Goal: Task Accomplishment & Management: Manage account settings

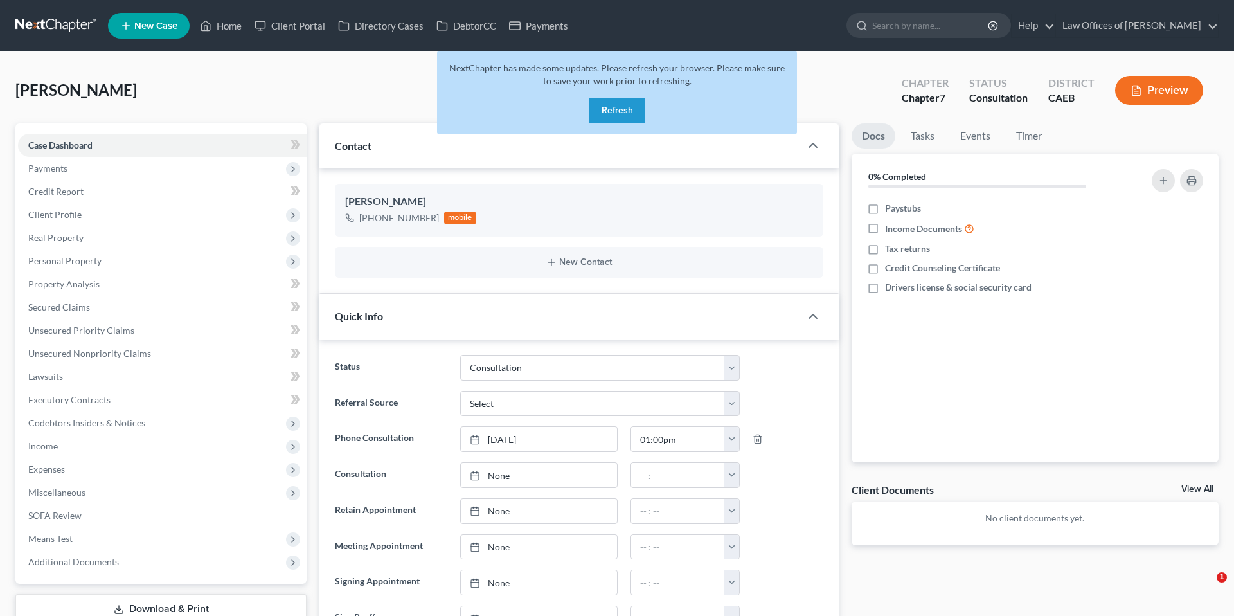
select select "2"
select select "0"
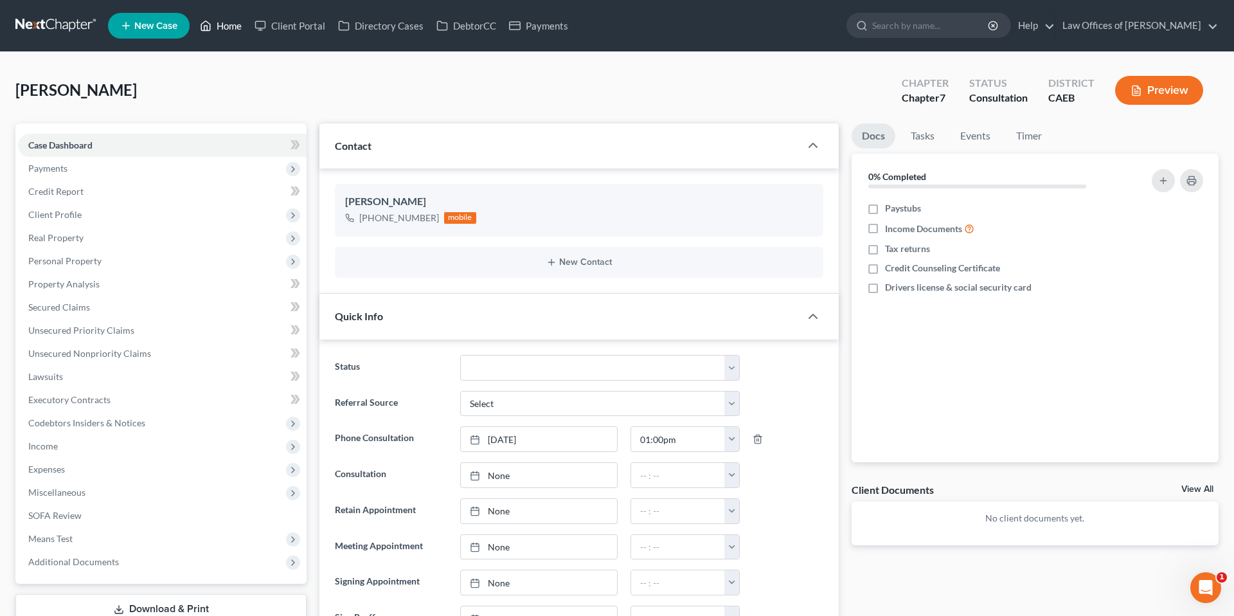
click at [236, 26] on link "Home" at bounding box center [221, 25] width 55 height 23
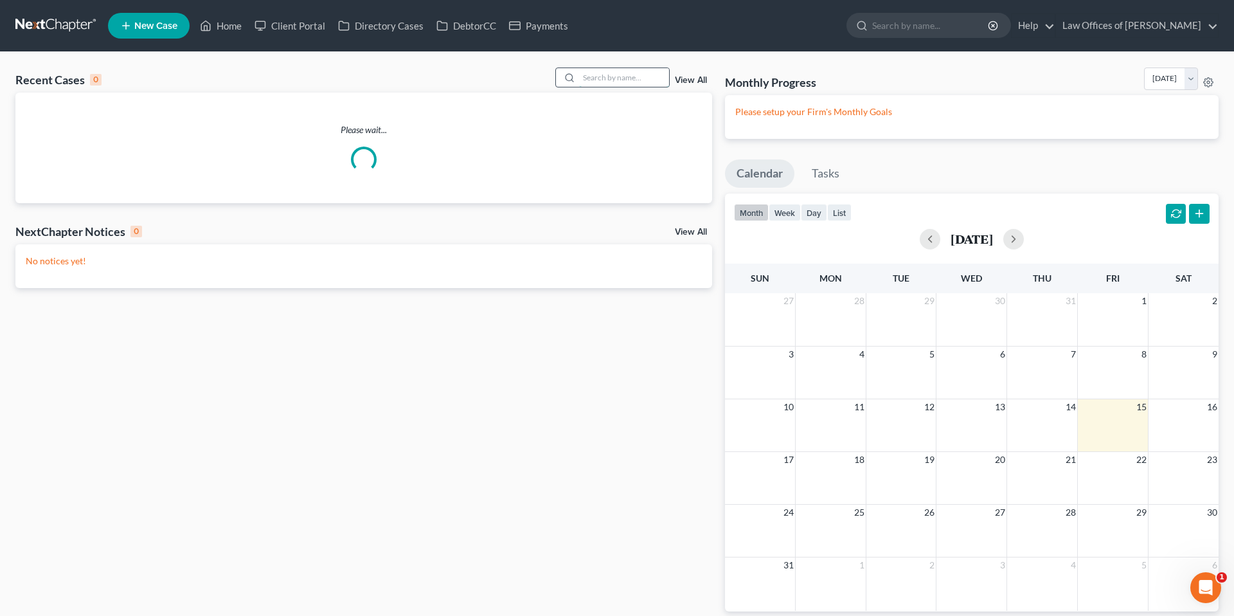
click at [624, 86] on input "search" at bounding box center [624, 77] width 90 height 19
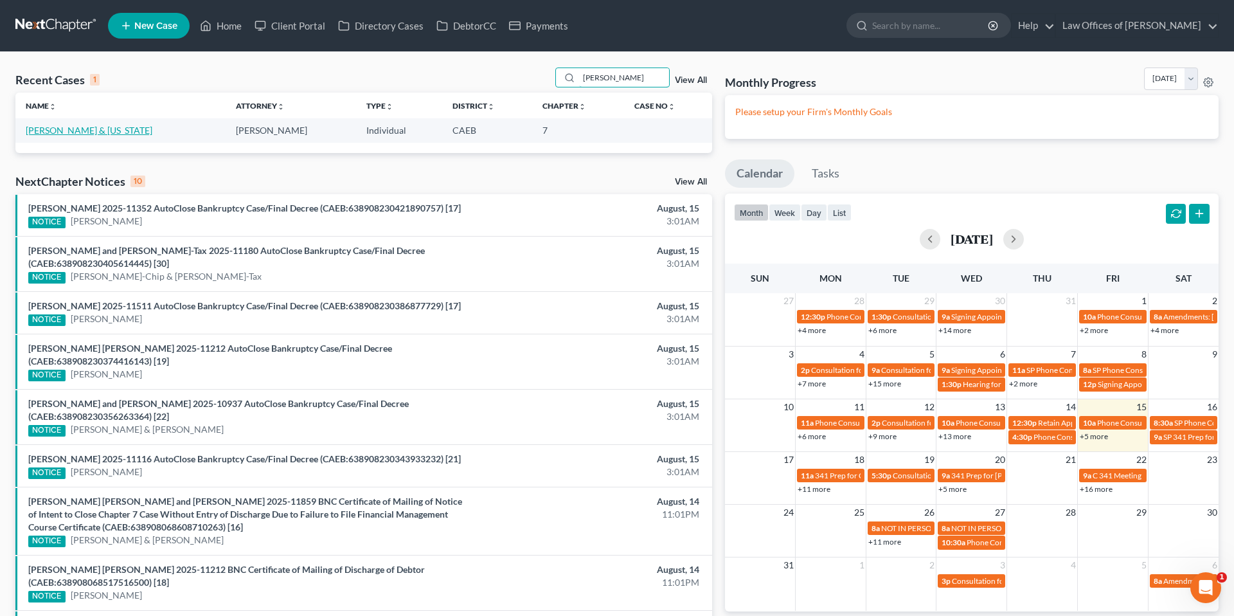
type input "[PERSON_NAME]"
click at [114, 130] on link "[PERSON_NAME] & [US_STATE]" at bounding box center [89, 130] width 127 height 11
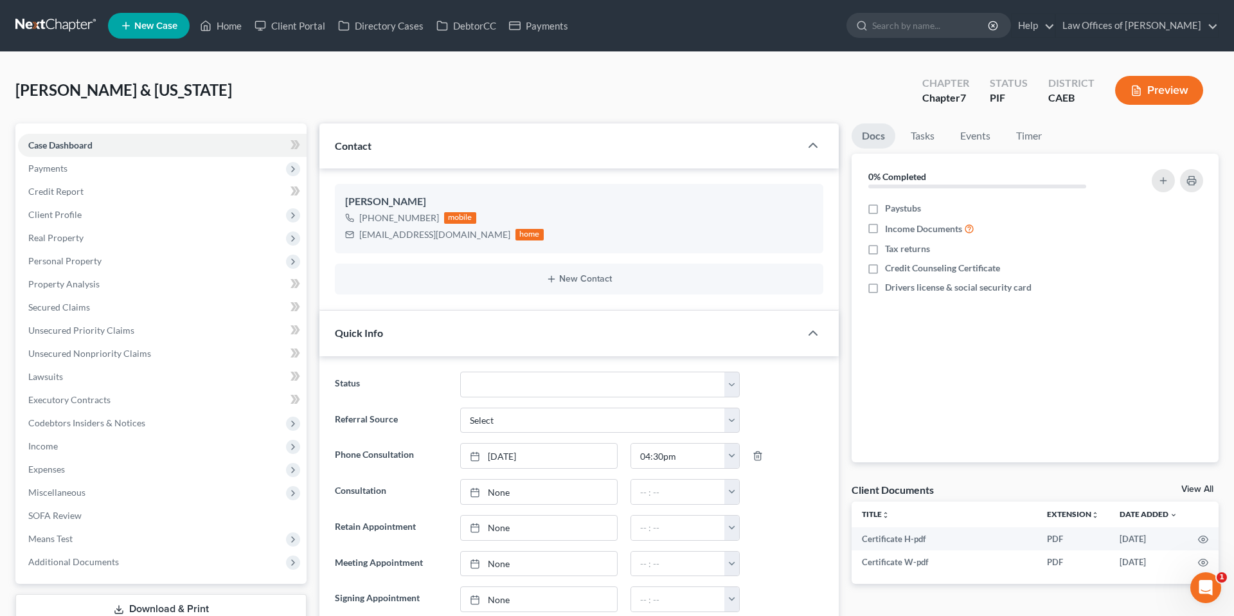
scroll to position [986, 0]
click at [221, 23] on link "Home" at bounding box center [221, 25] width 55 height 23
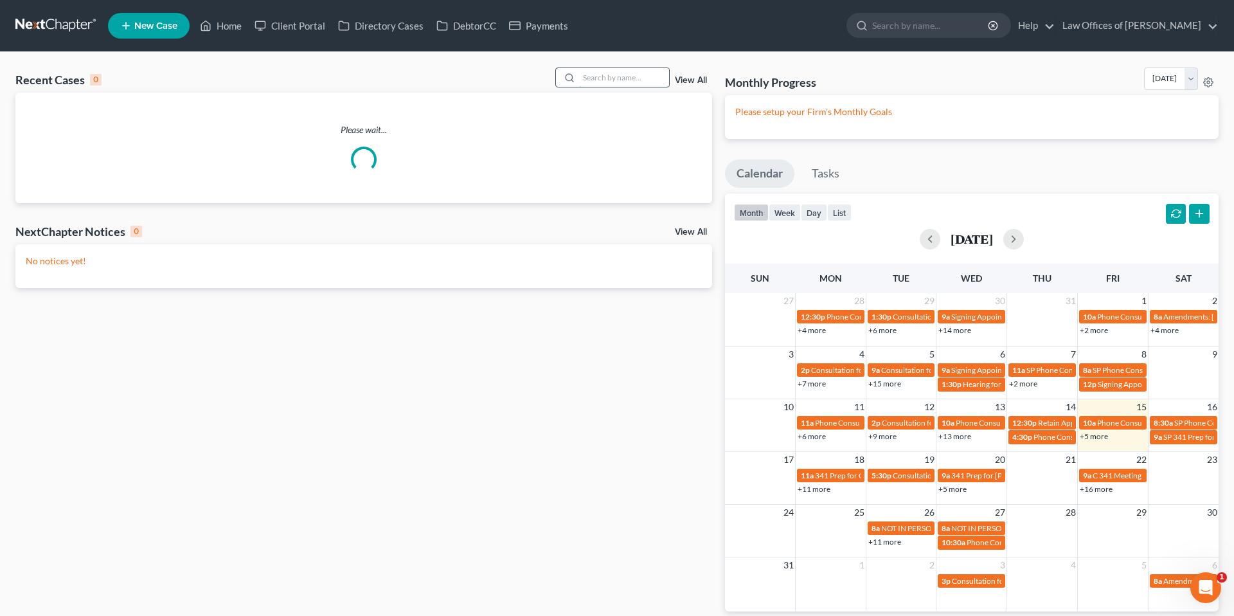
click at [635, 79] on input "search" at bounding box center [624, 77] width 90 height 19
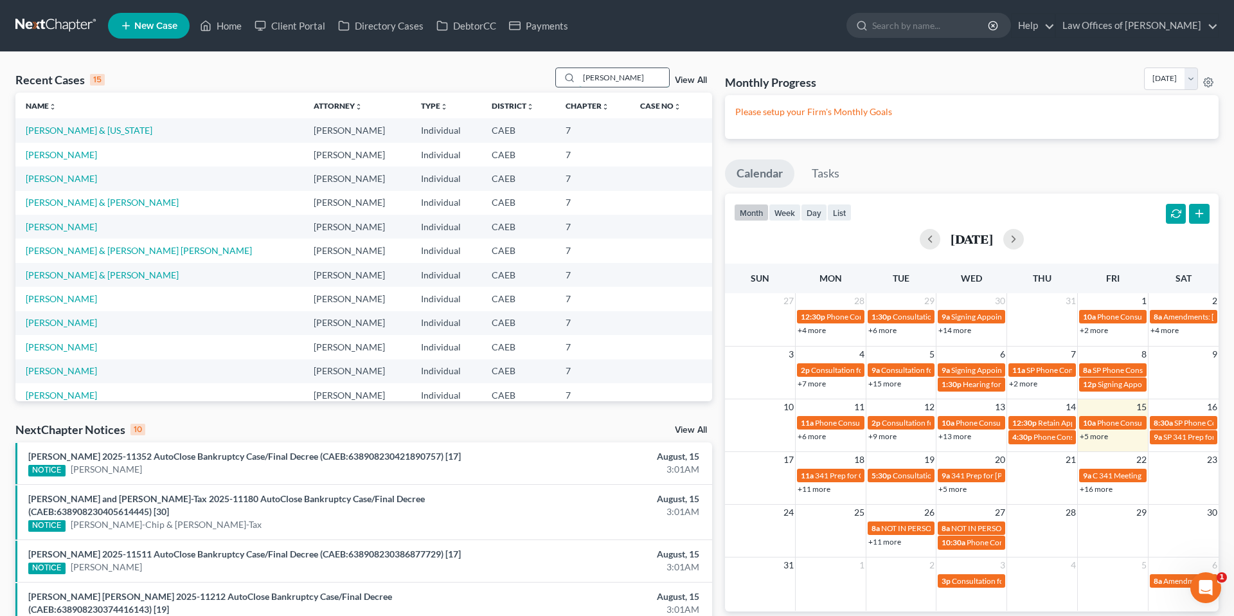
click at [621, 75] on input "[PERSON_NAME]" at bounding box center [624, 77] width 90 height 19
type input "[PERSON_NAME]"
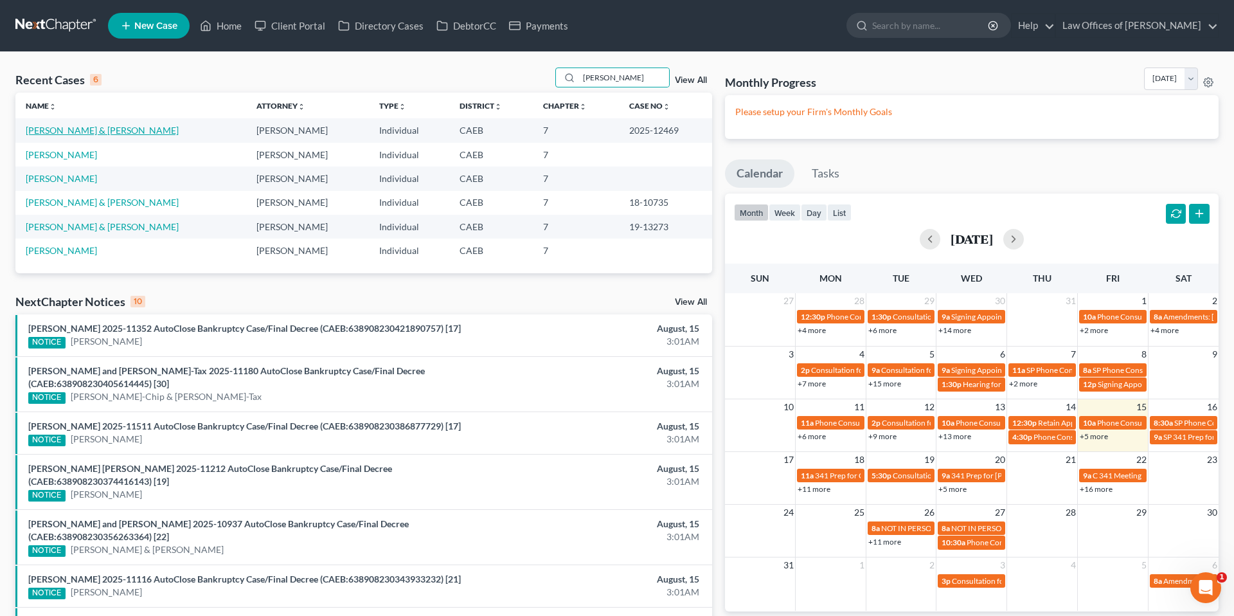
click at [105, 135] on link "[PERSON_NAME] & [PERSON_NAME]" at bounding box center [102, 130] width 153 height 11
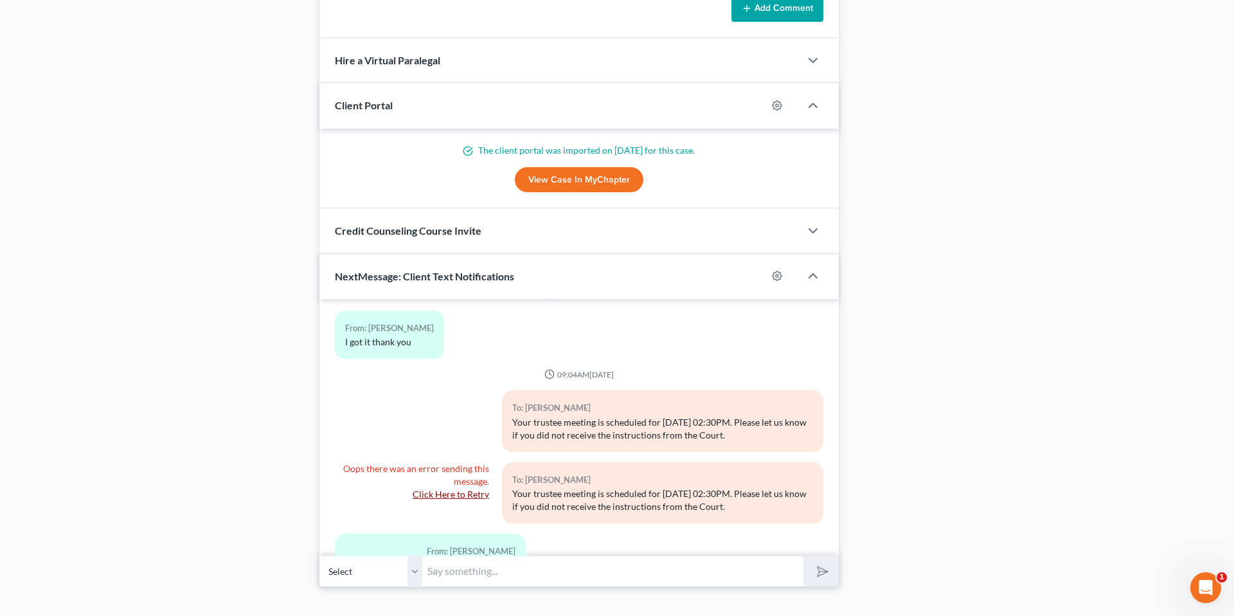
scroll to position [1232, 0]
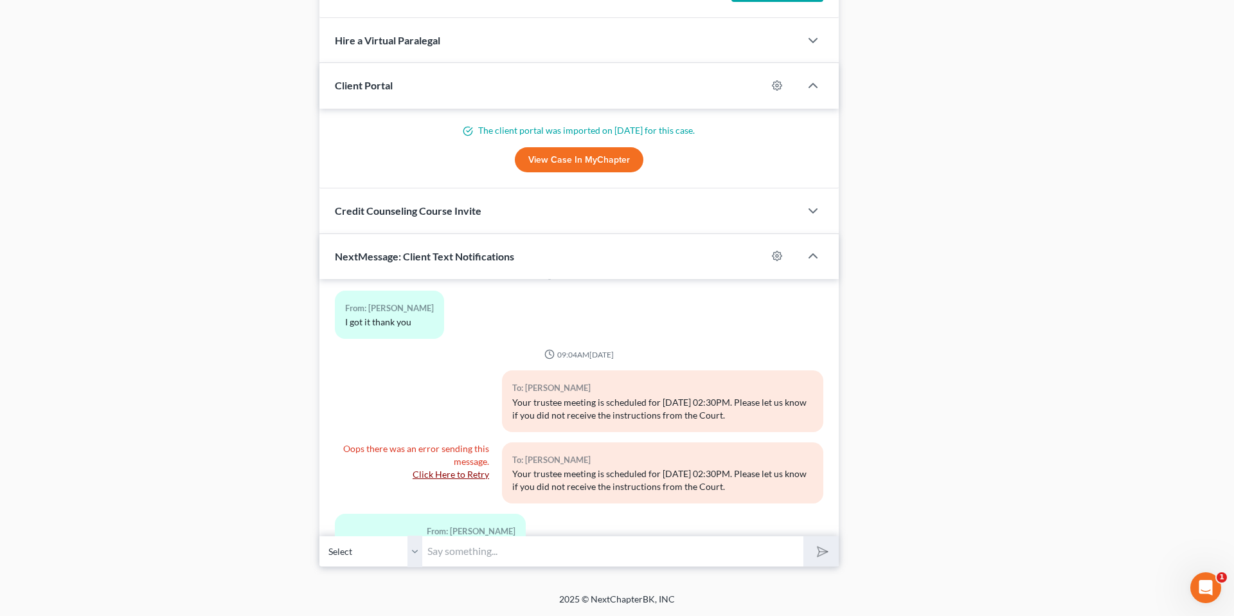
click at [491, 558] on input "text" at bounding box center [612, 552] width 381 height 32
type input "Great, thank you!"
click at [816, 553] on icon "submit" at bounding box center [820, 551] width 18 height 18
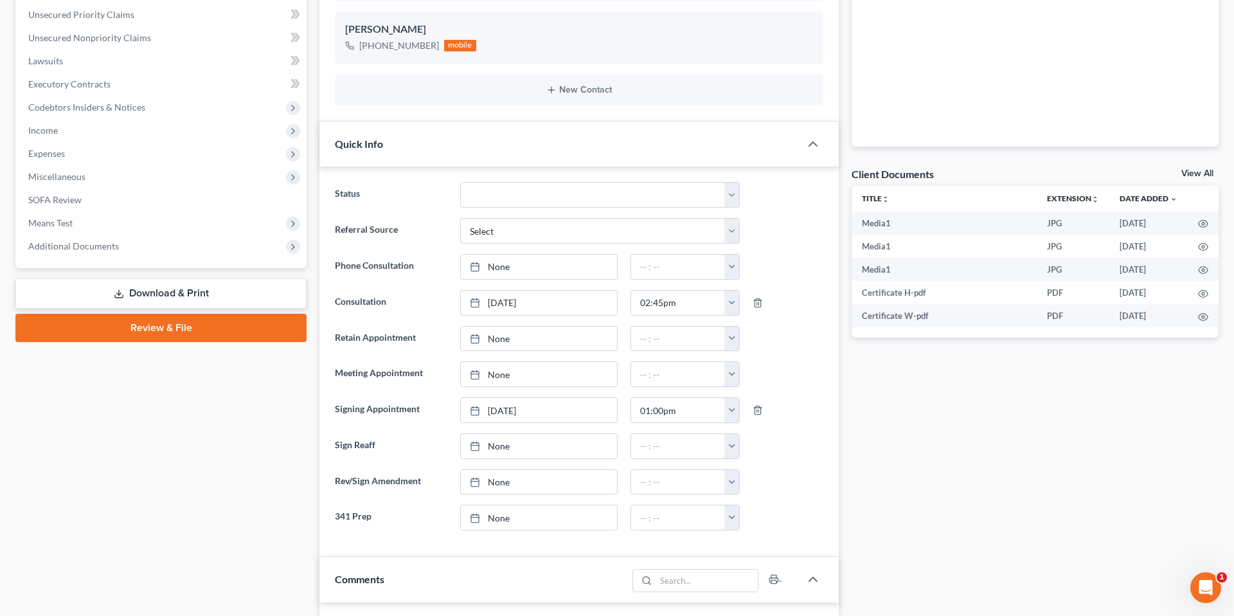
scroll to position [0, 0]
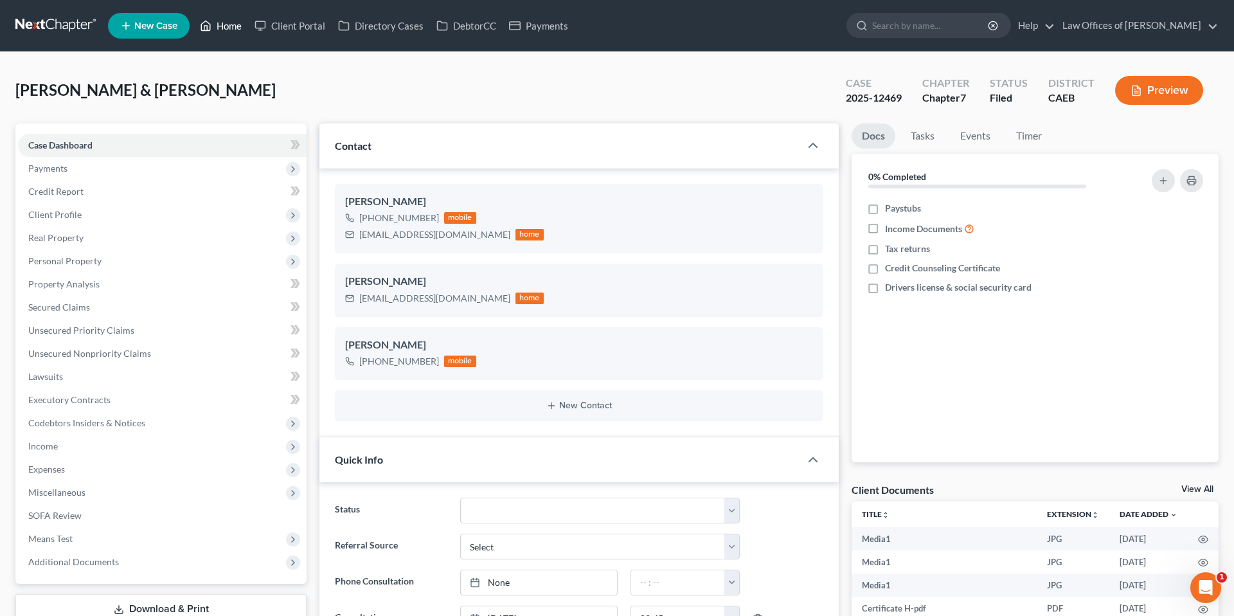
click at [235, 28] on link "Home" at bounding box center [221, 25] width 55 height 23
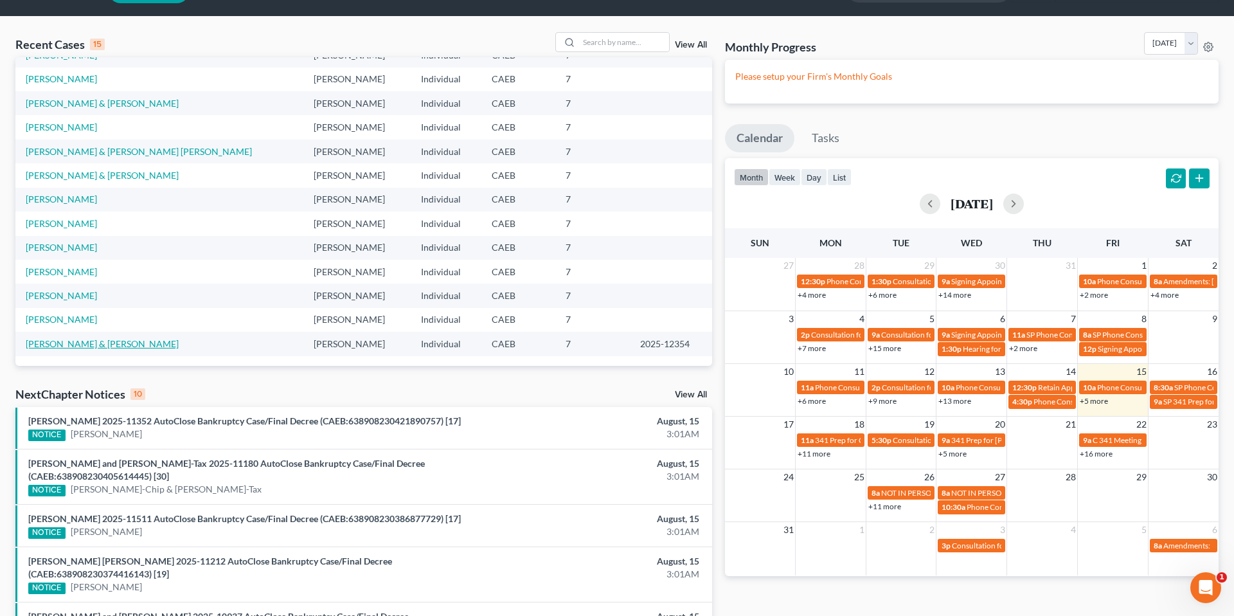
scroll to position [40, 0]
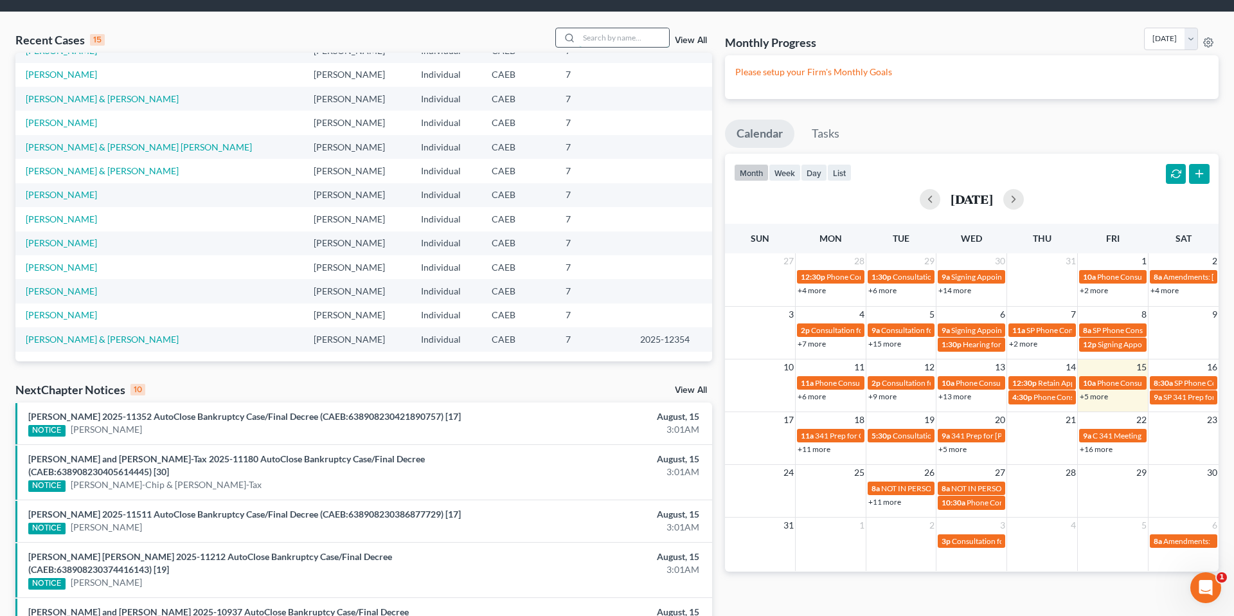
click at [636, 39] on input "search" at bounding box center [624, 37] width 90 height 19
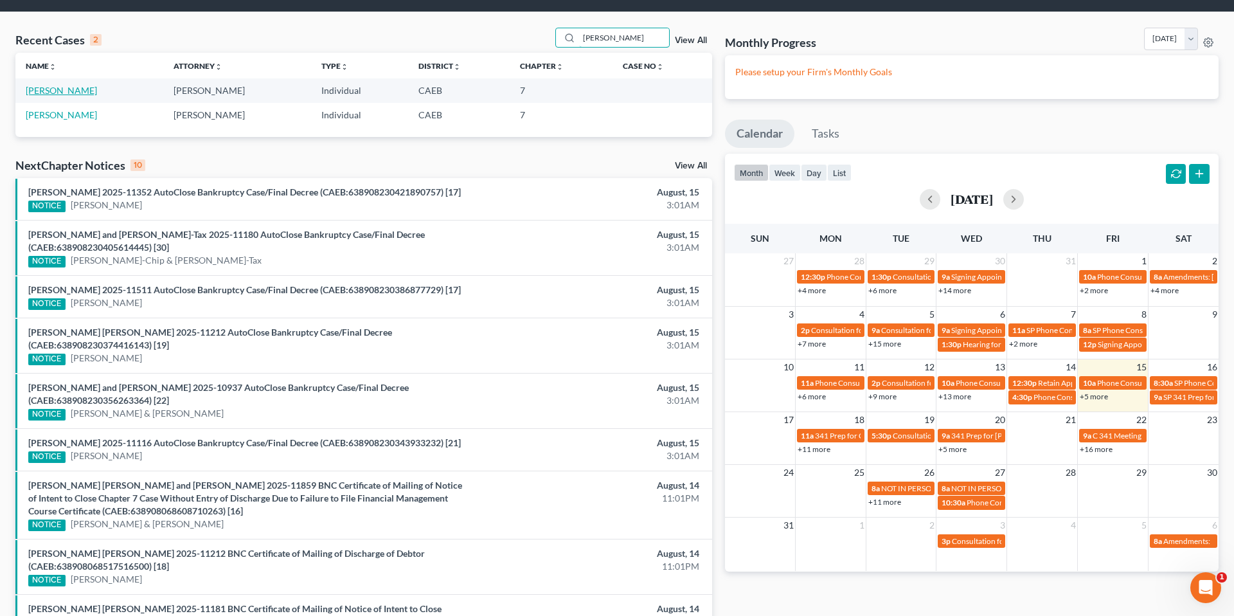
type input "[PERSON_NAME]"
click at [90, 92] on link "[PERSON_NAME]" at bounding box center [61, 90] width 71 height 11
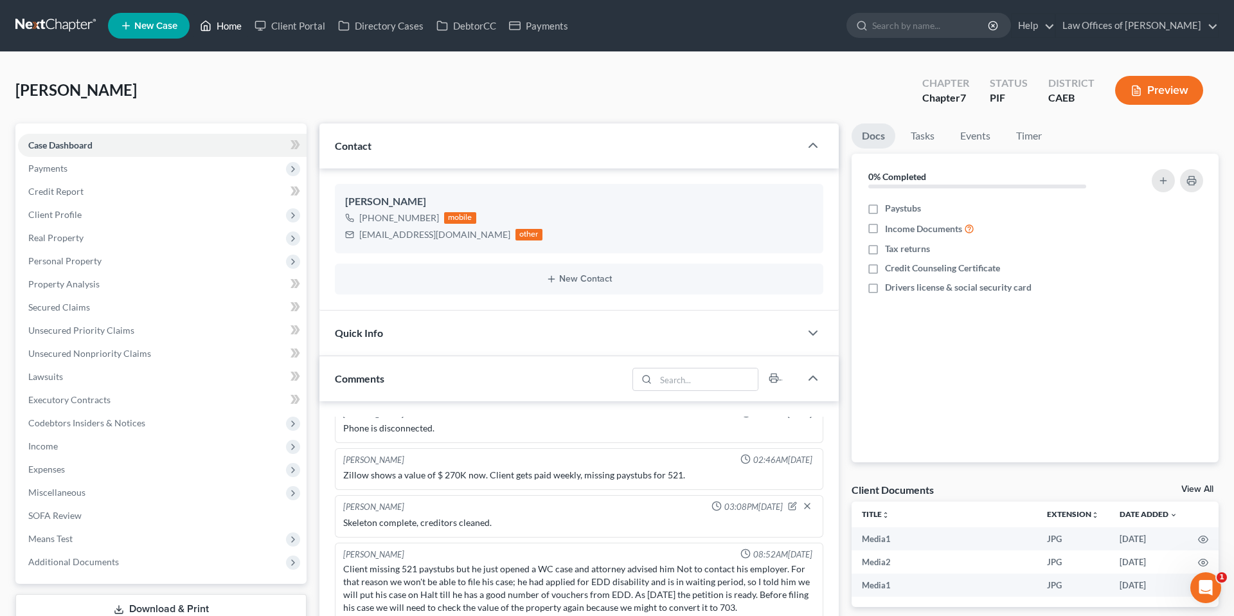
click at [219, 30] on link "Home" at bounding box center [221, 25] width 55 height 23
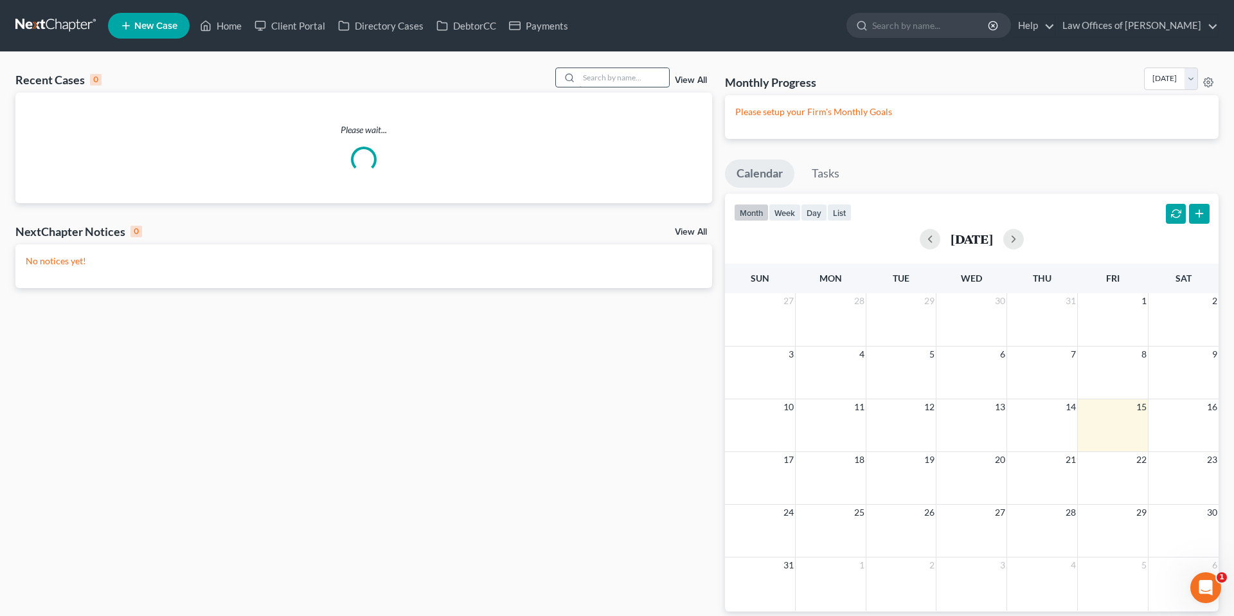
click at [615, 75] on input "search" at bounding box center [624, 77] width 90 height 19
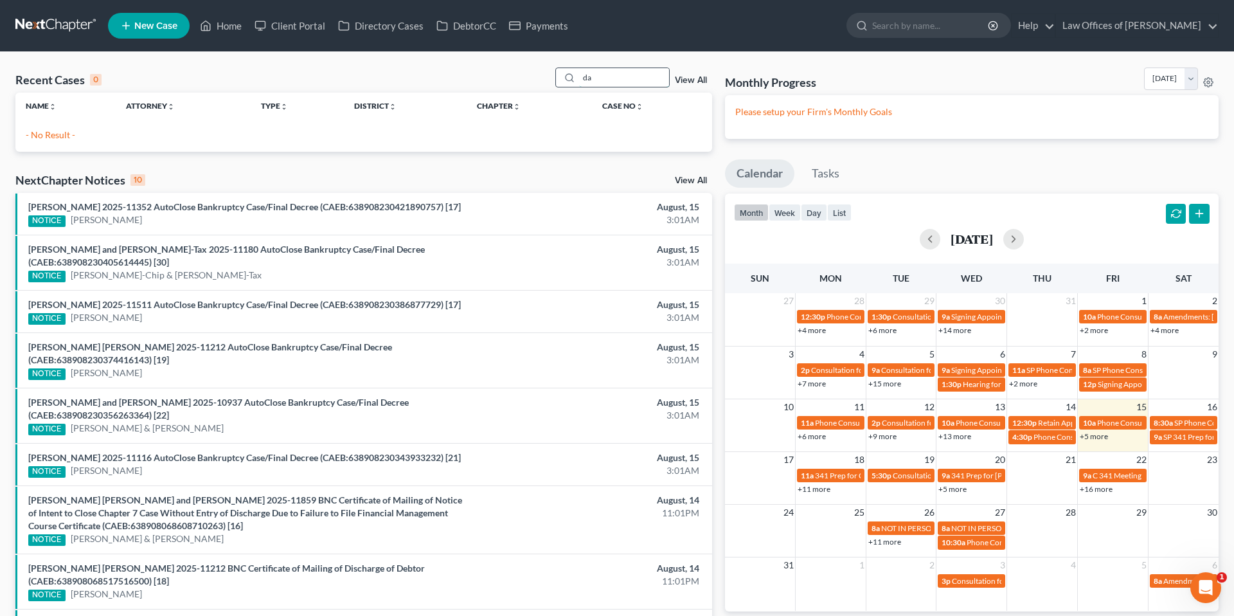
type input "d"
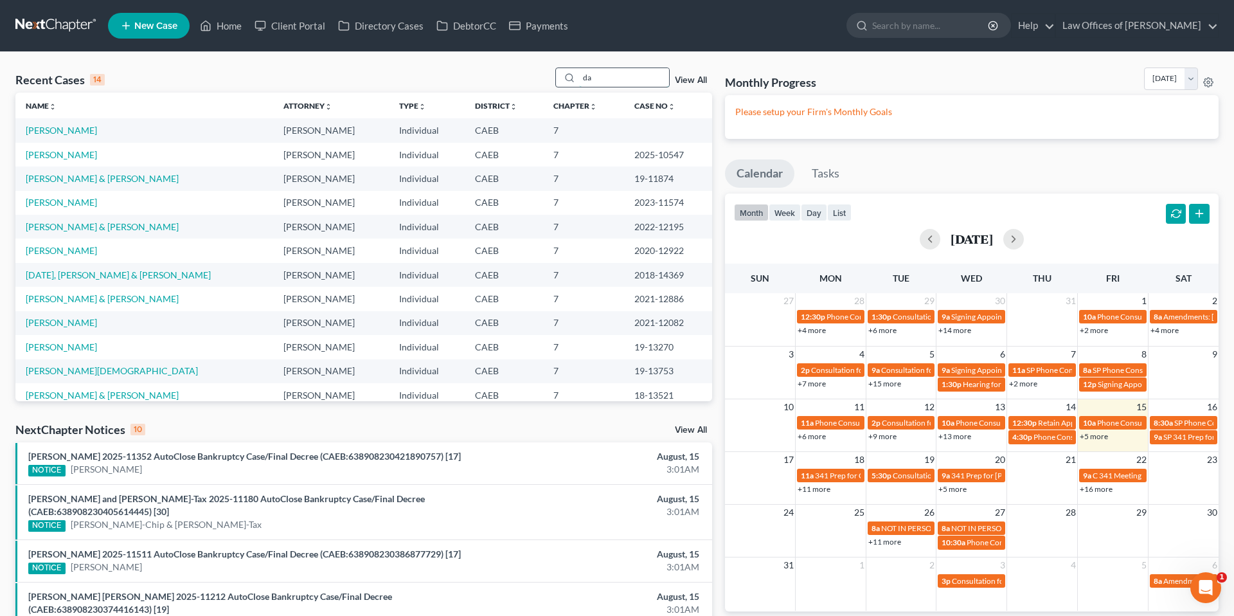
type input "d"
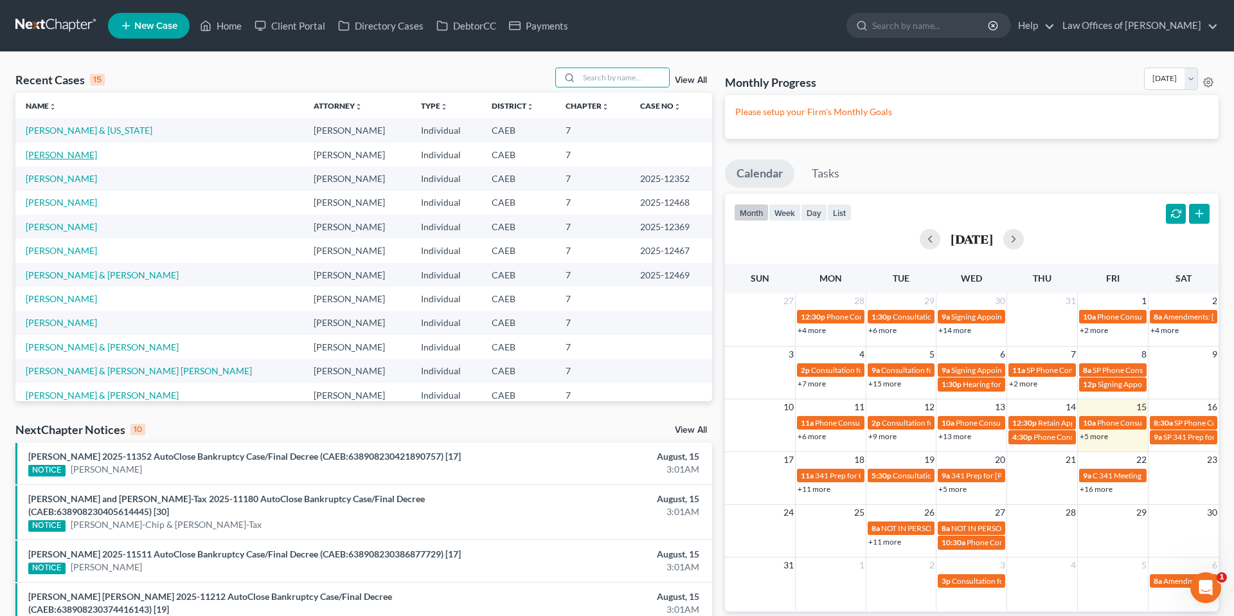
click at [97, 155] on link "[PERSON_NAME]" at bounding box center [61, 154] width 71 height 11
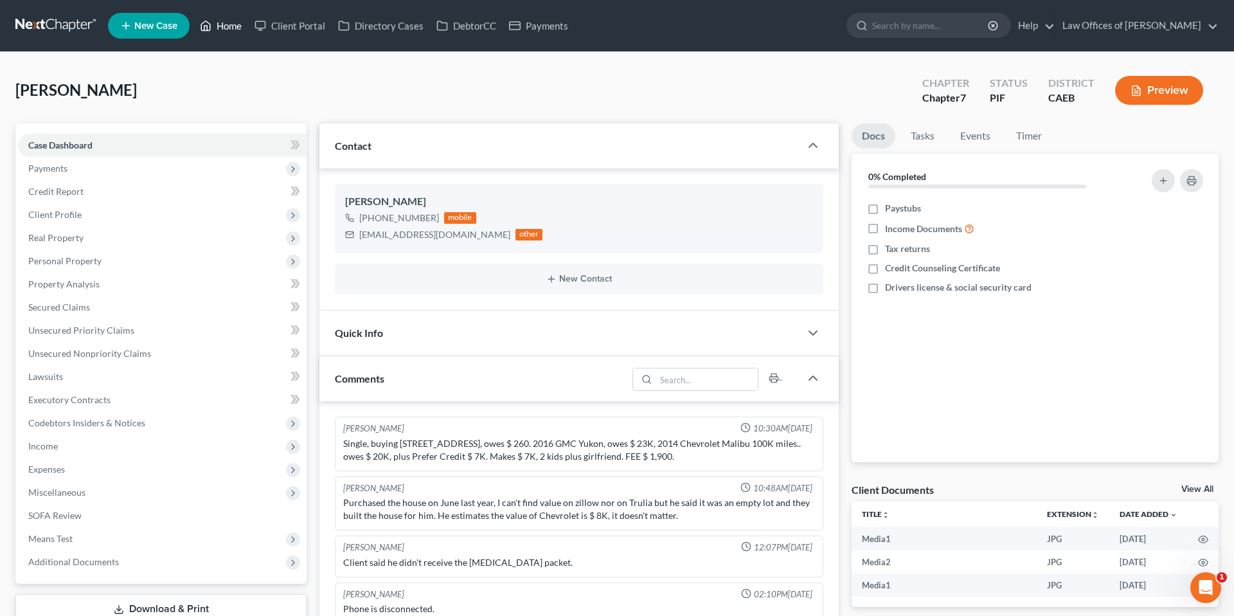
drag, startPoint x: 224, startPoint y: 31, endPoint x: 236, endPoint y: 26, distance: 12.4
click at [224, 30] on link "Home" at bounding box center [221, 25] width 55 height 23
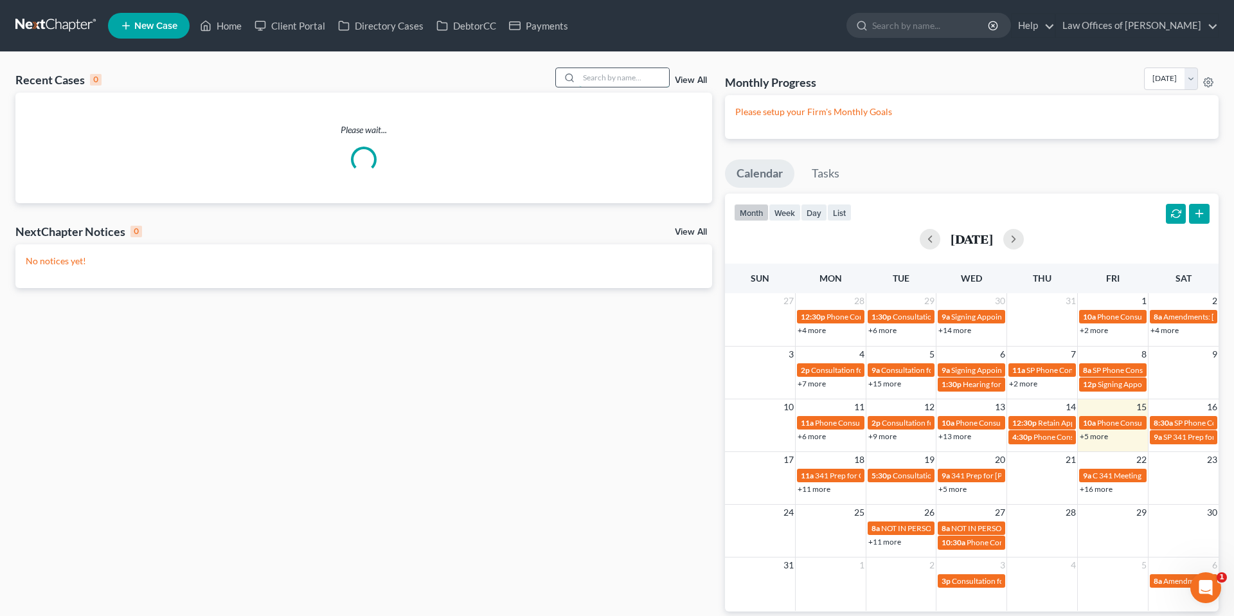
click at [611, 80] on input "search" at bounding box center [624, 77] width 90 height 19
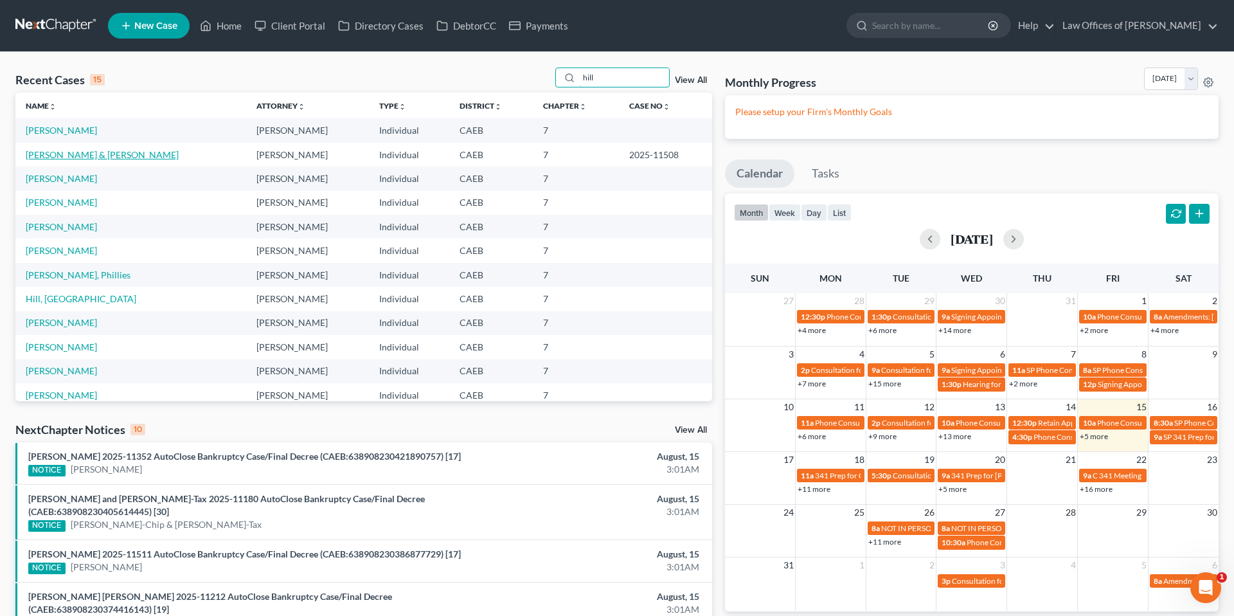
type input "hill"
click at [93, 158] on link "[PERSON_NAME] & [PERSON_NAME]" at bounding box center [102, 154] width 153 height 11
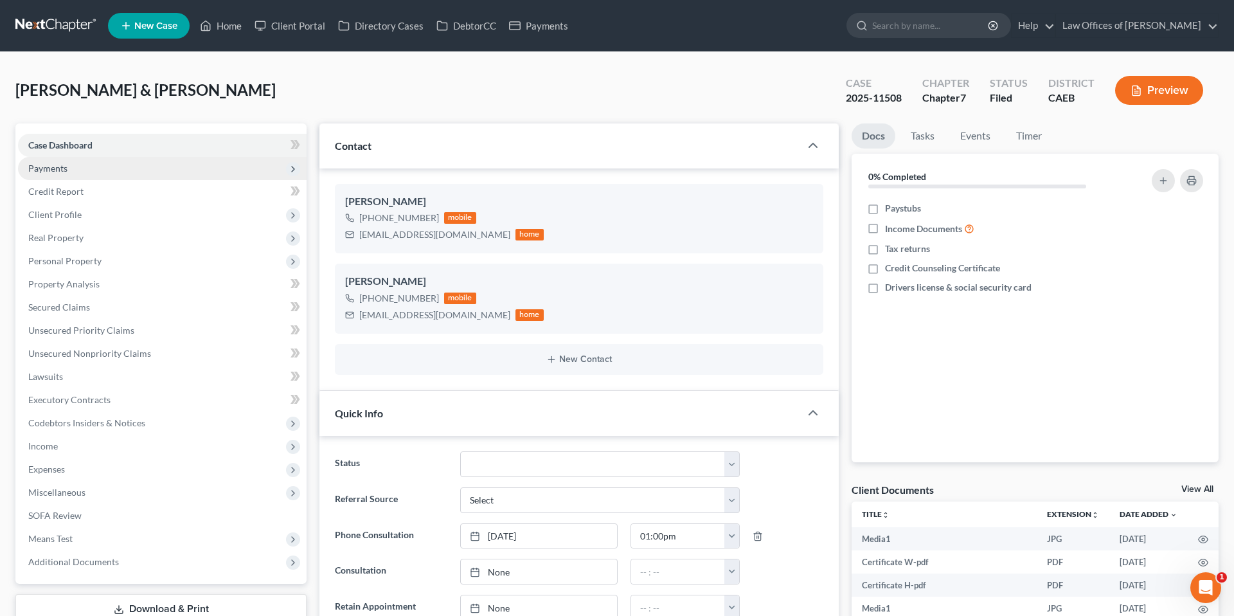
scroll to position [21, 0]
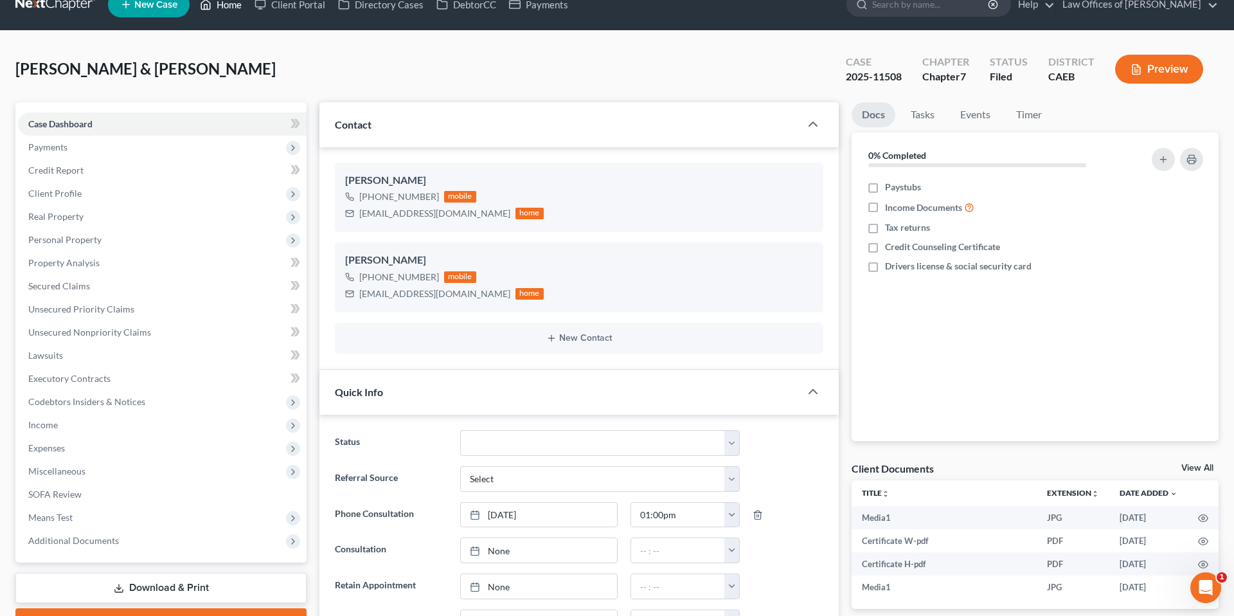
drag, startPoint x: 235, startPoint y: 7, endPoint x: 279, endPoint y: 46, distance: 58.8
click at [235, 7] on link "Home" at bounding box center [221, 4] width 55 height 23
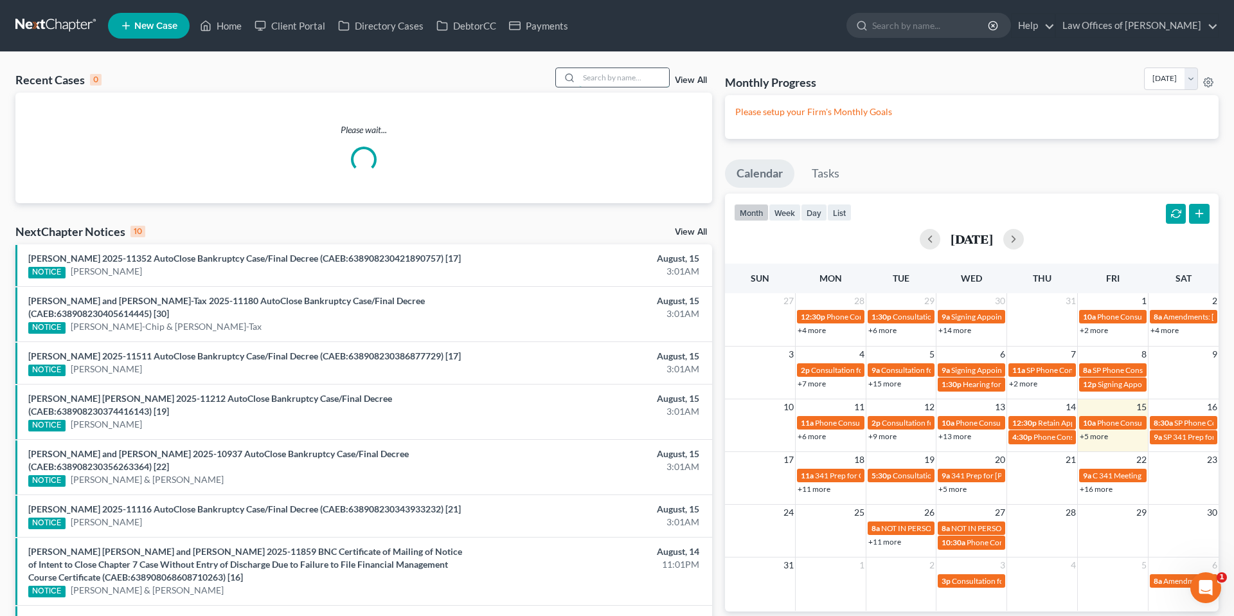
click at [600, 77] on input "search" at bounding box center [624, 77] width 90 height 19
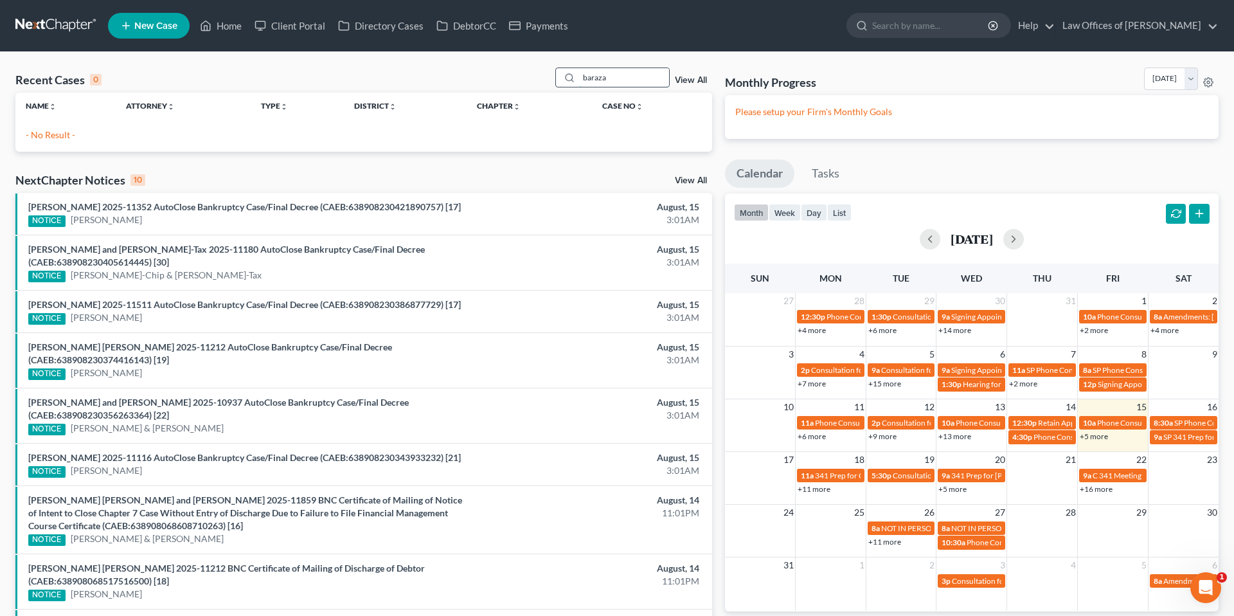
click at [612, 80] on input "baraza" at bounding box center [624, 77] width 90 height 19
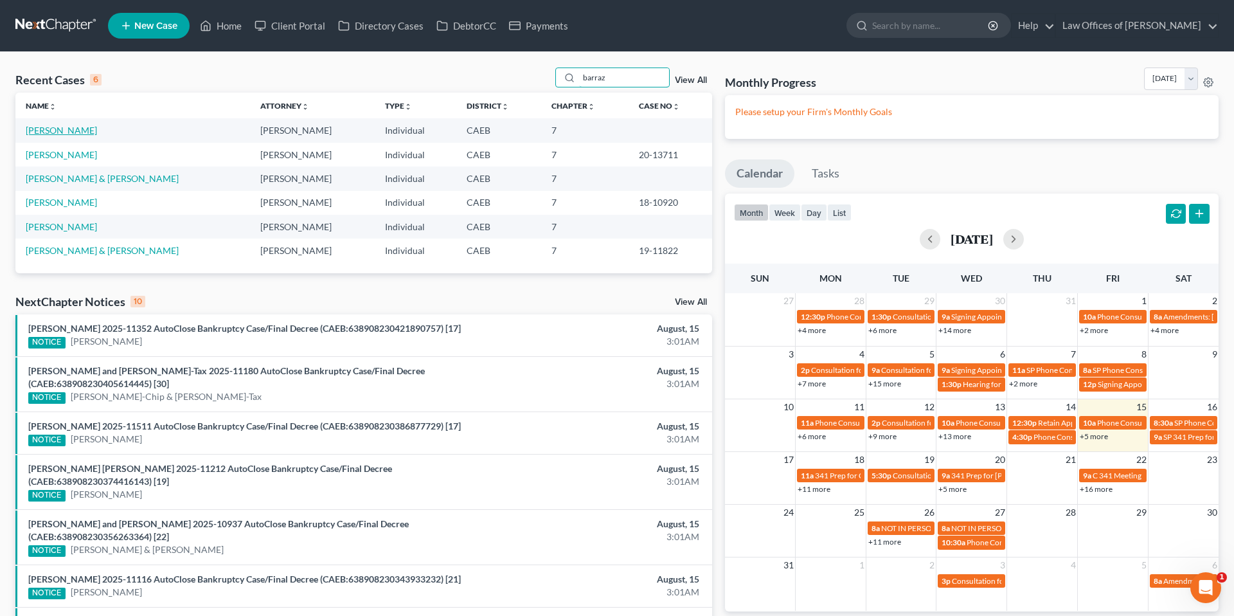
type input "barraz"
click at [62, 132] on link "[PERSON_NAME]" at bounding box center [61, 130] width 71 height 11
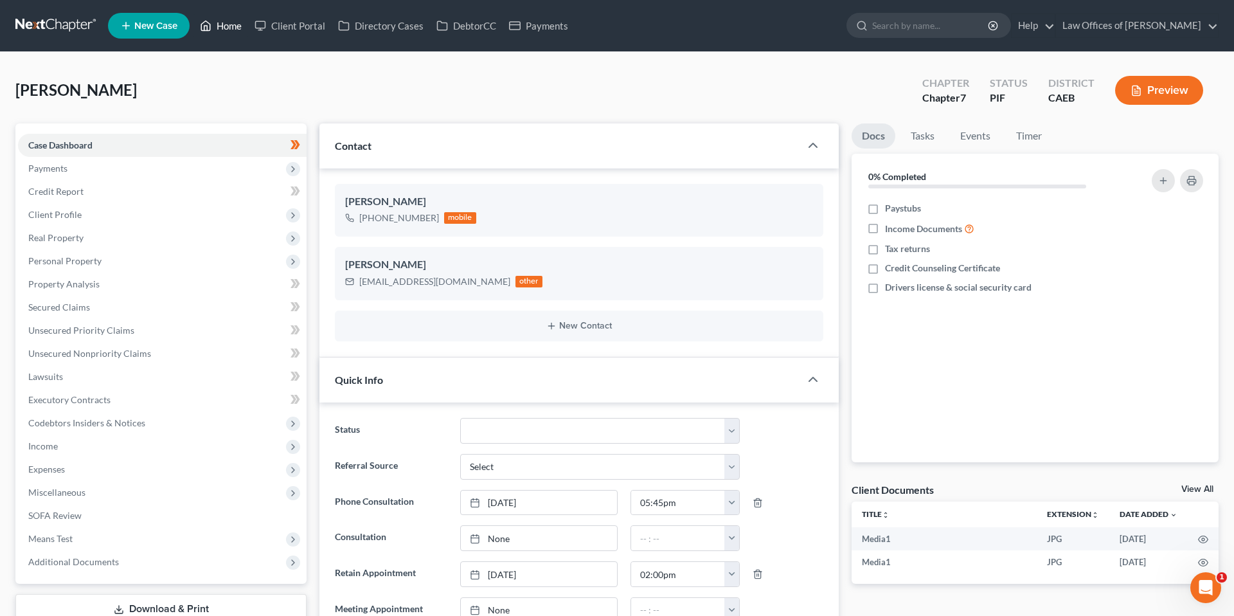
click at [238, 21] on link "Home" at bounding box center [221, 25] width 55 height 23
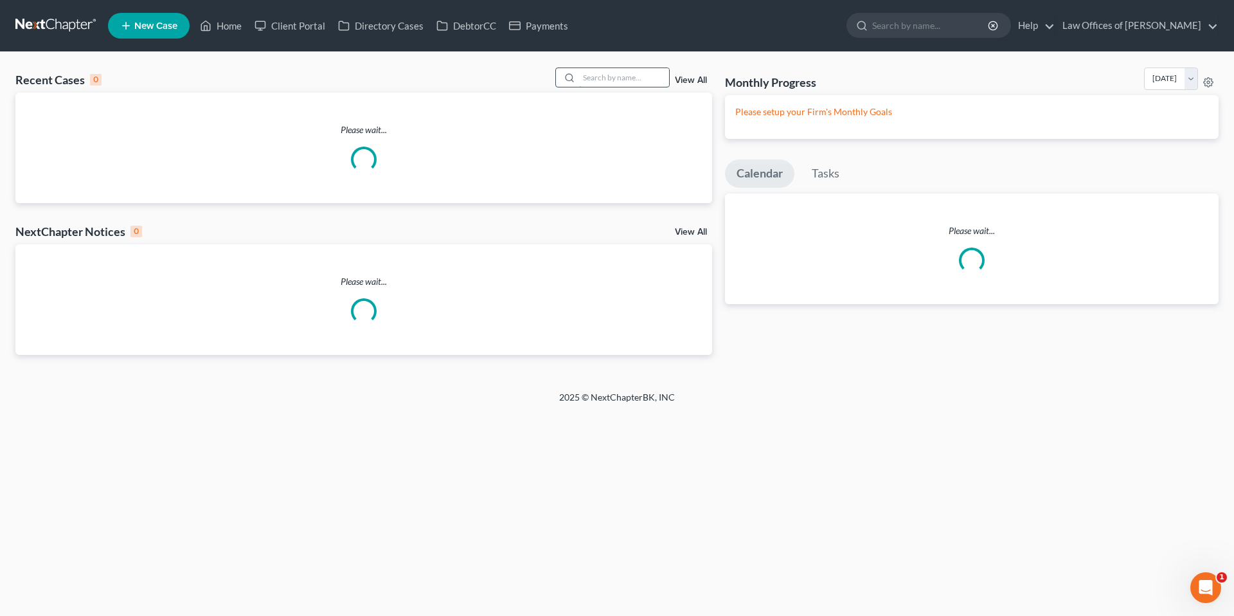
click at [609, 73] on input "search" at bounding box center [624, 77] width 90 height 19
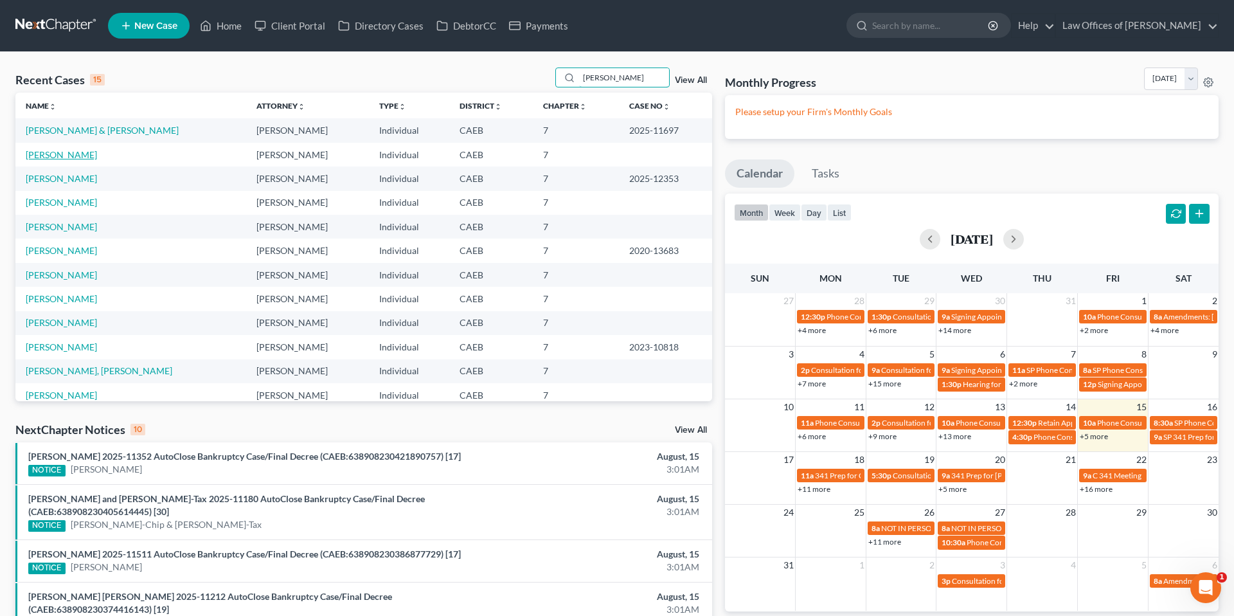
type input "[PERSON_NAME]"
click at [63, 157] on link "[PERSON_NAME]" at bounding box center [61, 154] width 71 height 11
select select "14"
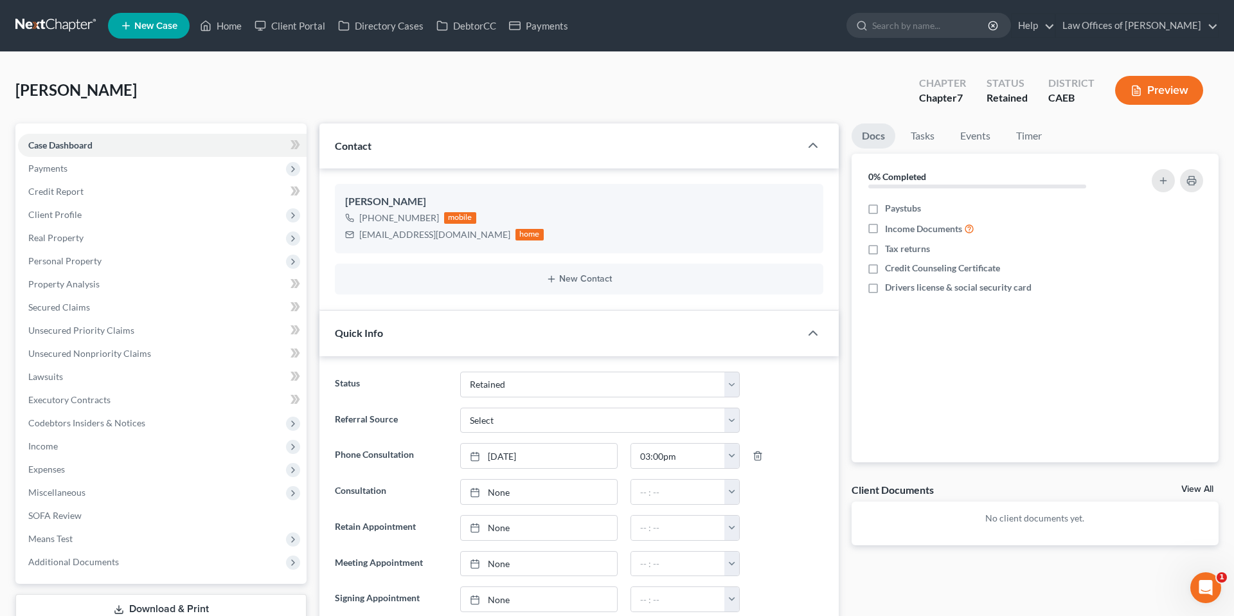
scroll to position [730, 0]
click at [52, 170] on span "Payments" at bounding box center [47, 168] width 39 height 11
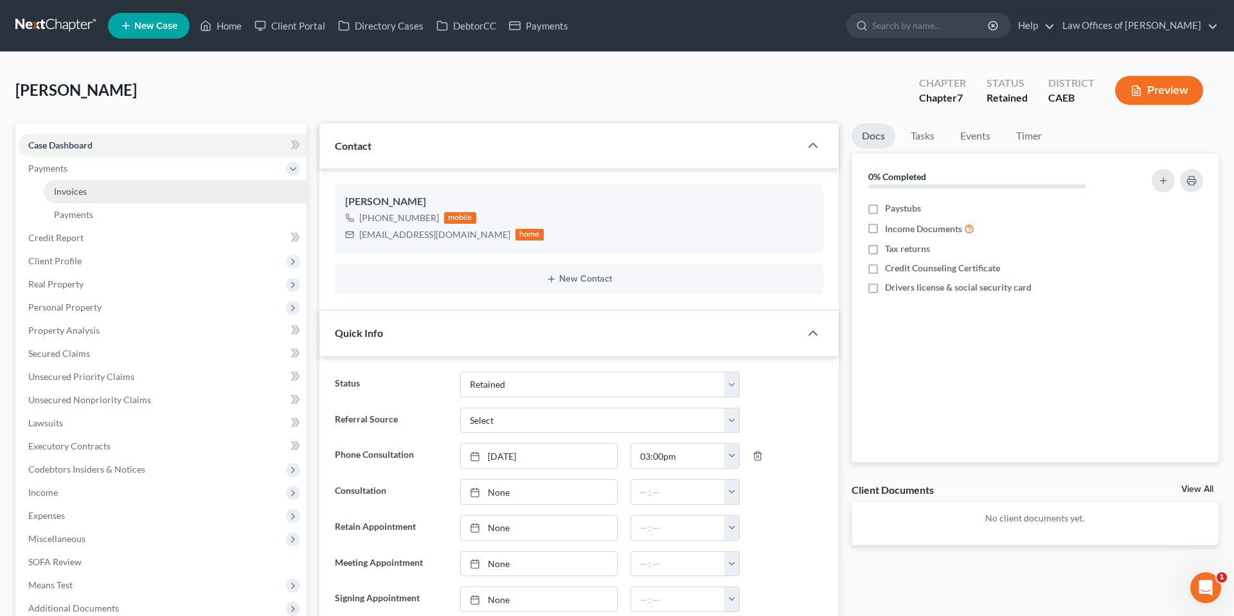
click at [79, 186] on span "Invoices" at bounding box center [70, 191] width 33 height 11
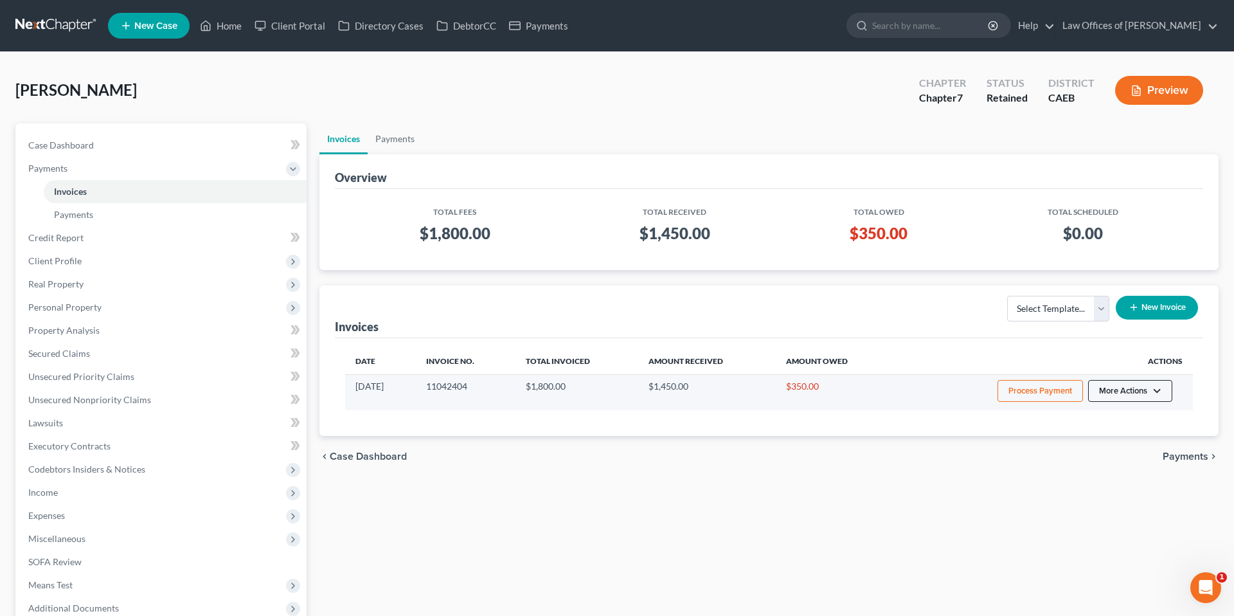
click at [1124, 395] on button "More Actions" at bounding box center [1130, 391] width 84 height 22
click at [1114, 435] on link "Record Cash or Check Payment" at bounding box center [1148, 439] width 150 height 22
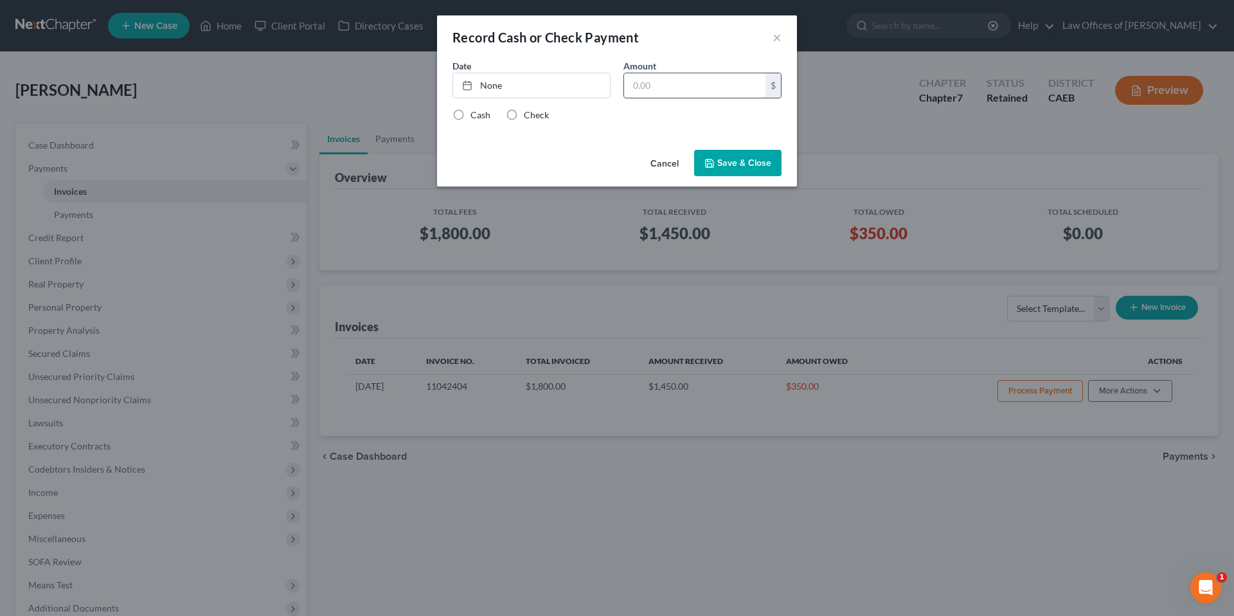
click at [651, 88] on input "text" at bounding box center [694, 85] width 141 height 24
type input "175"
click at [542, 93] on link "None" at bounding box center [531, 85] width 157 height 24
type input "[DATE]"
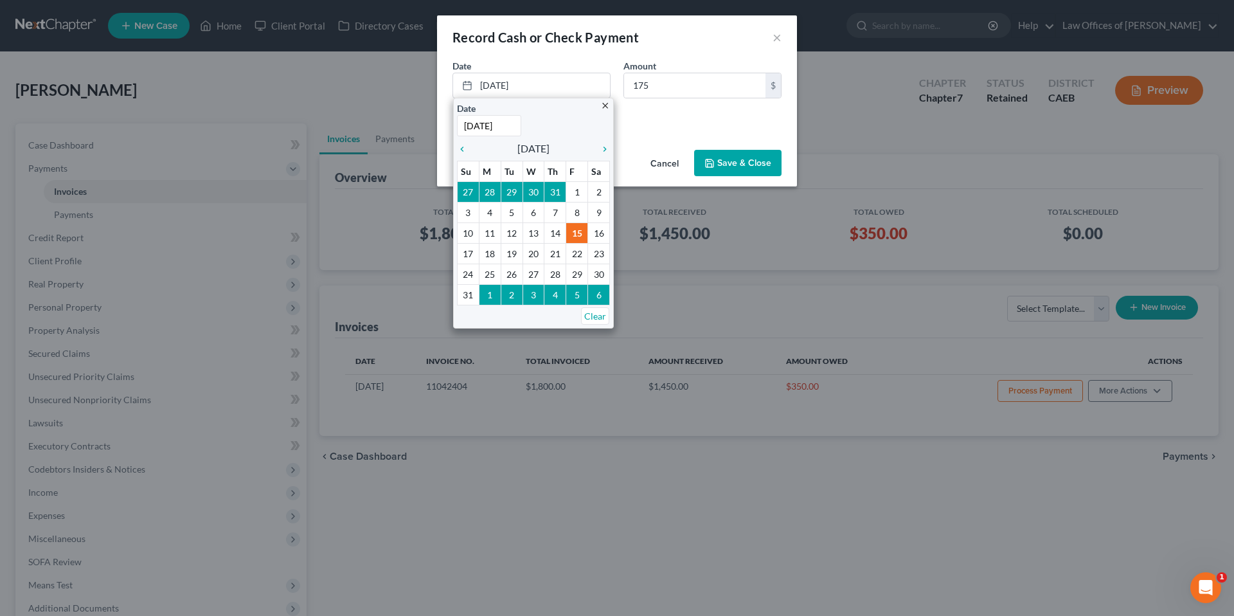
click at [673, 128] on div "Date [DATE] close Date [DATE] Time 12:00 AM chevron_left [DATE] chevron_right S…" at bounding box center [617, 102] width 360 height 86
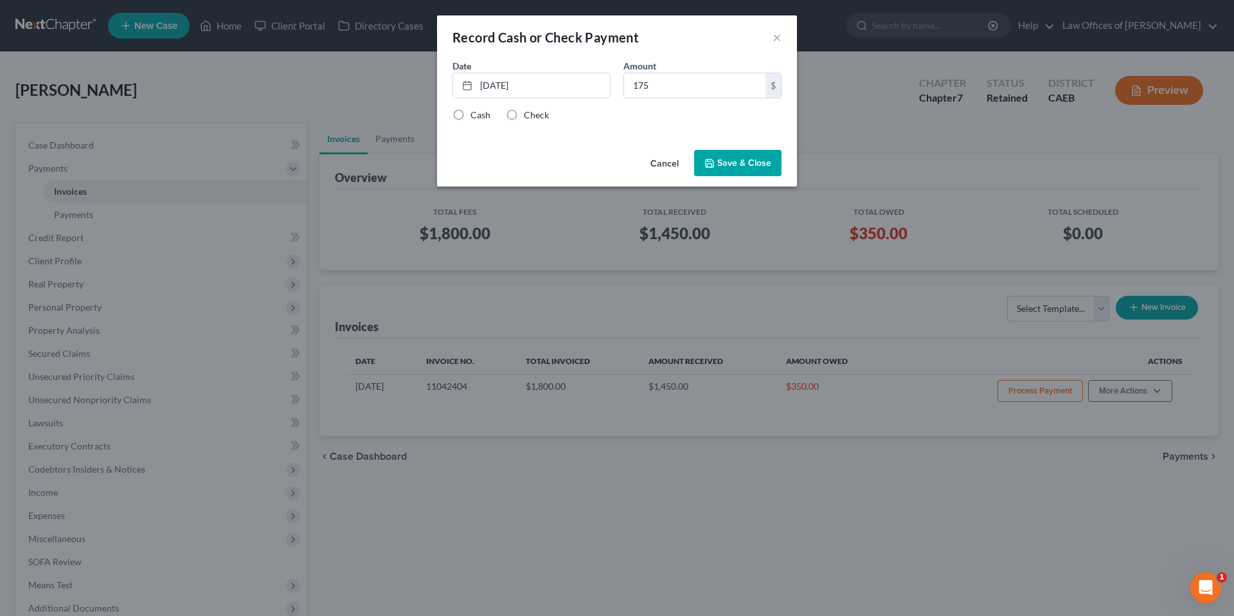
click at [528, 116] on label "Check" at bounding box center [536, 115] width 25 height 13
click at [529, 116] on input "Check" at bounding box center [533, 113] width 8 height 8
radio input "true"
click at [752, 167] on button "Save & Close" at bounding box center [737, 163] width 87 height 27
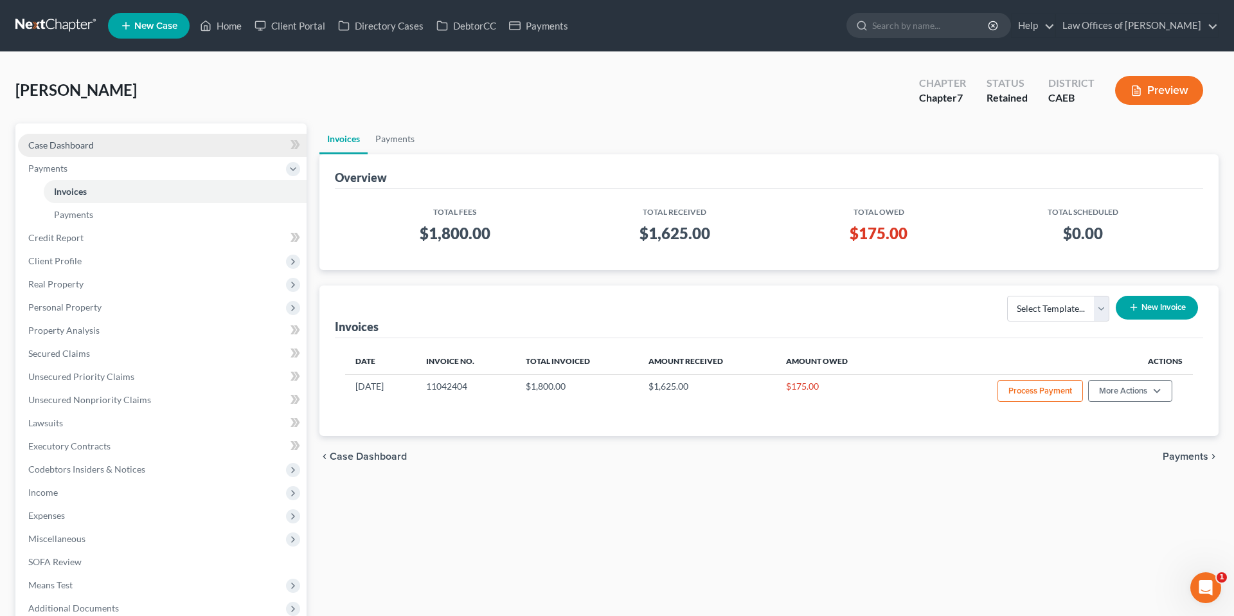
click at [81, 143] on span "Case Dashboard" at bounding box center [61, 145] width 66 height 11
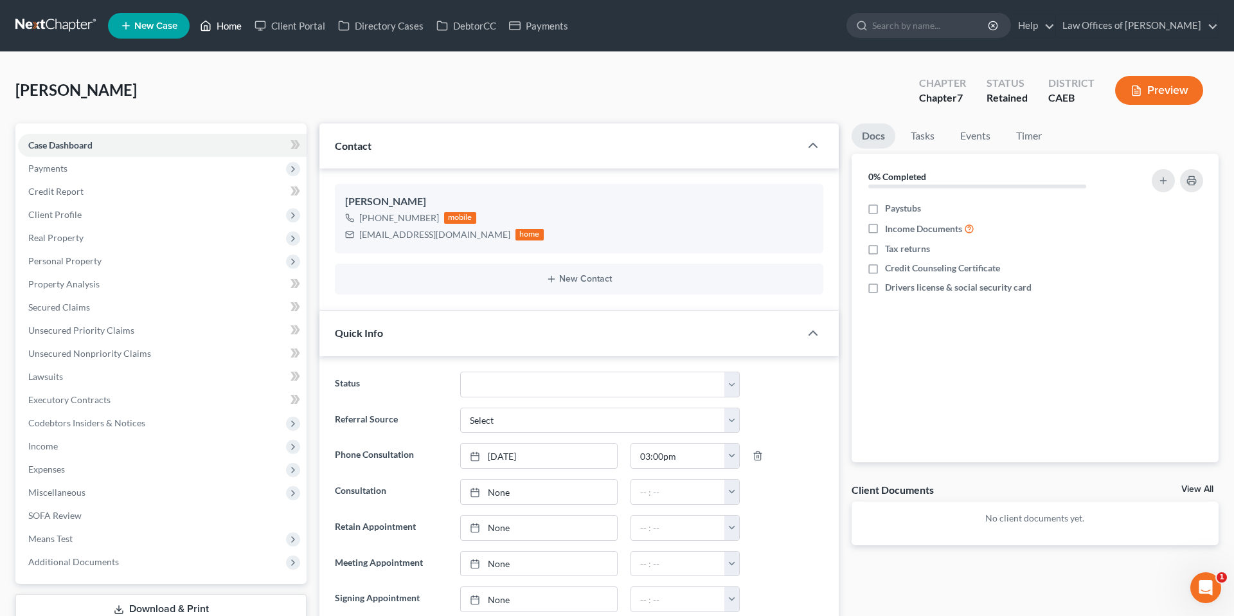
click at [228, 26] on link "Home" at bounding box center [221, 25] width 55 height 23
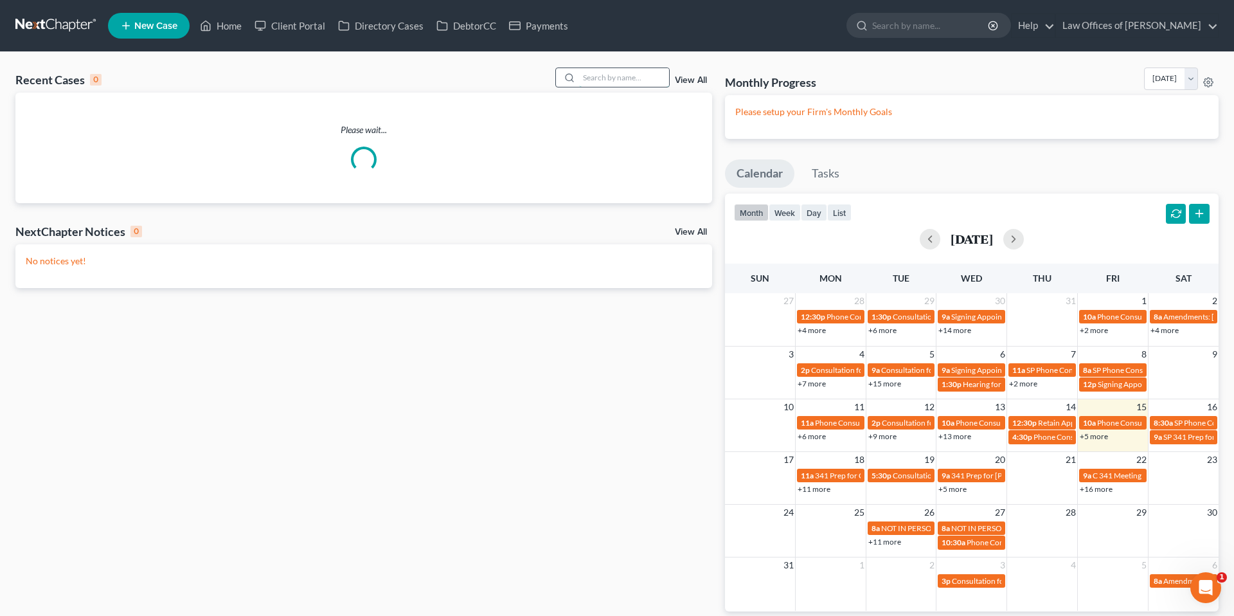
click at [646, 77] on input "search" at bounding box center [624, 77] width 90 height 19
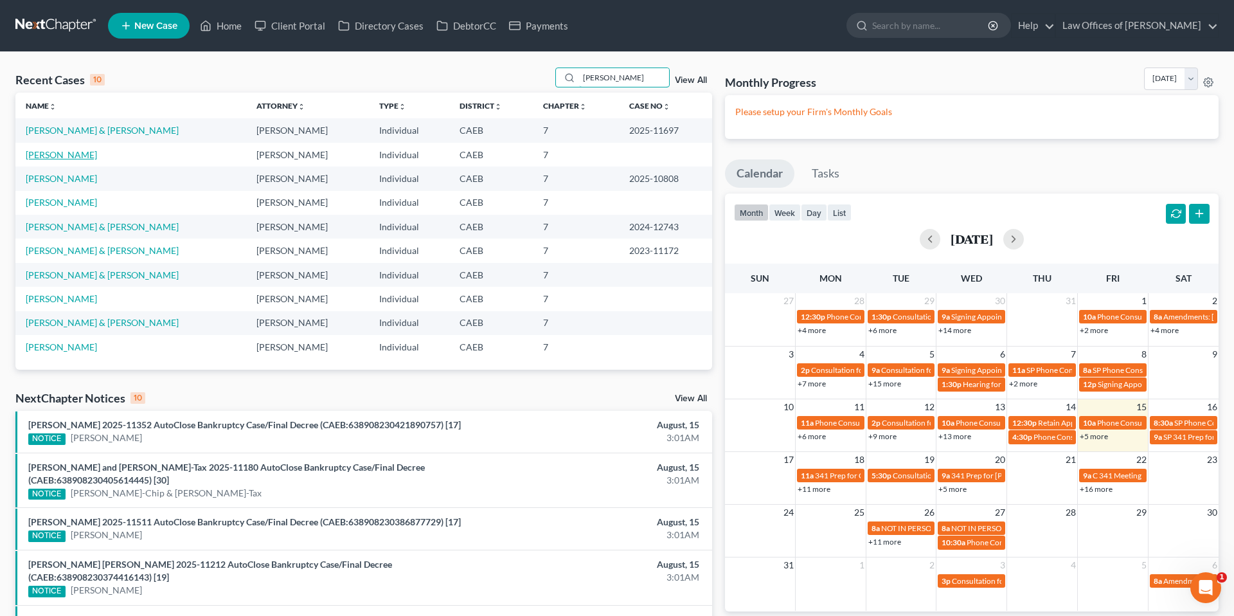
type input "[PERSON_NAME]"
click at [50, 155] on link "[PERSON_NAME]" at bounding box center [61, 154] width 71 height 11
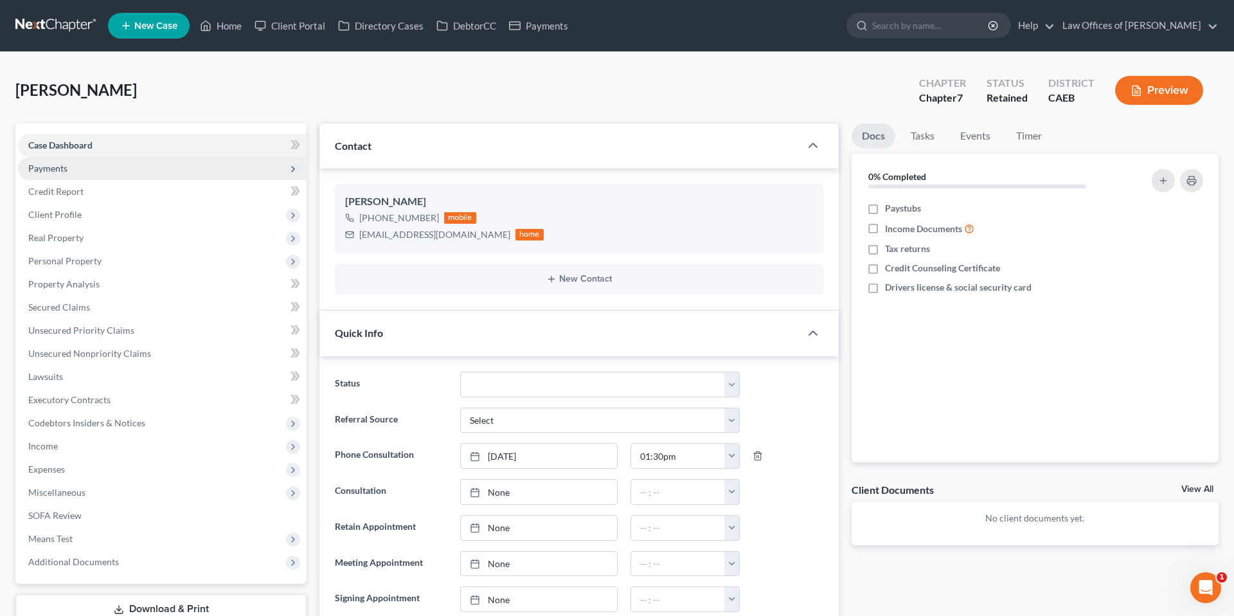
scroll to position [498, 0]
click at [60, 168] on span "Payments" at bounding box center [47, 168] width 39 height 11
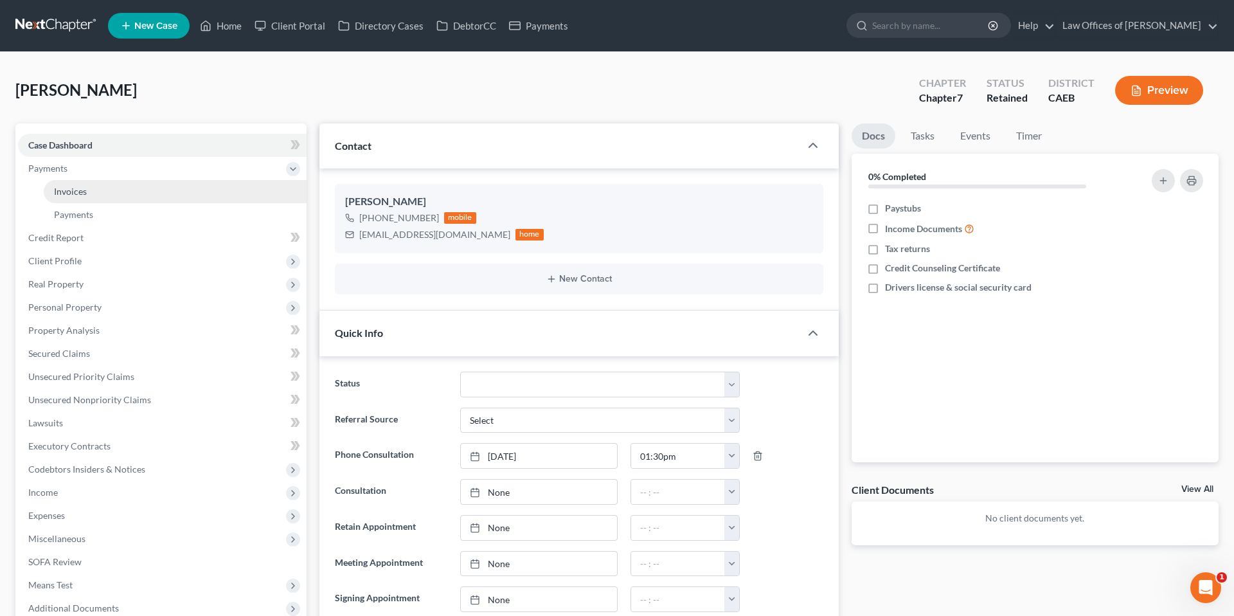
click at [75, 190] on span "Invoices" at bounding box center [70, 191] width 33 height 11
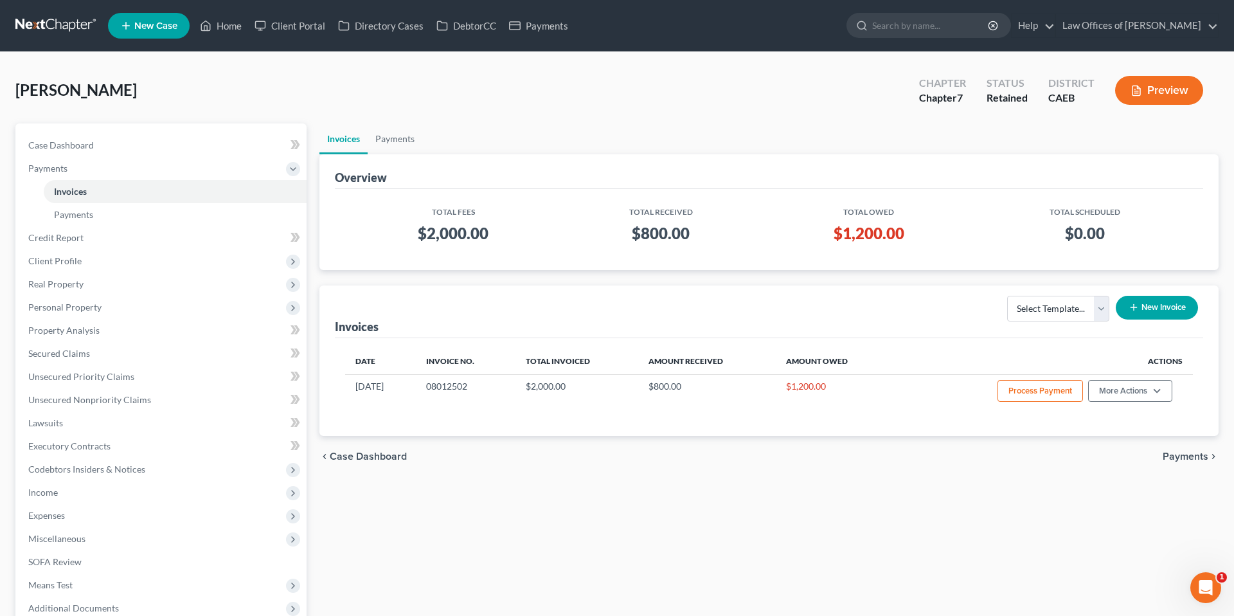
scroll to position [7, 0]
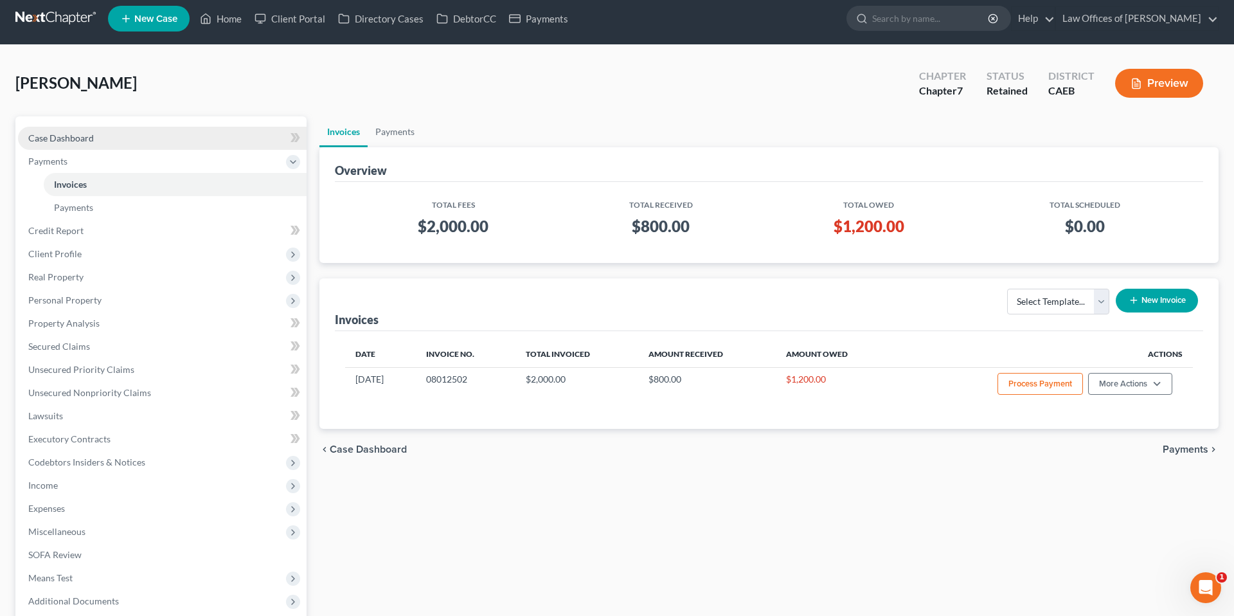
click at [170, 139] on link "Case Dashboard" at bounding box center [162, 138] width 289 height 23
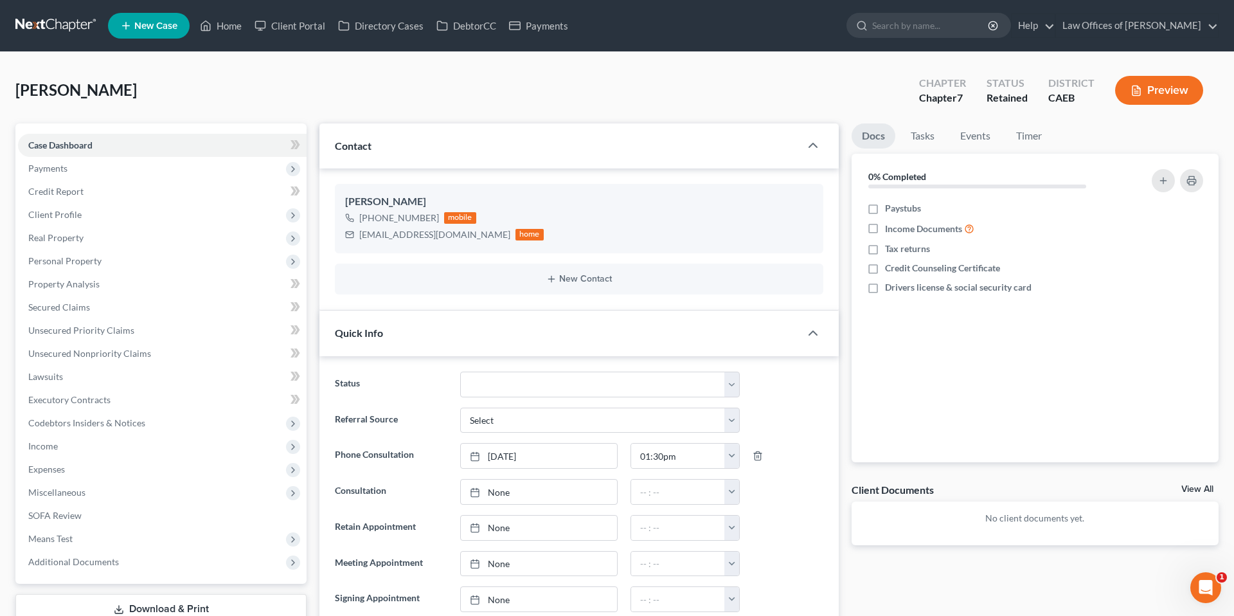
scroll to position [498, 0]
click at [80, 161] on span "Payments" at bounding box center [162, 168] width 289 height 23
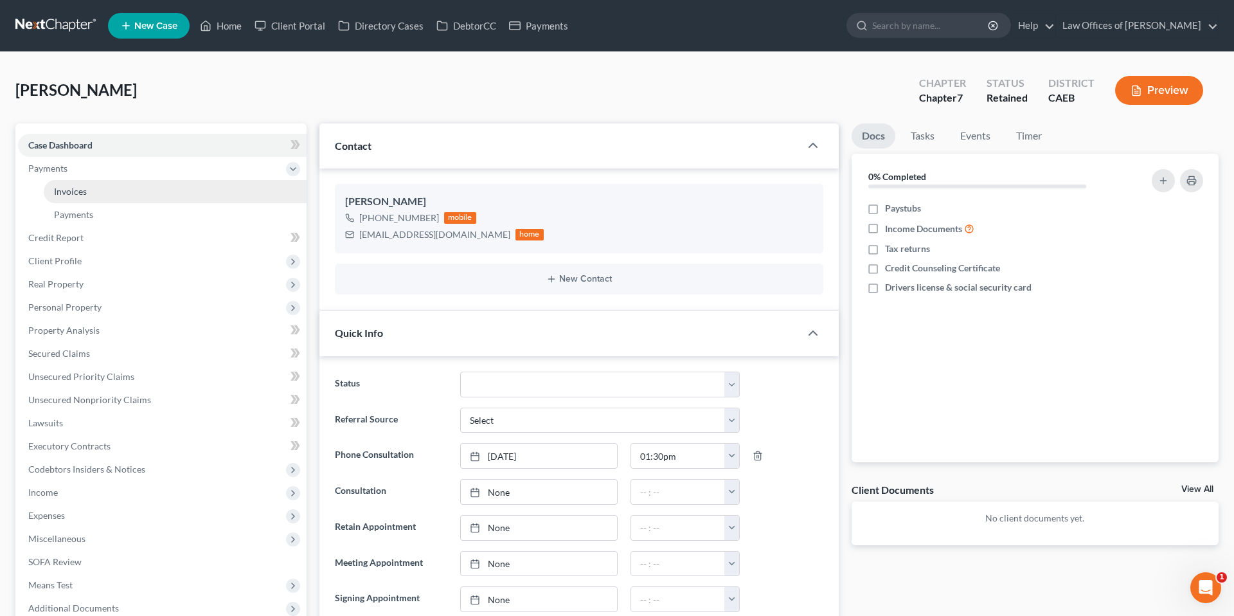
click at [95, 194] on link "Invoices" at bounding box center [175, 191] width 263 height 23
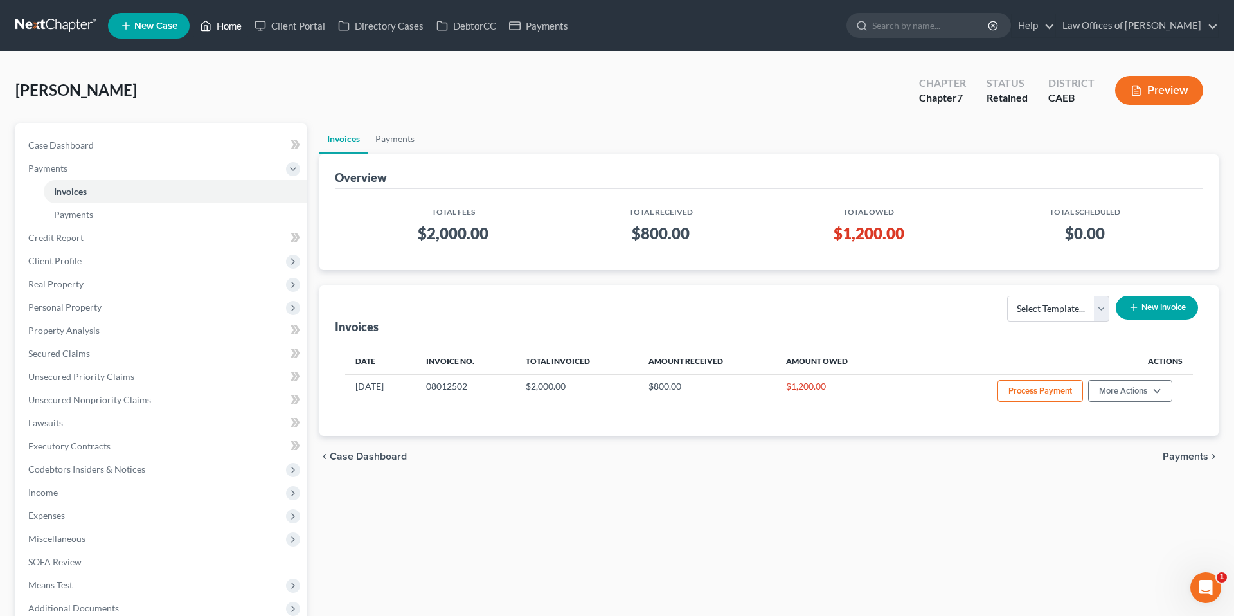
click at [236, 29] on link "Home" at bounding box center [221, 25] width 55 height 23
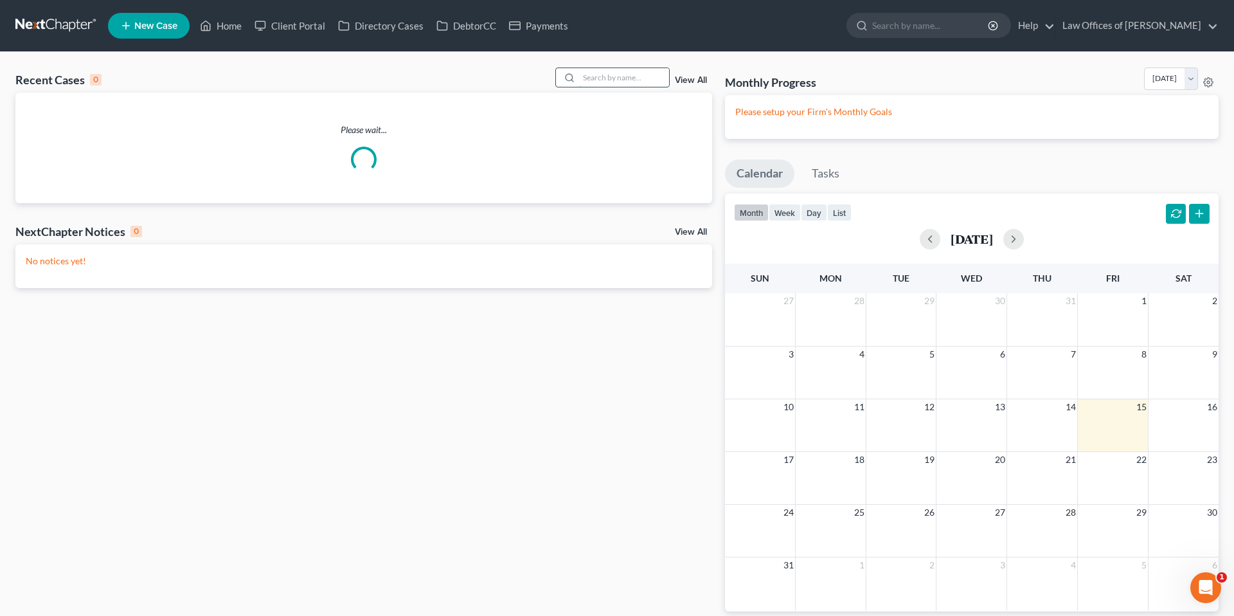
click at [609, 74] on input "search" at bounding box center [624, 77] width 90 height 19
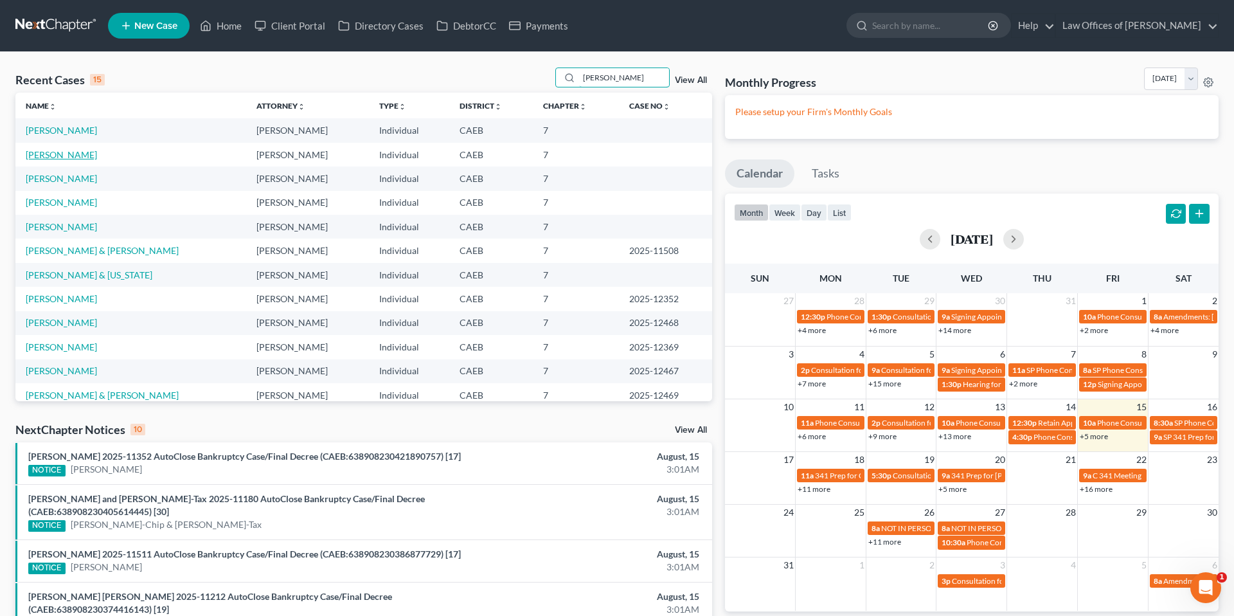
type input "[PERSON_NAME]"
click at [95, 152] on link "[PERSON_NAME]" at bounding box center [61, 154] width 71 height 11
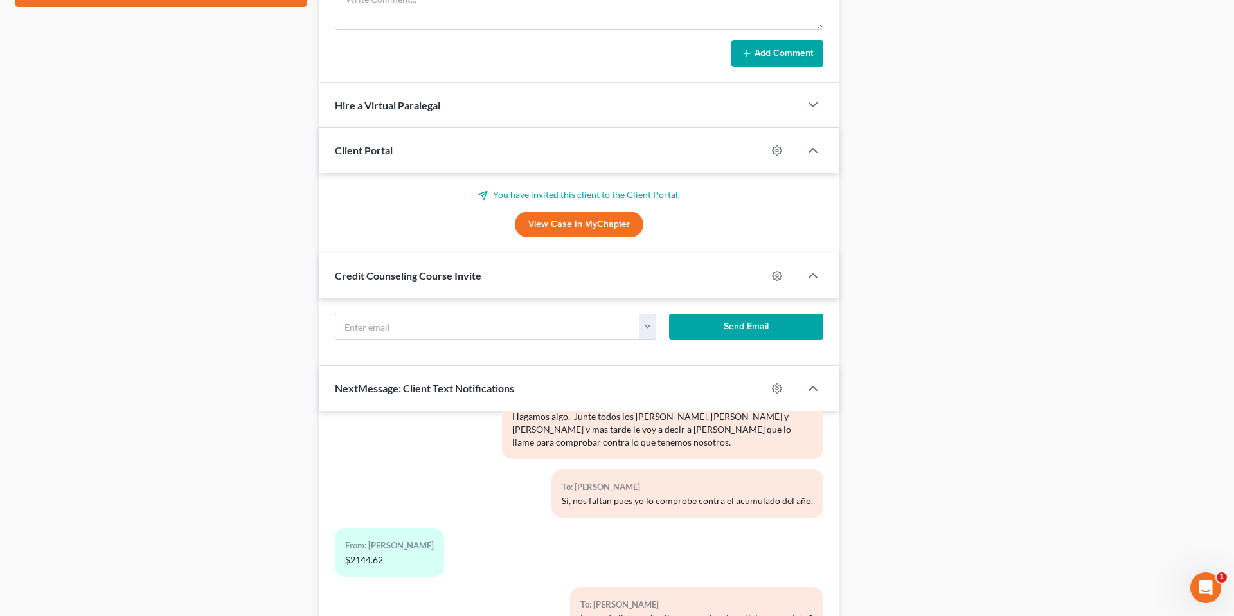
scroll to position [643, 0]
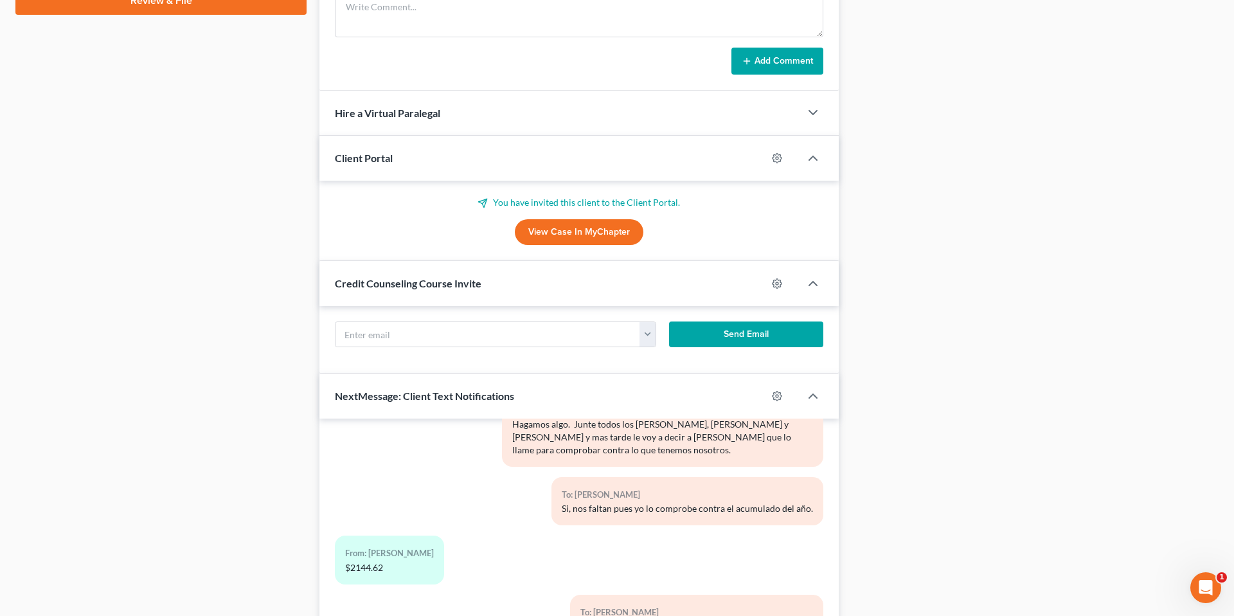
click at [303, 136] on div "Case Dashboard Payments Invoices Payments Payments Credit Report Client Profile" at bounding box center [161, 94] width 304 height 1227
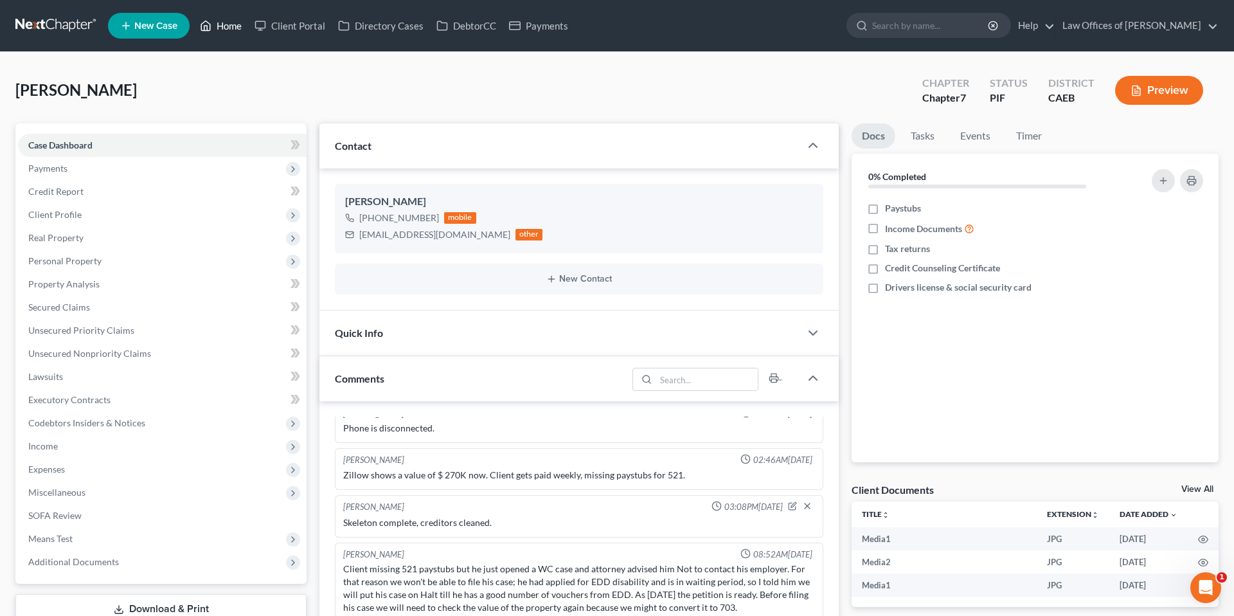
click at [224, 24] on link "Home" at bounding box center [221, 25] width 55 height 23
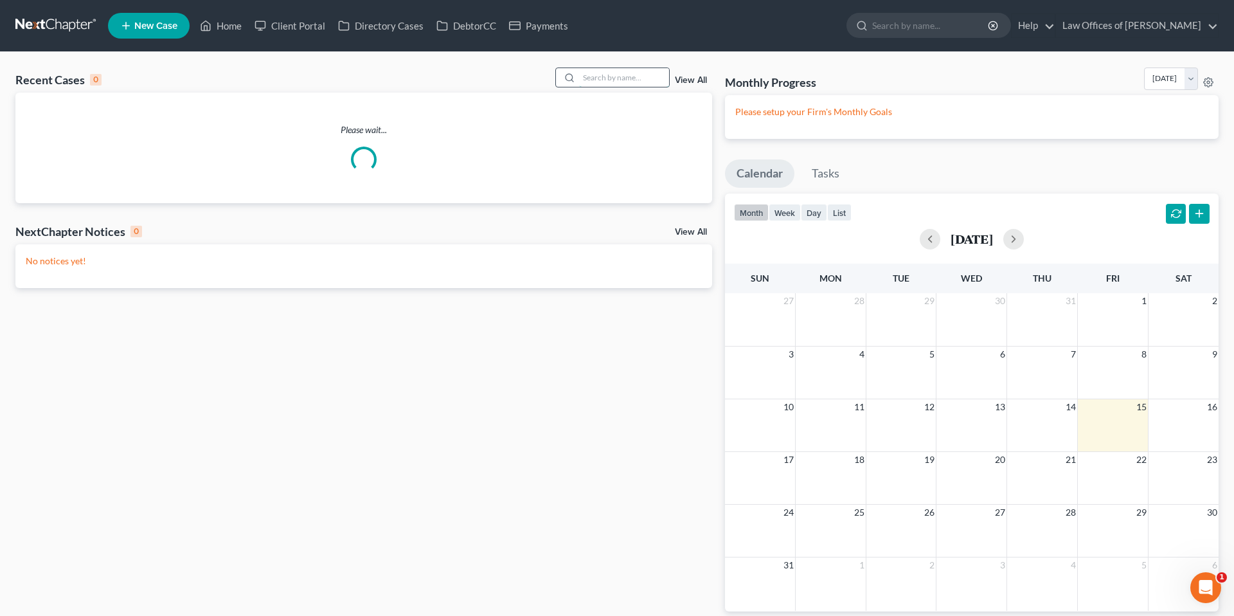
click at [622, 77] on input "search" at bounding box center [624, 77] width 90 height 19
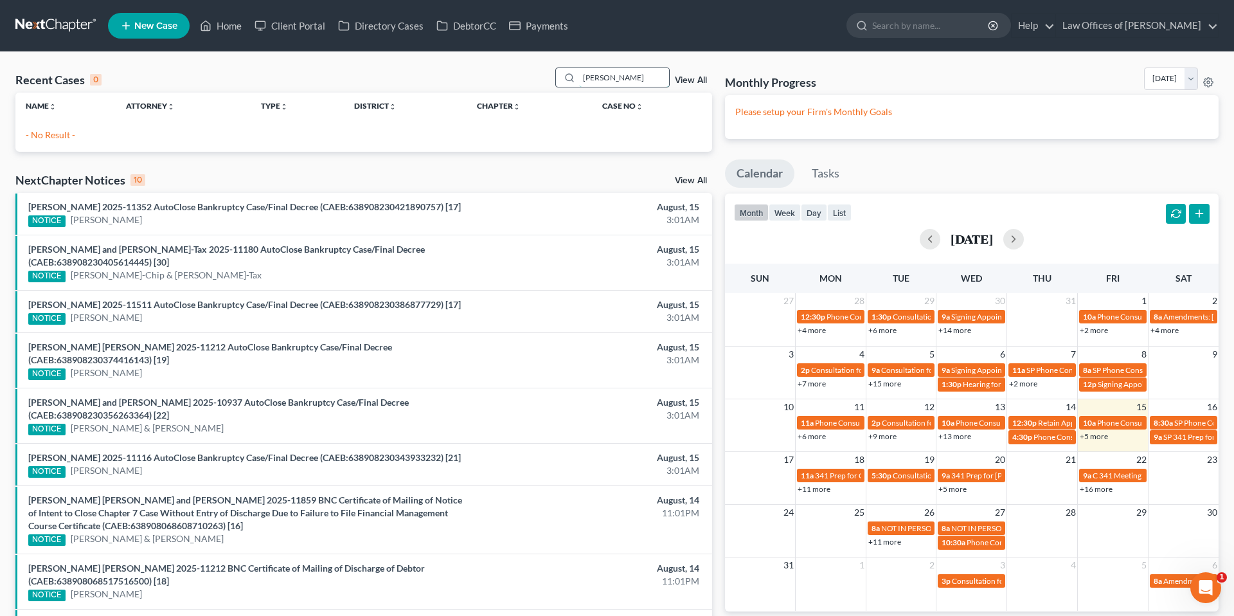
click at [644, 75] on input "[PERSON_NAME]" at bounding box center [624, 77] width 90 height 19
drag, startPoint x: 658, startPoint y: 78, endPoint x: 538, endPoint y: 77, distance: 119.6
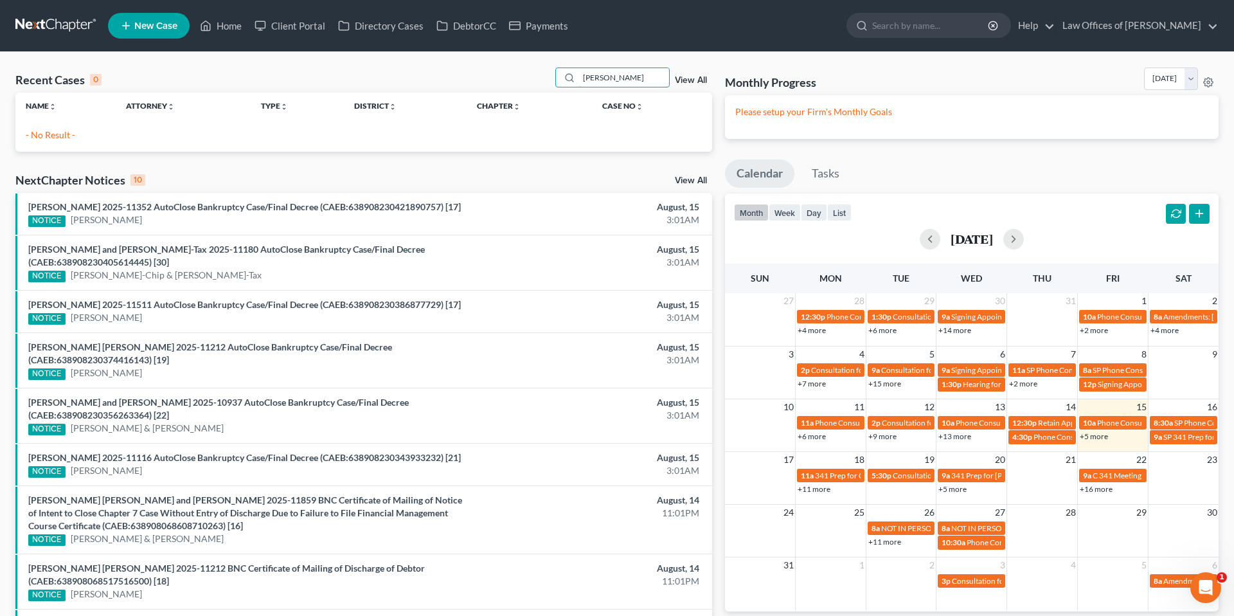
click at [538, 77] on div "Recent Cases 0 [PERSON_NAME] View All" at bounding box center [363, 80] width 697 height 25
type input "[PERSON_NAME]"
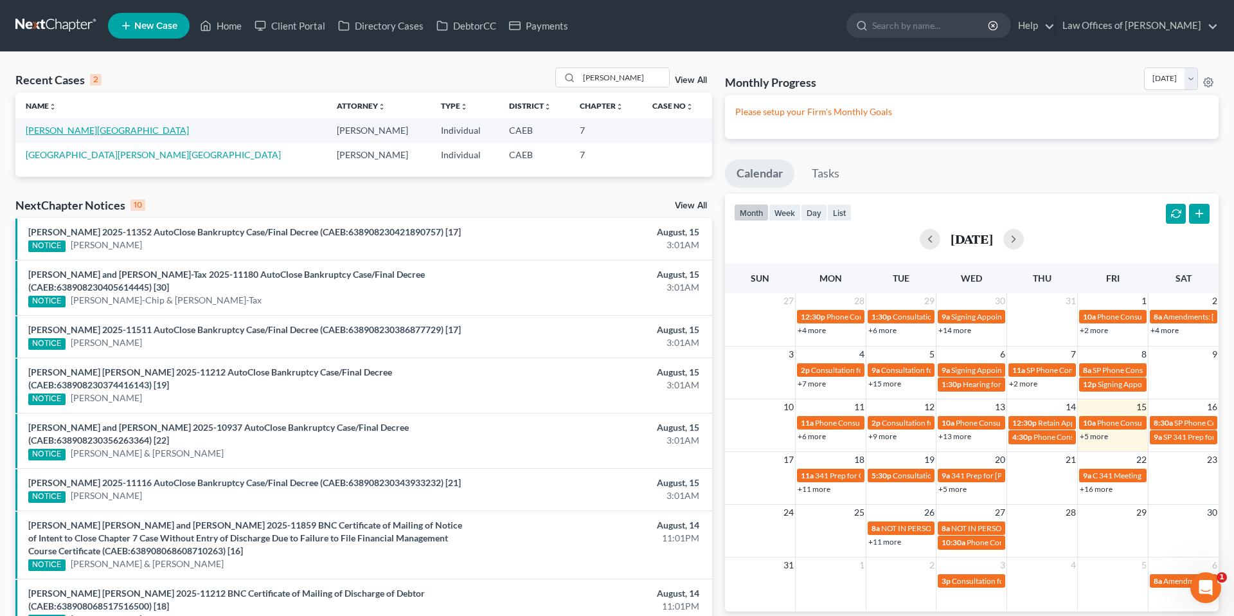
click at [71, 132] on link "[PERSON_NAME][GEOGRAPHIC_DATA]" at bounding box center [107, 130] width 163 height 11
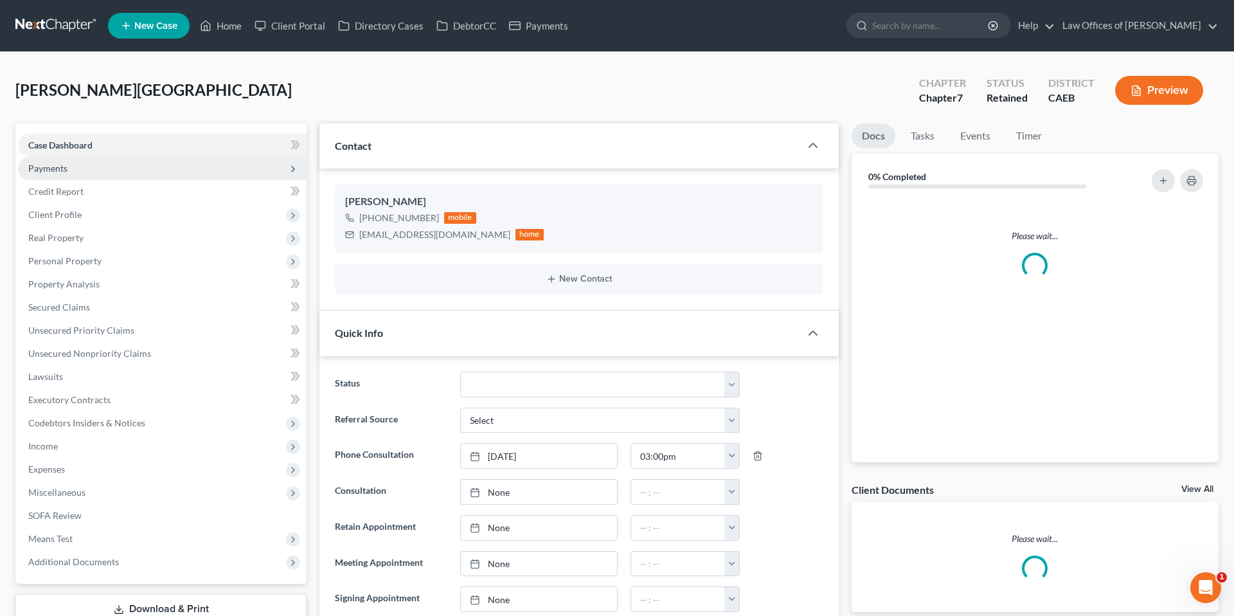
click at [39, 164] on span "Payments" at bounding box center [47, 168] width 39 height 11
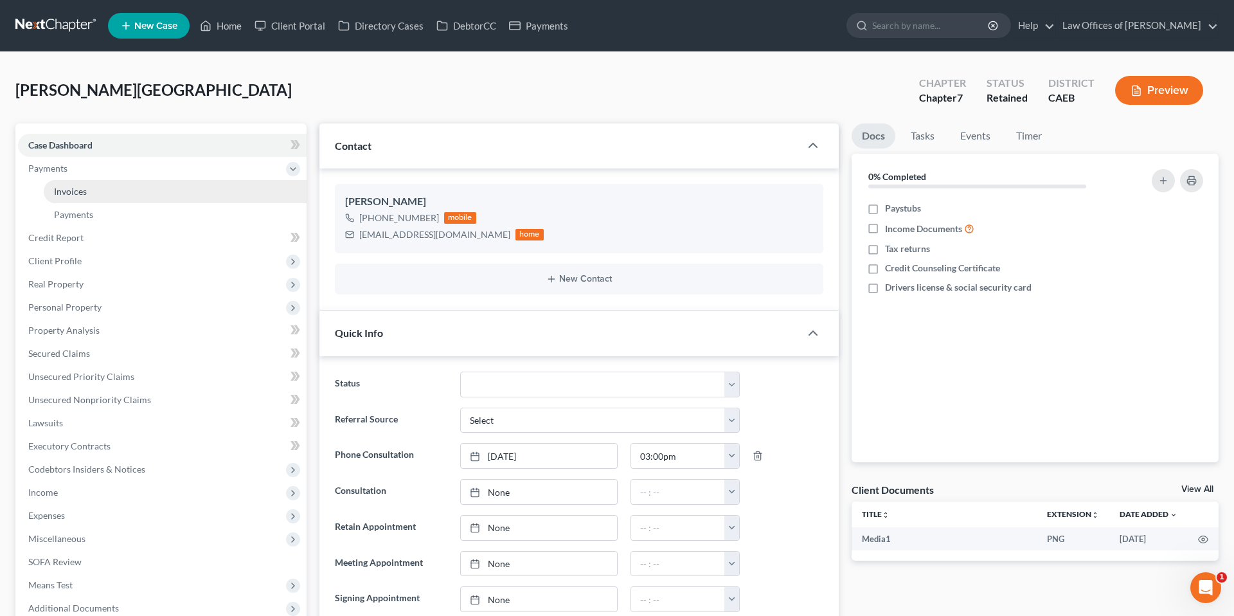
click at [73, 199] on link "Invoices" at bounding box center [175, 191] width 263 height 23
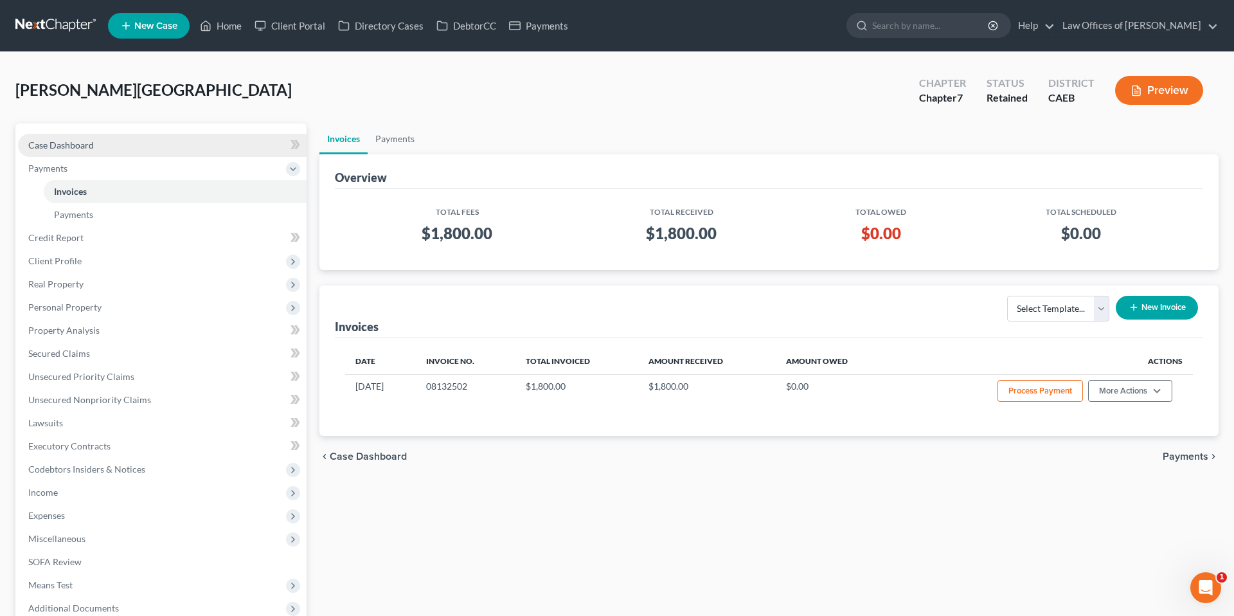
click at [81, 145] on span "Case Dashboard" at bounding box center [61, 145] width 66 height 11
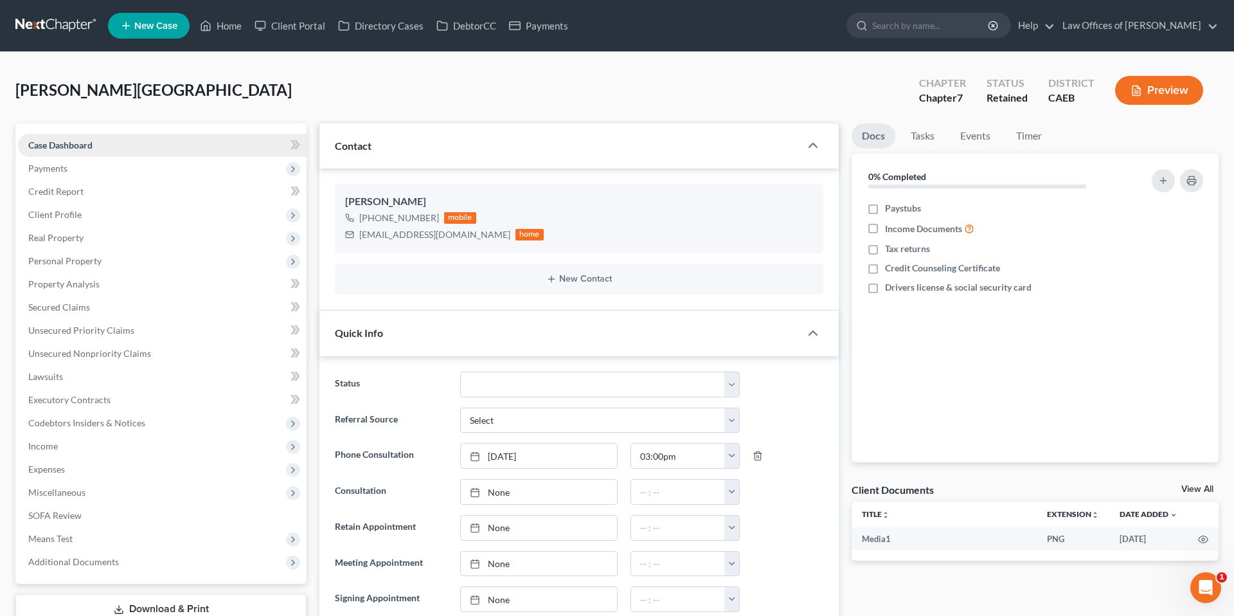
scroll to position [1897, 0]
click at [229, 26] on link "Home" at bounding box center [221, 25] width 55 height 23
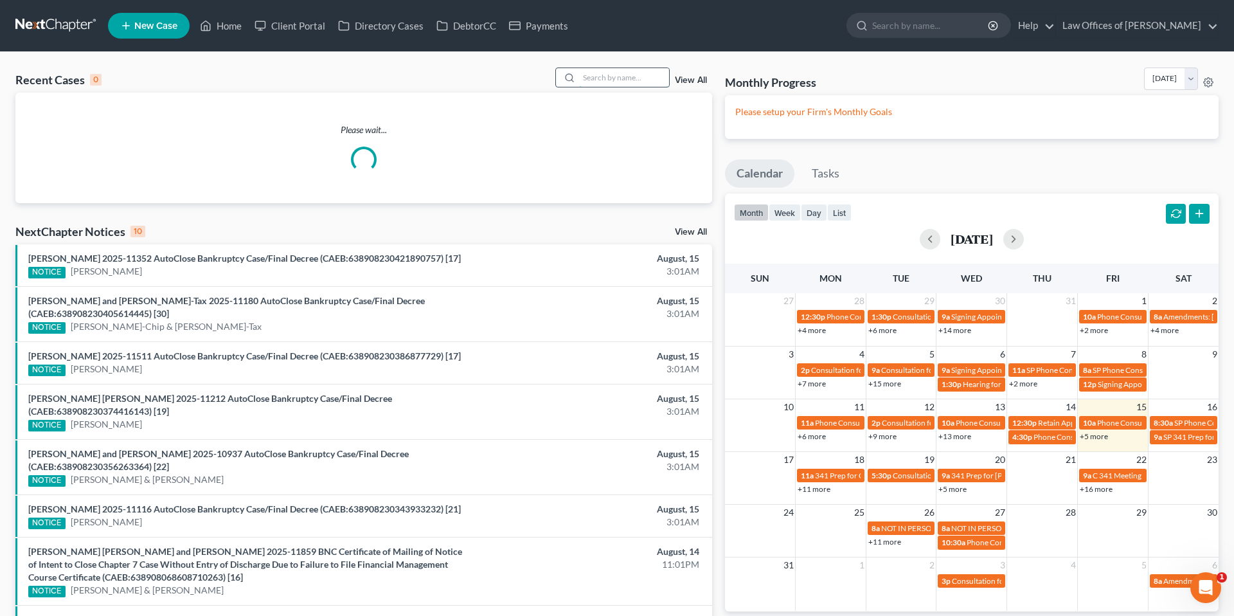
click at [620, 75] on input "search" at bounding box center [624, 77] width 90 height 19
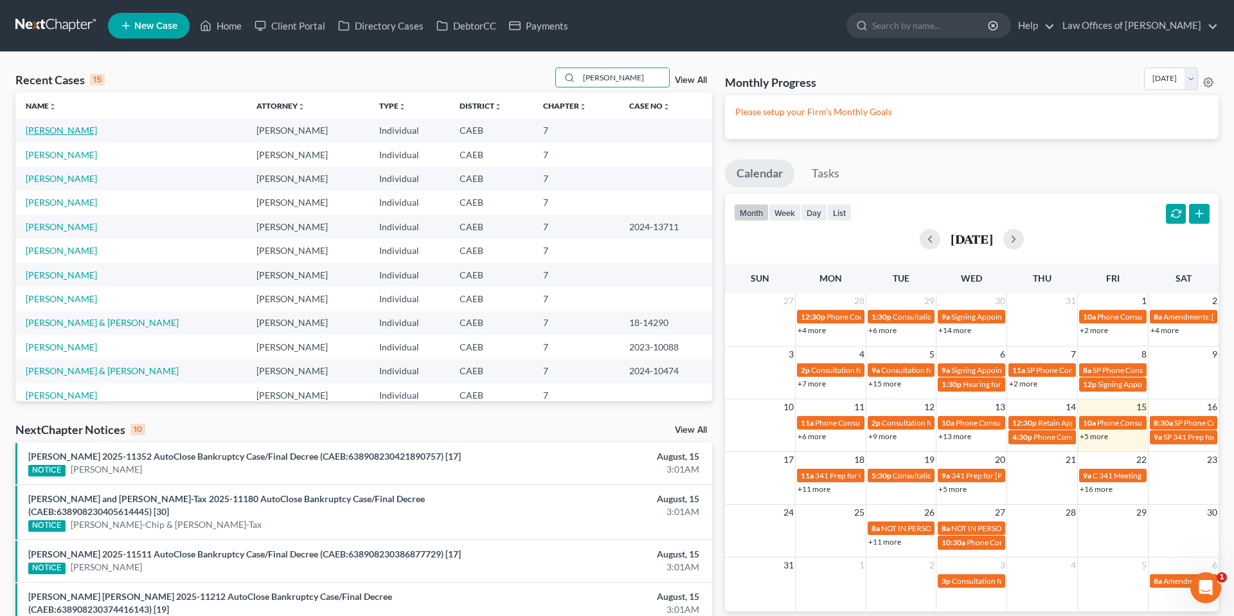
type input "[PERSON_NAME]"
click at [77, 135] on link "[PERSON_NAME]" at bounding box center [61, 130] width 71 height 11
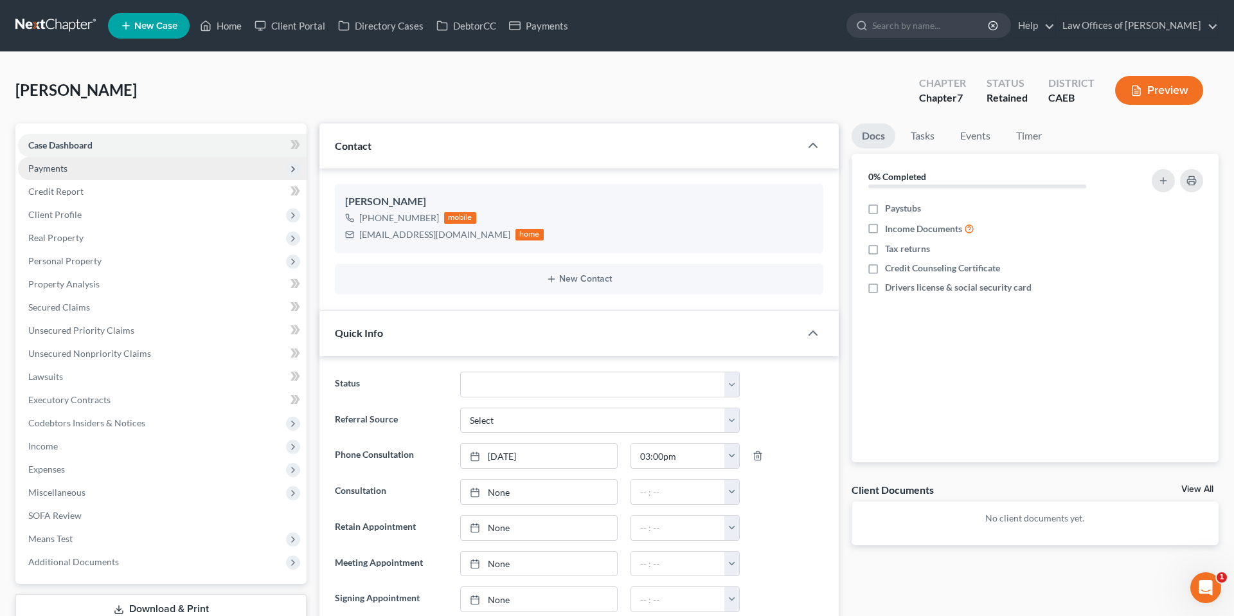
click at [48, 171] on span "Payments" at bounding box center [47, 168] width 39 height 11
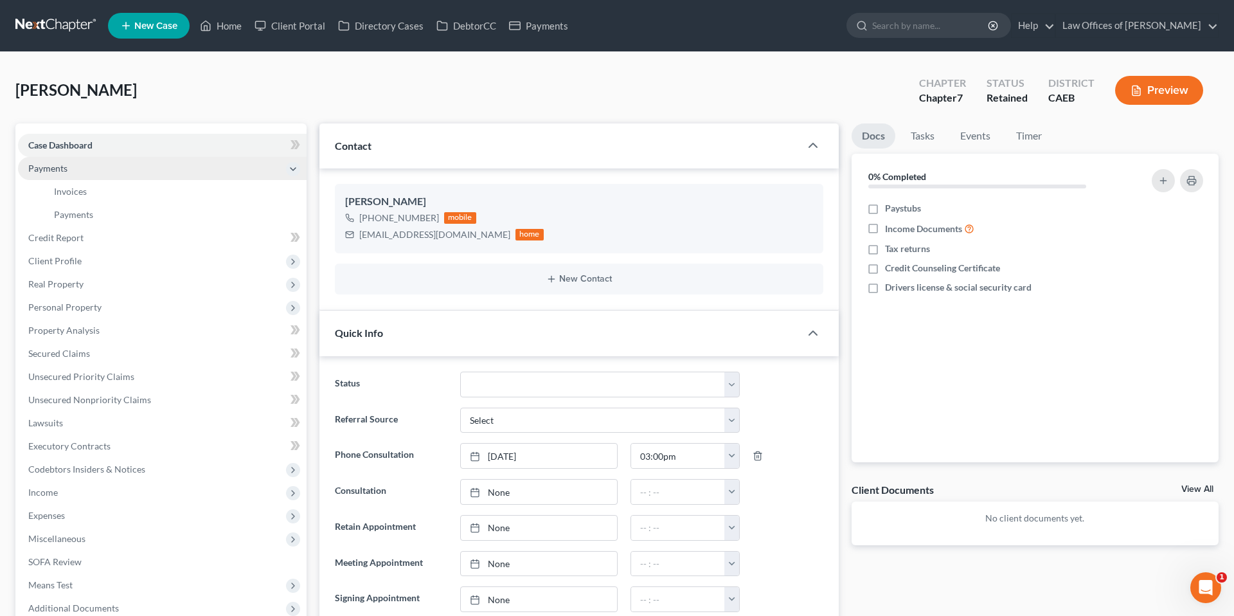
scroll to position [730, 0]
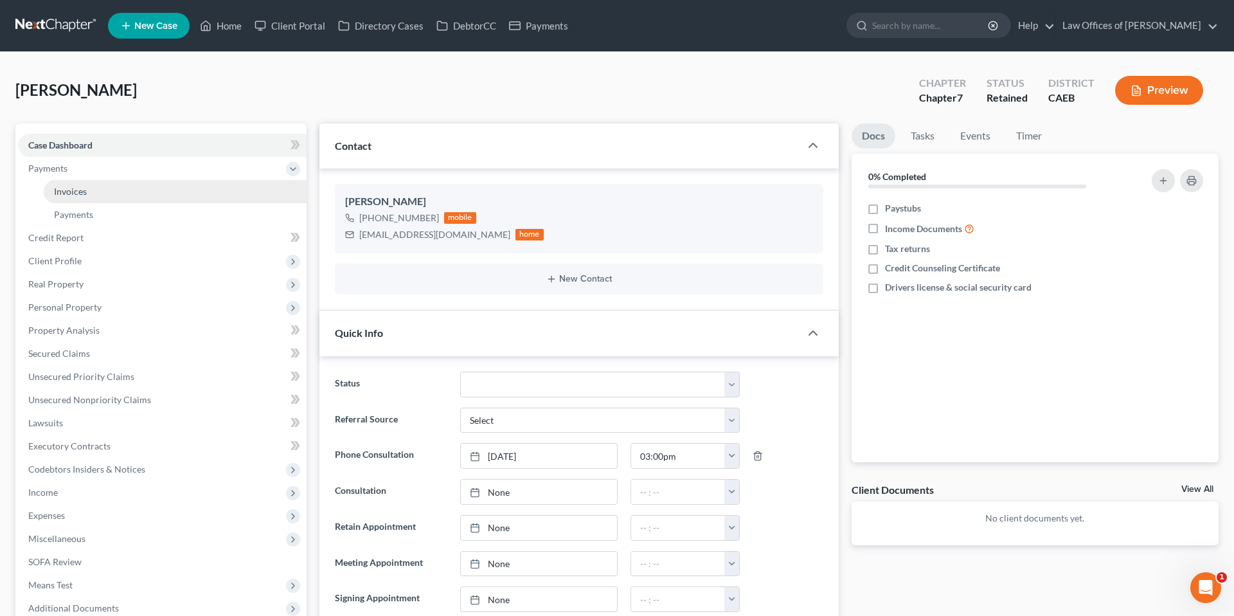
click at [78, 192] on span "Invoices" at bounding box center [70, 191] width 33 height 11
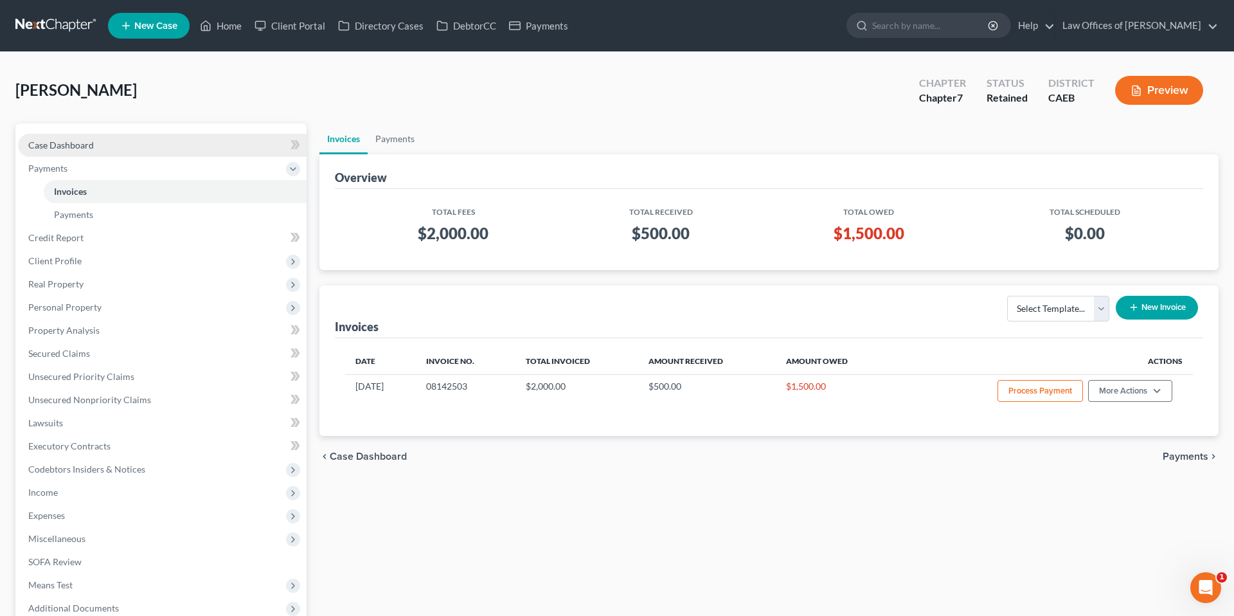
click at [82, 141] on span "Case Dashboard" at bounding box center [61, 145] width 66 height 11
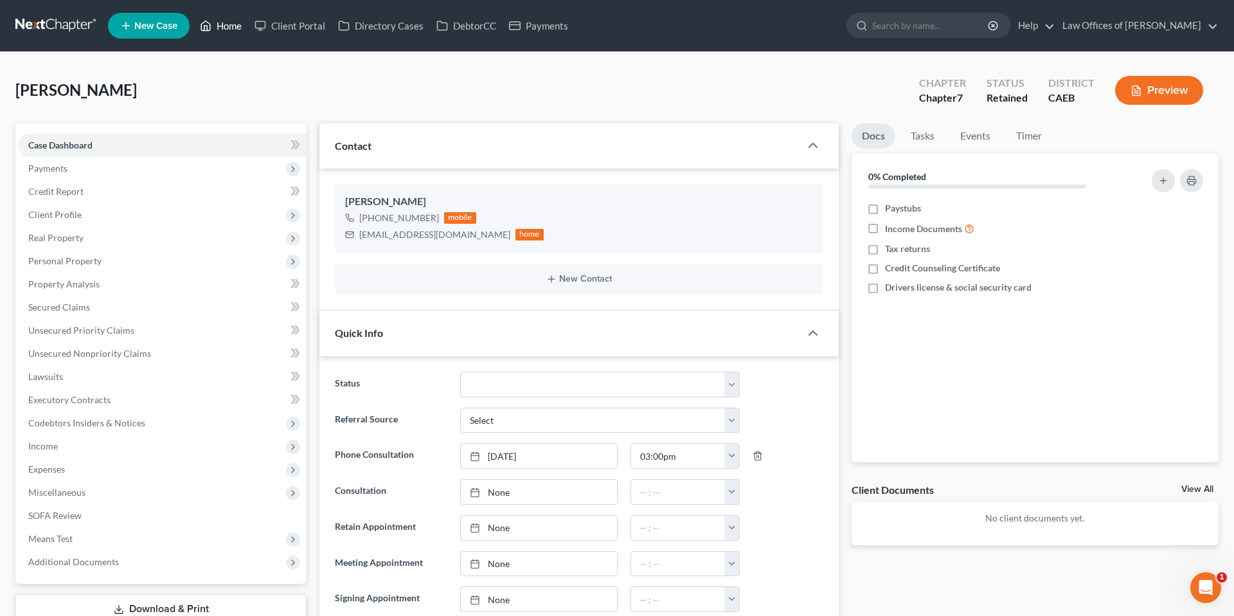
click at [226, 27] on link "Home" at bounding box center [221, 25] width 55 height 23
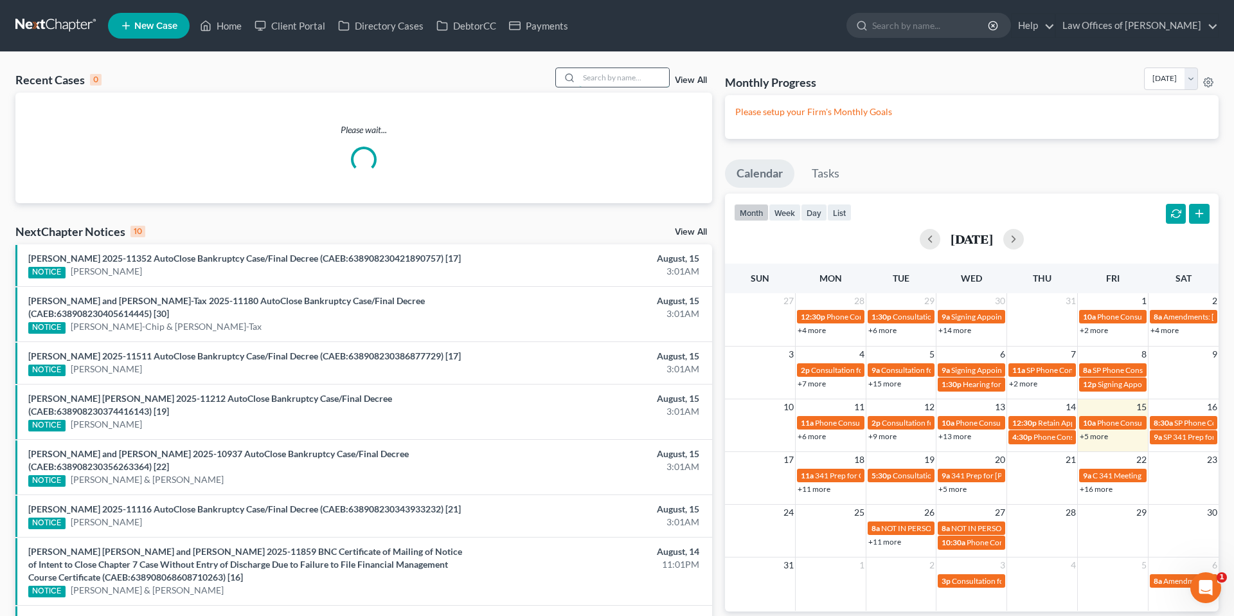
click at [623, 80] on input "search" at bounding box center [624, 77] width 90 height 19
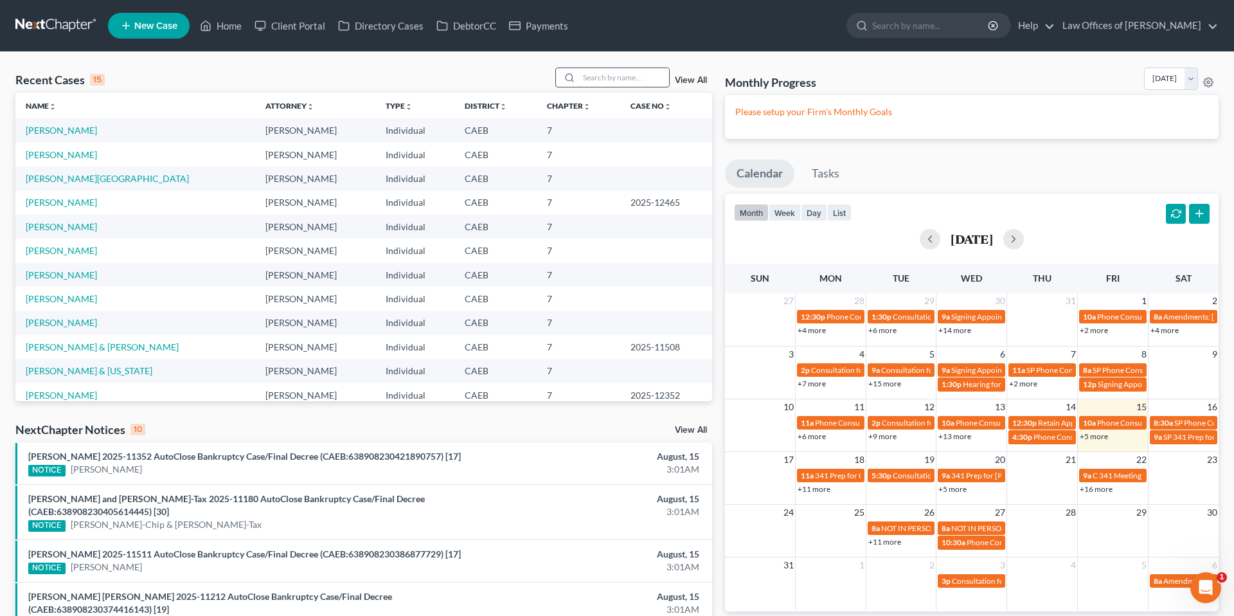
type input "d"
type input "van meter"
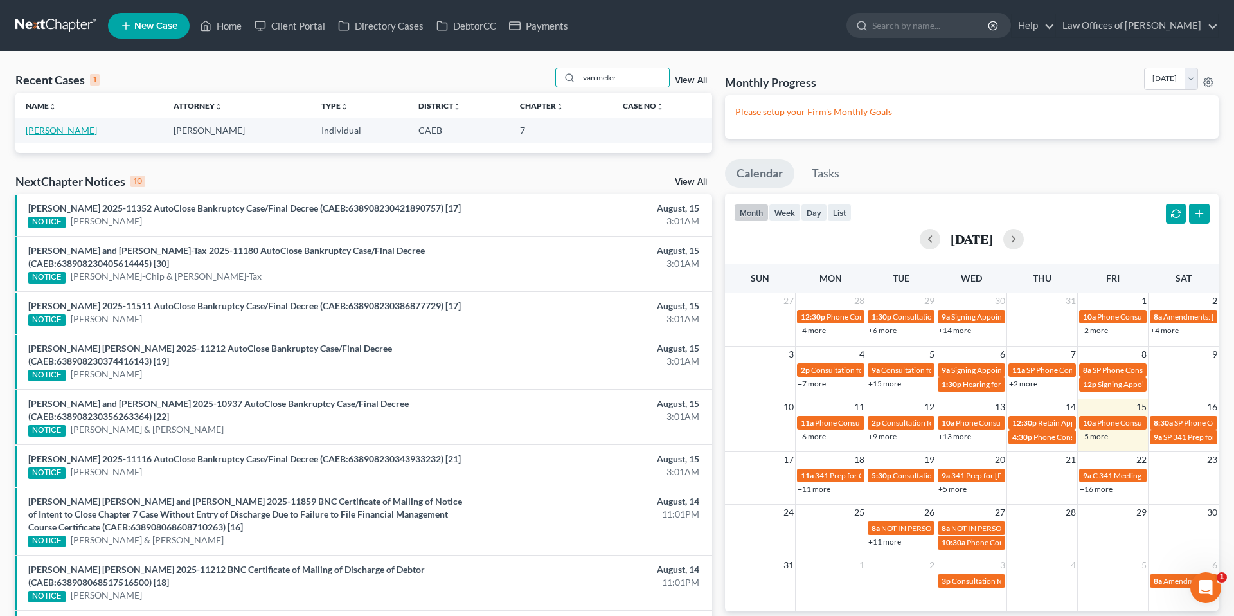
click at [63, 133] on link "[PERSON_NAME]" at bounding box center [61, 130] width 71 height 11
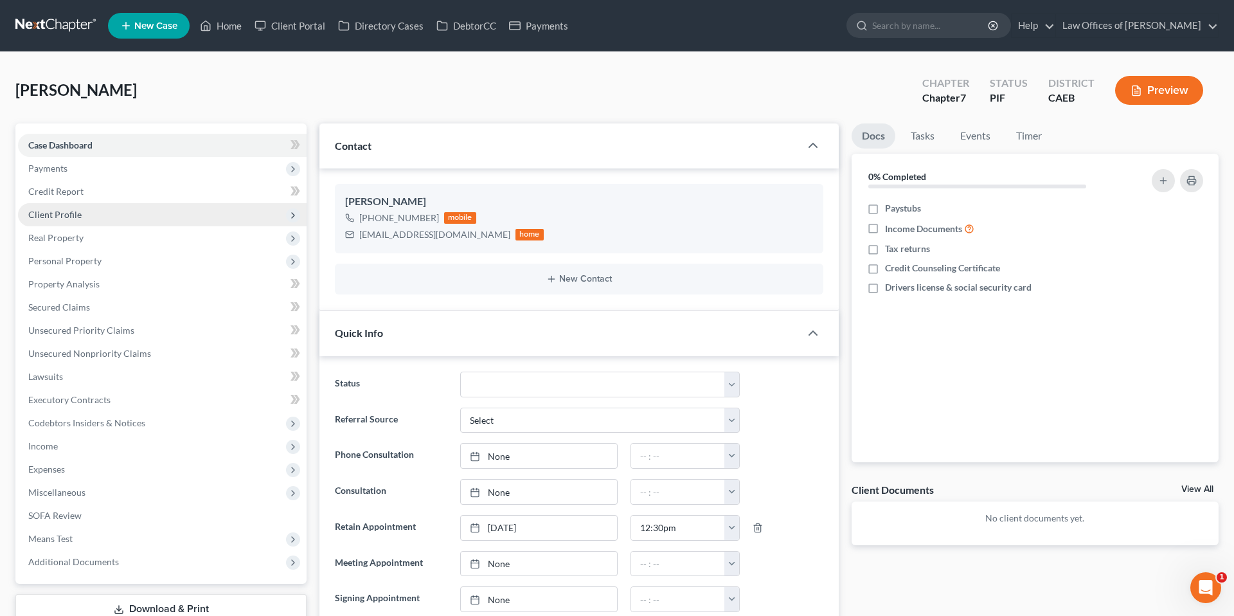
click at [77, 218] on span "Client Profile" at bounding box center [54, 214] width 53 height 11
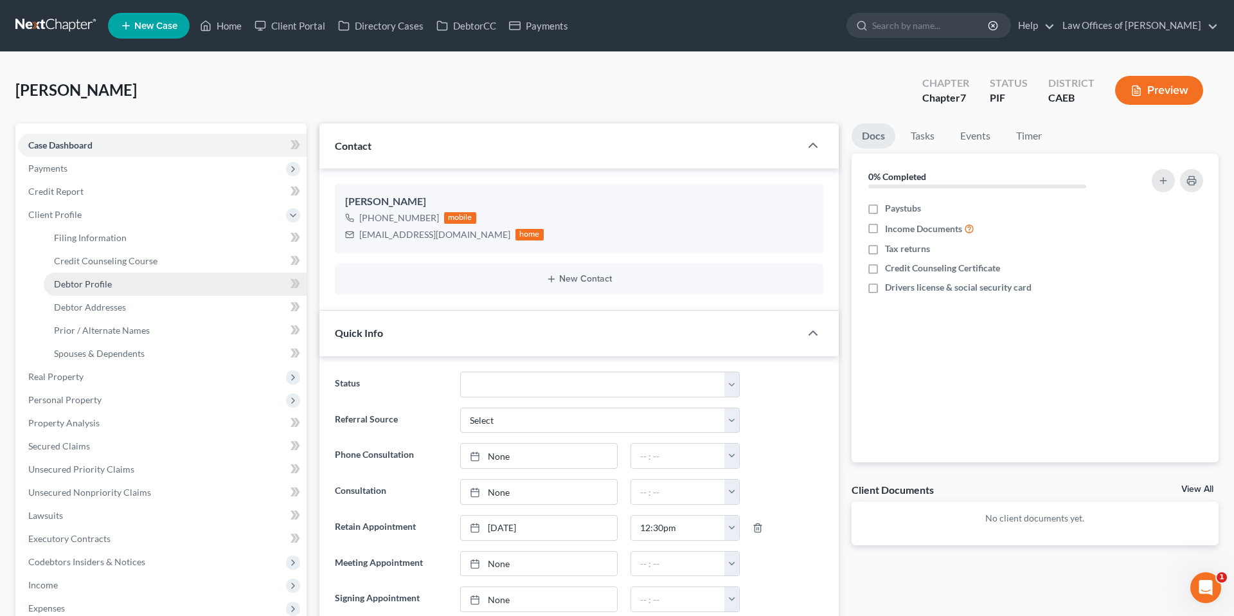
click at [105, 287] on span "Debtor Profile" at bounding box center [83, 283] width 58 height 11
select select "0"
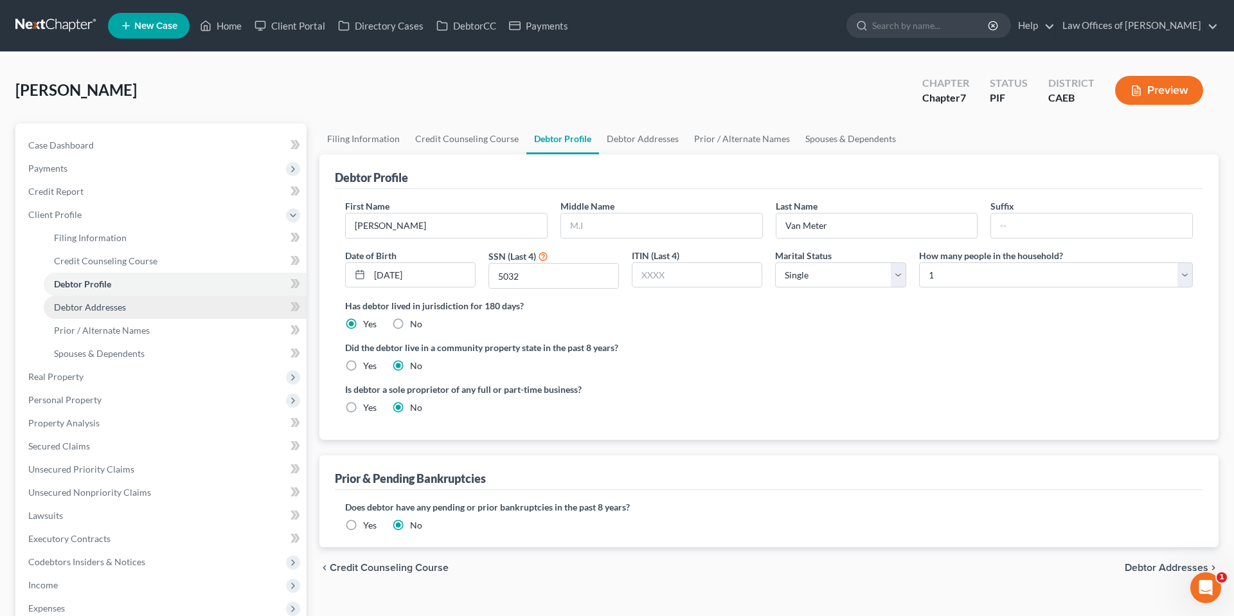
click at [106, 311] on span "Debtor Addresses" at bounding box center [90, 307] width 72 height 11
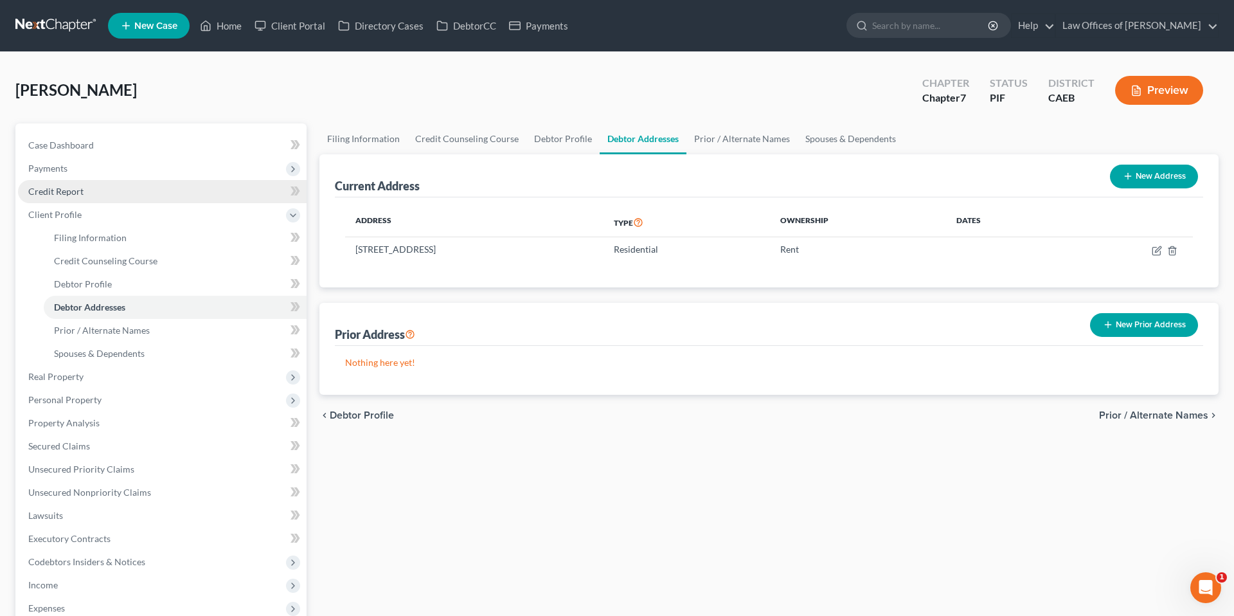
click at [72, 184] on link "Credit Report" at bounding box center [162, 191] width 289 height 23
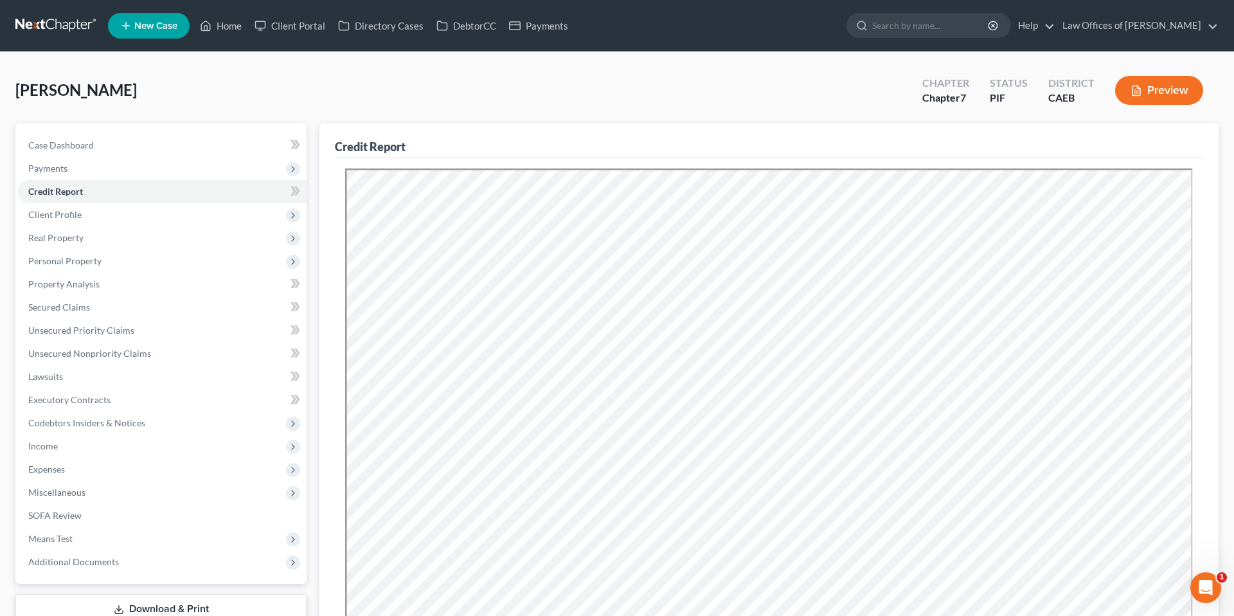
click at [1162, 95] on button "Preview" at bounding box center [1159, 90] width 88 height 29
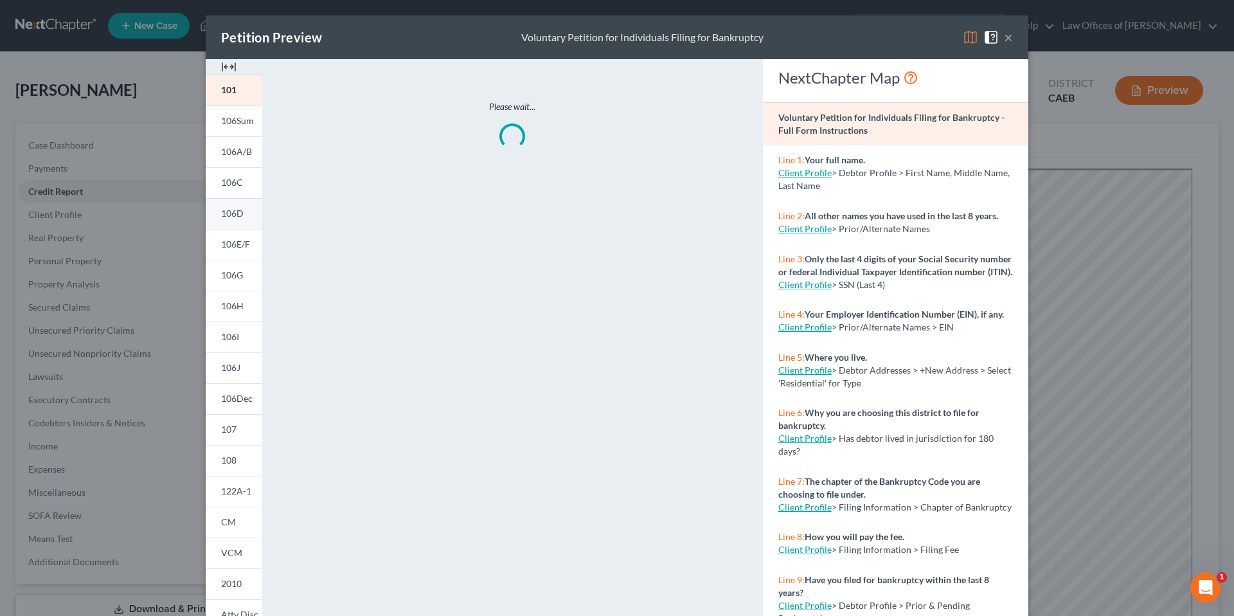
click at [231, 212] on span "106D" at bounding box center [232, 213] width 23 height 11
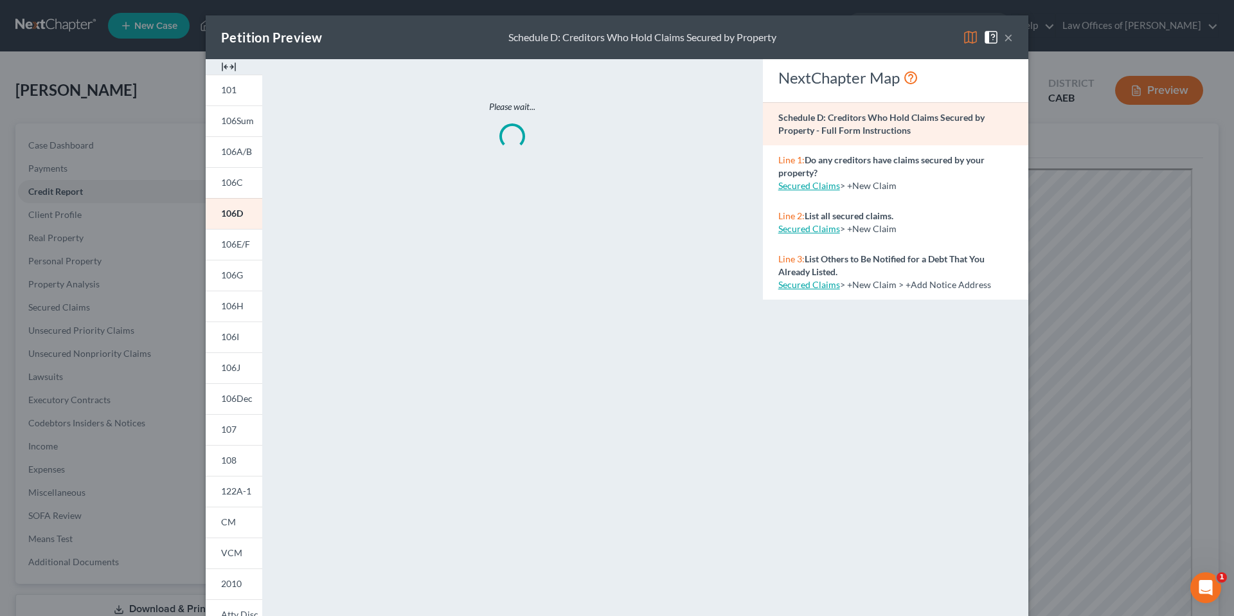
click at [769, 113] on div "Schedule D: Creditors Who Hold Claims Secured by Property - Full Form Instructi…" at bounding box center [896, 124] width 266 height 44
click at [228, 216] on span "106D" at bounding box center [232, 213] width 22 height 11
click at [245, 180] on link "106C" at bounding box center [234, 182] width 57 height 31
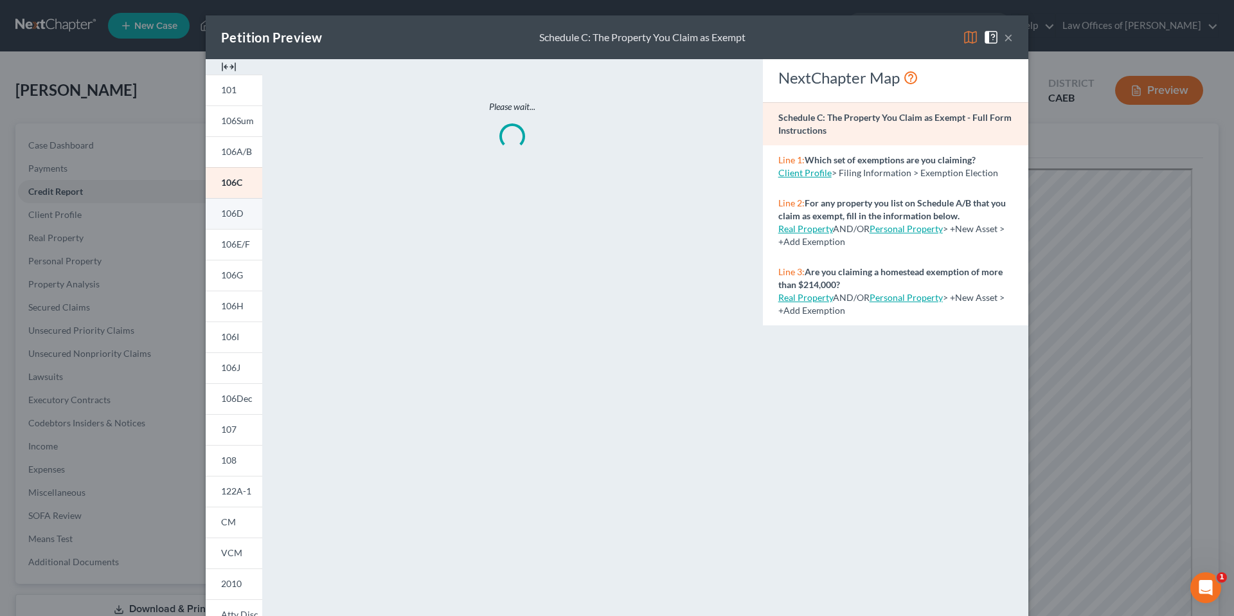
click at [246, 207] on link "106D" at bounding box center [234, 213] width 57 height 31
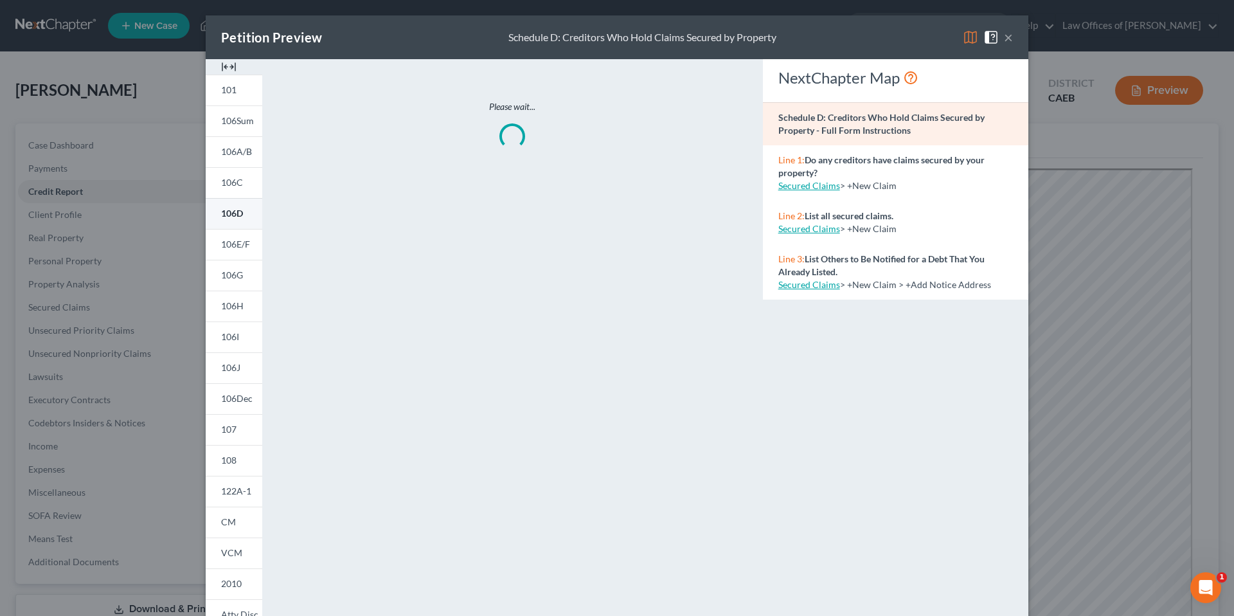
click at [239, 215] on span "106D" at bounding box center [232, 213] width 22 height 11
click at [239, 246] on span "106E/F" at bounding box center [235, 244] width 29 height 11
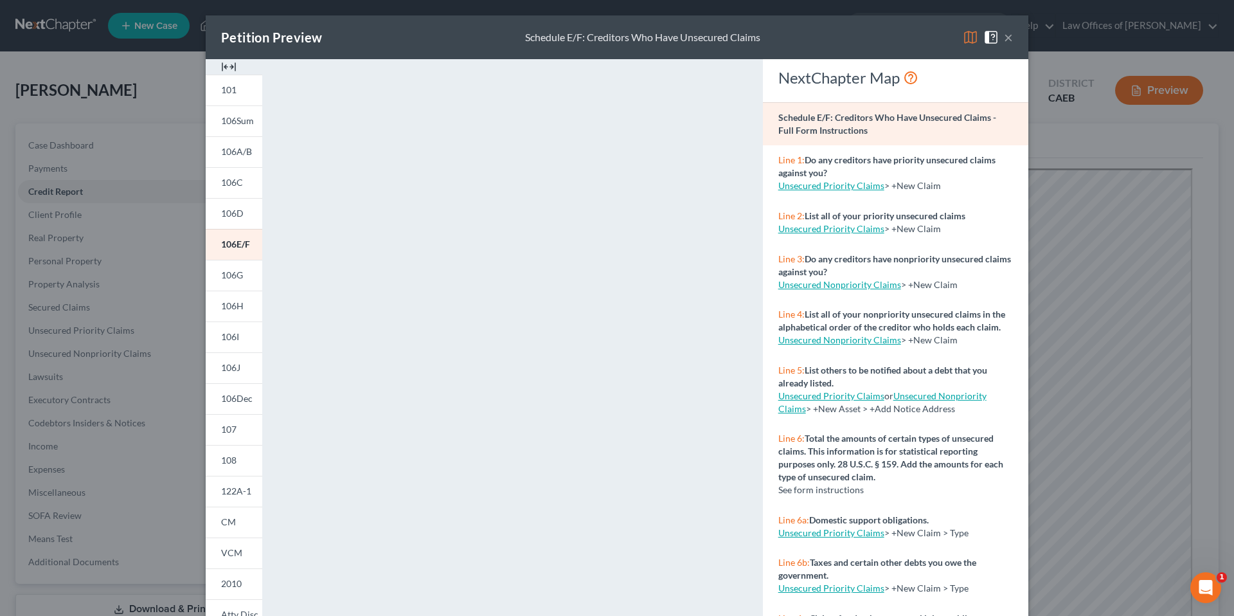
click at [800, 34] on div "Petition Preview Schedule E/F: Creditors Who Have Unsecured Claims ×" at bounding box center [617, 37] width 823 height 44
click at [778, 46] on div "Petition Preview Schedule E/F: Creditors Who Have Unsecured Claims ×" at bounding box center [617, 37] width 823 height 44
click at [1006, 39] on button "×" at bounding box center [1008, 37] width 9 height 15
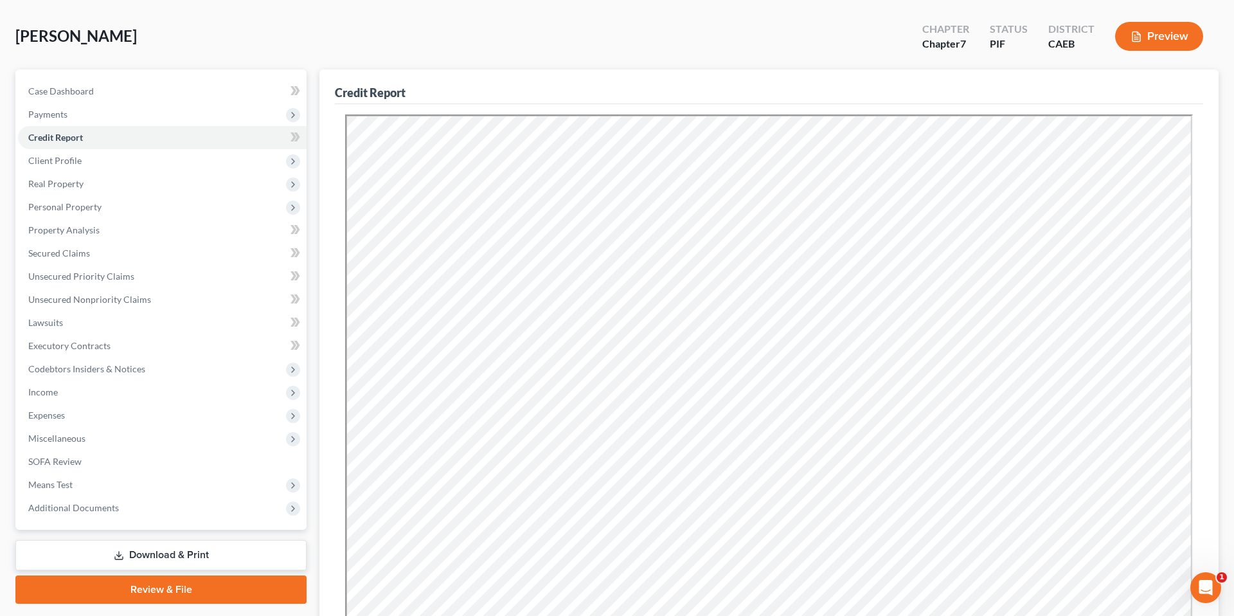
scroll to position [64, 0]
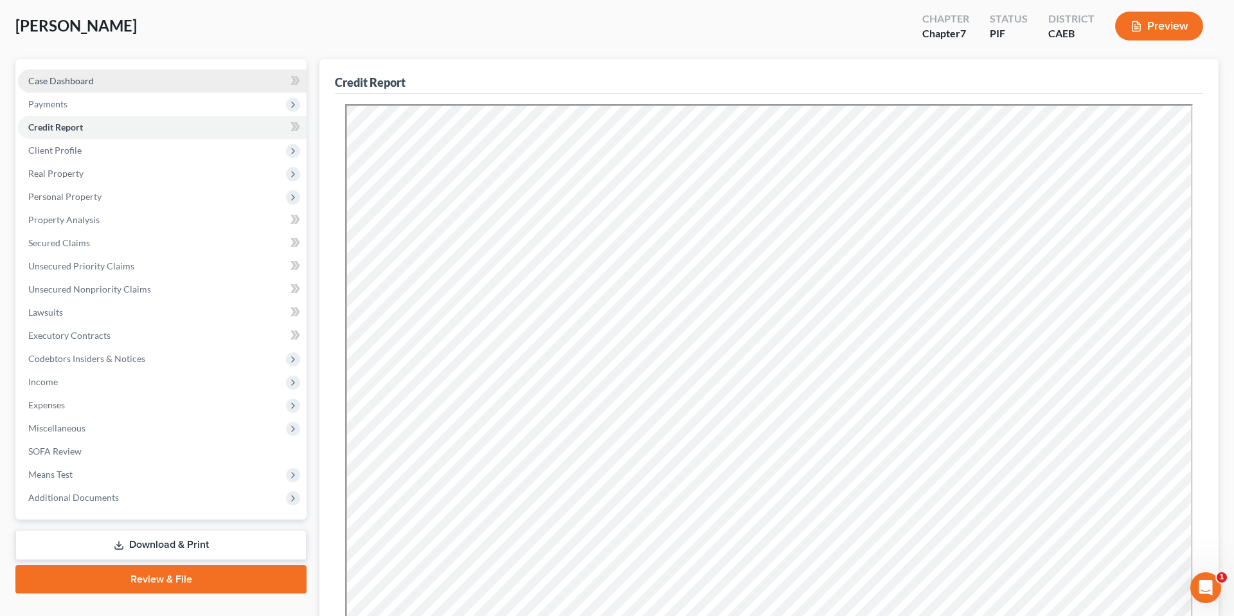
click at [89, 80] on span "Case Dashboard" at bounding box center [61, 80] width 66 height 11
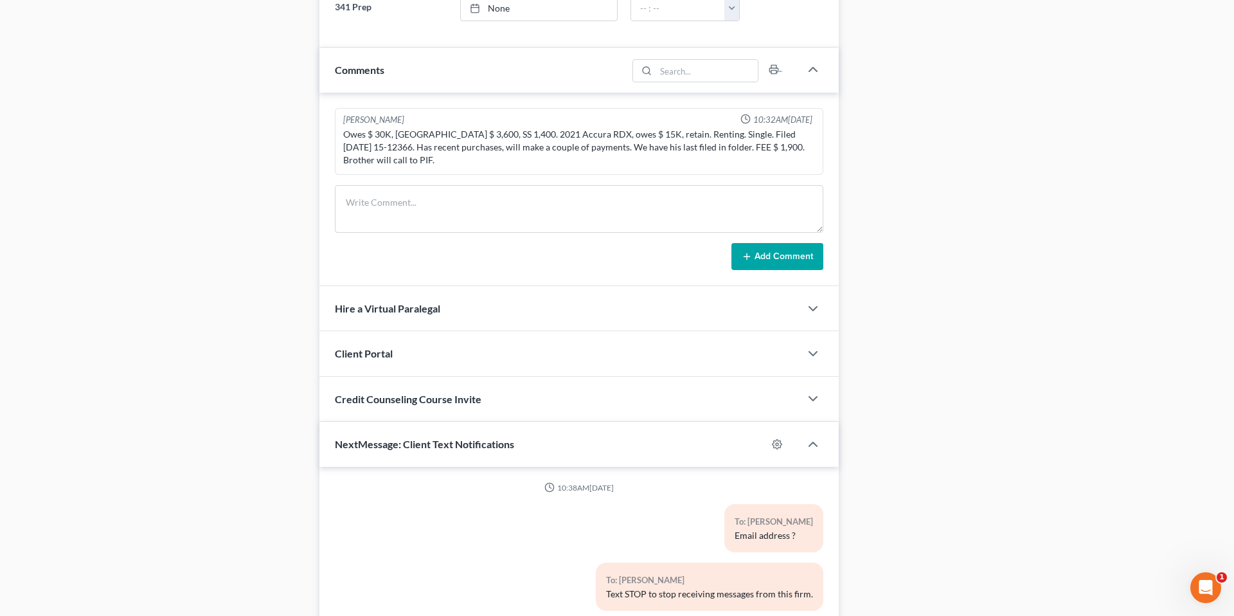
scroll to position [679, 0]
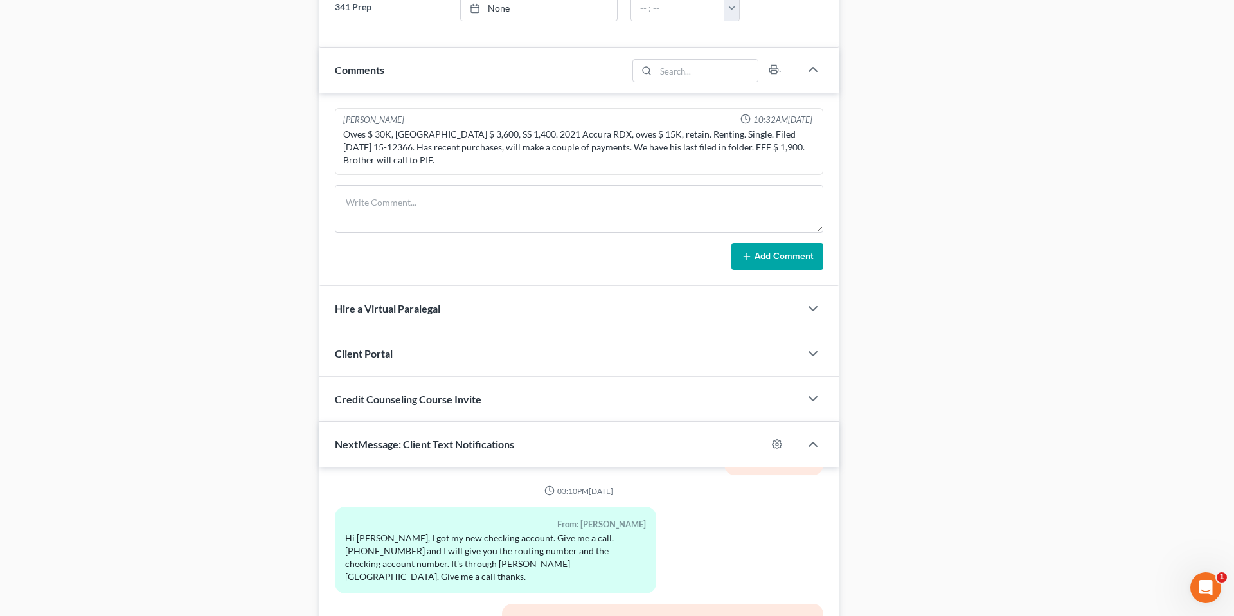
click at [404, 336] on div "Client Portal" at bounding box center [560, 353] width 481 height 44
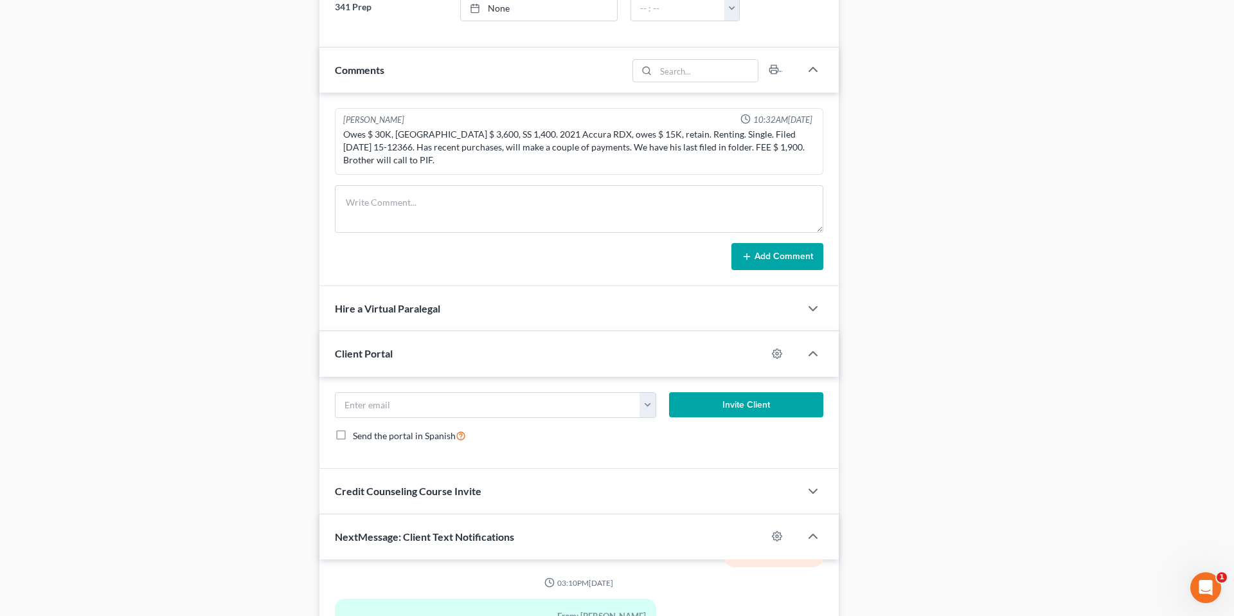
click at [251, 266] on div "Case Dashboard Payments Invoices Payments Payments Credit Report Client Profile" at bounding box center [161, 136] width 304 height 1423
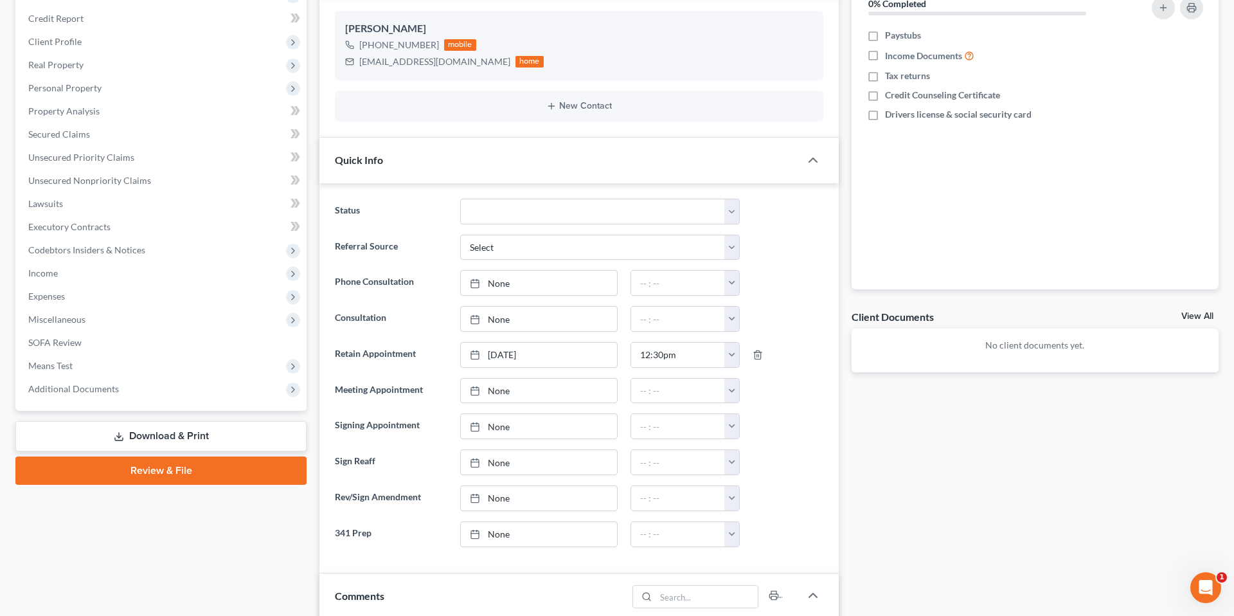
scroll to position [175, 0]
drag, startPoint x: 360, startPoint y: 60, endPoint x: 442, endPoint y: 61, distance: 81.7
click at [442, 61] on div "[EMAIL_ADDRESS][DOMAIN_NAME] home" at bounding box center [444, 59] width 199 height 17
copy div "[EMAIL_ADDRESS][DOMAIN_NAME]"
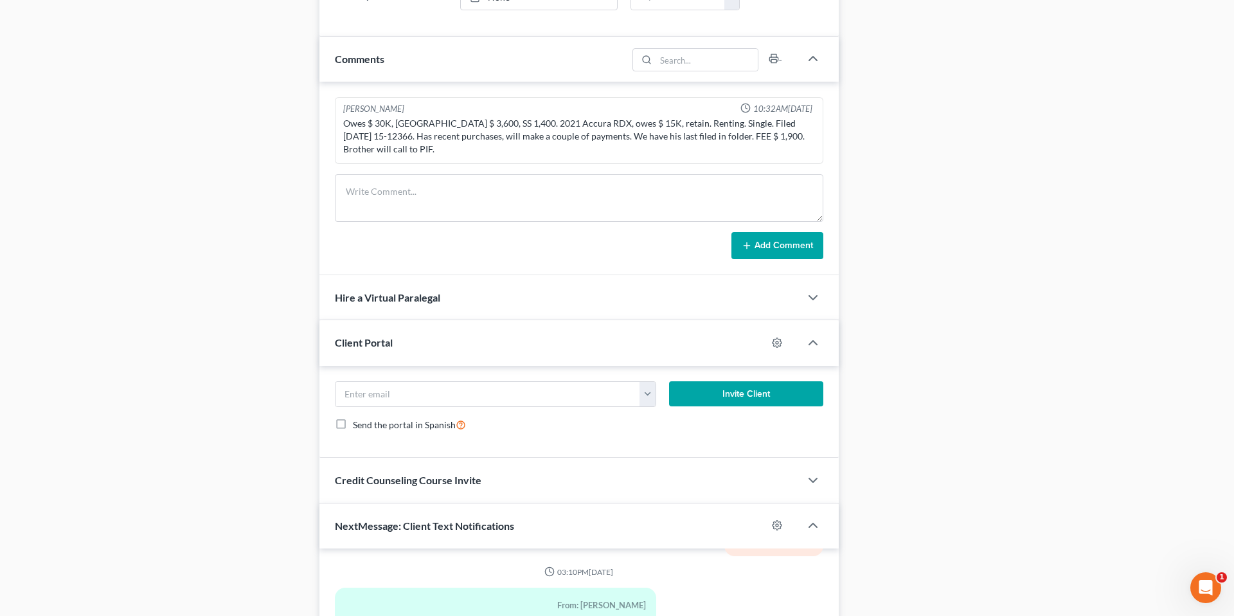
scroll to position [713, 0]
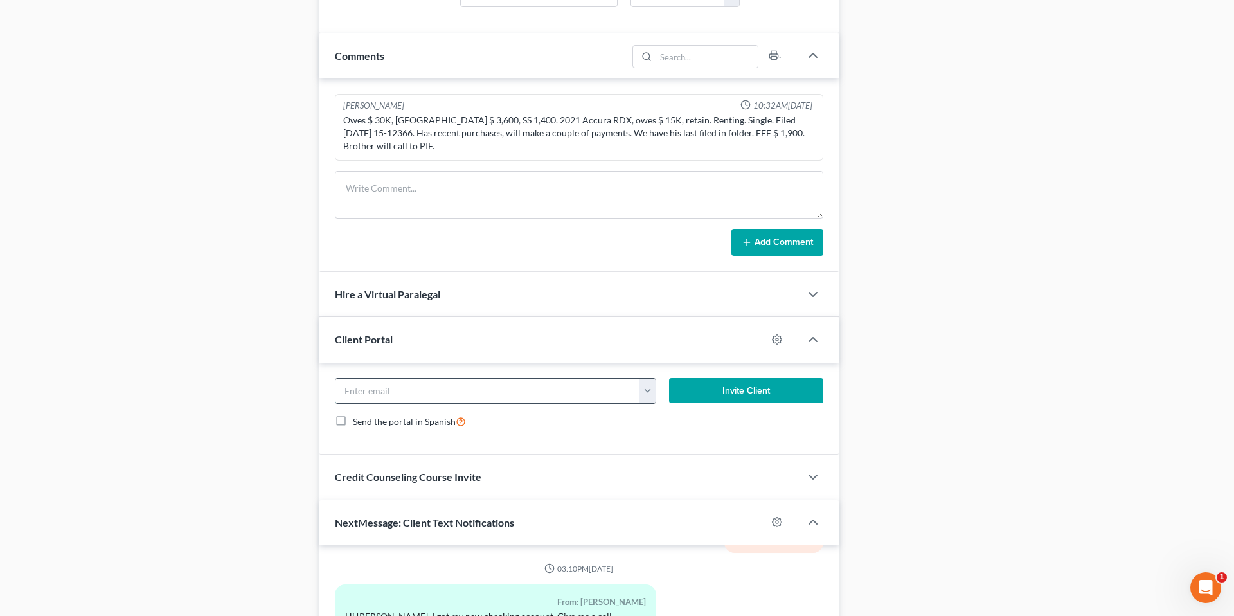
click at [366, 390] on input "email" at bounding box center [488, 391] width 305 height 24
paste input "[EMAIL_ADDRESS][DOMAIN_NAME]"
type input "d"
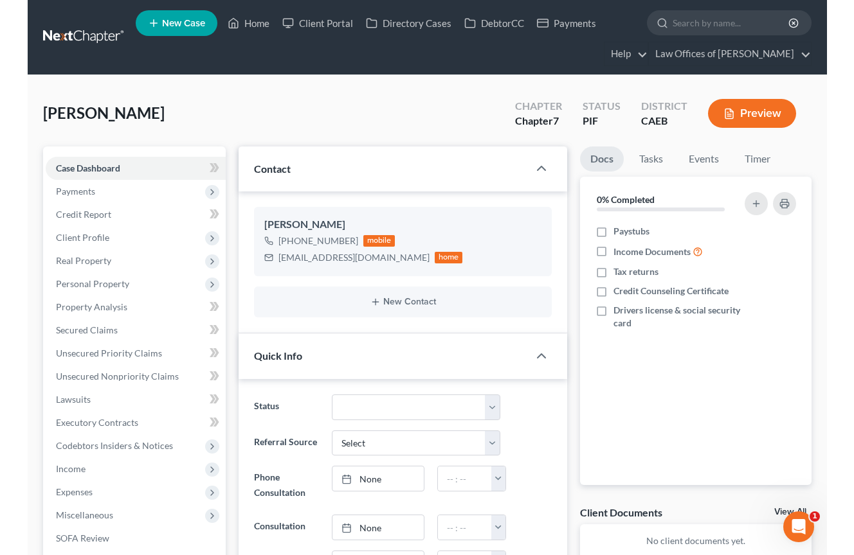
scroll to position [743, 0]
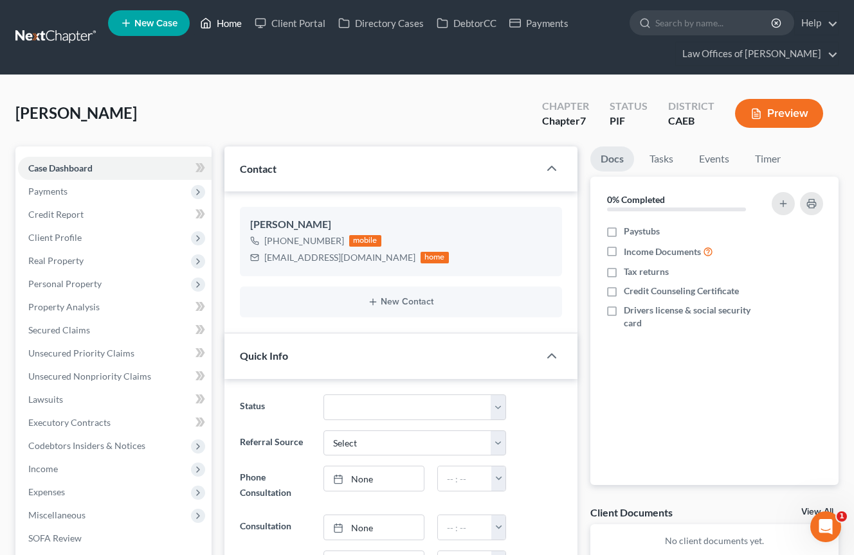
click at [226, 26] on link "Home" at bounding box center [221, 23] width 55 height 23
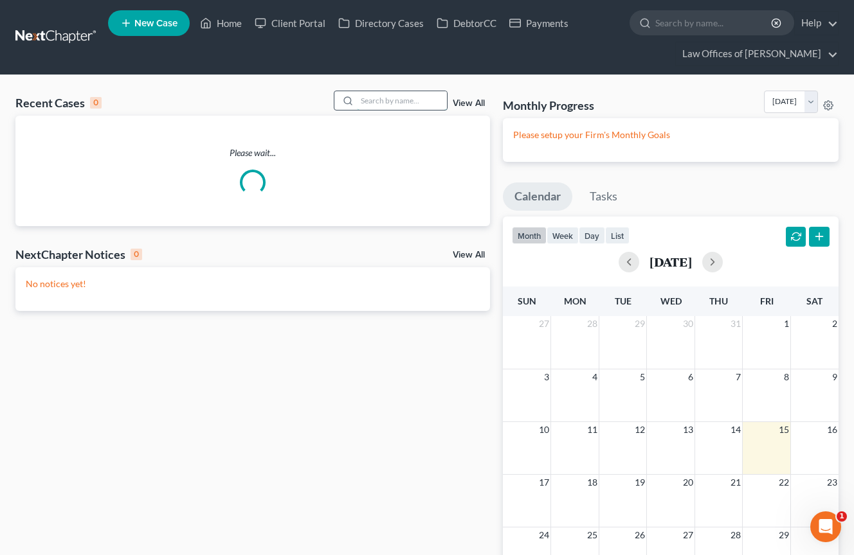
click at [411, 99] on input "search" at bounding box center [402, 100] width 90 height 19
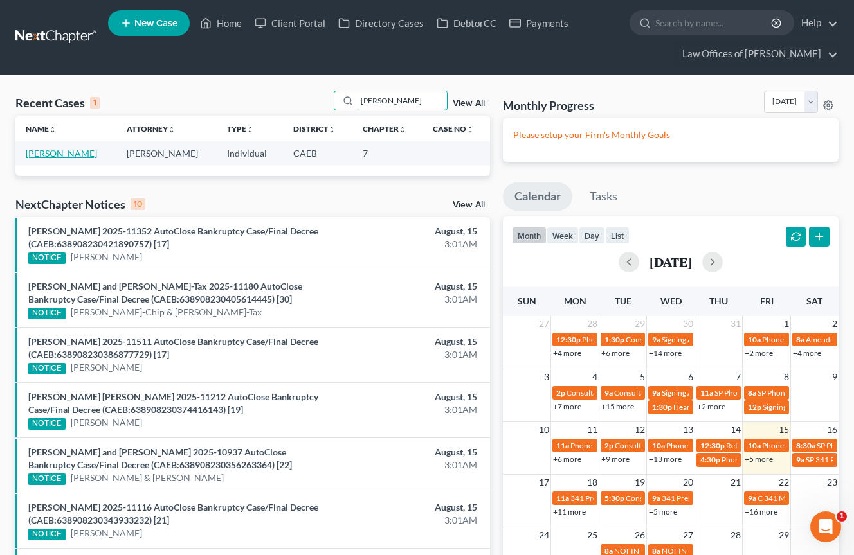
type input "[PERSON_NAME]"
click at [93, 153] on link "[PERSON_NAME]" at bounding box center [61, 153] width 71 height 11
select select "0"
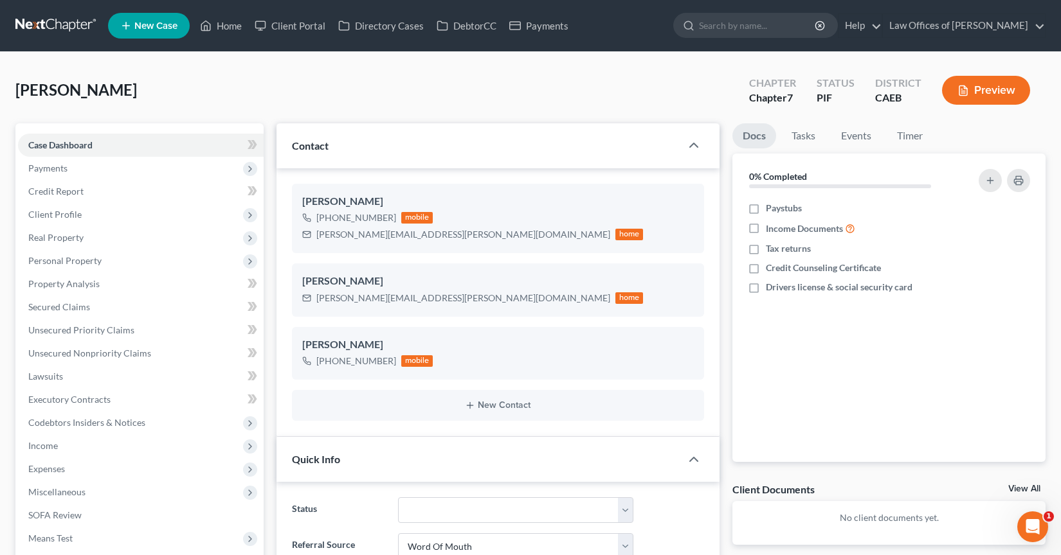
scroll to position [2274, 0]
click at [235, 30] on link "Home" at bounding box center [221, 25] width 55 height 23
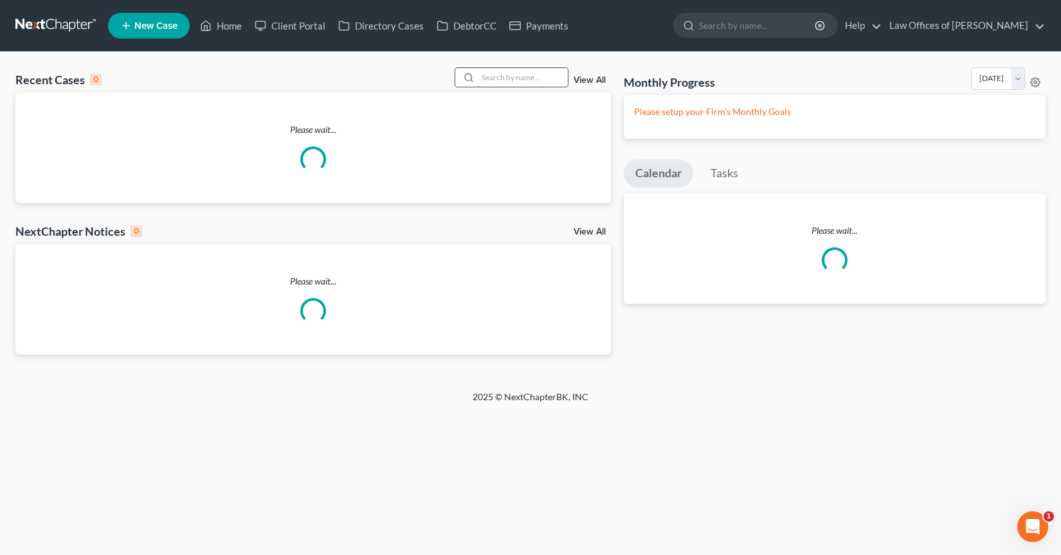
click at [505, 77] on input "search" at bounding box center [523, 77] width 90 height 19
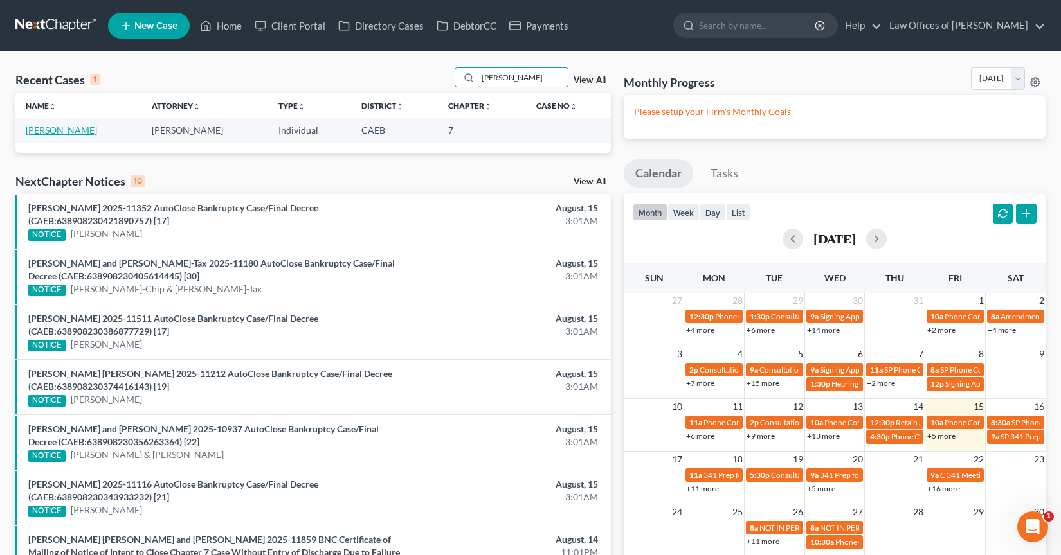
type input "[PERSON_NAME]"
click at [64, 130] on link "[PERSON_NAME]" at bounding box center [61, 130] width 71 height 11
select select "11"
select select "0"
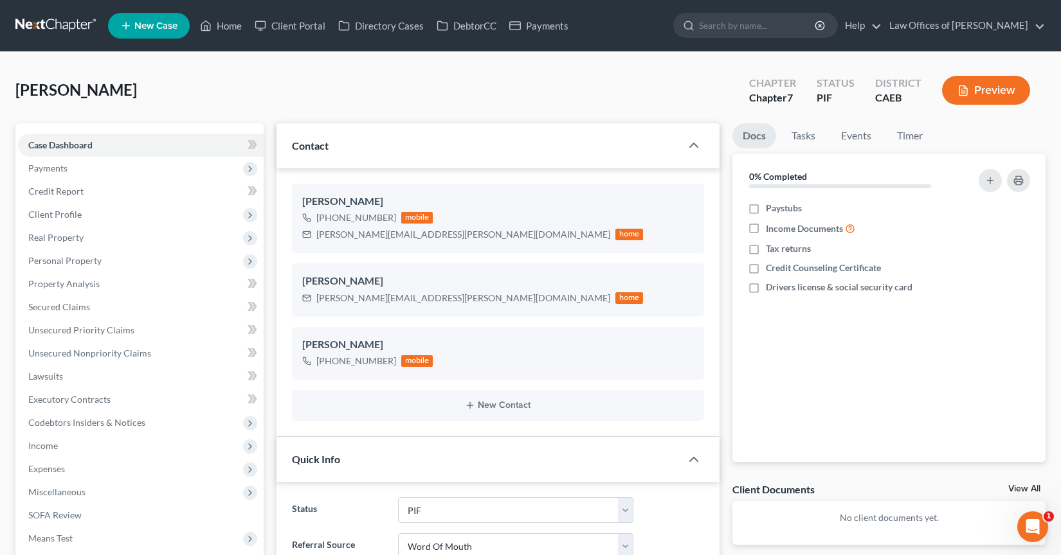
click at [66, 217] on span "Client Profile" at bounding box center [54, 214] width 53 height 11
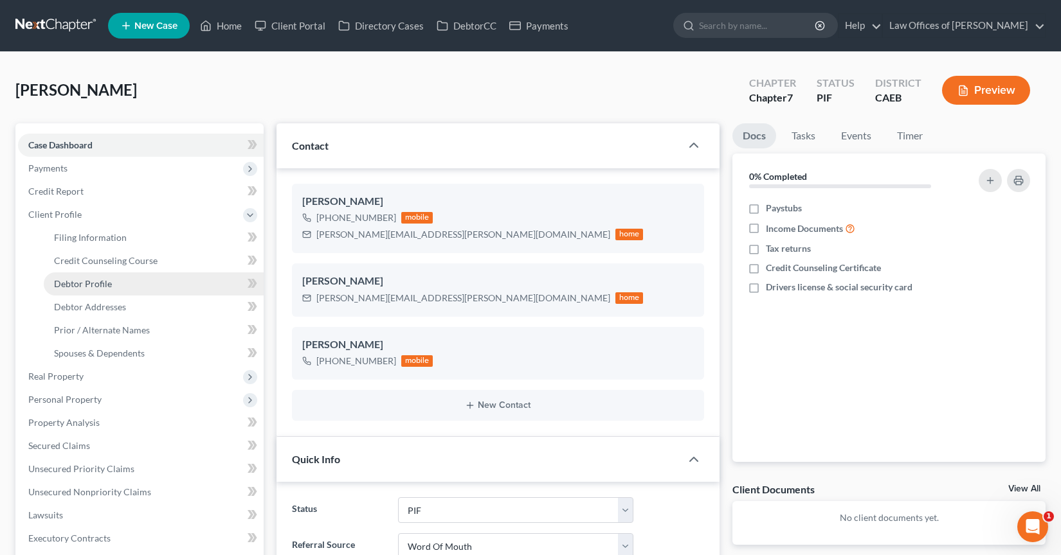
click at [102, 284] on span "Debtor Profile" at bounding box center [83, 283] width 58 height 11
select select "0"
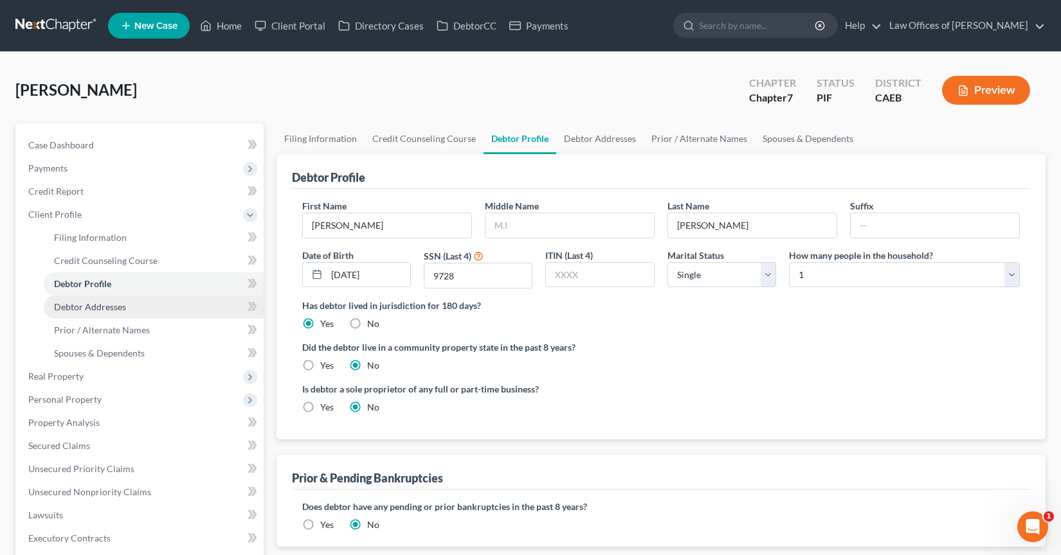
click at [119, 305] on span "Debtor Addresses" at bounding box center [90, 307] width 72 height 11
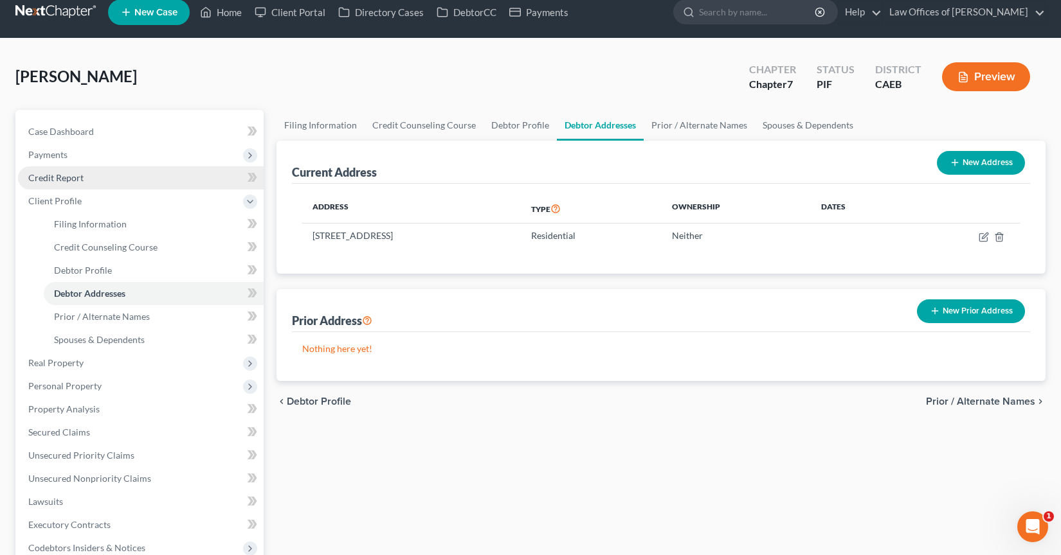
scroll to position [21, 0]
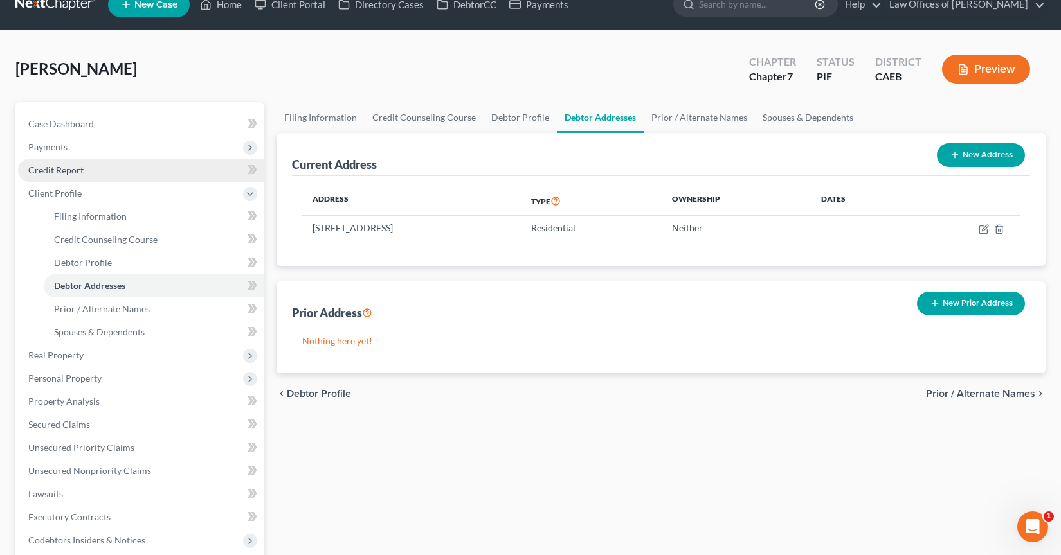
click at [100, 181] on ul "Case Dashboard Payments Invoices Payments Payments Credit Report Client Profile" at bounding box center [141, 402] width 246 height 579
click at [102, 168] on link "Credit Report" at bounding box center [141, 170] width 246 height 23
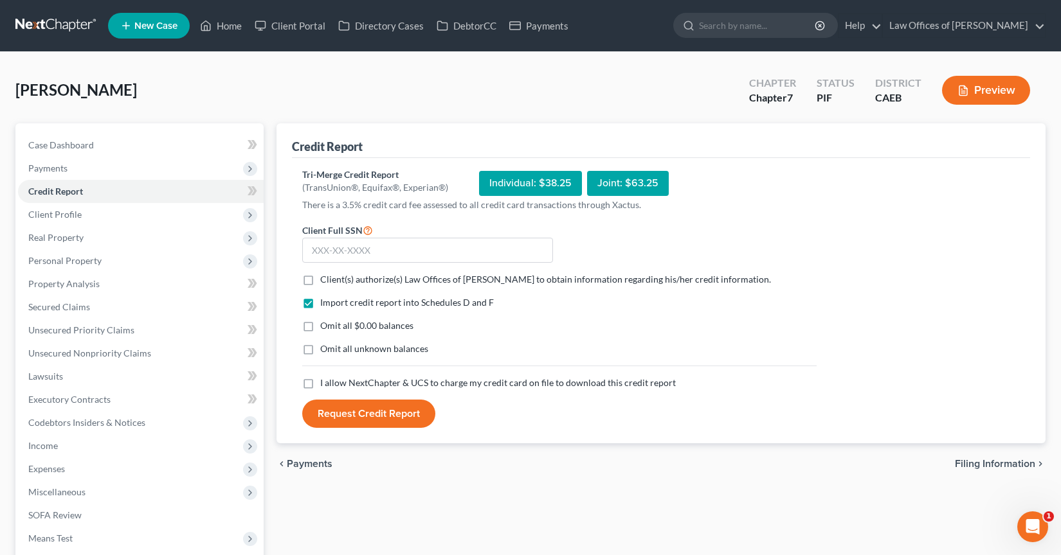
click at [320, 282] on label "Client(s) authorize(s) Law Offices of [PERSON_NAME] to obtain information regar…" at bounding box center [545, 279] width 451 height 13
click at [325, 282] on input "Client(s) authorize(s) Law Offices of [PERSON_NAME] to obtain information regar…" at bounding box center [329, 277] width 8 height 8
checkbox input "true"
click at [320, 324] on label "Omit all $0.00 balances" at bounding box center [366, 326] width 93 height 13
click at [325, 324] on input "Omit all $0.00 balances" at bounding box center [329, 324] width 8 height 8
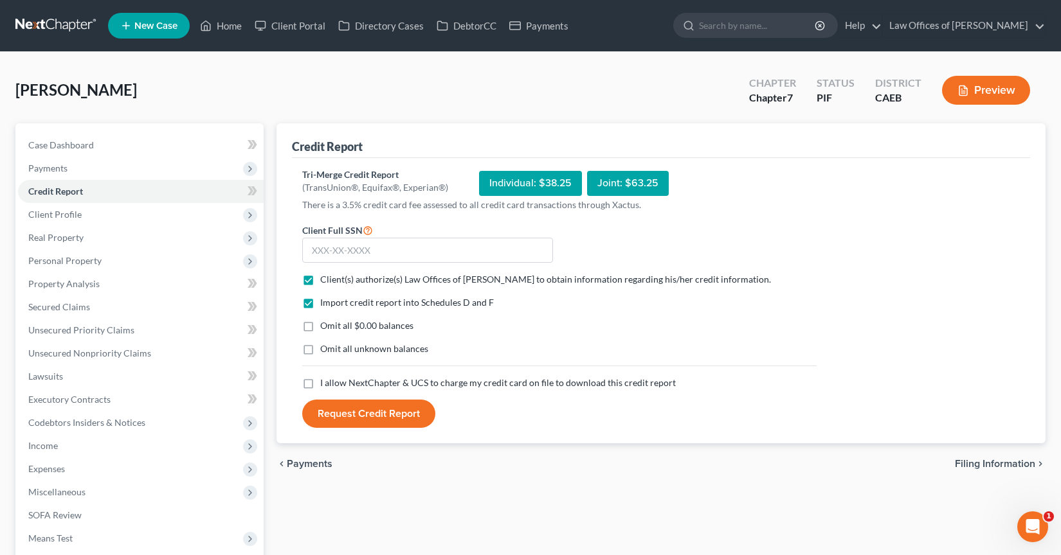
checkbox input "true"
drag, startPoint x: 307, startPoint y: 384, endPoint x: 361, endPoint y: 245, distance: 149.6
click at [320, 384] on label "I allow NextChapter & UCS to charge my credit card on file to download this cre…" at bounding box center [498, 383] width 356 height 13
click at [325, 384] on input "I allow NextChapter & UCS to charge my credit card on file to download this cre…" at bounding box center [329, 381] width 8 height 8
checkbox input "true"
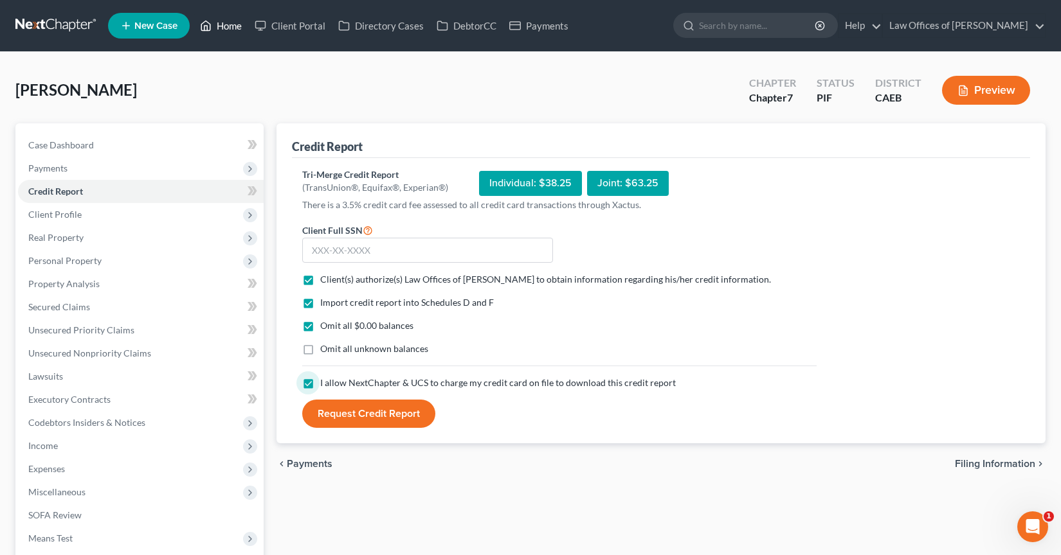
click at [233, 33] on link "Home" at bounding box center [221, 25] width 55 height 23
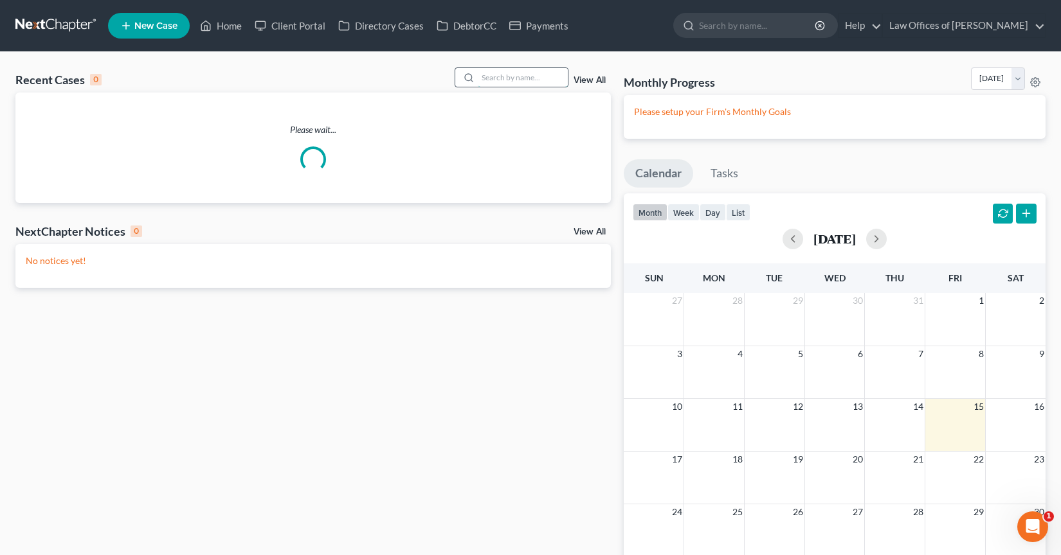
click at [507, 78] on input "search" at bounding box center [523, 77] width 90 height 19
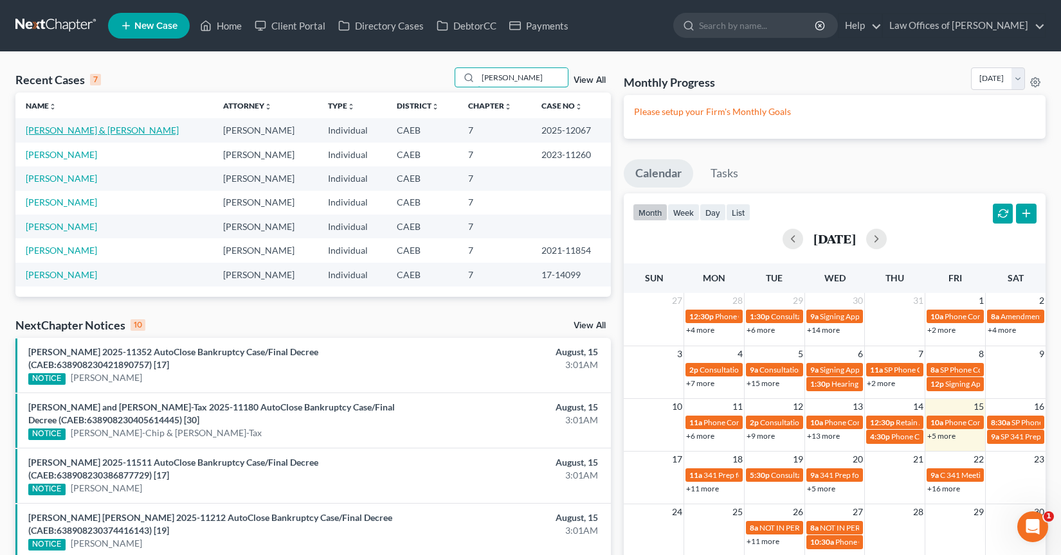
type input "[PERSON_NAME]"
click at [118, 135] on link "[PERSON_NAME] & [PERSON_NAME]" at bounding box center [102, 130] width 153 height 11
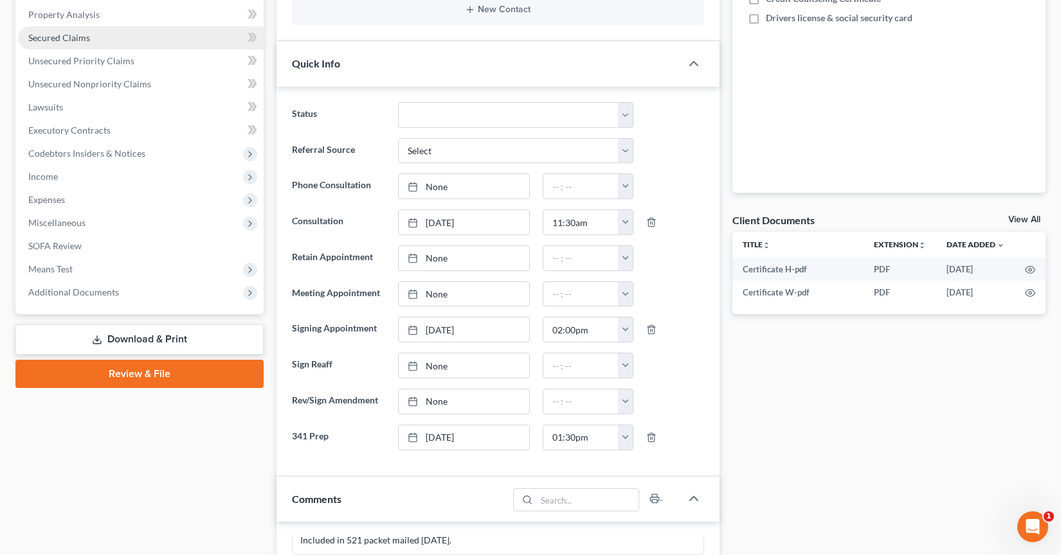
scroll to position [3626, 0]
click at [92, 38] on link "Secured Claims" at bounding box center [141, 37] width 246 height 23
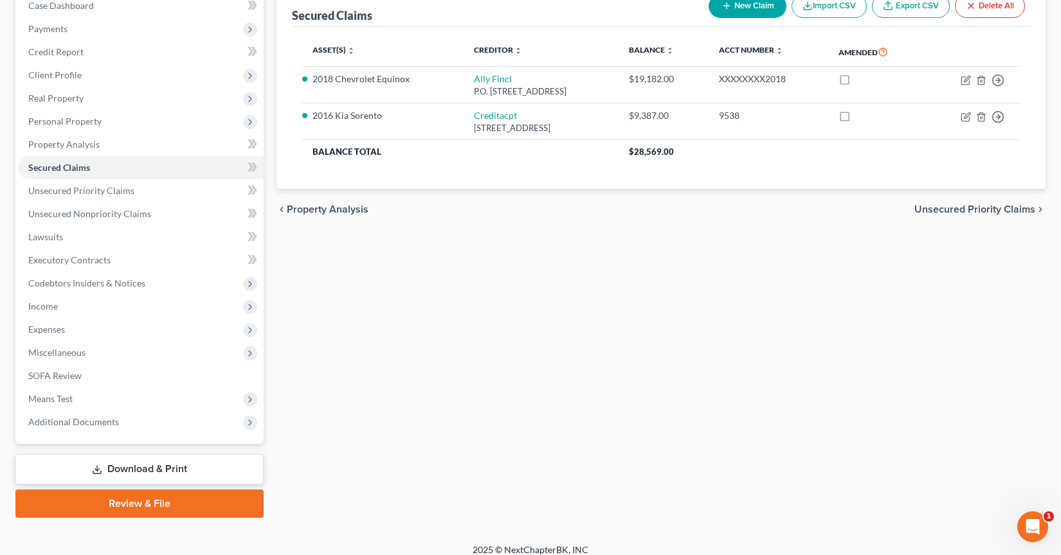
scroll to position [151, 0]
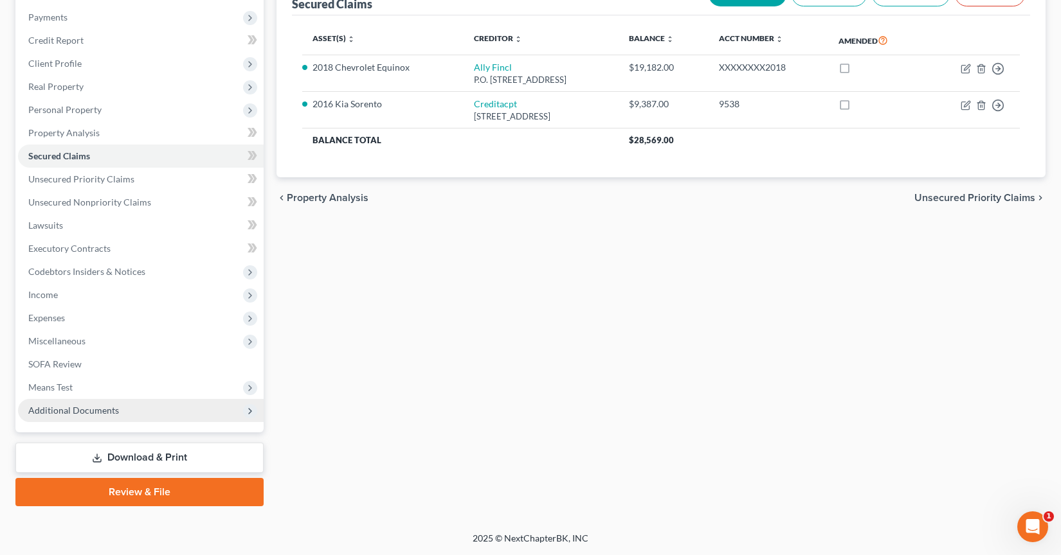
click at [96, 414] on span "Additional Documents" at bounding box center [73, 410] width 91 height 11
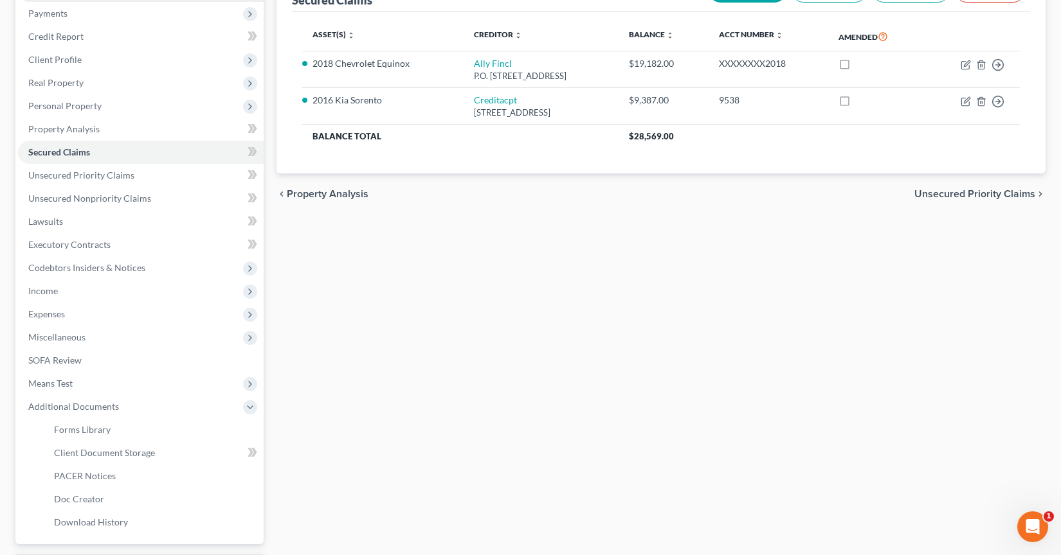
scroll to position [0, 0]
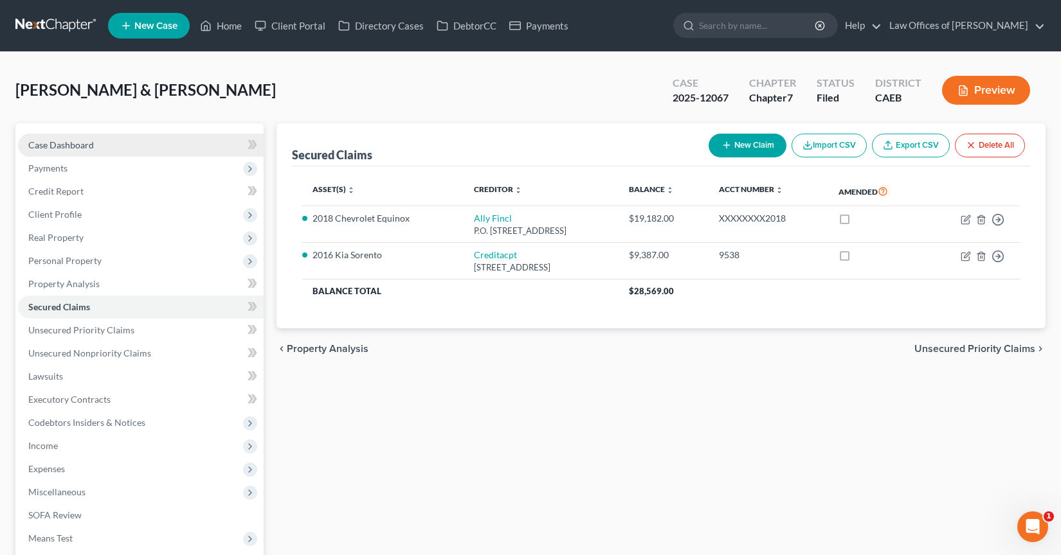
click at [80, 146] on span "Case Dashboard" at bounding box center [61, 145] width 66 height 11
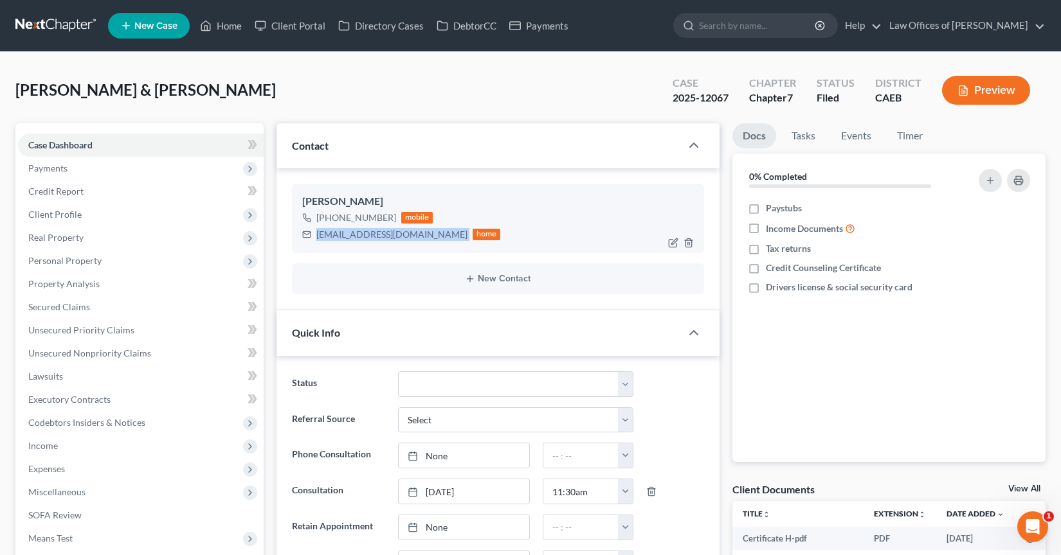
drag, startPoint x: 316, startPoint y: 237, endPoint x: 420, endPoint y: 235, distance: 104.2
click at [420, 235] on div "[EMAIL_ADDRESS][DOMAIN_NAME] home" at bounding box center [401, 234] width 199 height 17
copy div "[EMAIL_ADDRESS][DOMAIN_NAME]"
drag, startPoint x: 685, startPoint y: 96, endPoint x: 733, endPoint y: 96, distance: 48.2
click at [733, 96] on div "Case 2025-12067" at bounding box center [700, 92] width 77 height 38
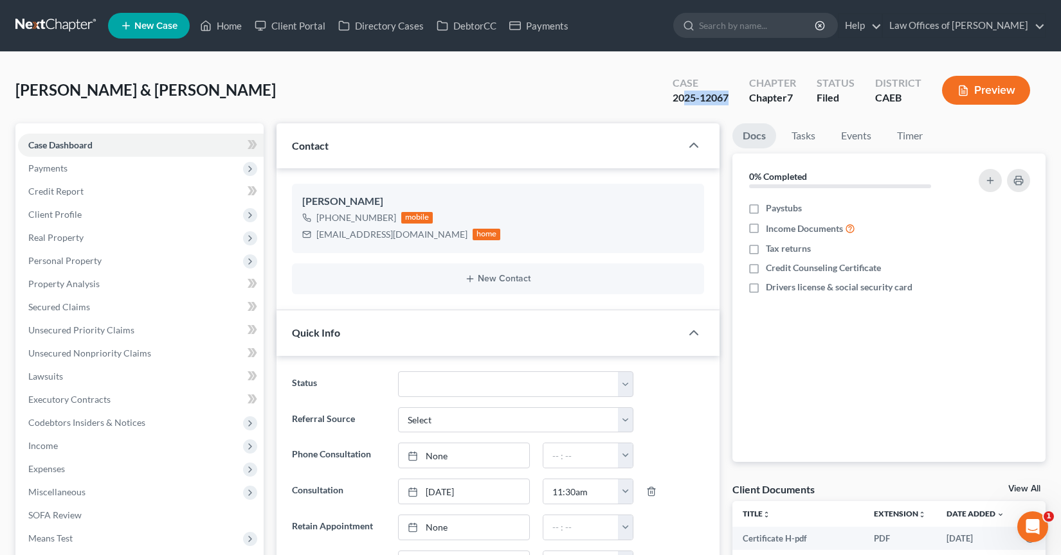
copy div "25-12067"
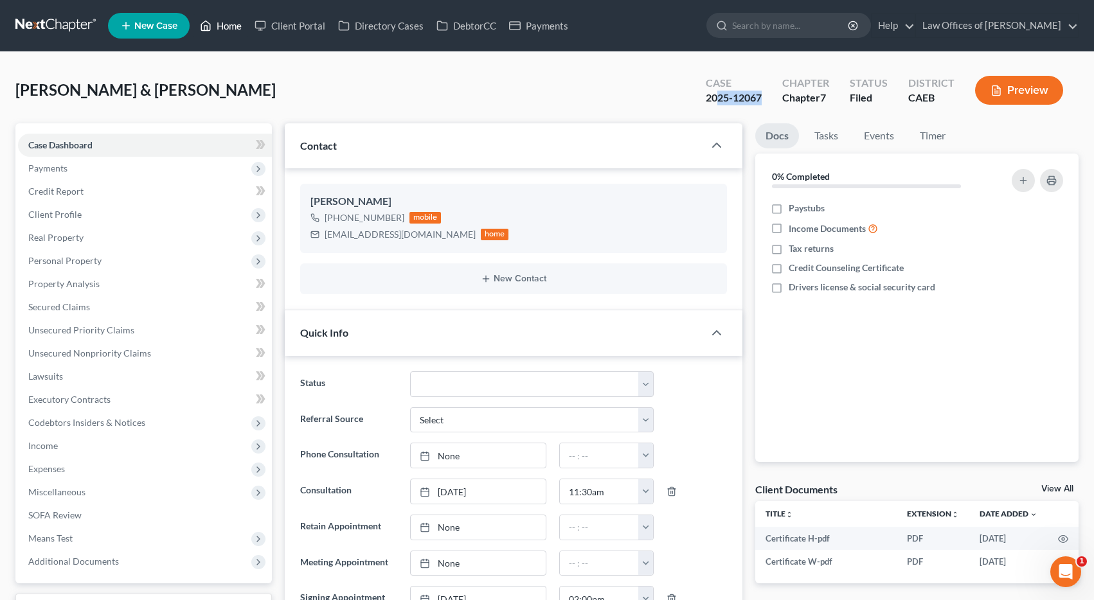
click at [223, 20] on link "Home" at bounding box center [221, 25] width 55 height 23
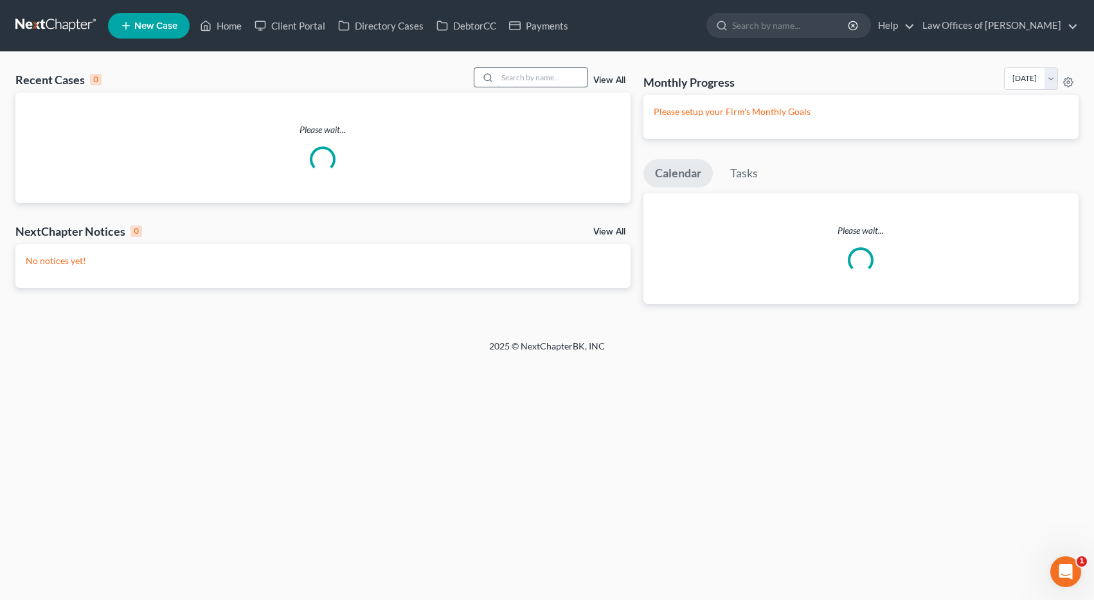
click at [563, 77] on input "search" at bounding box center [543, 77] width 90 height 19
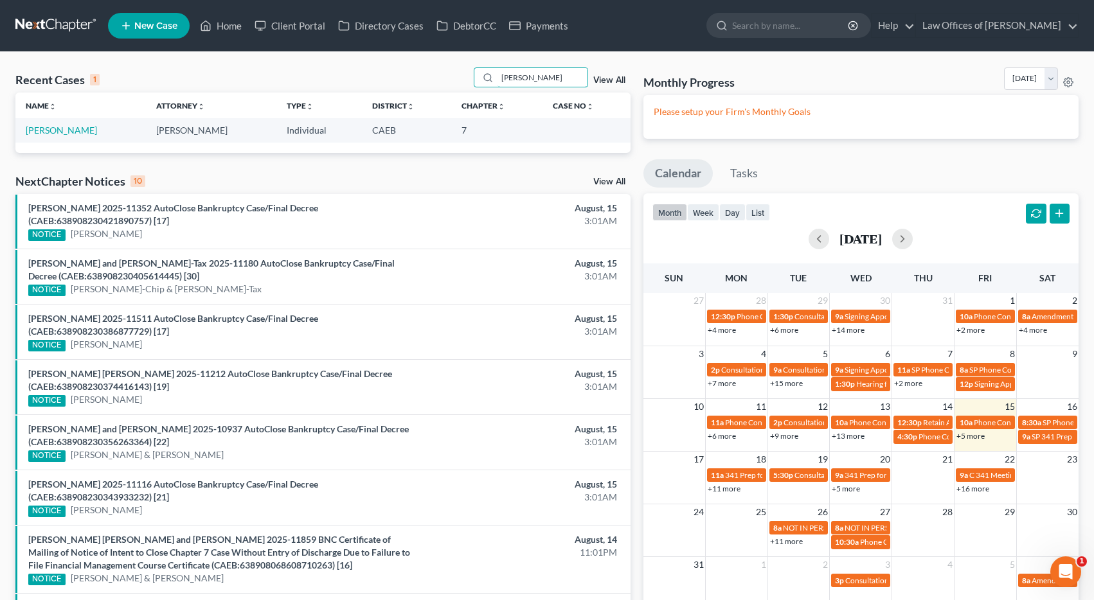
type input "[PERSON_NAME]"
drag, startPoint x: 58, startPoint y: 132, endPoint x: 84, endPoint y: 134, distance: 25.8
click at [84, 134] on link "[PERSON_NAME]" at bounding box center [61, 130] width 71 height 11
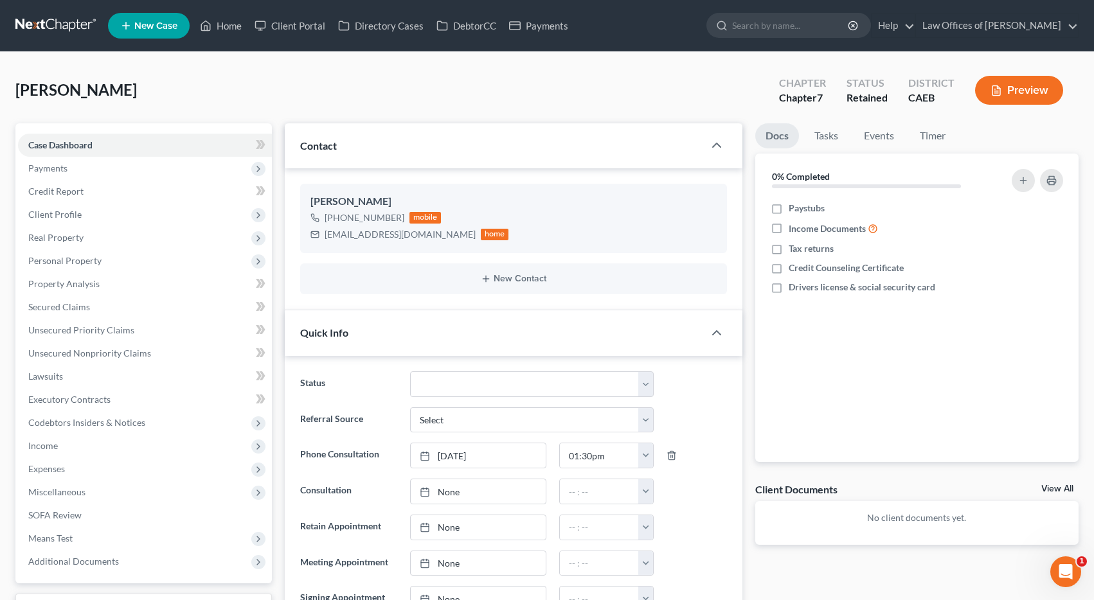
scroll to position [1, 0]
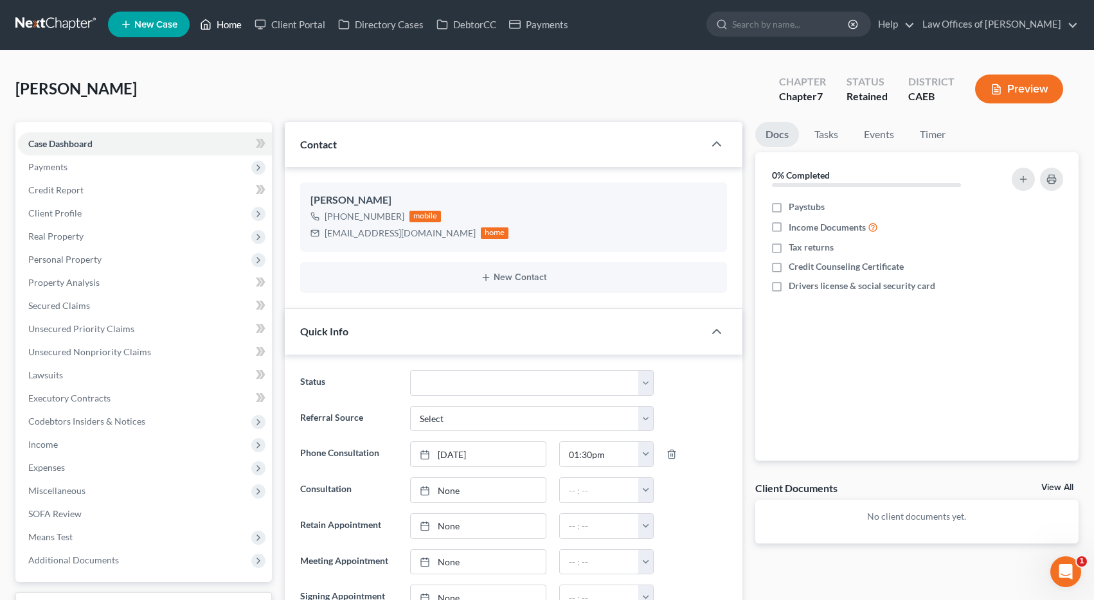
click at [222, 18] on link "Home" at bounding box center [221, 24] width 55 height 23
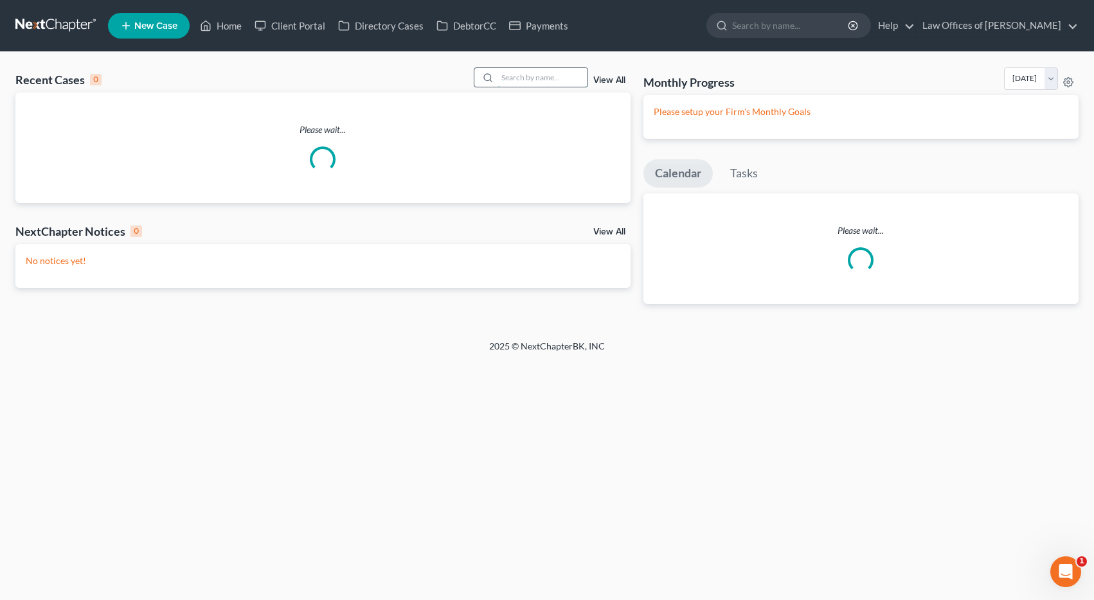
click at [560, 84] on input "search" at bounding box center [543, 77] width 90 height 19
click at [557, 80] on input "search" at bounding box center [543, 77] width 90 height 19
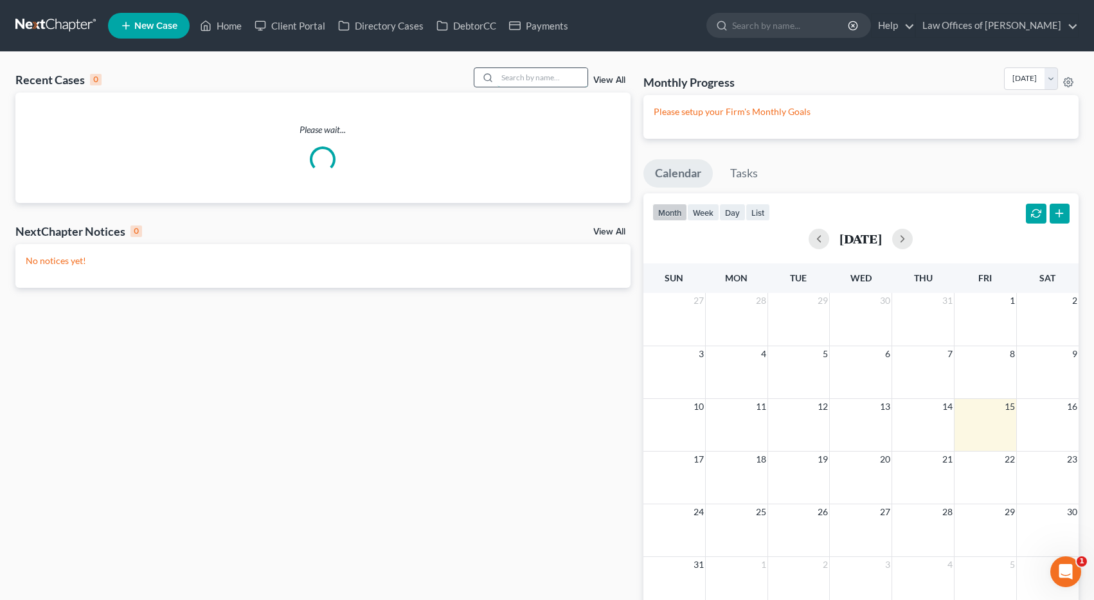
click at [559, 81] on input "search" at bounding box center [543, 77] width 90 height 19
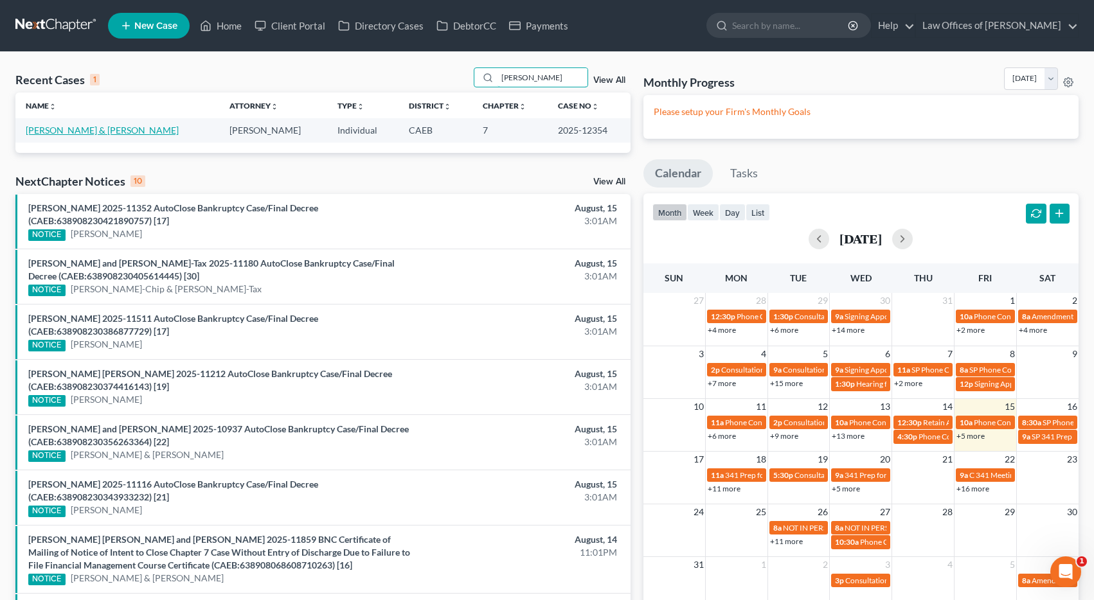
type input "[PERSON_NAME]"
click at [86, 132] on link "[PERSON_NAME] & [PERSON_NAME]" at bounding box center [102, 130] width 153 height 11
select select "1"
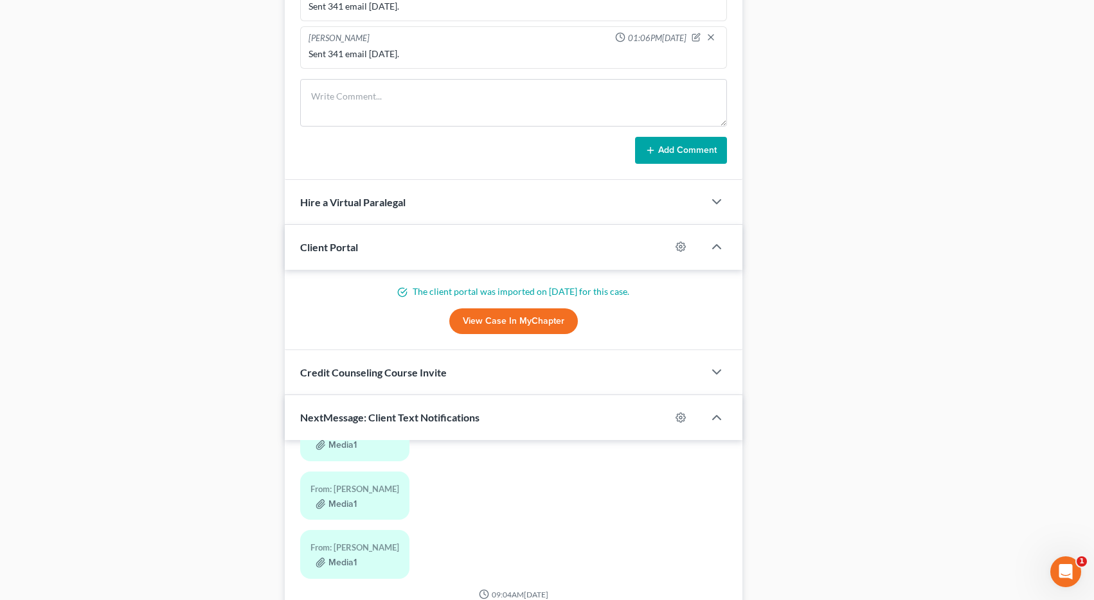
scroll to position [1121, 0]
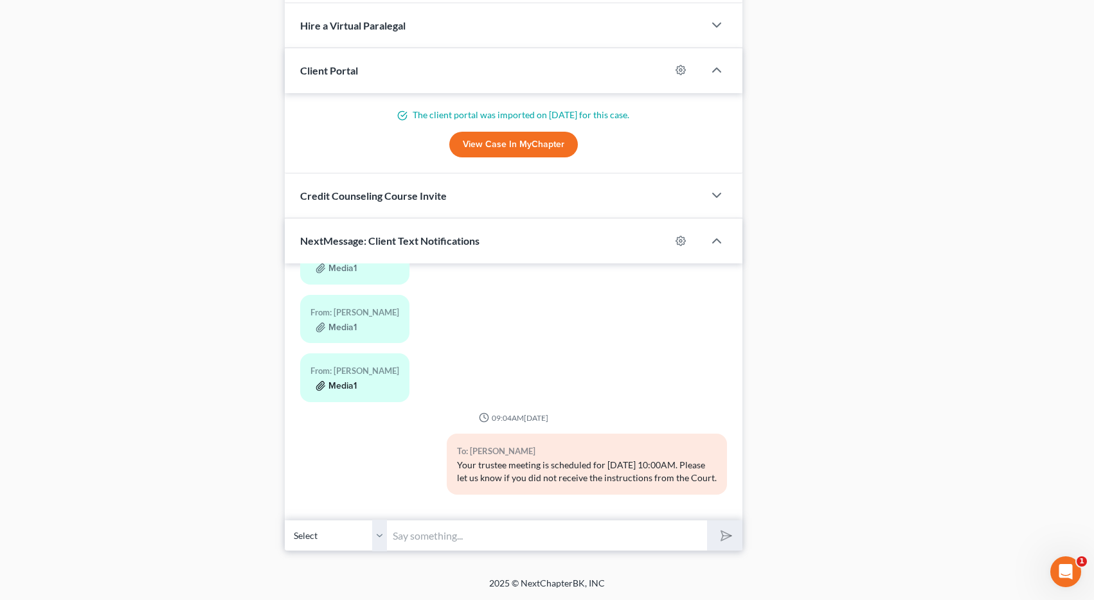
click at [336, 381] on button "Media1" at bounding box center [336, 386] width 41 height 10
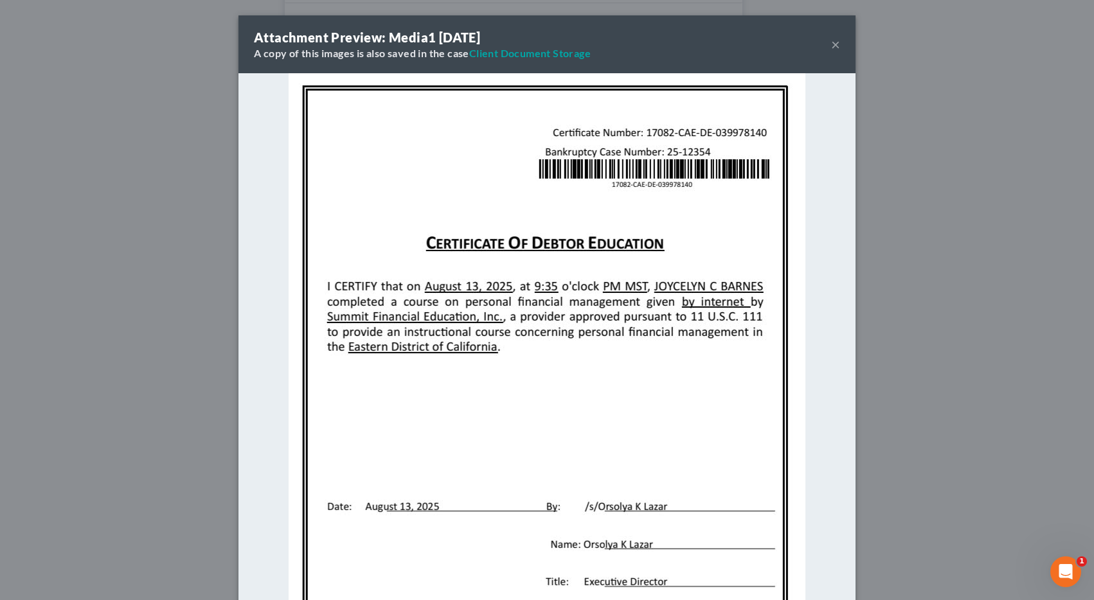
click at [835, 43] on button "×" at bounding box center [835, 44] width 9 height 15
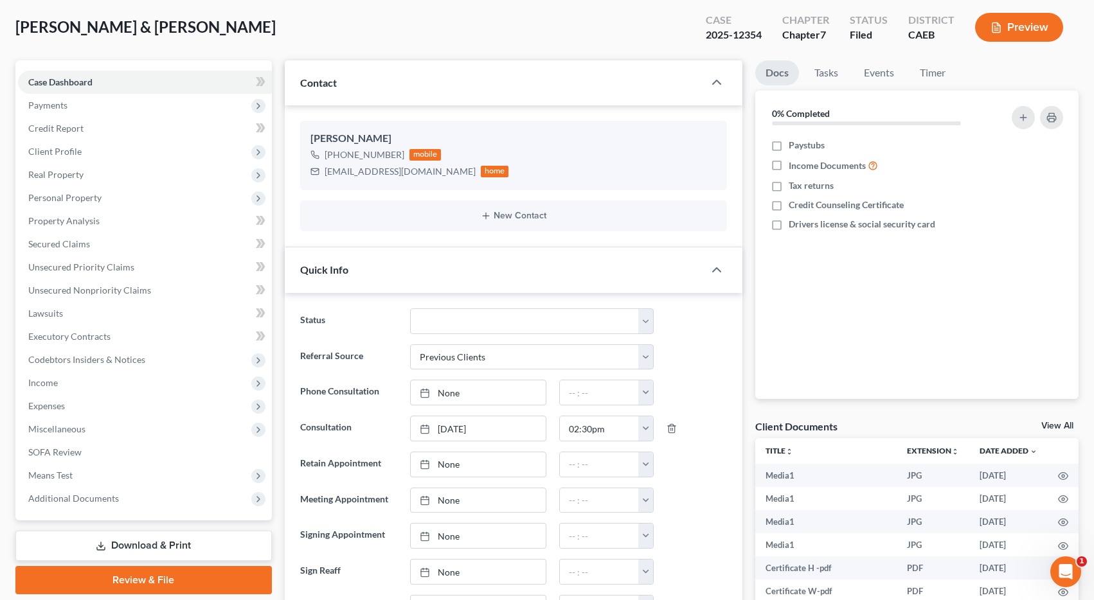
scroll to position [0, 0]
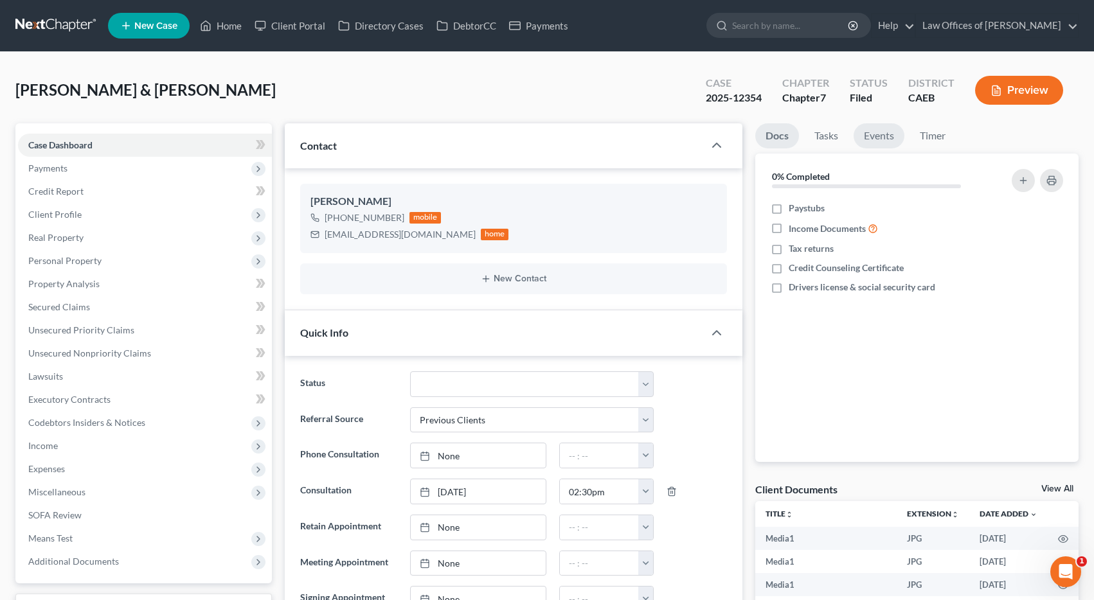
click at [874, 130] on link "Events" at bounding box center [879, 135] width 51 height 25
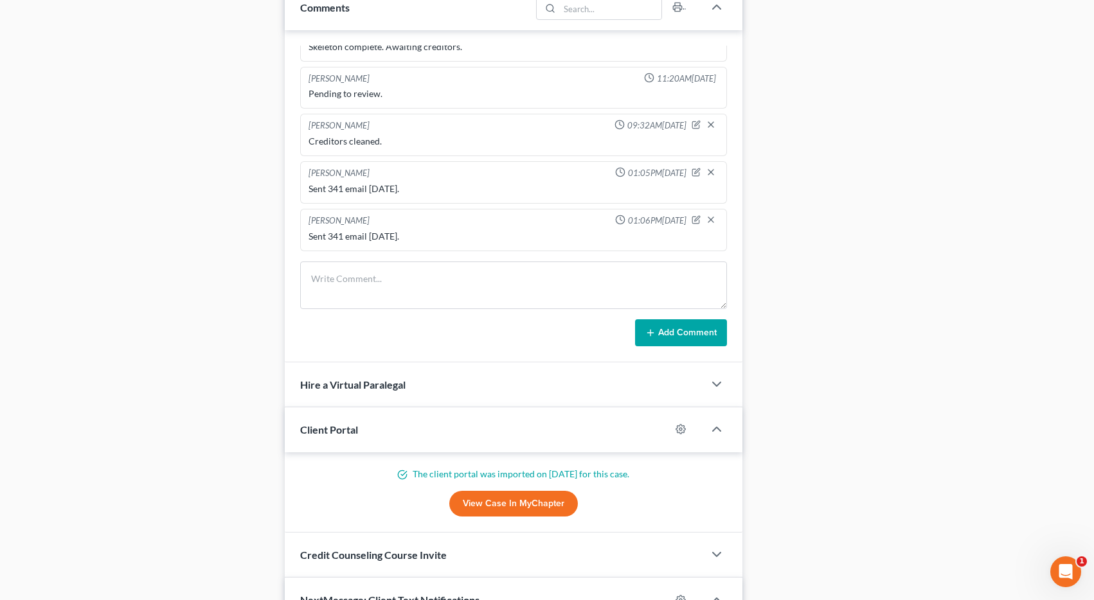
scroll to position [770, 0]
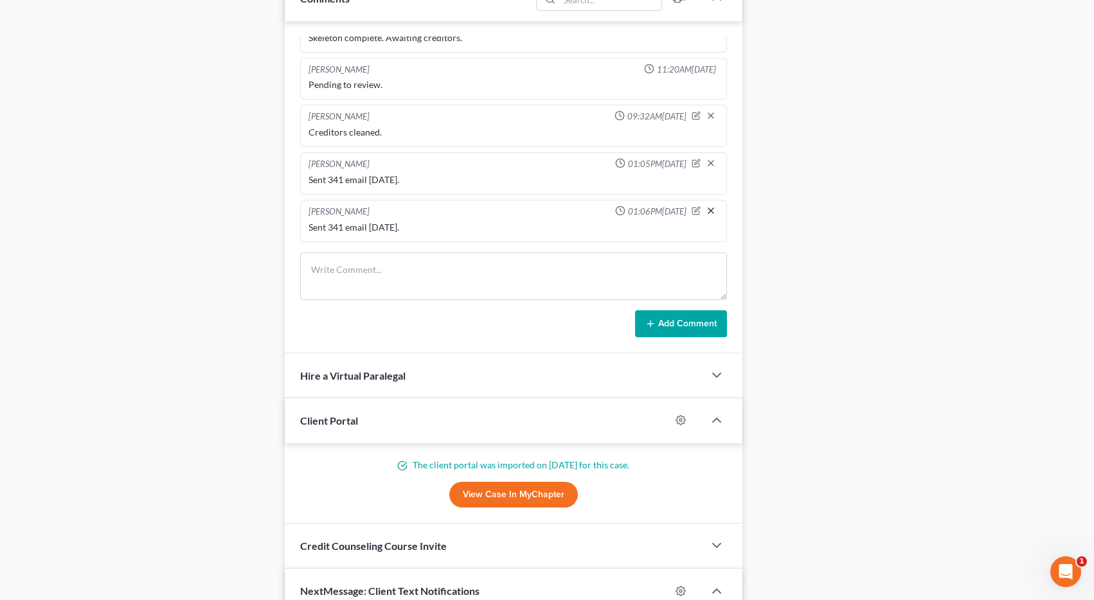
click at [711, 212] on line "button" at bounding box center [710, 210] width 5 height 5
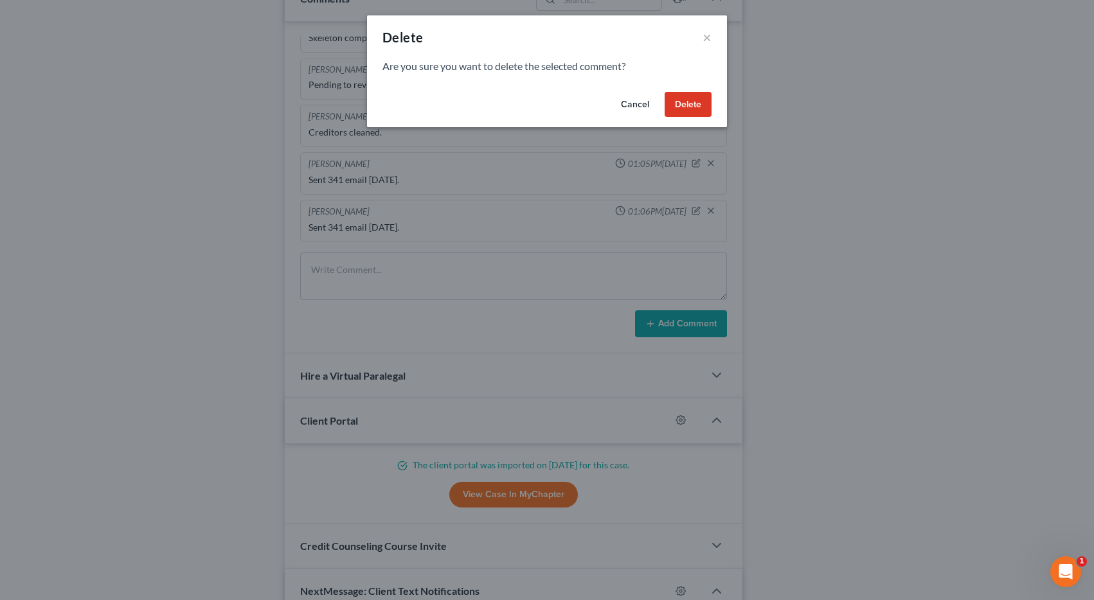
click at [682, 100] on button "Delete" at bounding box center [688, 105] width 47 height 26
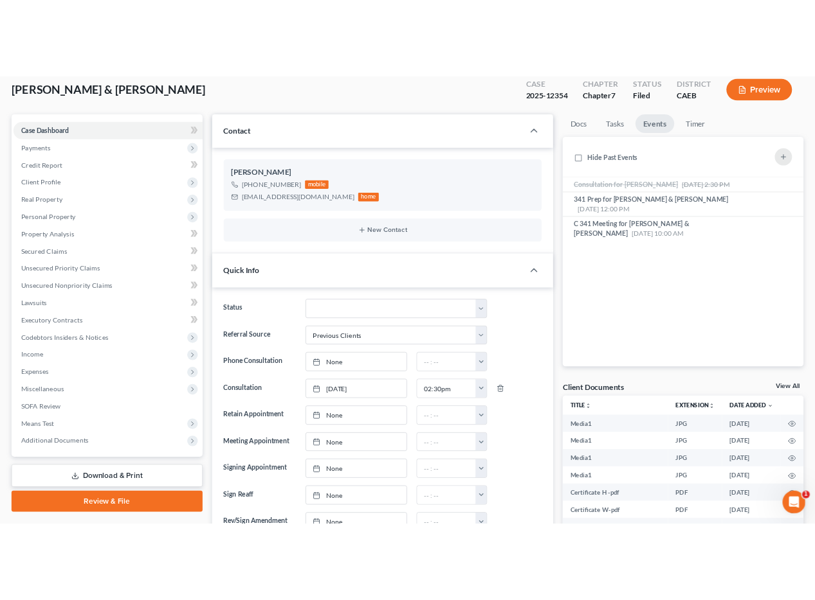
scroll to position [0, 0]
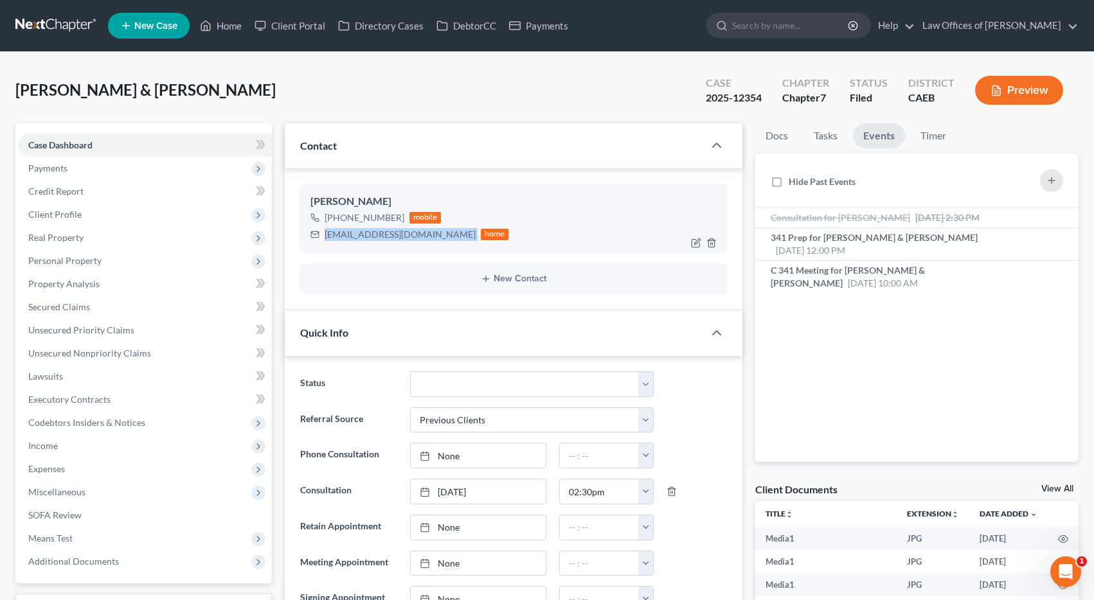
drag, startPoint x: 323, startPoint y: 237, endPoint x: 426, endPoint y: 235, distance: 102.2
click at [426, 235] on div "[EMAIL_ADDRESS][DOMAIN_NAME] home" at bounding box center [410, 234] width 199 height 17
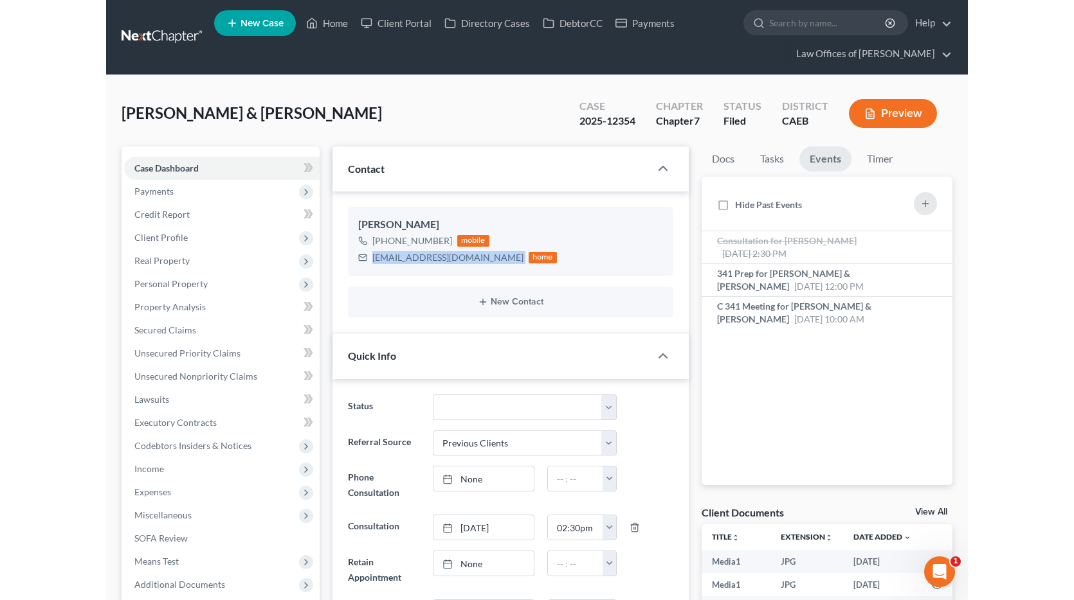
scroll to position [4407, 0]
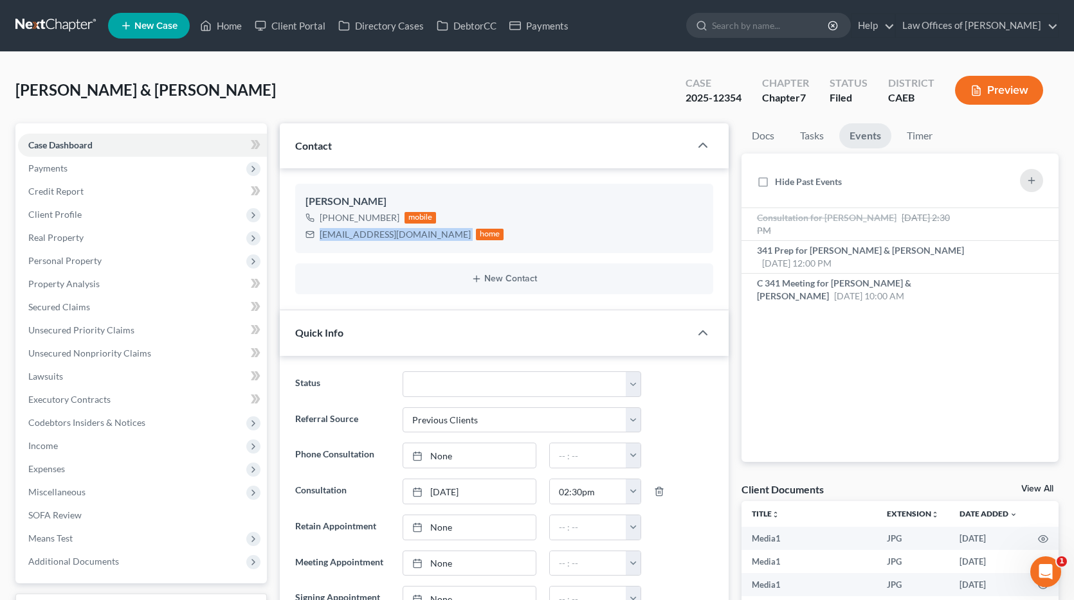
click at [324, 94] on div "[PERSON_NAME] & [PERSON_NAME] Upgraded Case 2025-12354 Chapter Chapter 7 Status…" at bounding box center [536, 96] width 1043 height 56
click at [226, 28] on link "Home" at bounding box center [221, 25] width 55 height 23
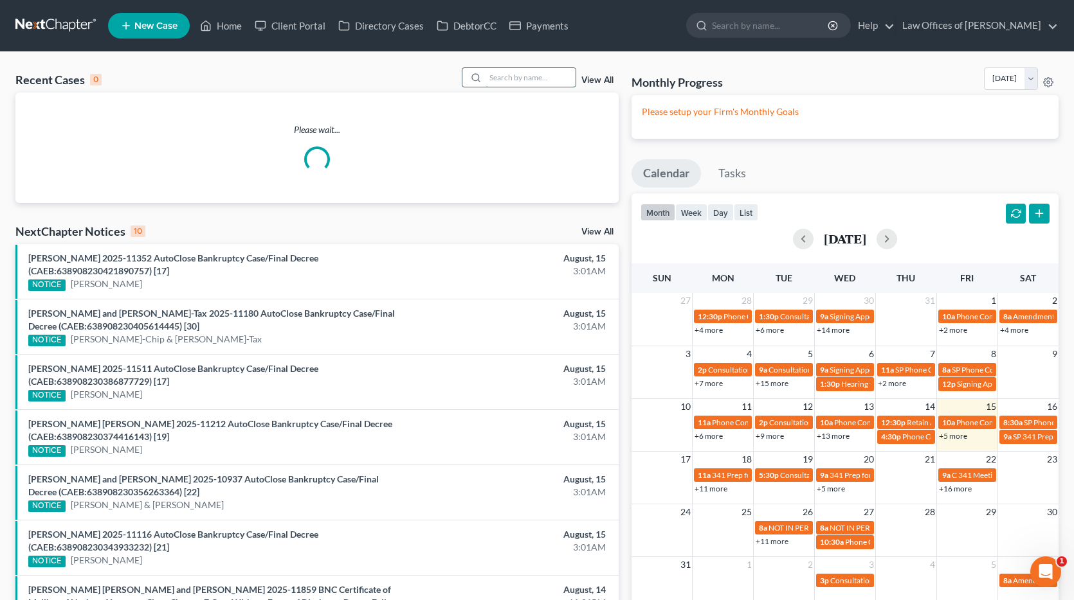
click at [503, 73] on input "search" at bounding box center [530, 77] width 90 height 19
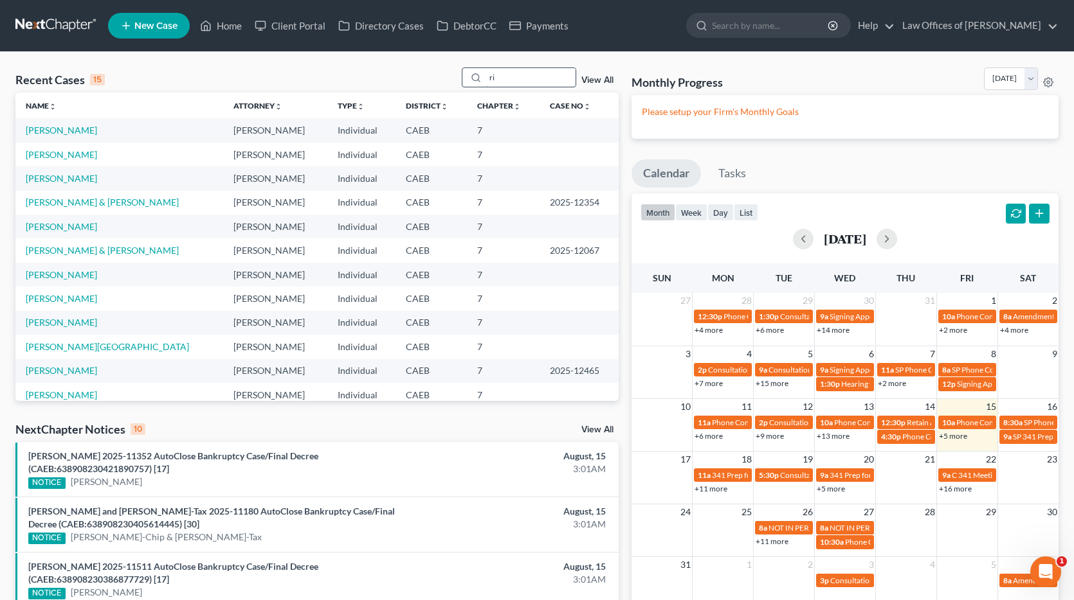
type input "r"
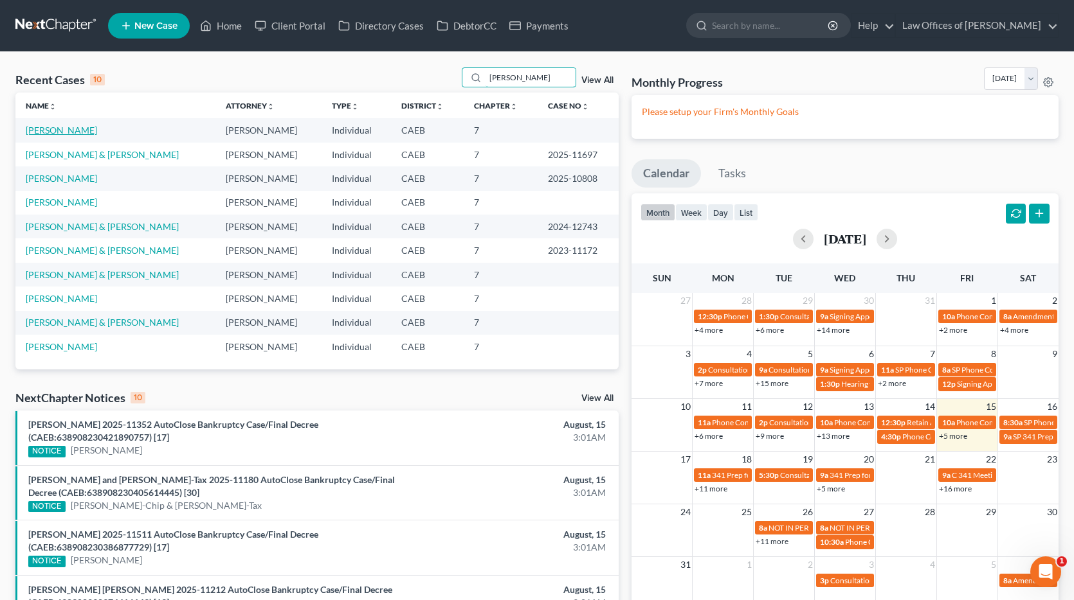
type input "[PERSON_NAME]"
click at [90, 131] on link "[PERSON_NAME]" at bounding box center [61, 130] width 71 height 11
select select "14"
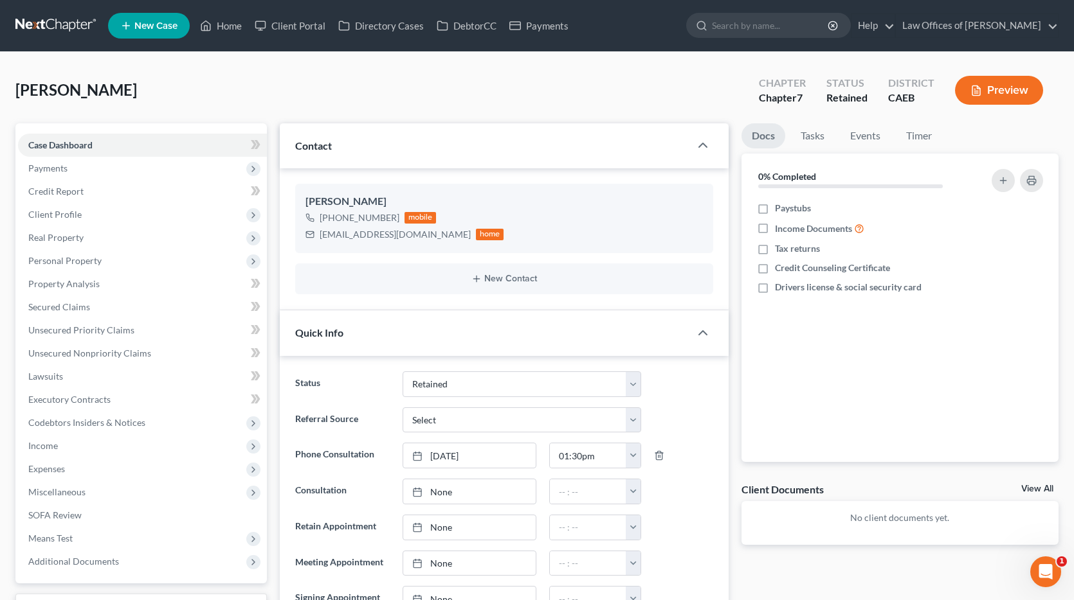
scroll to position [523, 0]
click at [54, 164] on span "Payments" at bounding box center [47, 168] width 39 height 11
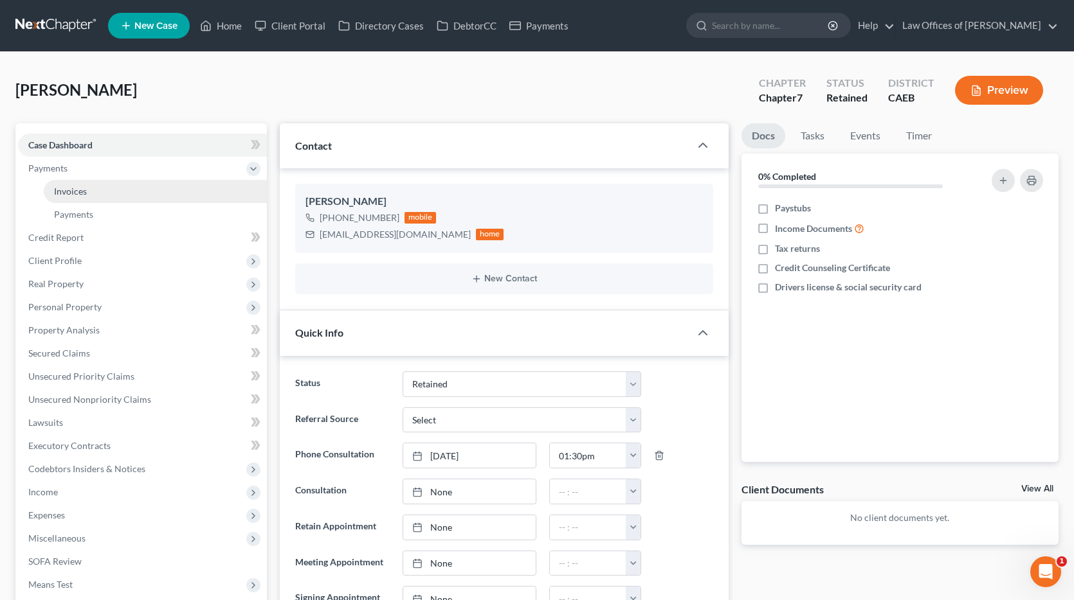
click at [64, 190] on span "Invoices" at bounding box center [70, 191] width 33 height 11
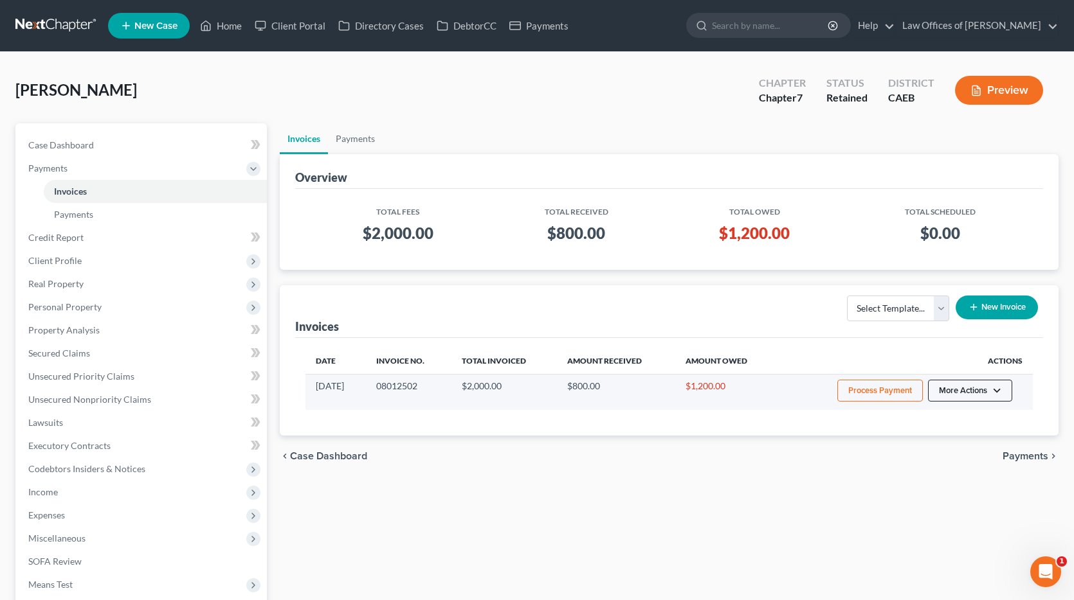
click at [974, 395] on button "More Actions" at bounding box center [970, 391] width 84 height 22
click at [953, 446] on link "Record Cash or Check Payment" at bounding box center [988, 439] width 150 height 22
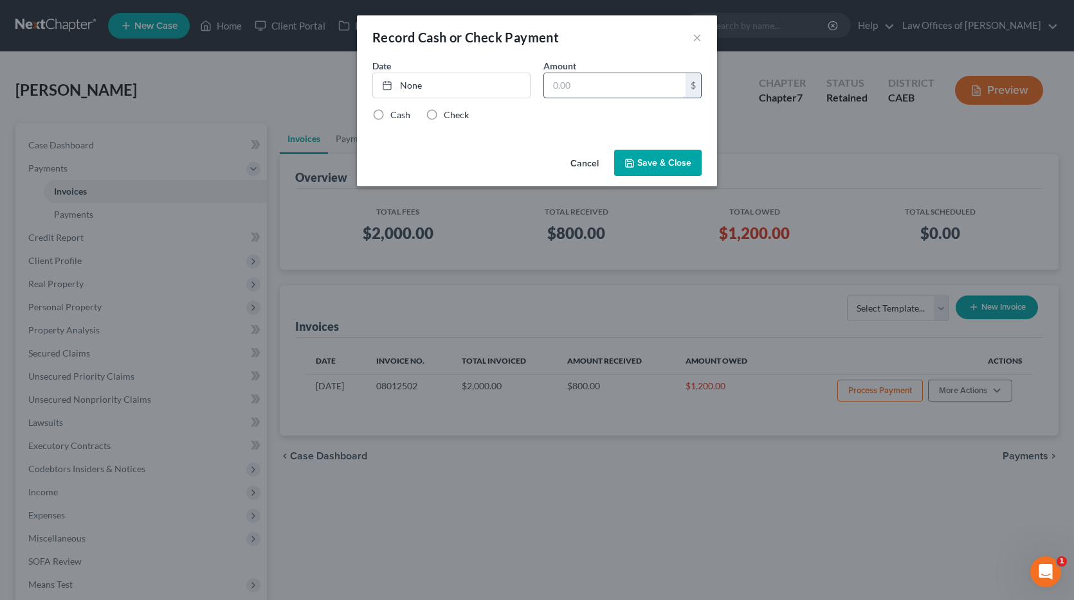
click at [634, 84] on input "text" at bounding box center [614, 85] width 141 height 24
type input "500"
drag, startPoint x: 479, startPoint y: 89, endPoint x: 573, endPoint y: 109, distance: 96.7
click at [479, 89] on link "None" at bounding box center [451, 85] width 157 height 24
type input "[DATE]"
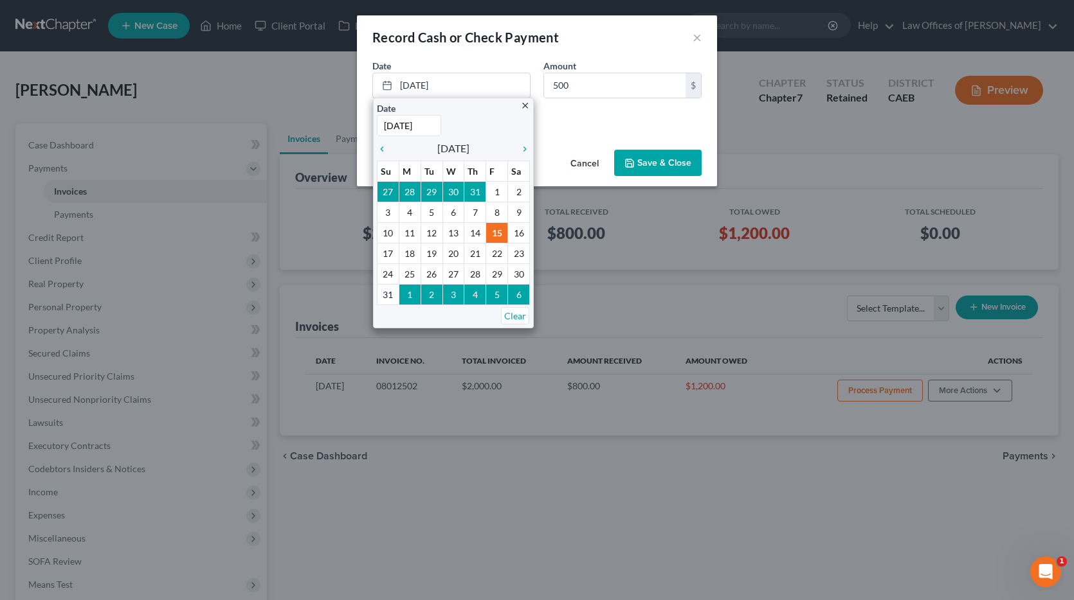
click at [588, 114] on div "Cash Check" at bounding box center [536, 115] width 329 height 13
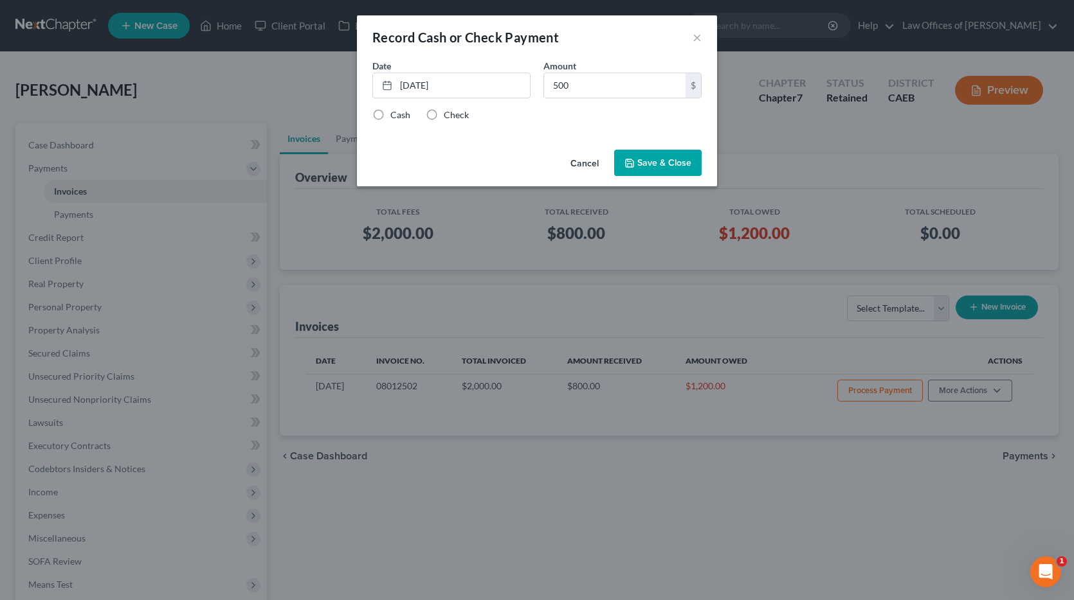
click at [452, 116] on label "Check" at bounding box center [456, 115] width 25 height 13
click at [452, 116] on input "Check" at bounding box center [453, 113] width 8 height 8
radio input "true"
click at [693, 161] on button "Save & Close" at bounding box center [657, 163] width 87 height 27
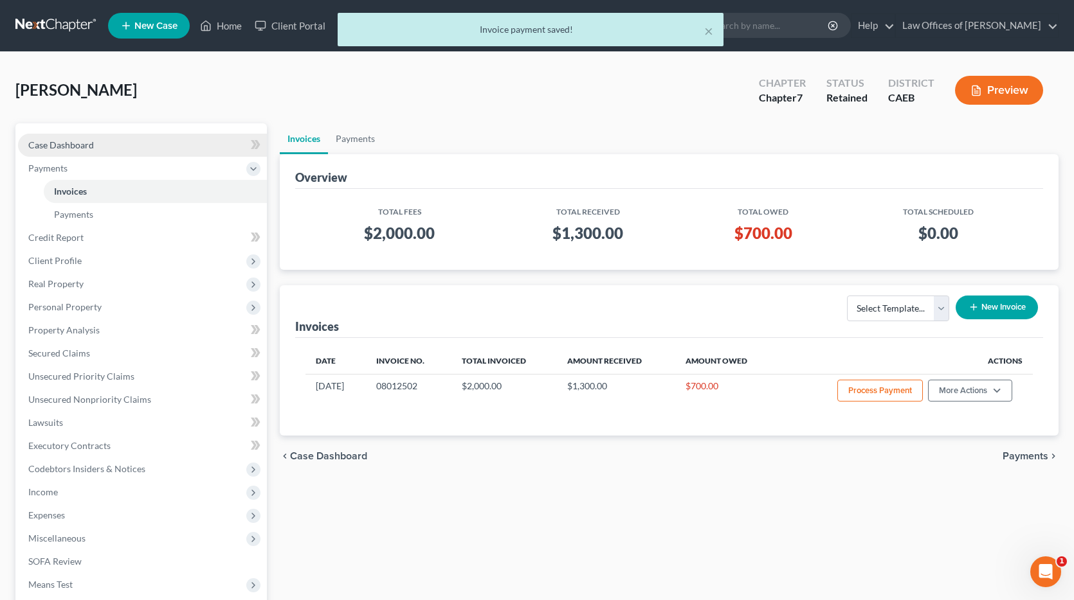
click at [86, 142] on span "Case Dashboard" at bounding box center [61, 145] width 66 height 11
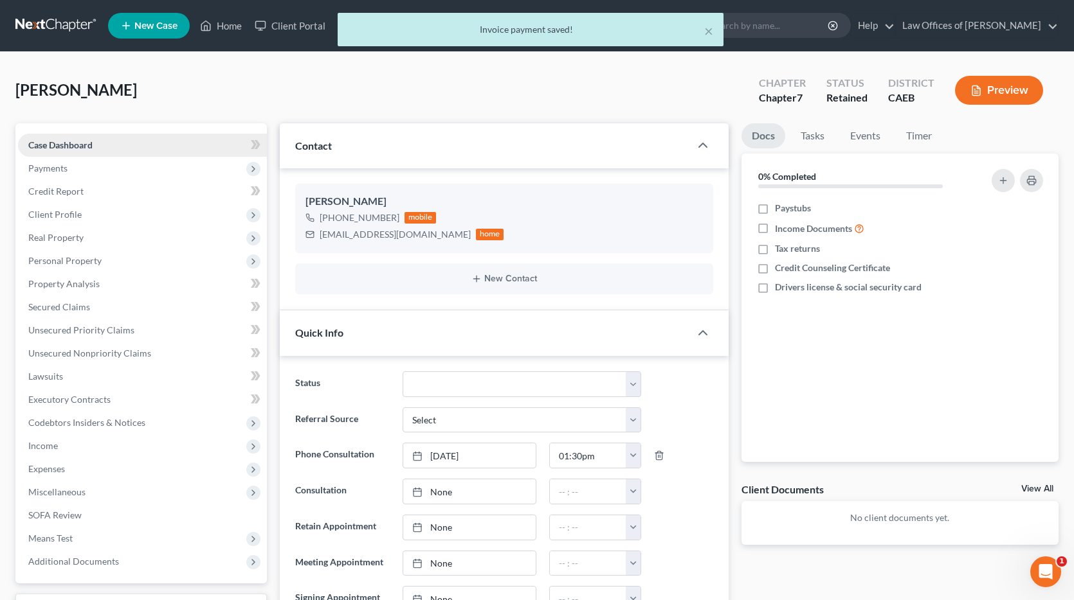
scroll to position [523, 0]
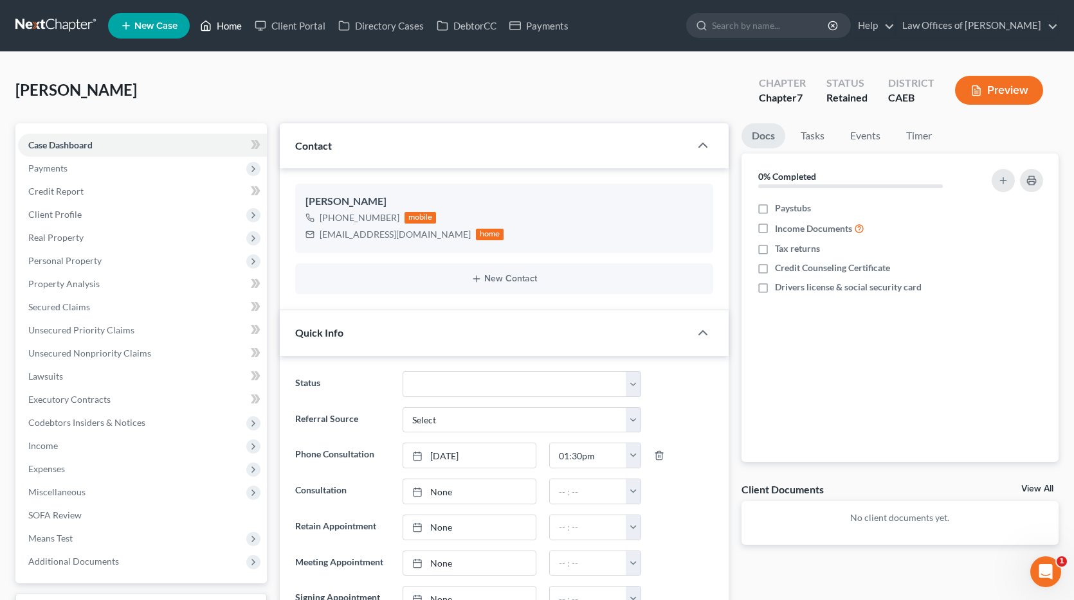
click at [225, 30] on link "Home" at bounding box center [221, 25] width 55 height 23
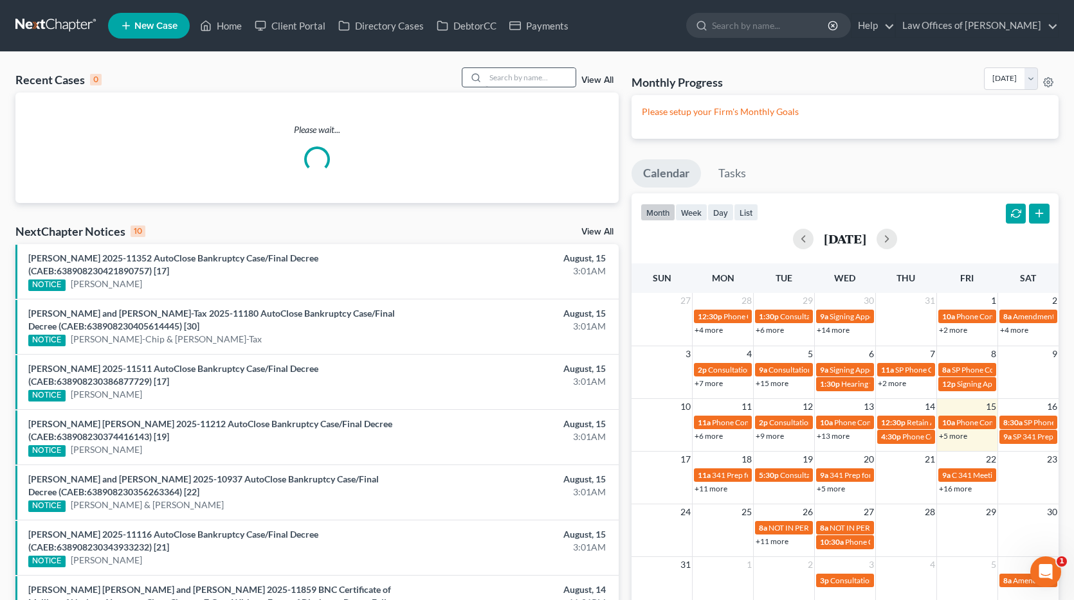
drag, startPoint x: 487, startPoint y: 80, endPoint x: 559, endPoint y: 74, distance: 72.2
click at [485, 80] on div at bounding box center [473, 77] width 23 height 19
click at [523, 77] on input "search" at bounding box center [530, 77] width 90 height 19
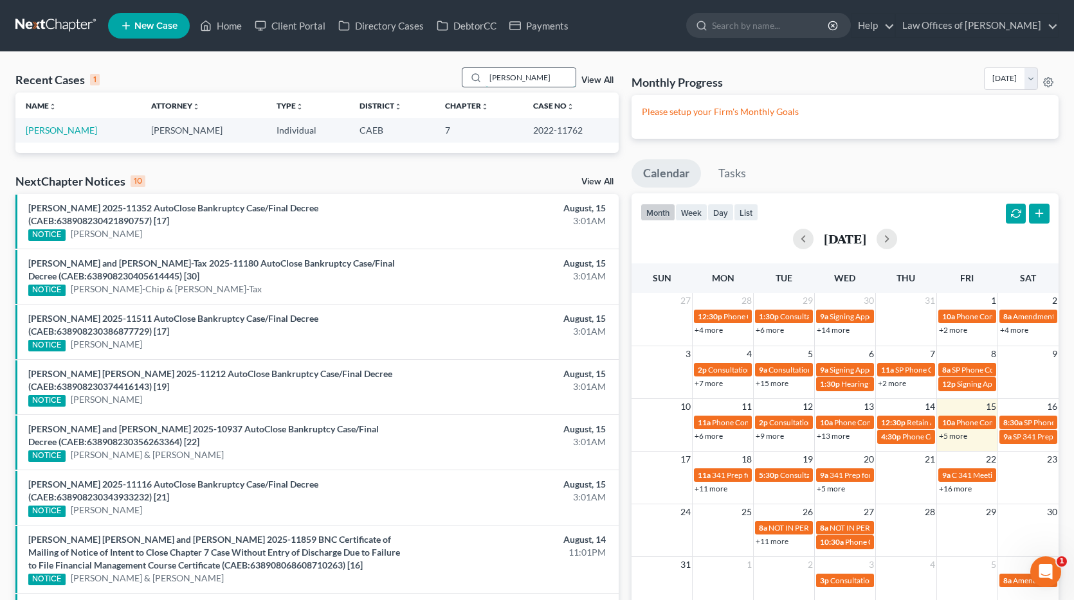
click at [536, 77] on input "[PERSON_NAME]" at bounding box center [530, 77] width 90 height 19
type input "[PERSON_NAME]"
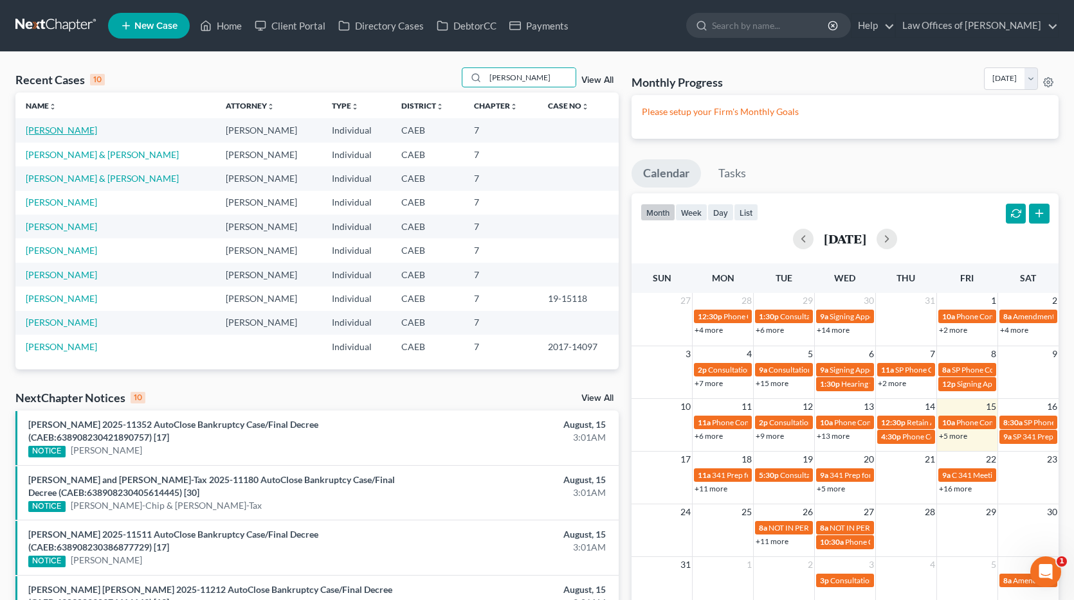
click at [64, 128] on link "[PERSON_NAME]" at bounding box center [61, 130] width 71 height 11
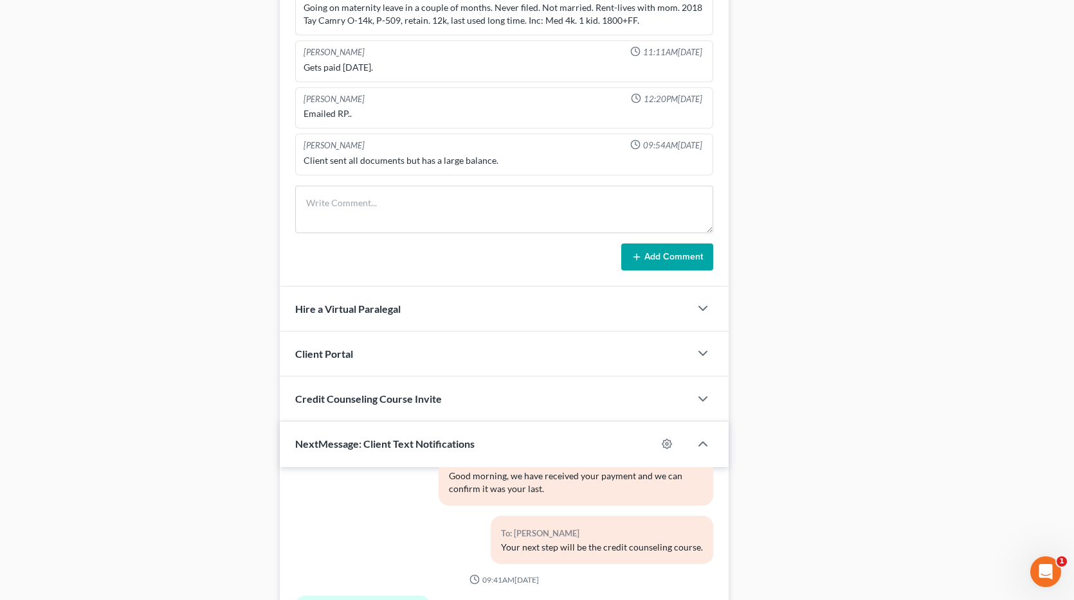
scroll to position [1041, 0]
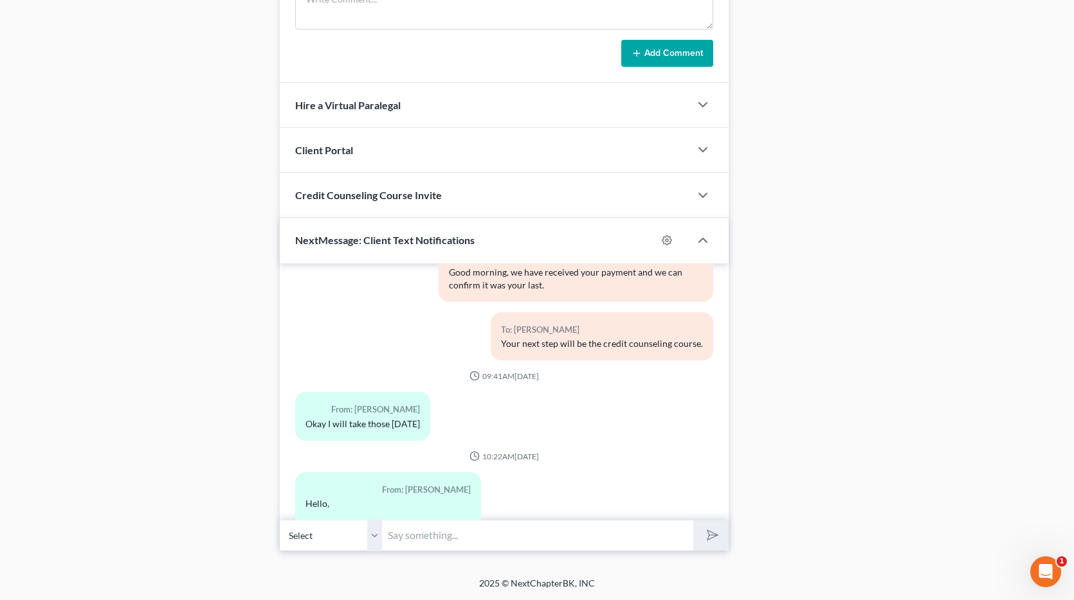
click at [455, 541] on input "text" at bounding box center [538, 536] width 311 height 32
type input "w"
type input "T"
click at [540, 535] on input "We have received your certificates. Thank you." at bounding box center [538, 536] width 311 height 32
type input "We have received your certificate. Thank you."
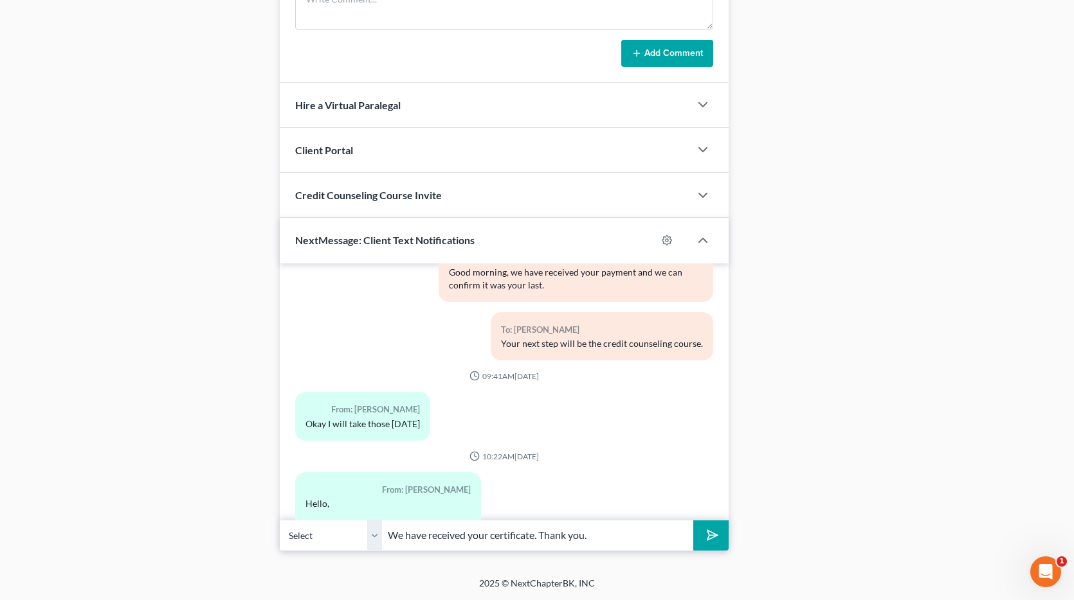
click at [693, 521] on button "submit" at bounding box center [710, 536] width 35 height 30
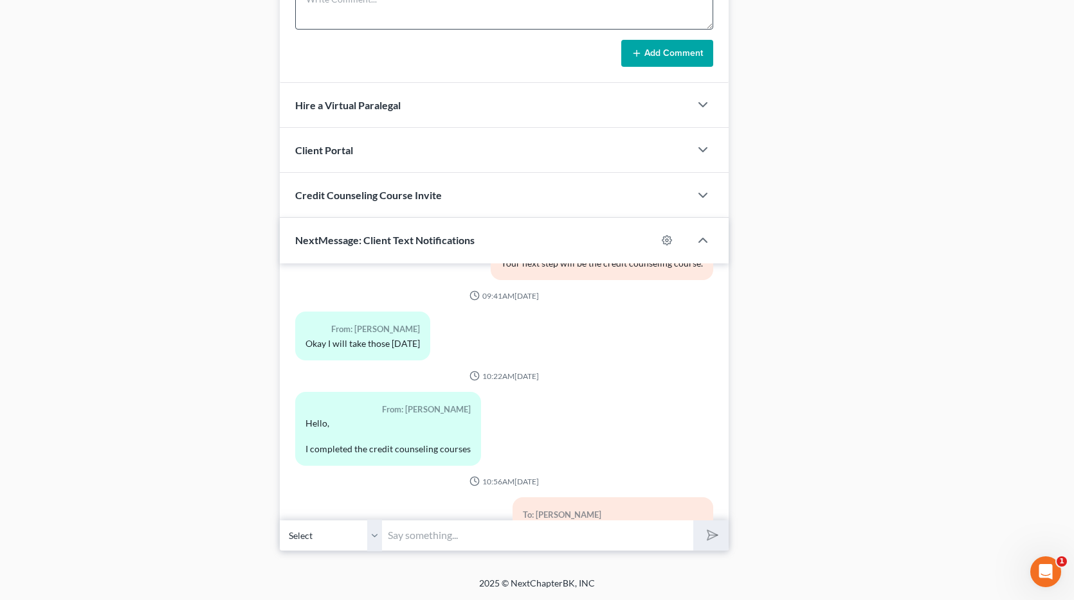
scroll to position [6953, 0]
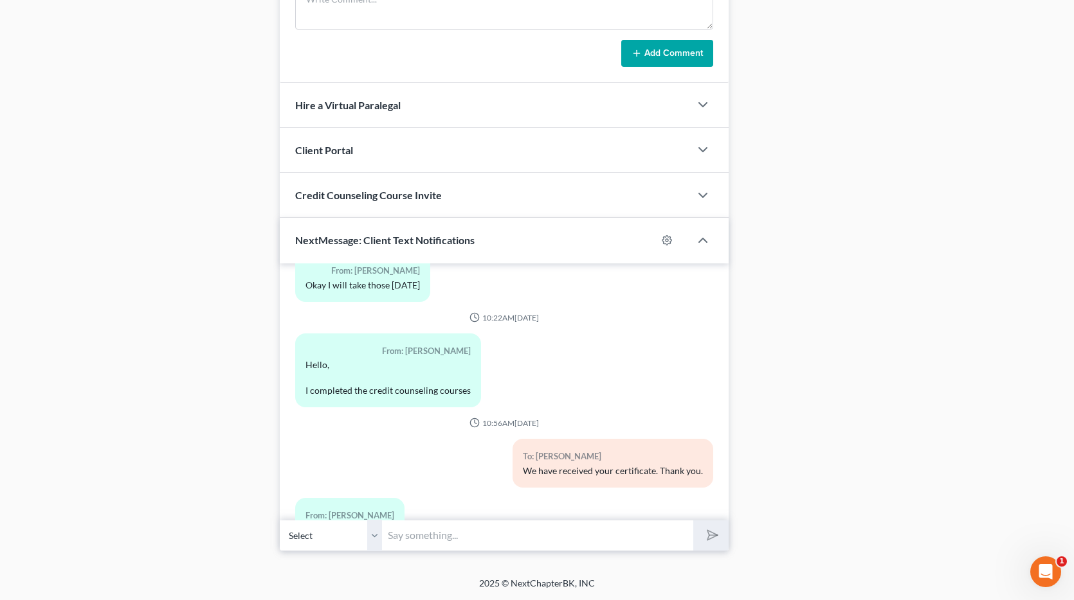
click at [422, 541] on input "text" at bounding box center [538, 536] width 311 height 32
type input "Y"
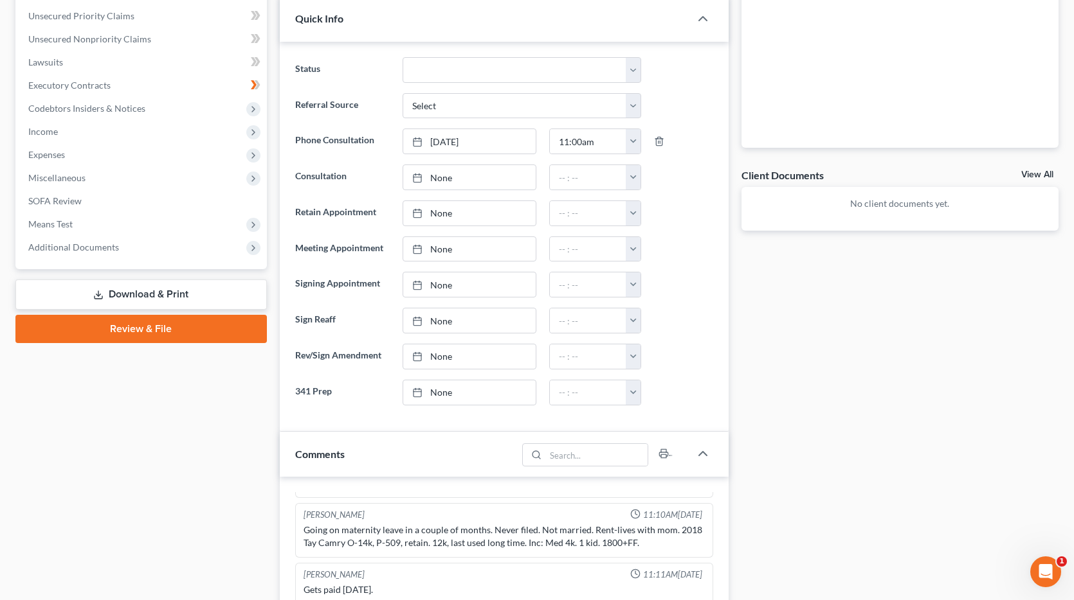
scroll to position [0, 0]
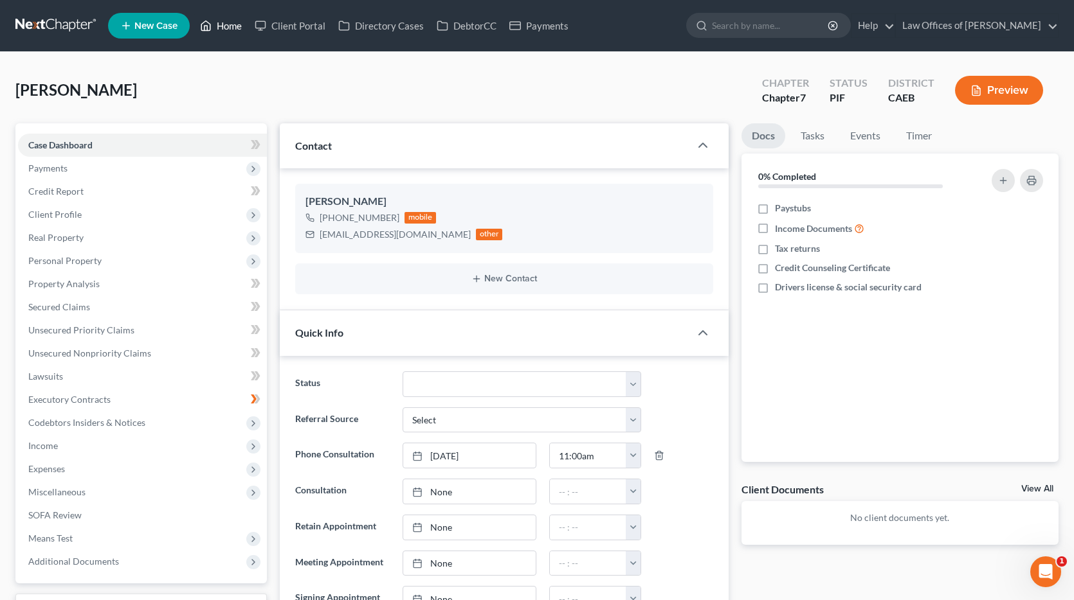
click at [215, 29] on link "Home" at bounding box center [221, 25] width 55 height 23
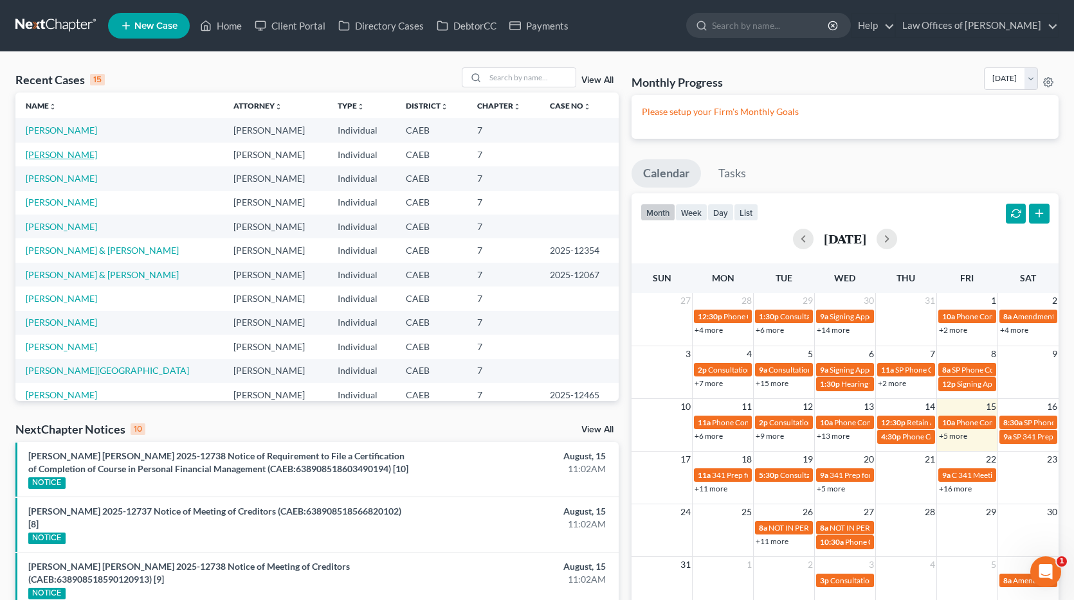
click at [63, 154] on link "[PERSON_NAME]" at bounding box center [61, 154] width 71 height 11
select select "0"
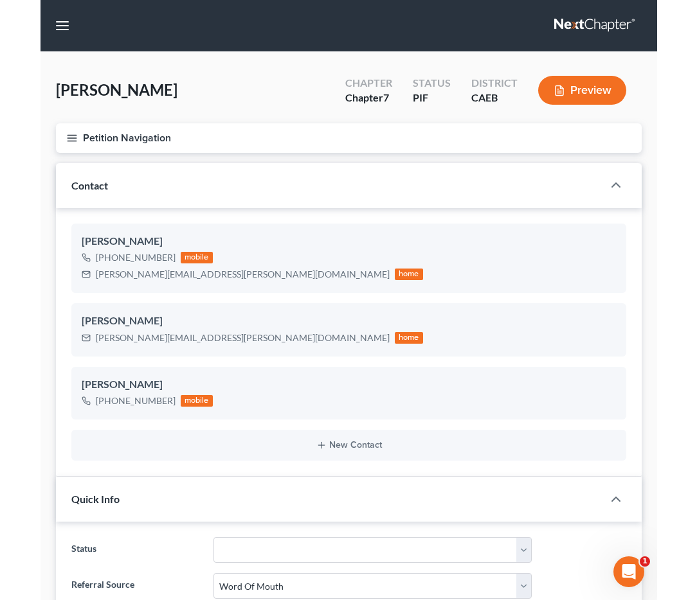
scroll to position [2471, 0]
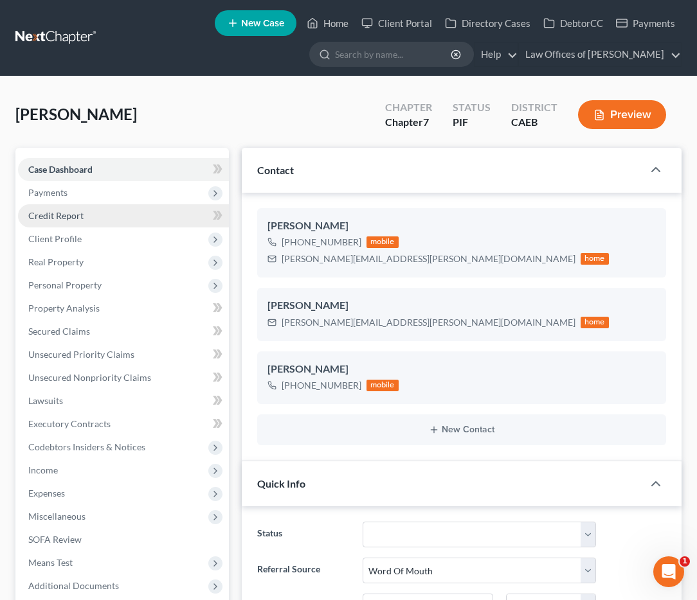
click at [74, 217] on span "Credit Report" at bounding box center [55, 215] width 55 height 11
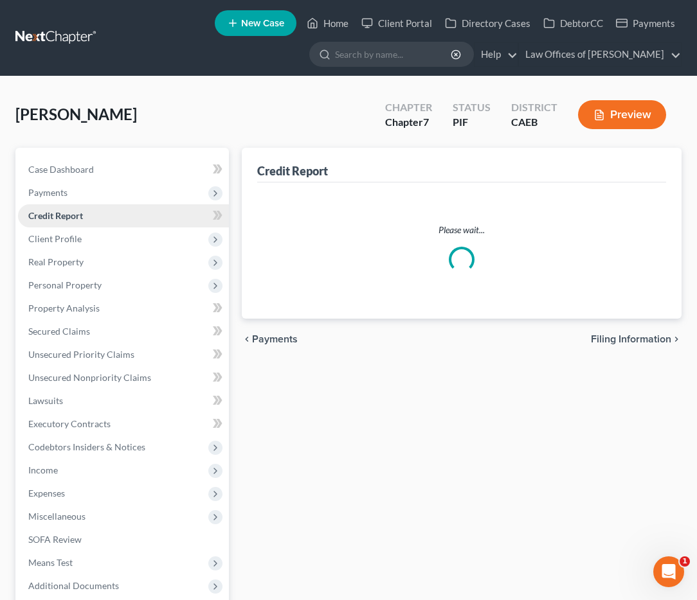
click at [59, 212] on span "Credit Report" at bounding box center [55, 215] width 55 height 11
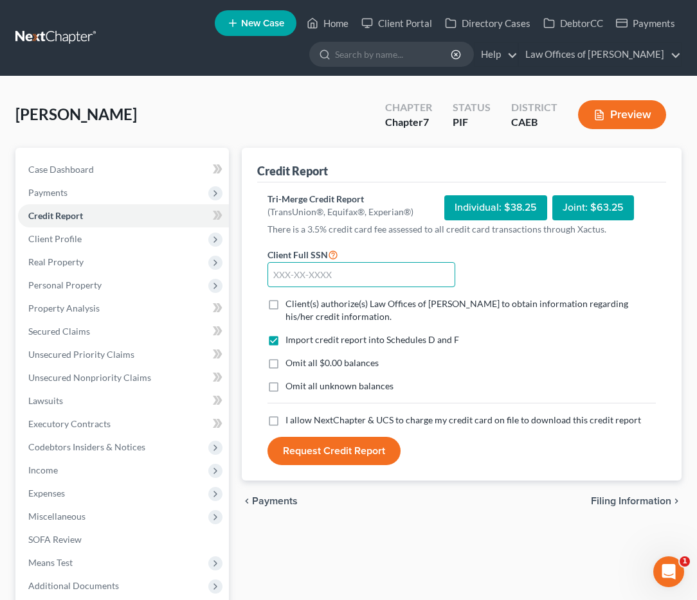
click at [325, 273] on input "text" at bounding box center [361, 275] width 188 height 26
type input "612-86-9728"
click at [294, 311] on span "Client(s) authorize(s) Law Offices of [PERSON_NAME] to obtain information regar…" at bounding box center [456, 310] width 343 height 24
click at [294, 306] on input "Client(s) authorize(s) Law Offices of [PERSON_NAME] to obtain information regar…" at bounding box center [295, 302] width 8 height 8
checkbox input "true"
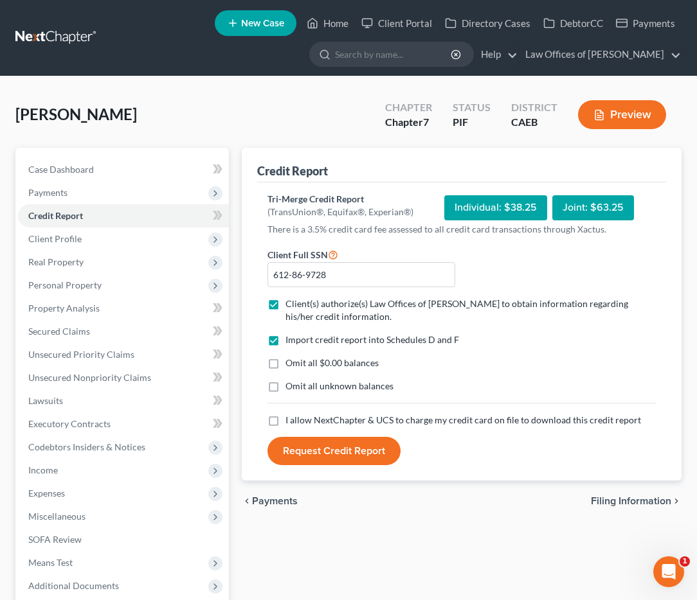
click at [303, 363] on span "Omit all $0.00 balances" at bounding box center [331, 362] width 93 height 11
click at [299, 363] on input "Omit all $0.00 balances" at bounding box center [295, 361] width 8 height 8
checkbox input "true"
click at [309, 424] on span "I allow NextChapter & UCS to charge my credit card on file to download this cre…" at bounding box center [463, 420] width 356 height 11
click at [299, 422] on input "I allow NextChapter & UCS to charge my credit card on file to download this cre…" at bounding box center [295, 418] width 8 height 8
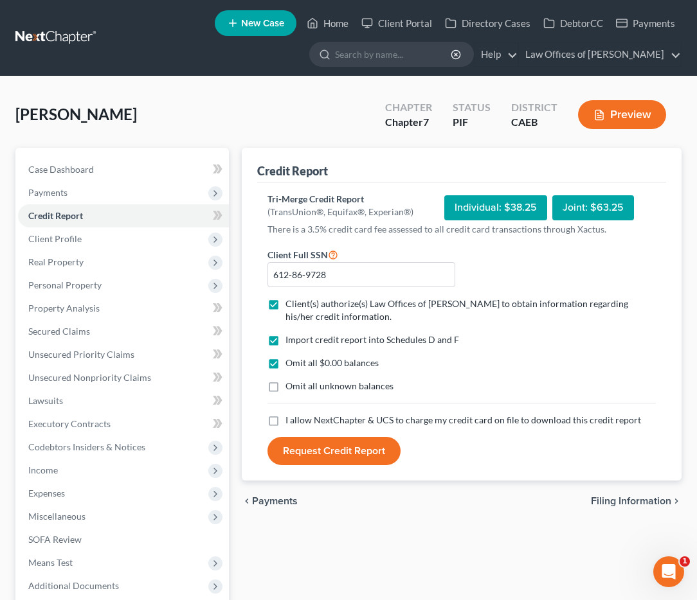
checkbox input "true"
click at [359, 455] on button "Request Credit Report" at bounding box center [333, 451] width 133 height 28
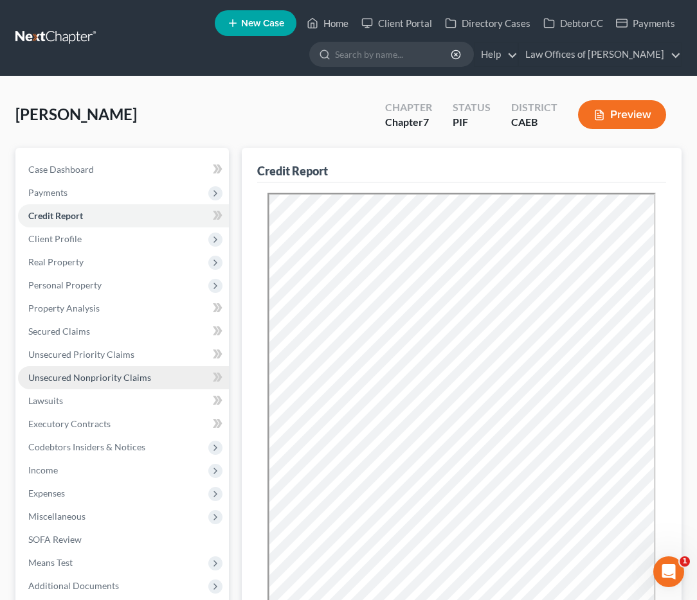
click at [111, 372] on span "Unsecured Nonpriority Claims" at bounding box center [89, 377] width 123 height 11
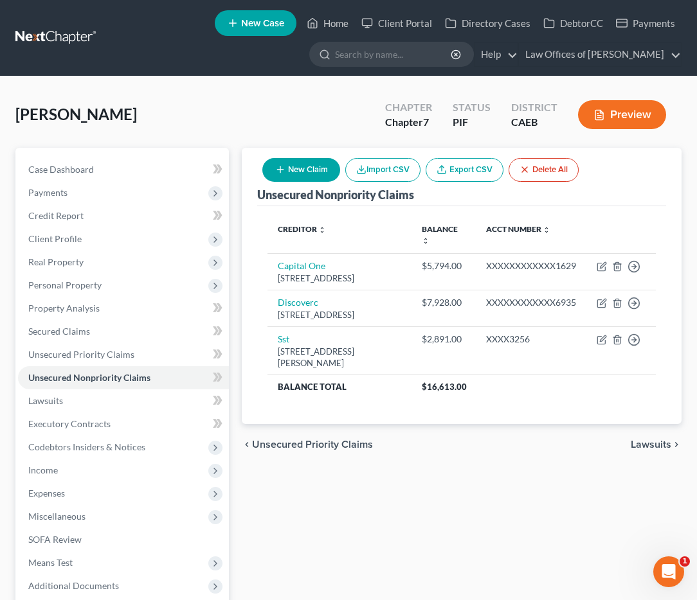
click at [613, 124] on button "Preview" at bounding box center [622, 114] width 88 height 29
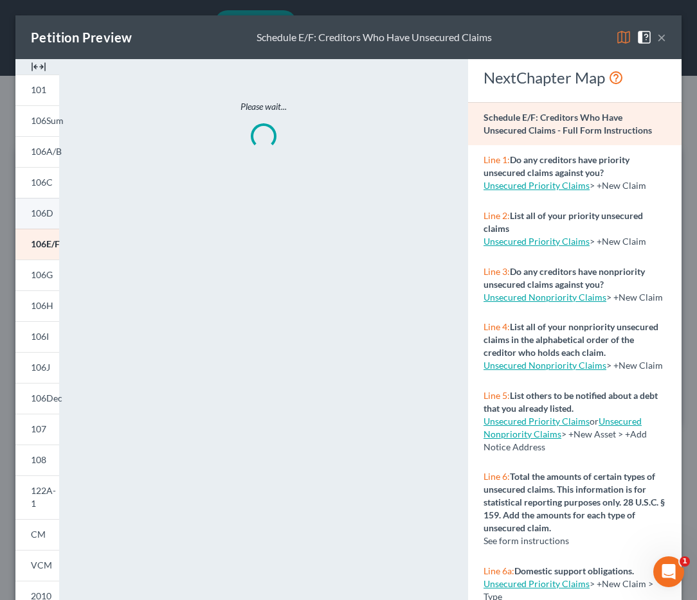
click at [36, 215] on span "106D" at bounding box center [42, 213] width 23 height 11
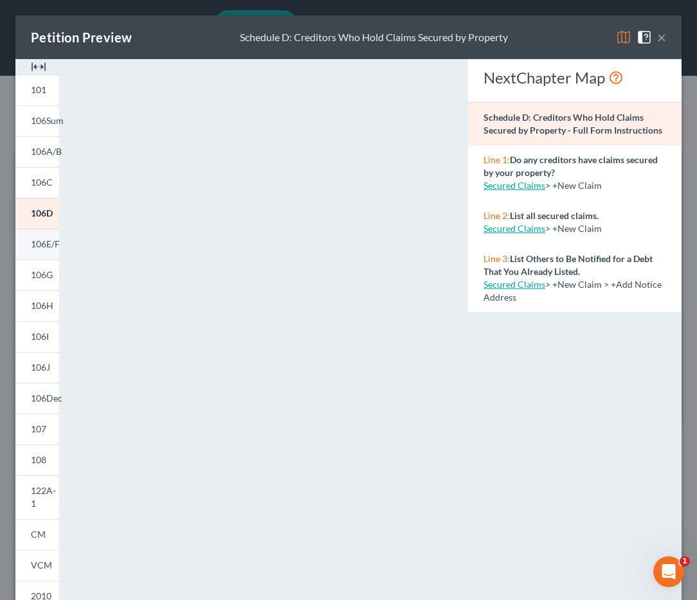
click at [46, 236] on link "106E/F" at bounding box center [37, 244] width 44 height 31
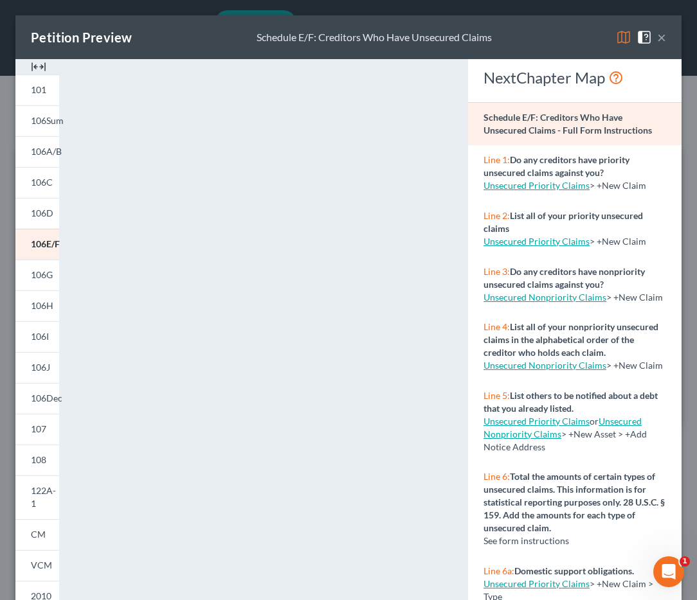
click at [663, 39] on button "×" at bounding box center [661, 37] width 9 height 15
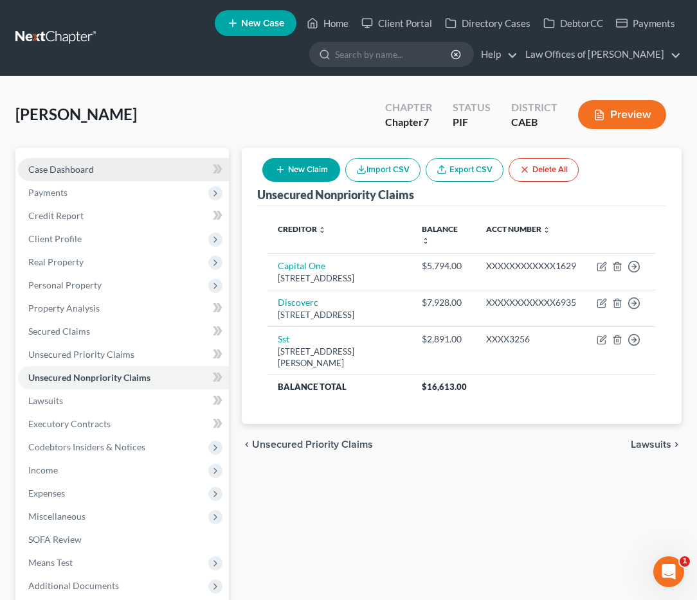
click at [60, 168] on span "Case Dashboard" at bounding box center [61, 169] width 66 height 11
select select "0"
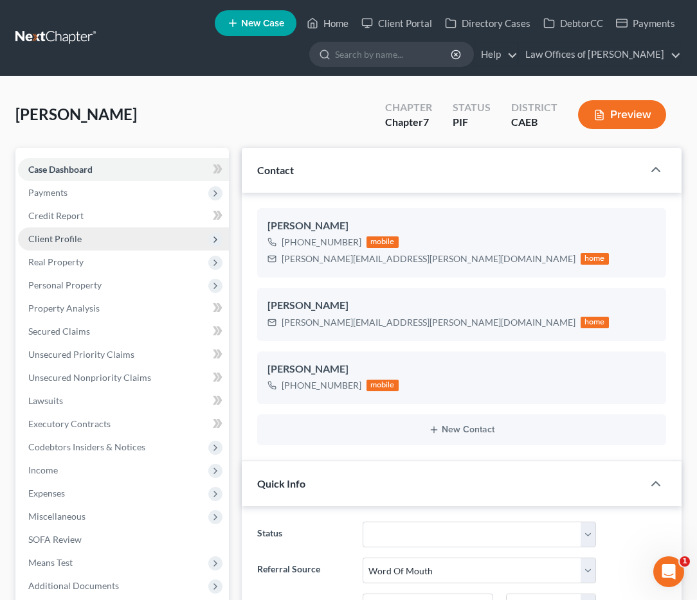
click at [75, 237] on span "Client Profile" at bounding box center [54, 238] width 53 height 11
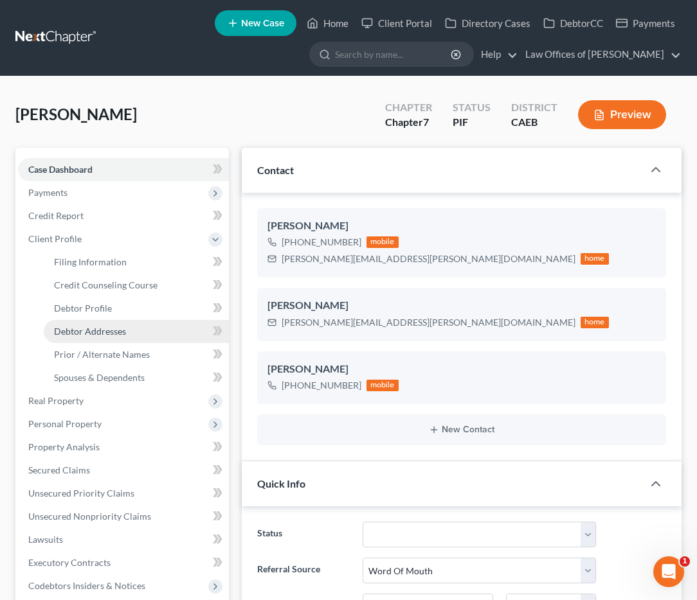
click at [100, 336] on span "Debtor Addresses" at bounding box center [90, 331] width 72 height 11
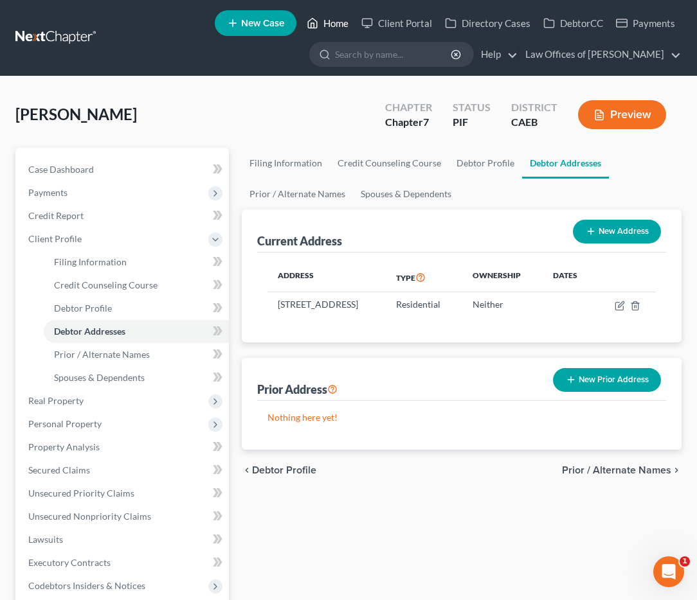
click at [323, 24] on link "Home" at bounding box center [327, 23] width 55 height 23
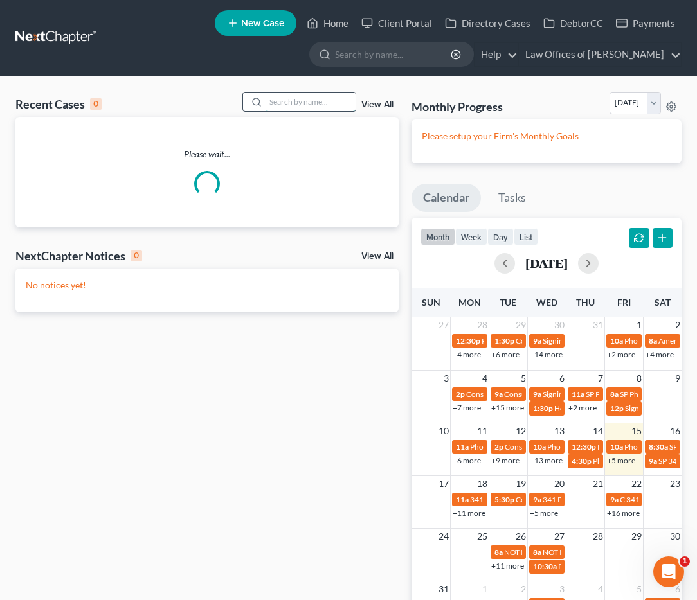
click at [297, 107] on input "search" at bounding box center [311, 102] width 90 height 19
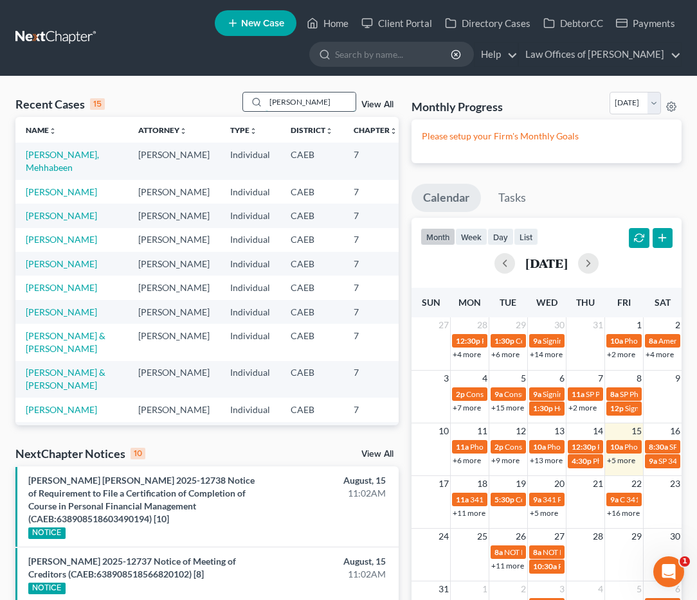
type input "[PERSON_NAME]"
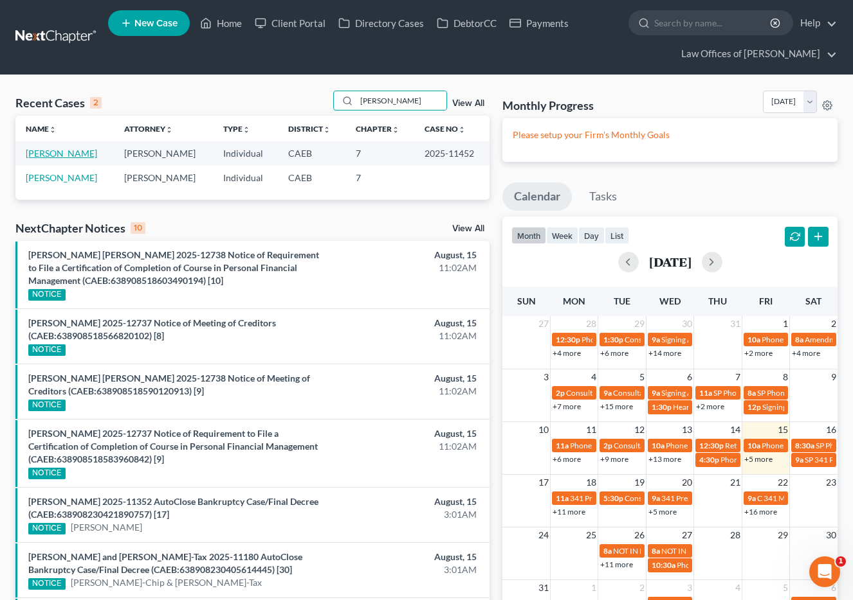
click at [59, 154] on link "[PERSON_NAME]" at bounding box center [61, 153] width 71 height 11
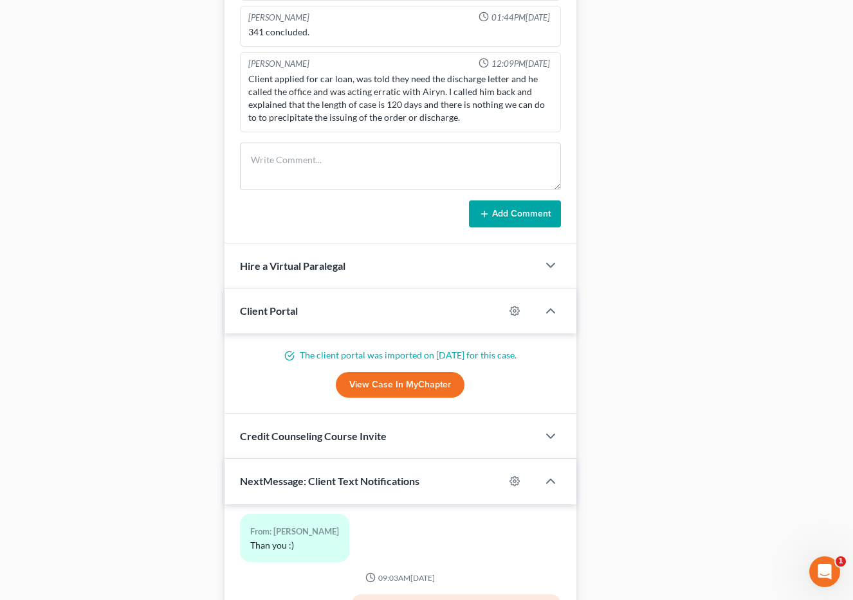
scroll to position [1209, 0]
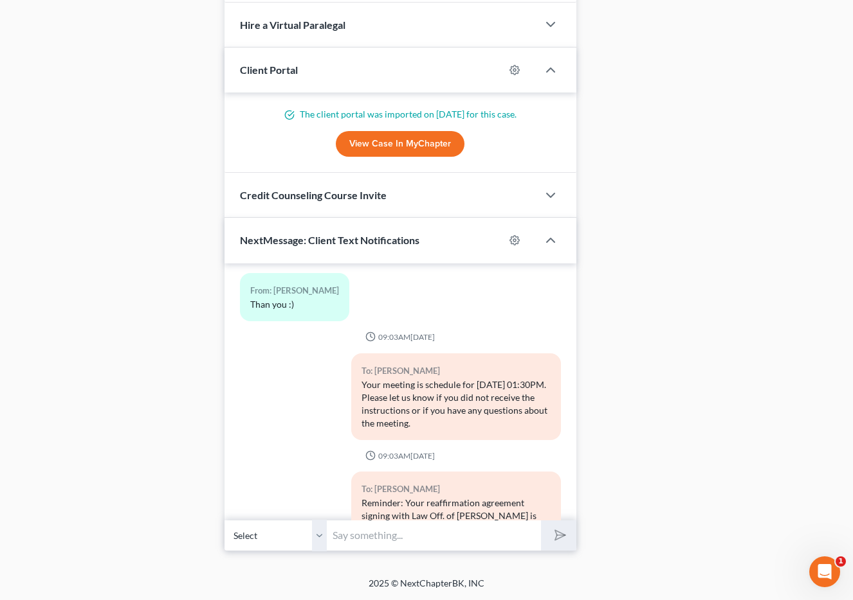
click at [313, 533] on select "Select [PHONE_NUMBER] - [PERSON_NAME]" at bounding box center [275, 536] width 103 height 32
click at [367, 534] on input "text" at bounding box center [434, 536] width 214 height 32
paste input "[URL][DOMAIN_NAME]"
type input "[URL][DOMAIN_NAME]"
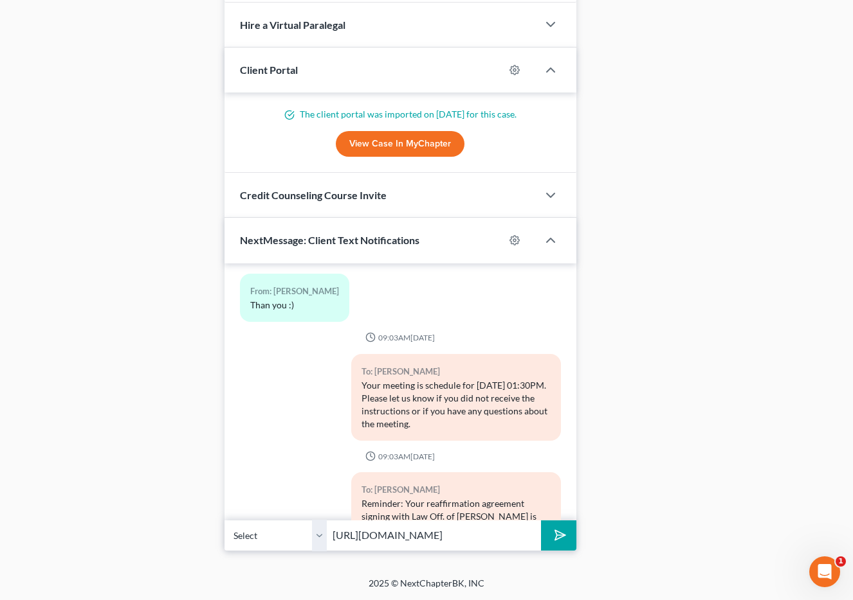
scroll to position [0, 32]
click at [361, 534] on input "[URL][DOMAIN_NAME]" at bounding box center [434, 536] width 214 height 32
click at [361, 535] on input "[URL][DOMAIN_NAME]" at bounding box center [434, 536] width 214 height 32
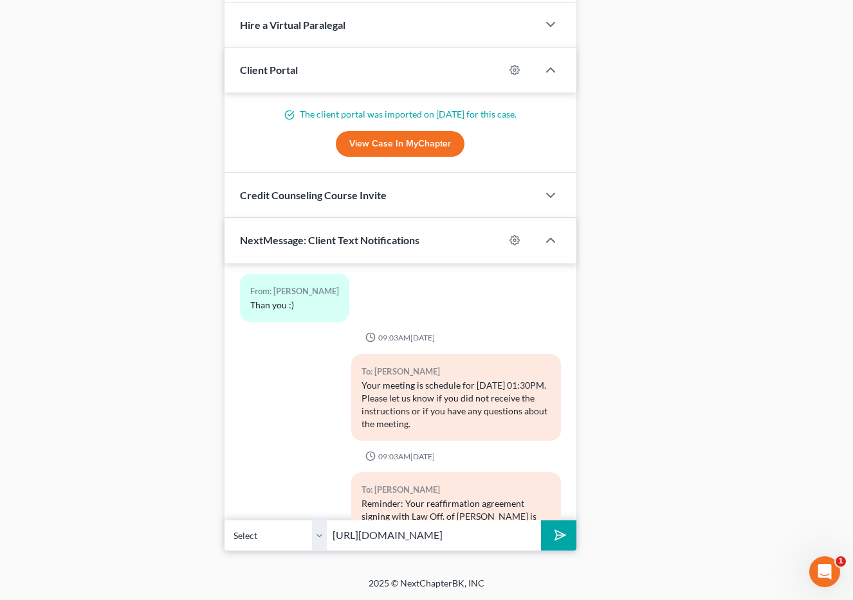
click at [361, 535] on input "[URL][DOMAIN_NAME]" at bounding box center [434, 536] width 214 height 32
click at [433, 538] on input "[URL][DOMAIN_NAME]" at bounding box center [434, 536] width 214 height 32
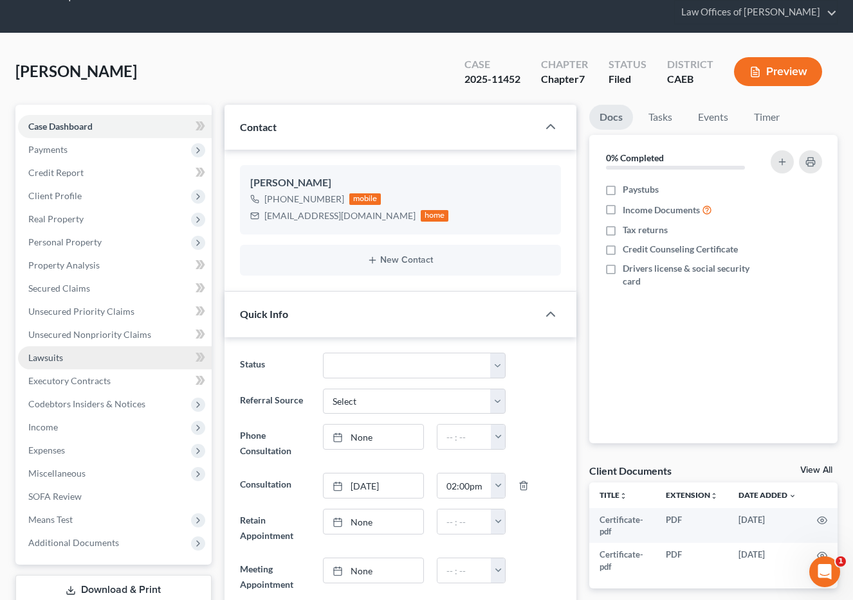
scroll to position [57, 0]
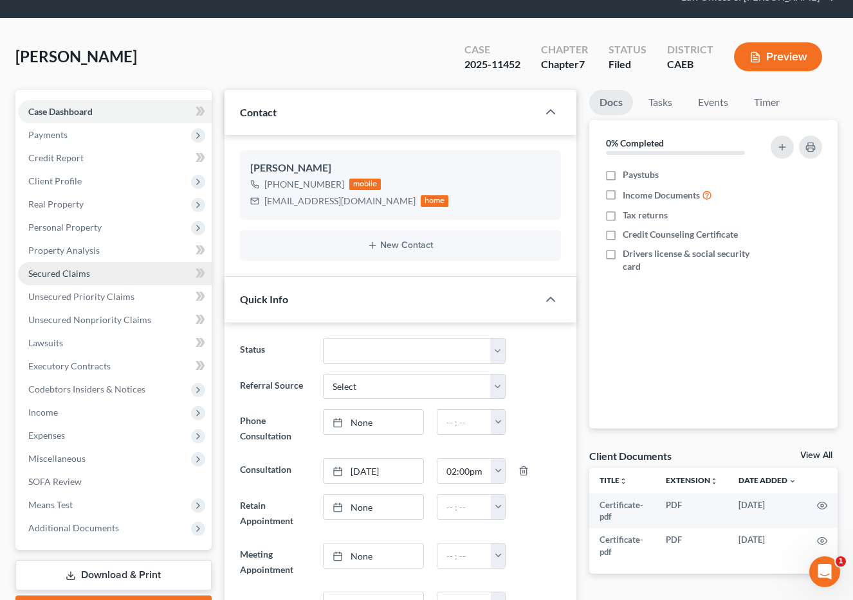
click at [75, 280] on link "Secured Claims" at bounding box center [115, 273] width 194 height 23
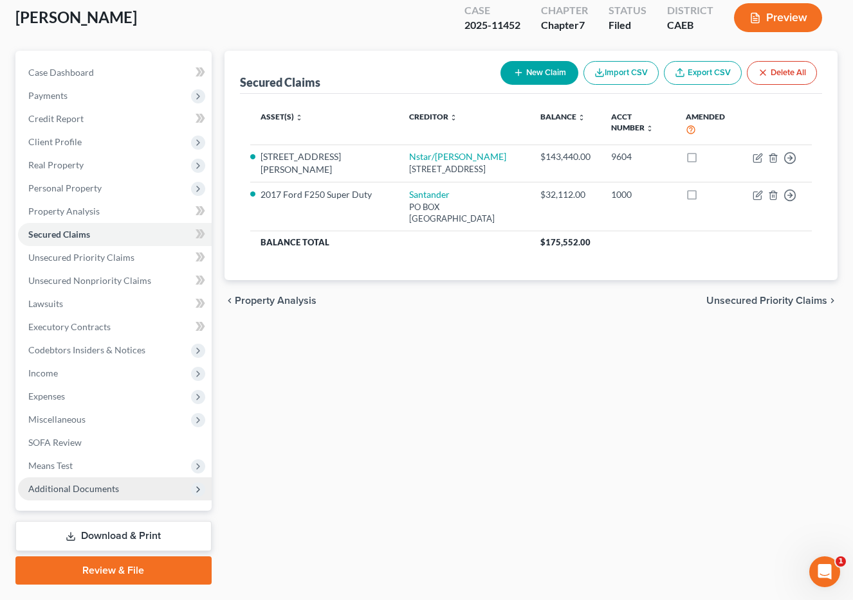
scroll to position [129, 0]
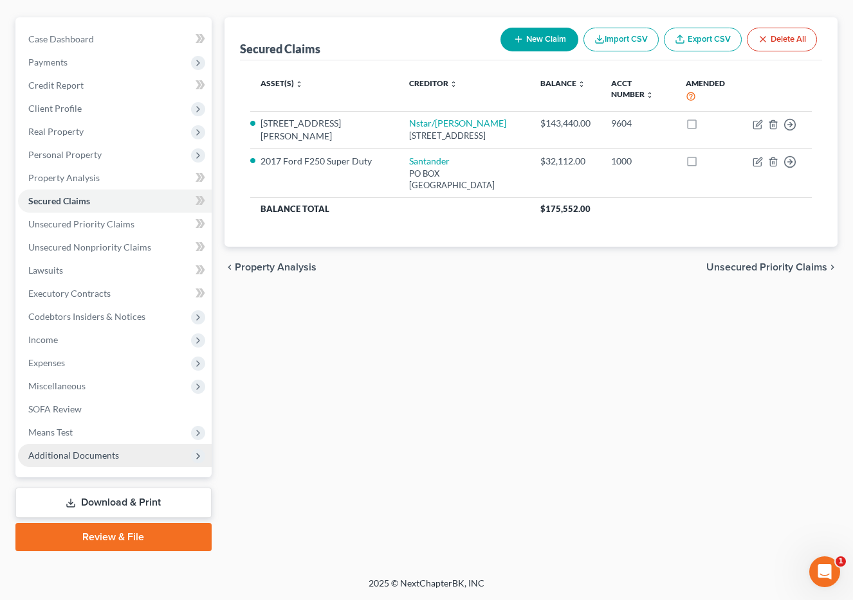
click at [81, 454] on span "Additional Documents" at bounding box center [73, 455] width 91 height 11
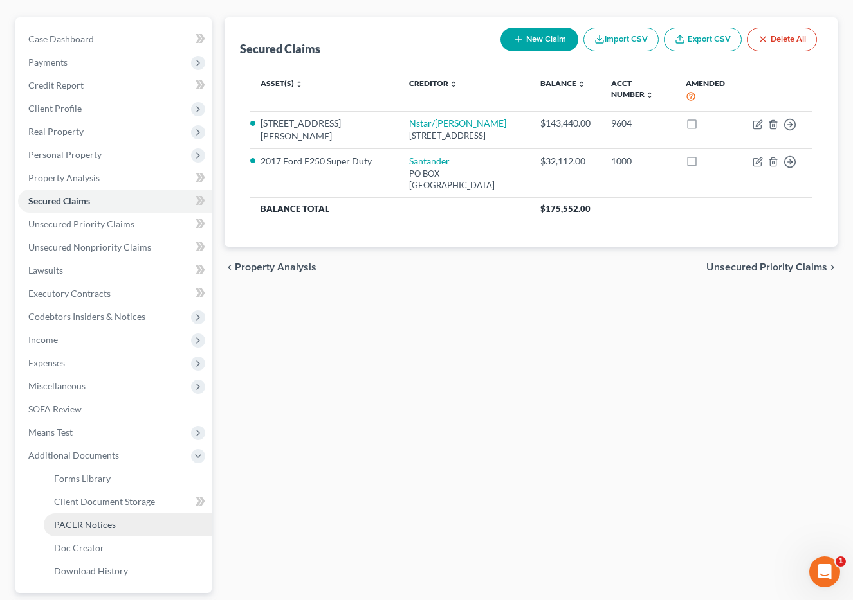
click at [112, 525] on span "PACER Notices" at bounding box center [85, 524] width 62 height 11
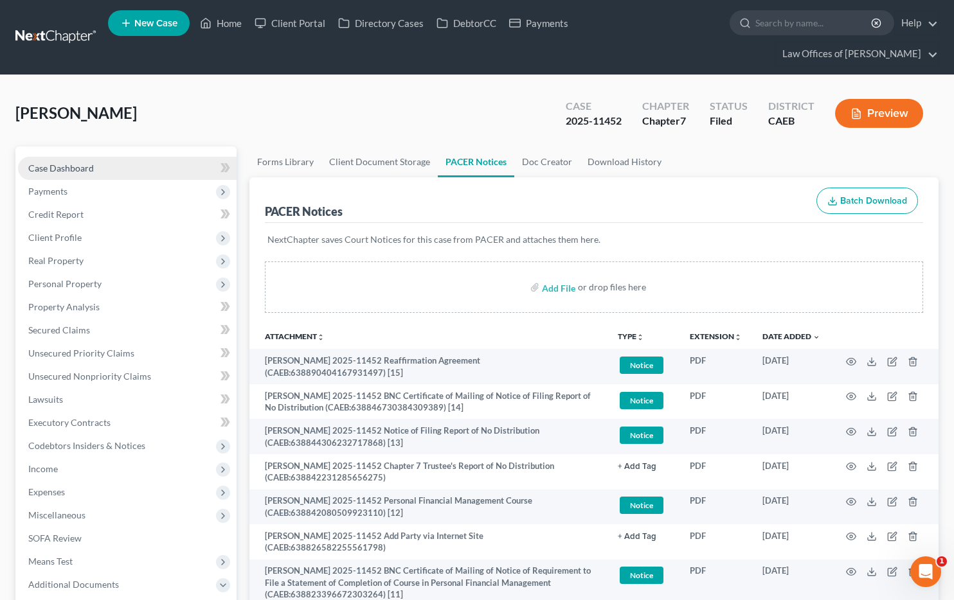
click at [95, 157] on link "Case Dashboard" at bounding box center [127, 168] width 219 height 23
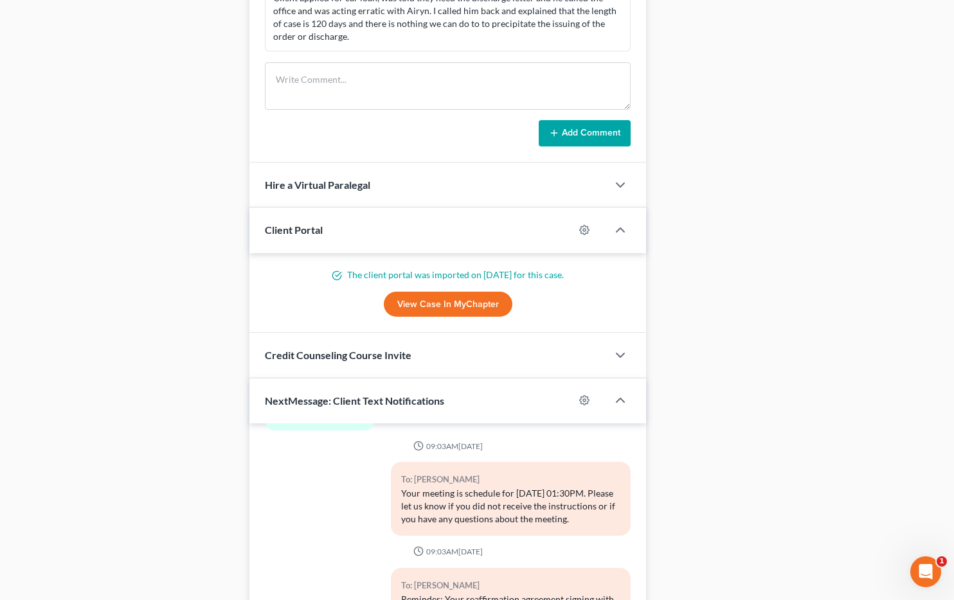
scroll to position [1173, 0]
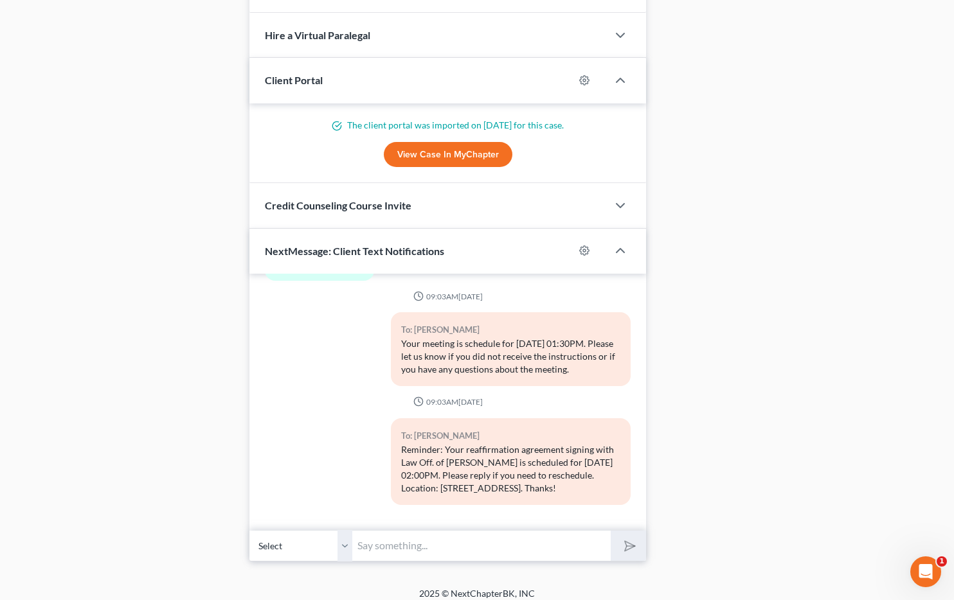
click at [384, 541] on input "text" at bounding box center [481, 546] width 258 height 32
paste input "[URL][DOMAIN_NAME]"
click at [357, 534] on input "[URL][DOMAIN_NAME]" at bounding box center [481, 546] width 258 height 32
type input "You can pay your court filing fees at: [URL][DOMAIN_NAME]"
click at [636, 537] on button "submit" at bounding box center [628, 546] width 35 height 30
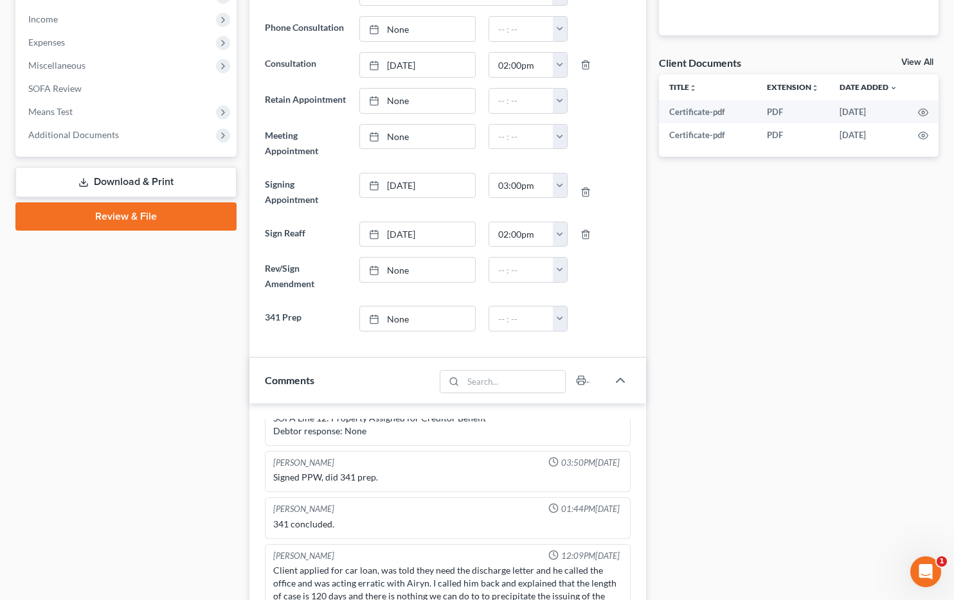
scroll to position [0, 0]
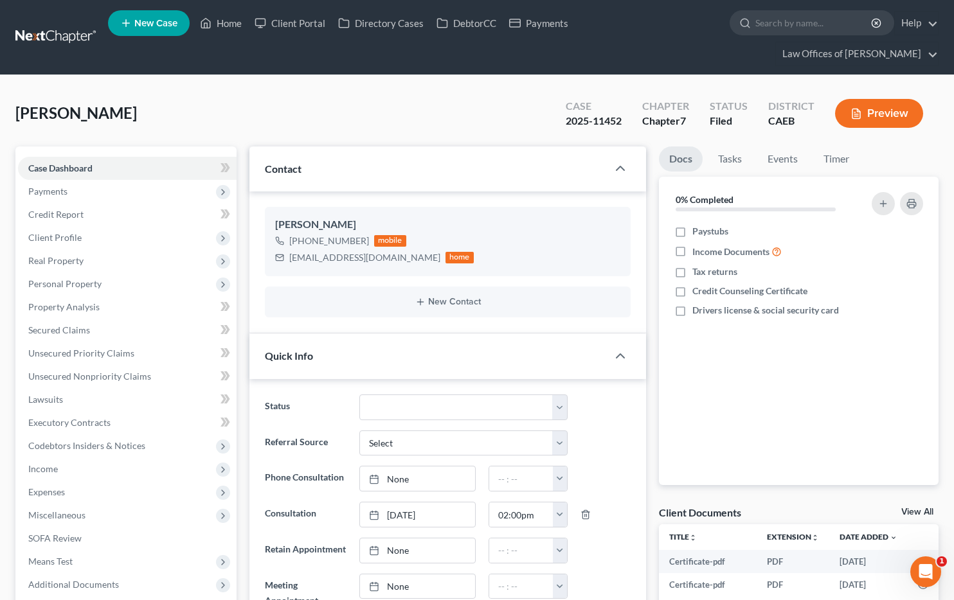
click at [170, 20] on span "New Case" at bounding box center [155, 24] width 43 height 10
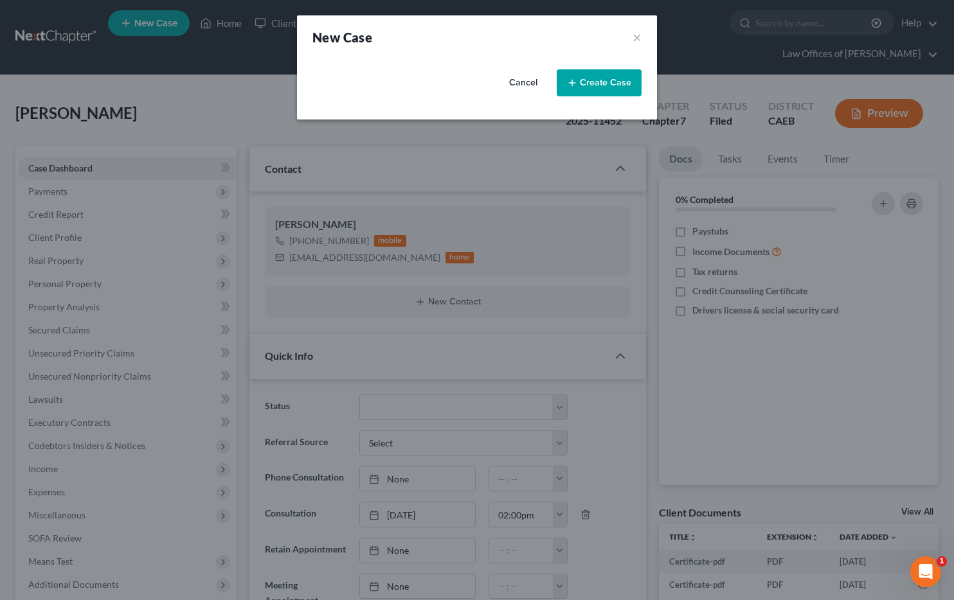
select select "8"
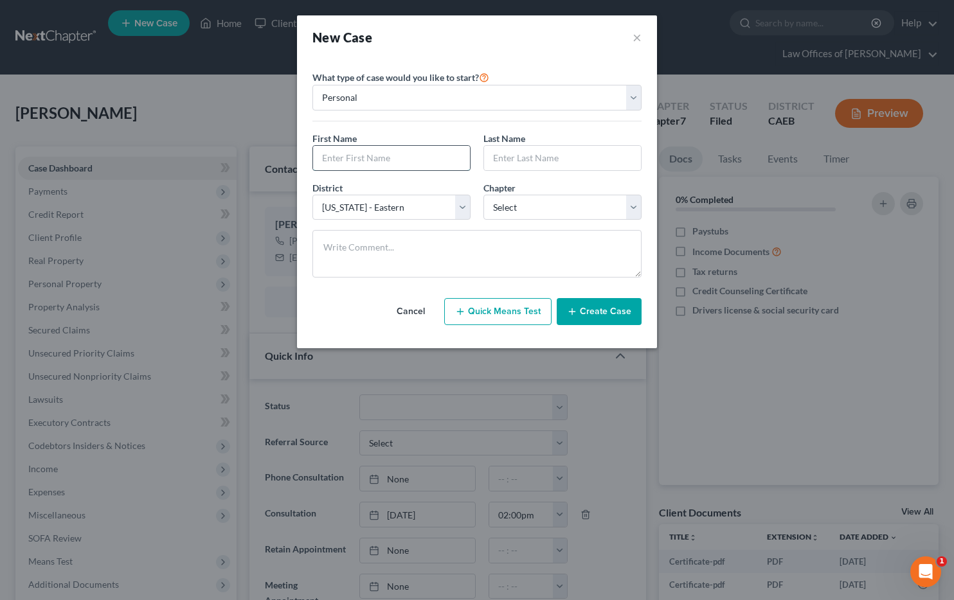
click at [440, 152] on input "text" at bounding box center [391, 158] width 157 height 24
type input "[PERSON_NAME]"
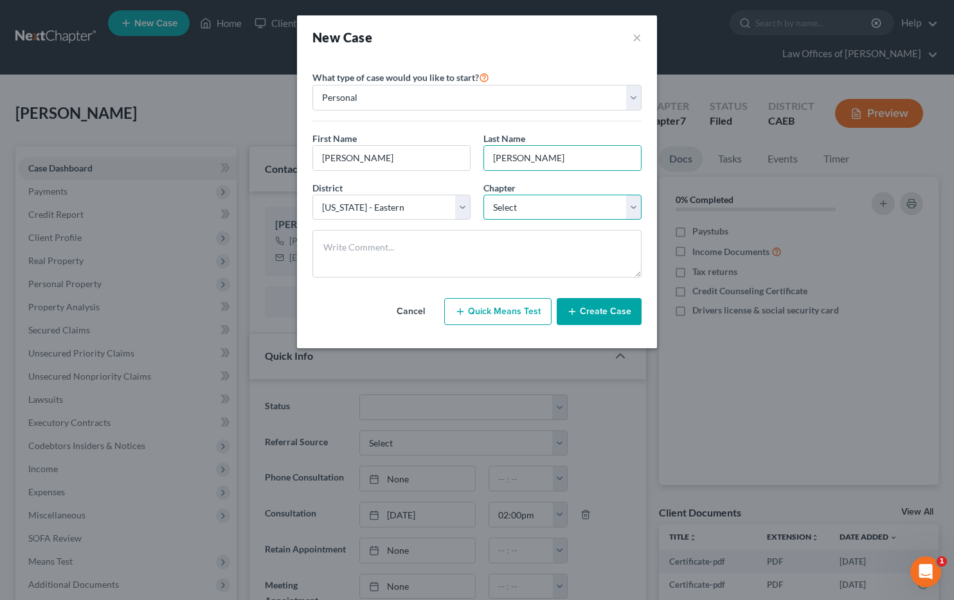
click at [534, 215] on select "Select 7 11 12 13" at bounding box center [562, 208] width 158 height 26
click at [528, 208] on select "Select 7 11 12 13" at bounding box center [562, 208] width 158 height 26
click at [622, 208] on select "Select 7 11 12 13" at bounding box center [562, 208] width 158 height 26
select select "0"
click at [609, 320] on button "Create Case" at bounding box center [599, 311] width 85 height 27
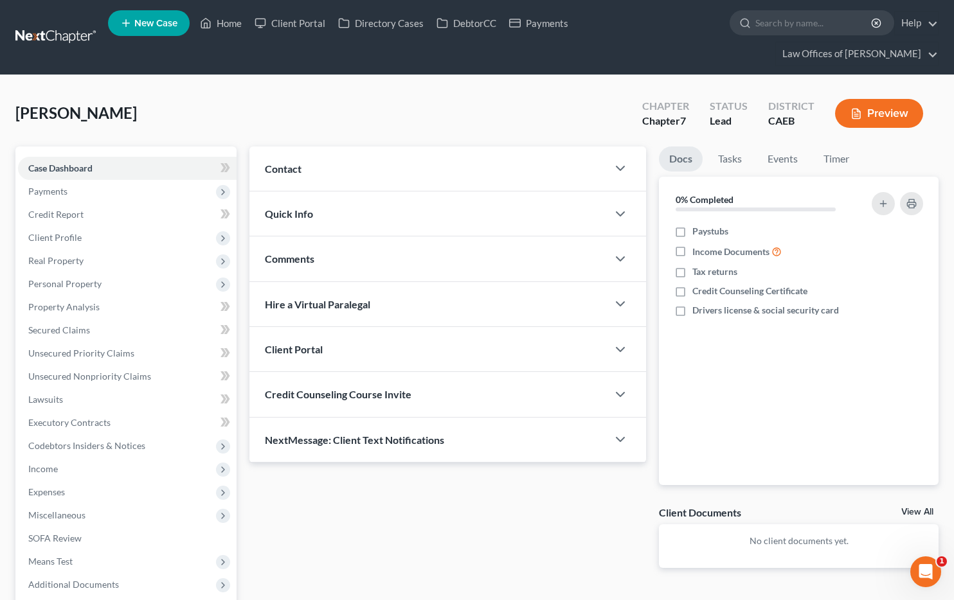
click at [579, 147] on div "Contact" at bounding box center [428, 169] width 358 height 44
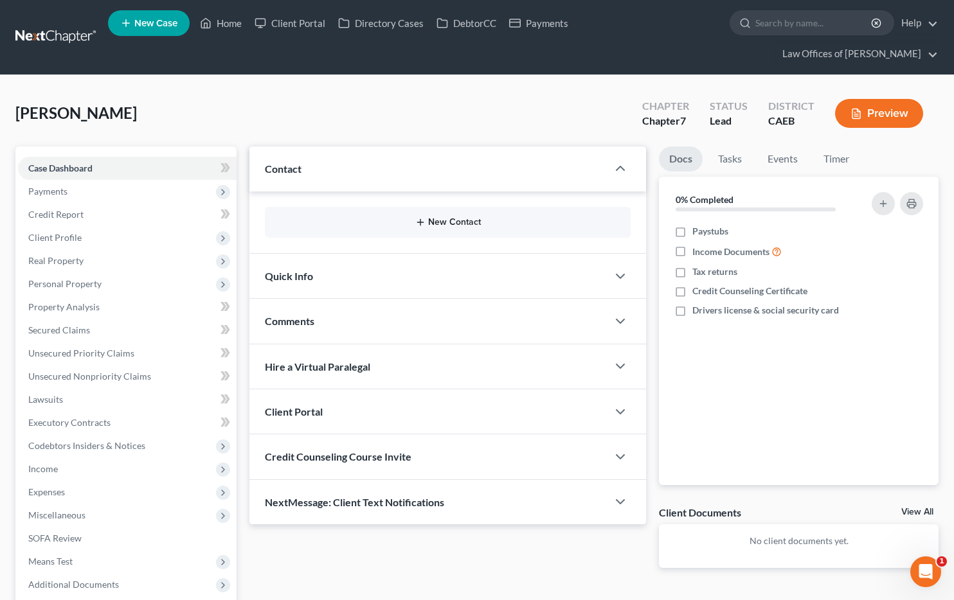
click at [458, 217] on button "New Contact" at bounding box center [447, 222] width 345 height 10
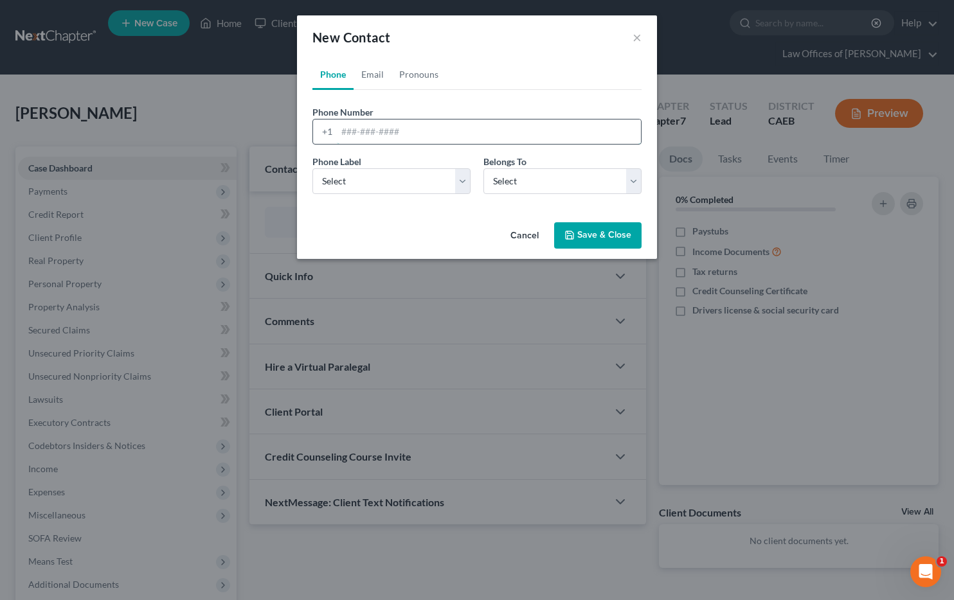
click at [537, 127] on input "tel" at bounding box center [489, 132] width 304 height 24
type input "6616170561"
click at [530, 186] on select "Select Client Other" at bounding box center [562, 181] width 158 height 26
select select "0"
click at [417, 181] on select "Select Mobile Home Work Other" at bounding box center [391, 181] width 158 height 26
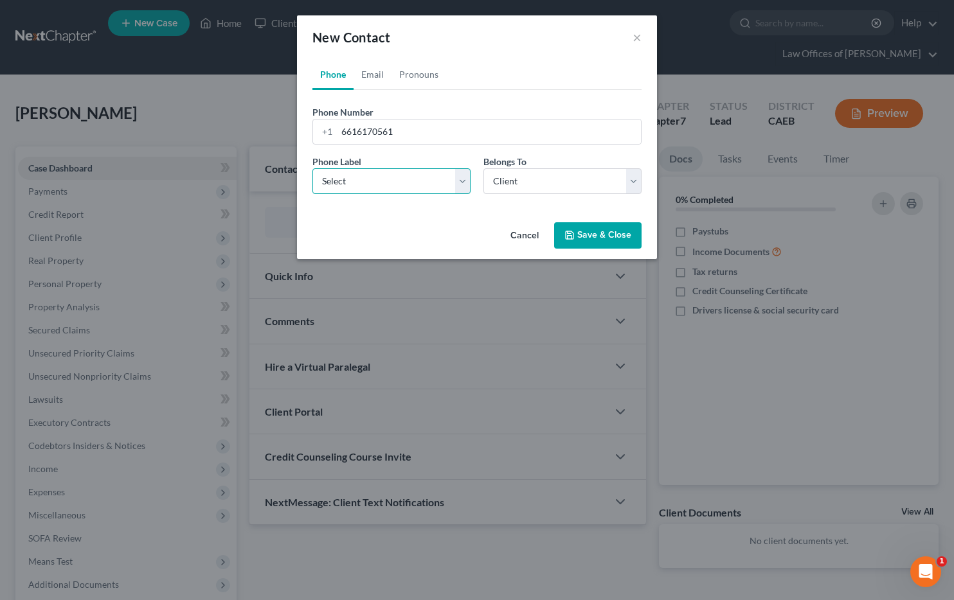
select select "0"
click at [610, 237] on button "Save & Close" at bounding box center [597, 235] width 87 height 27
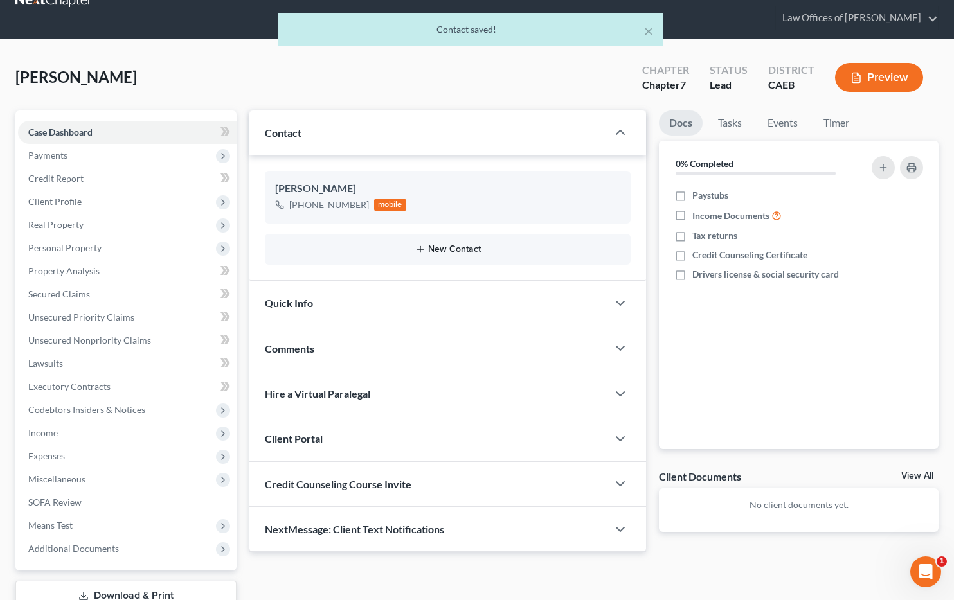
scroll to position [37, 0]
click at [444, 280] on div "Quick Info" at bounding box center [428, 302] width 358 height 44
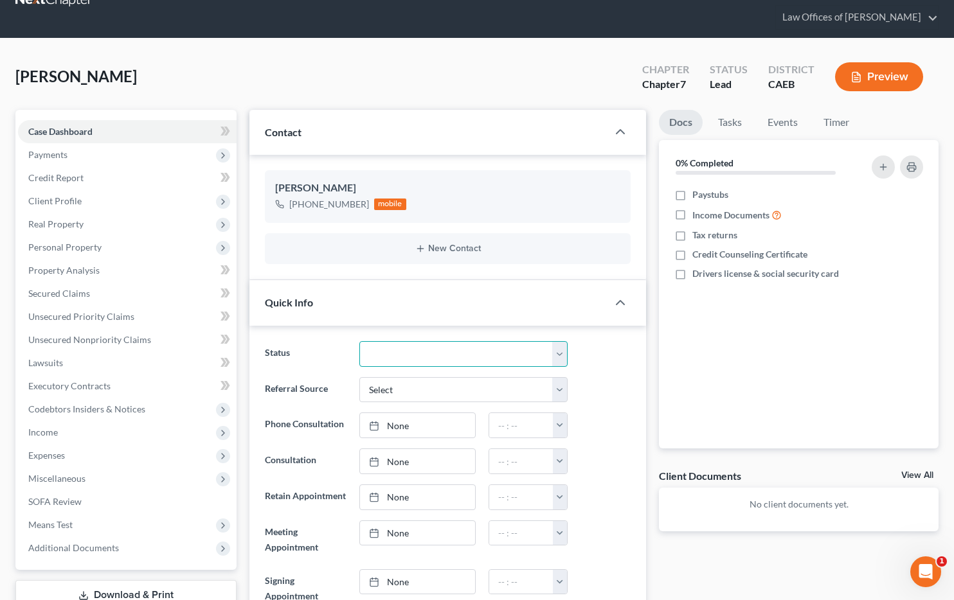
click at [428, 341] on select "Cancelled/Refund Closed Consultation Declined Discharged Filed Income Check In …" at bounding box center [463, 354] width 208 height 26
select select "2"
click at [578, 341] on div "Status Cancelled/Refund Closed Consultation Declined Discharged Filed Income Ch…" at bounding box center [447, 354] width 379 height 26
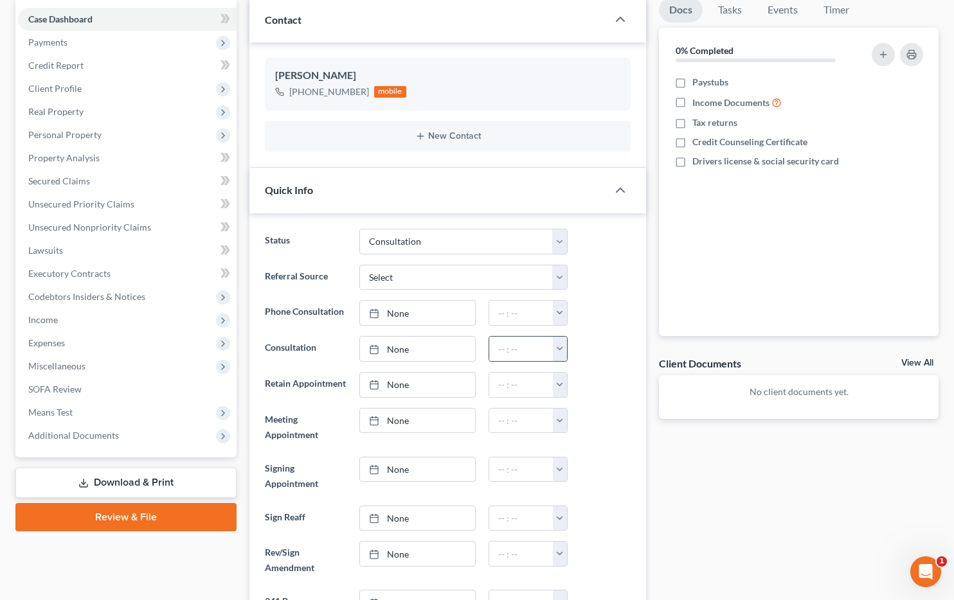
scroll to position [153, 0]
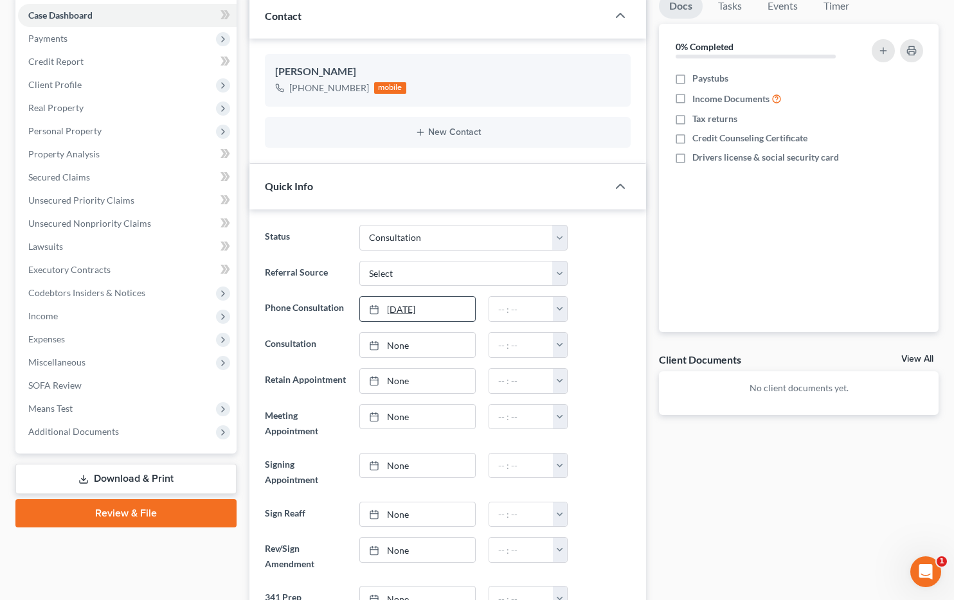
type input "[DATE]"
click at [442, 297] on link "[DATE]" at bounding box center [417, 309] width 114 height 24
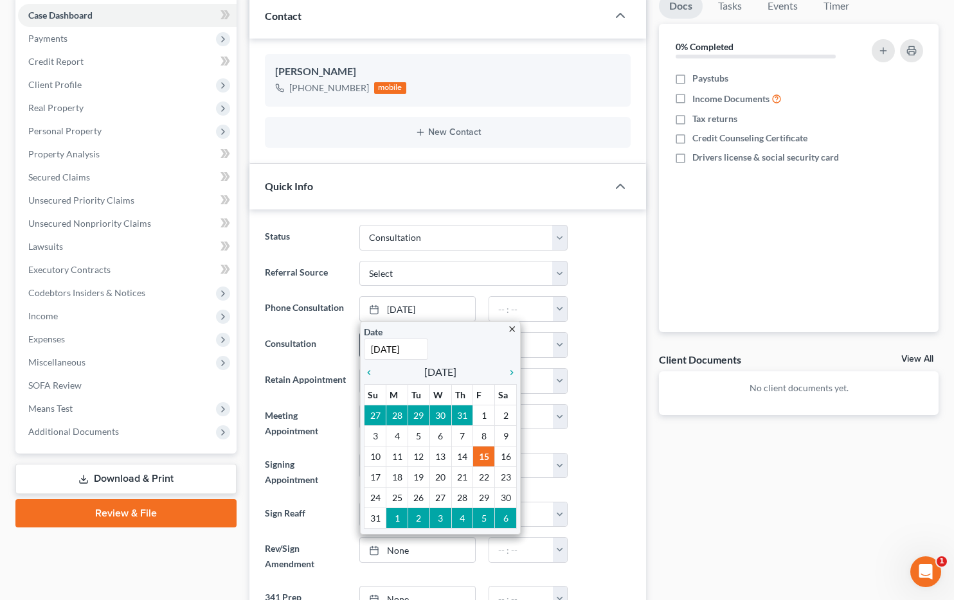
drag, startPoint x: 337, startPoint y: 309, endPoint x: 451, endPoint y: 330, distance: 116.4
click at [337, 308] on ng-include "Status Cancelled/Refund Closed Consultation Declined Discharged Filed Income Ch…" at bounding box center [448, 418] width 366 height 387
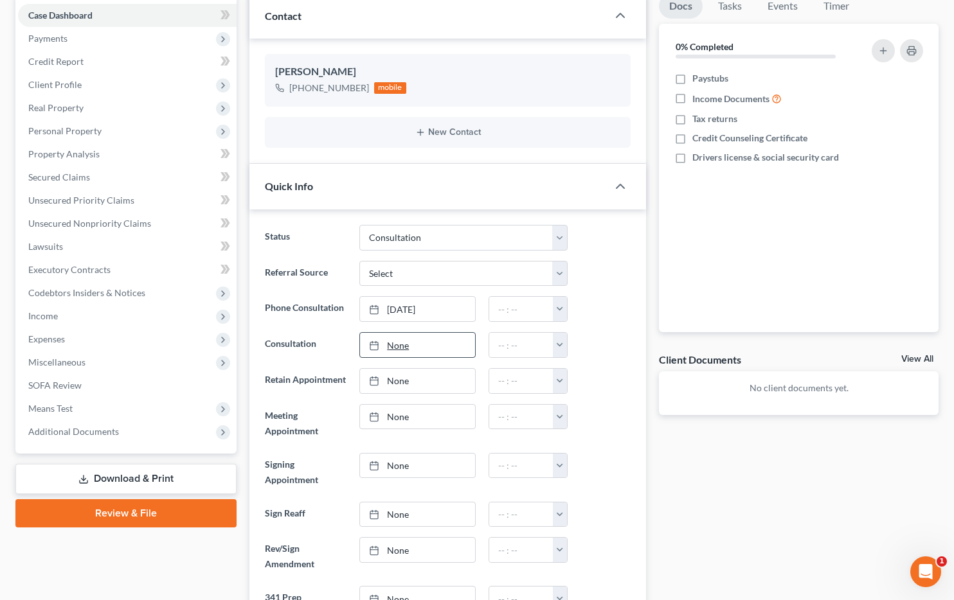
click at [443, 333] on link "None" at bounding box center [417, 345] width 114 height 24
type input "[DATE]"
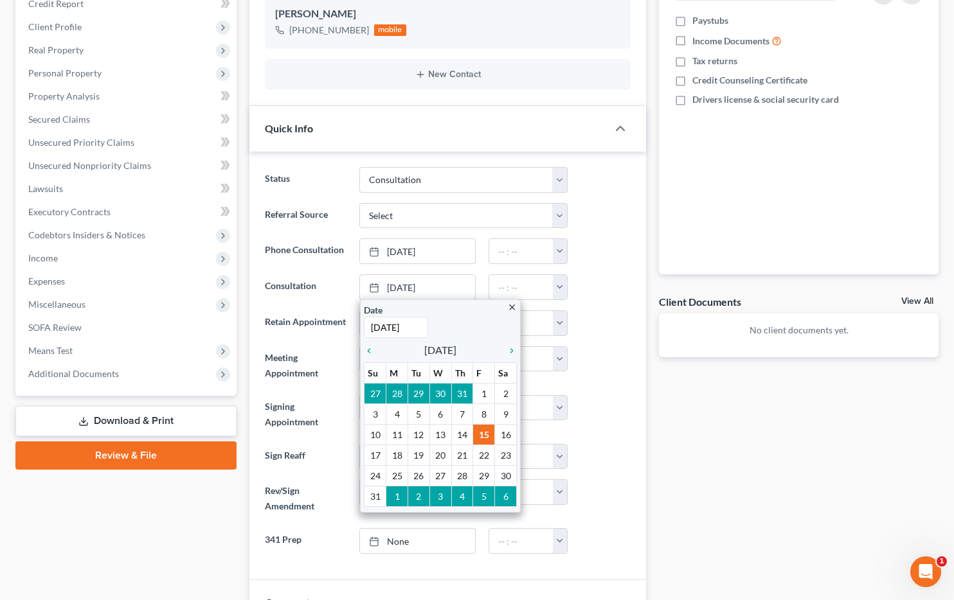
scroll to position [222, 0]
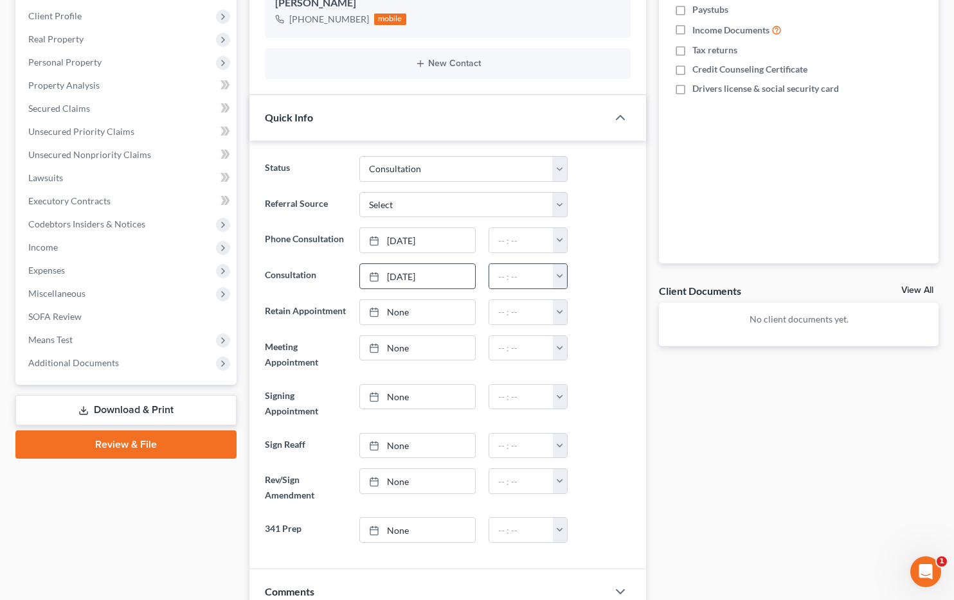
click at [559, 264] on button "button" at bounding box center [560, 276] width 14 height 24
click at [581, 366] on link "4:00pm" at bounding box center [589, 377] width 72 height 22
type input "4:00pm"
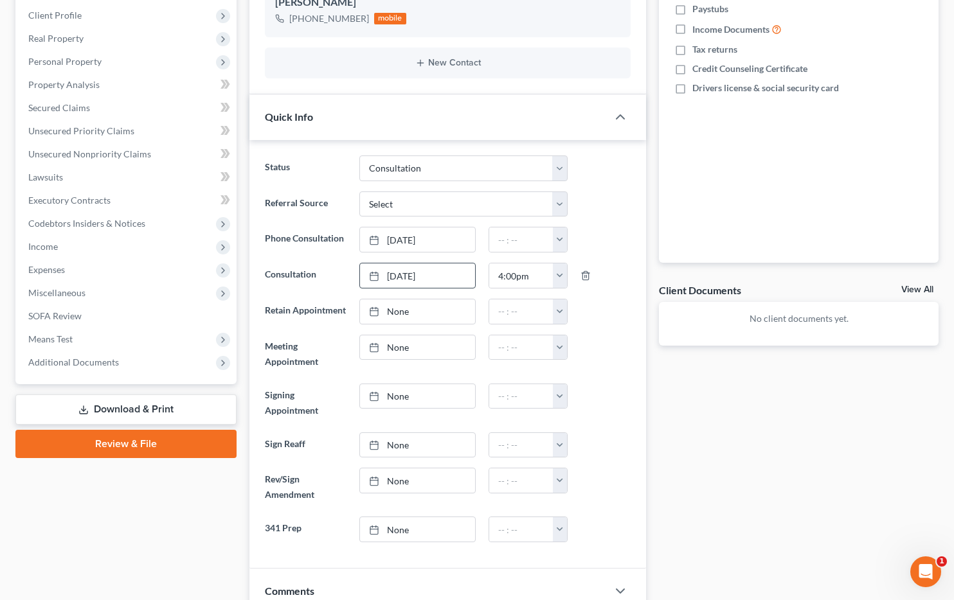
click at [599, 335] on div at bounding box center [605, 354] width 63 height 39
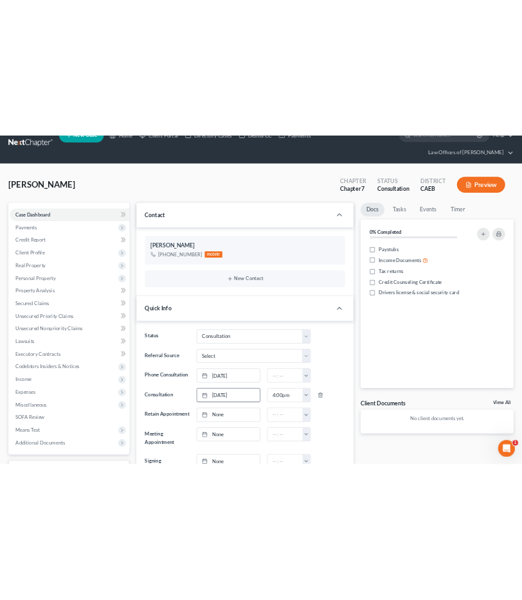
scroll to position [0, 0]
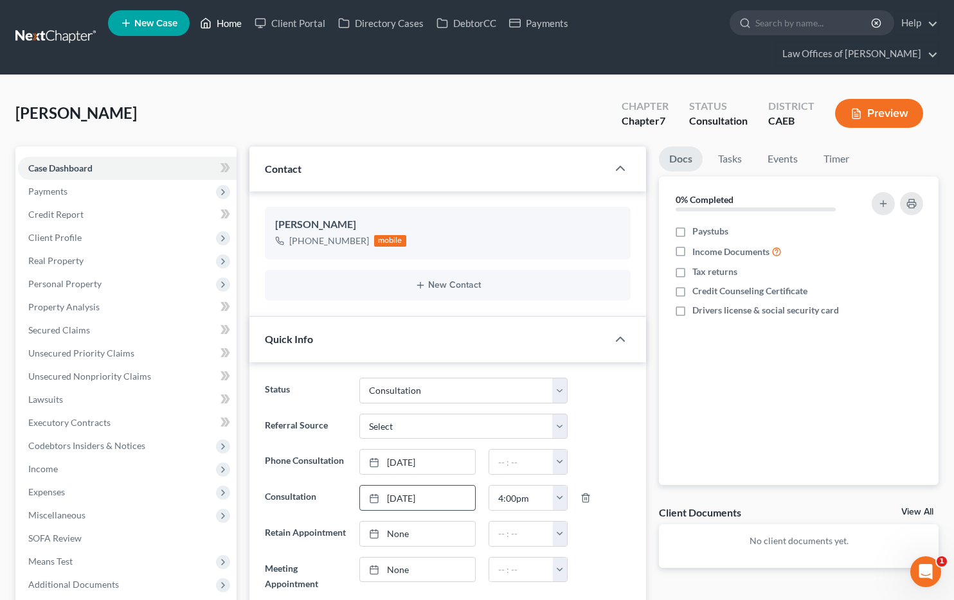
click at [219, 26] on link "Home" at bounding box center [221, 23] width 55 height 23
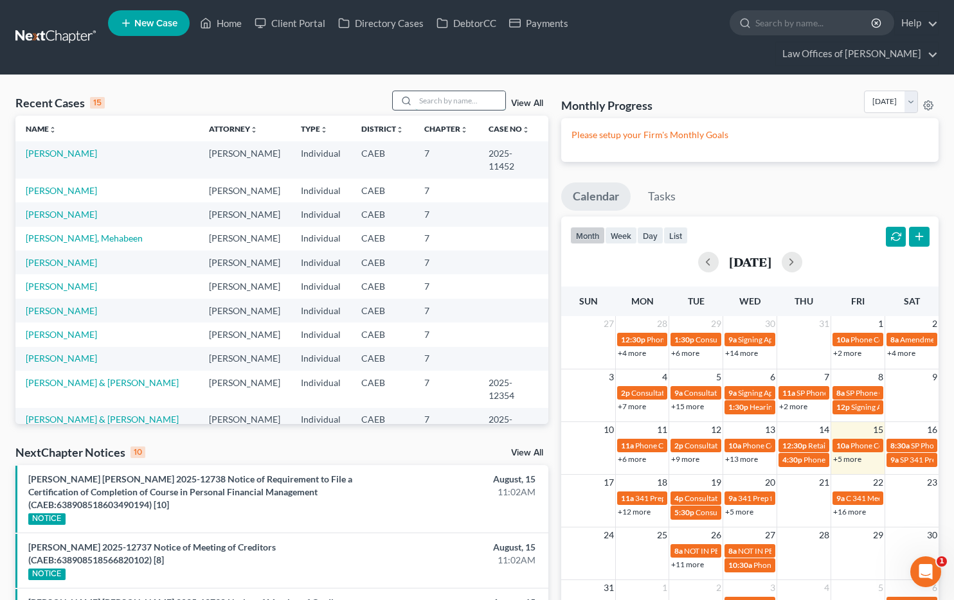
click at [492, 91] on input "search" at bounding box center [460, 100] width 90 height 19
type input "[PERSON_NAME]"
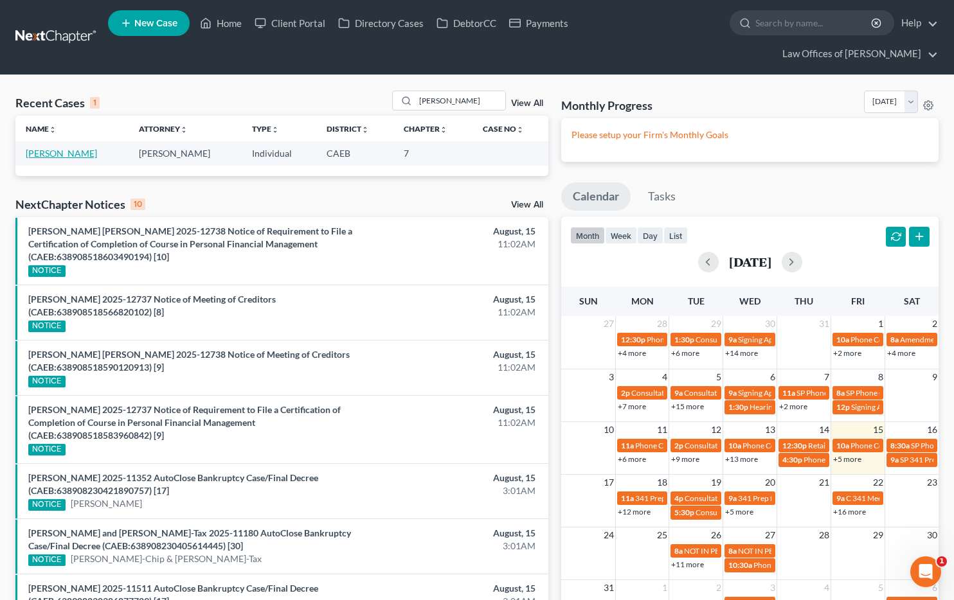
click at [78, 148] on link "[PERSON_NAME]" at bounding box center [61, 153] width 71 height 11
select select "0"
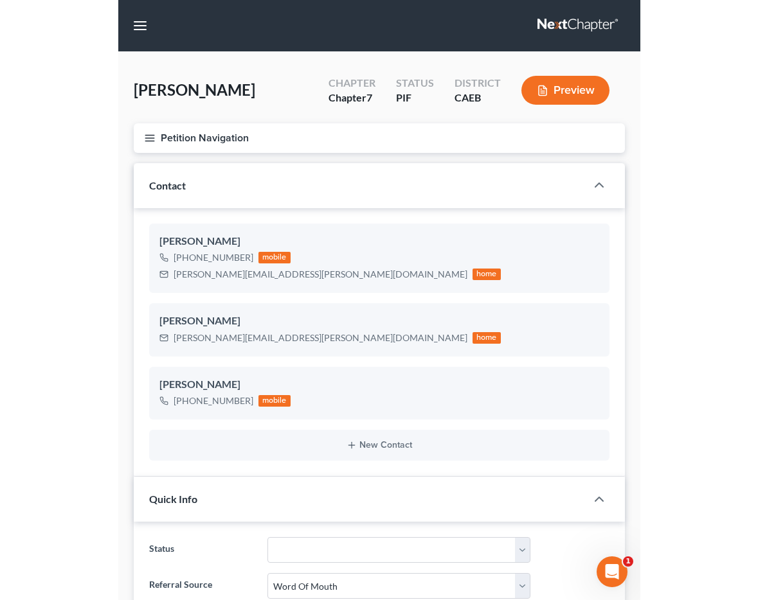
scroll to position [2420, 0]
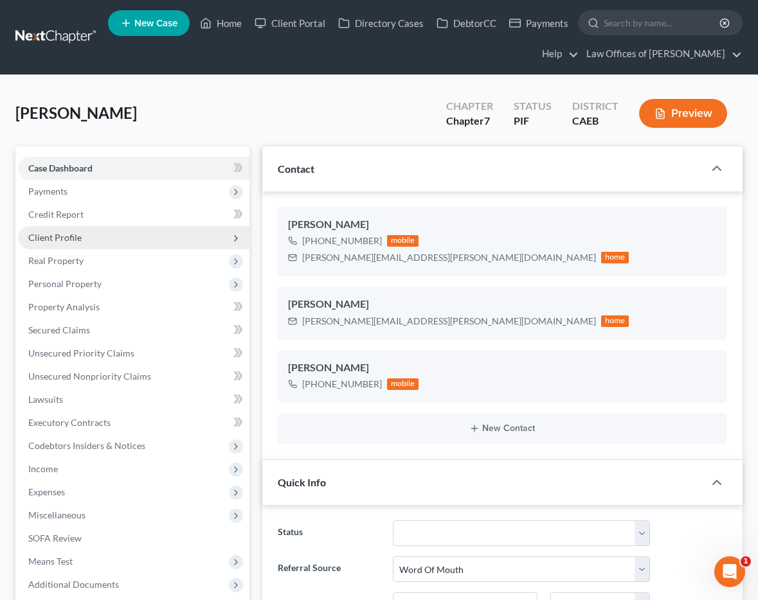
click at [78, 240] on span "Client Profile" at bounding box center [54, 237] width 53 height 11
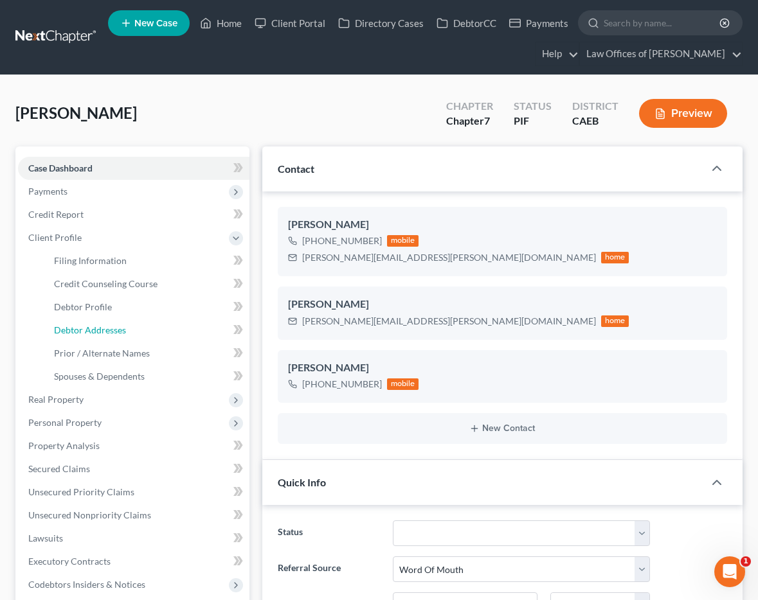
drag, startPoint x: 122, startPoint y: 333, endPoint x: 26, endPoint y: 301, distance: 101.0
click at [122, 333] on span "Debtor Addresses" at bounding box center [90, 330] width 72 height 11
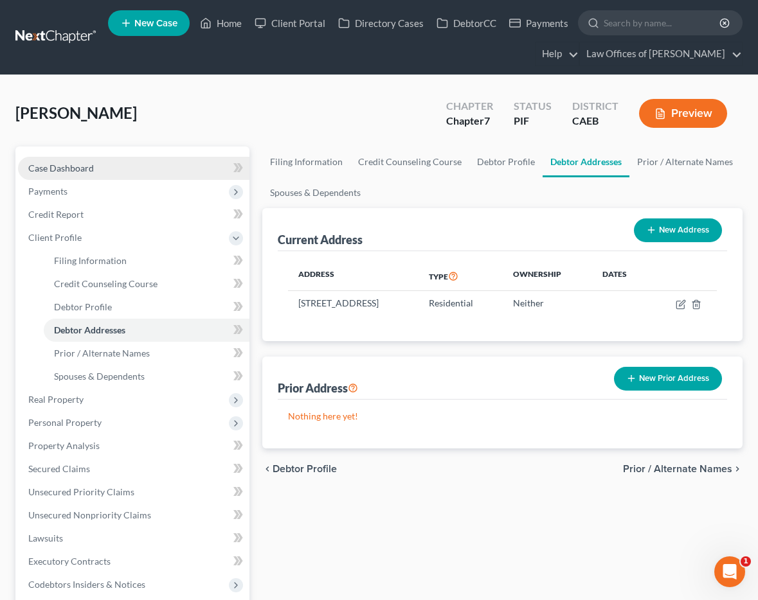
click at [105, 168] on link "Case Dashboard" at bounding box center [133, 168] width 231 height 23
click at [73, 168] on span "Case Dashboard" at bounding box center [61, 168] width 66 height 11
select select "0"
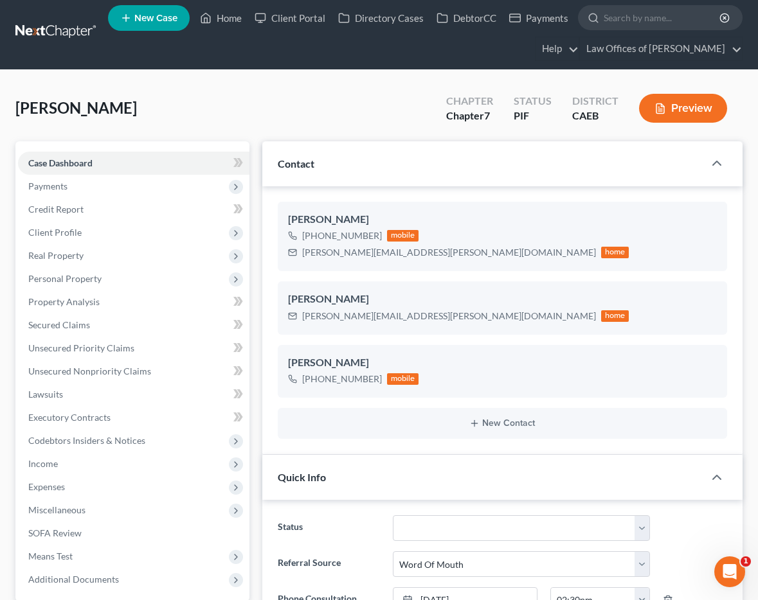
scroll to position [2420, 0]
drag, startPoint x: 303, startPoint y: 254, endPoint x: 413, endPoint y: 253, distance: 109.9
click at [413, 253] on div "[PERSON_NAME][EMAIL_ADDRESS][PERSON_NAME][DOMAIN_NAME]" at bounding box center [449, 252] width 294 height 13
copy div "[PERSON_NAME][EMAIL_ADDRESS][PERSON_NAME][DOMAIN_NAME]"
click at [241, 18] on link "Home" at bounding box center [221, 17] width 55 height 23
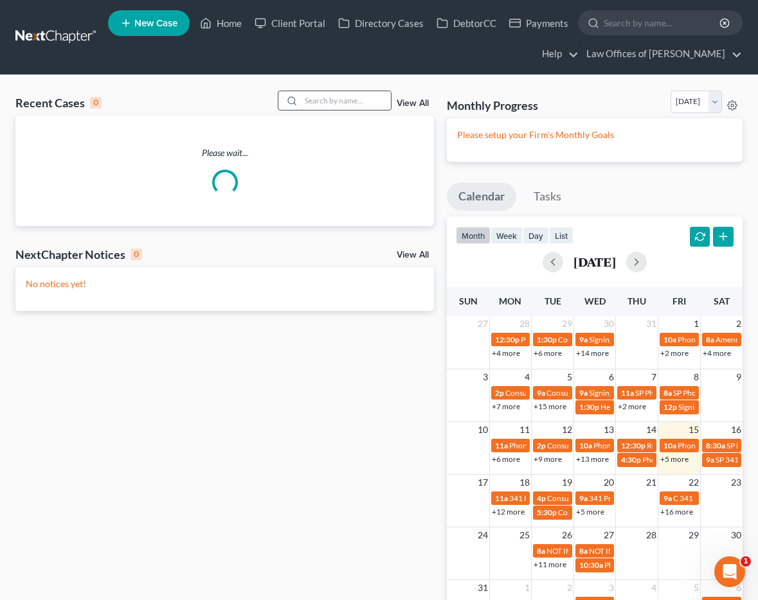
click at [358, 100] on input "search" at bounding box center [346, 100] width 90 height 19
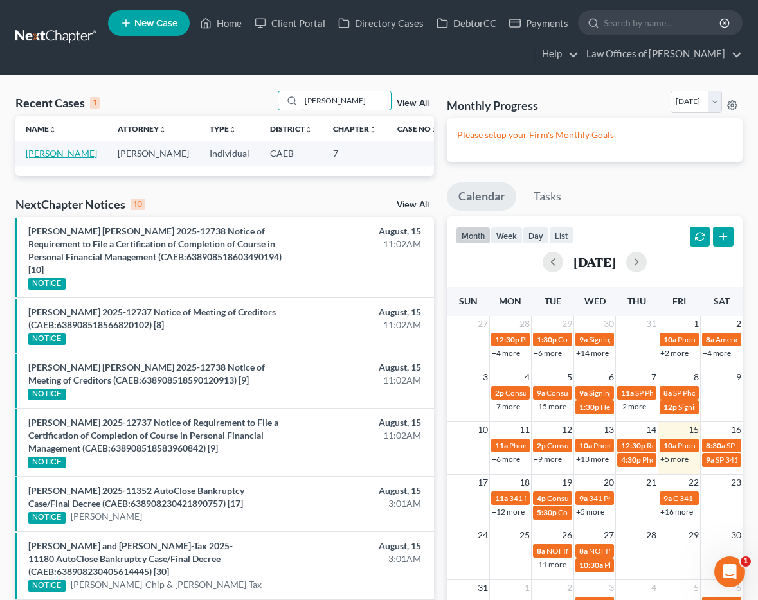
type input "[PERSON_NAME]"
click at [51, 155] on link "[PERSON_NAME]" at bounding box center [61, 153] width 71 height 11
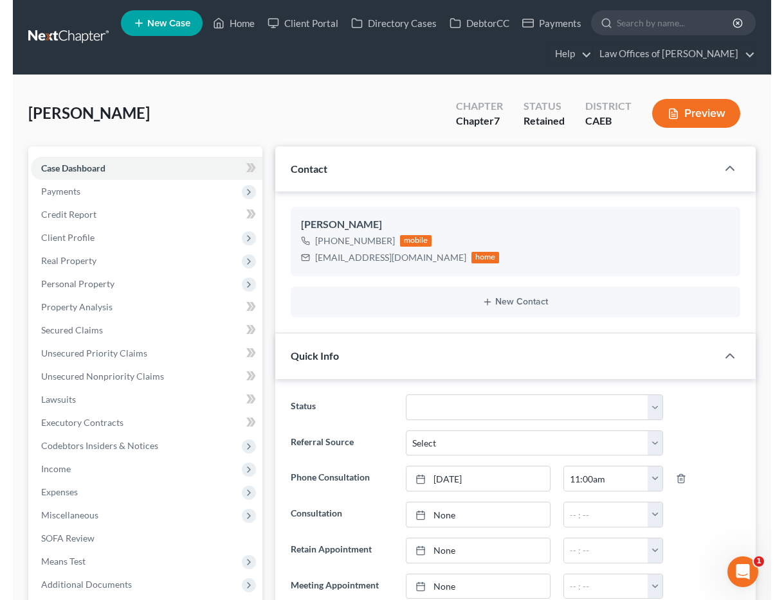
scroll to position [314, 0]
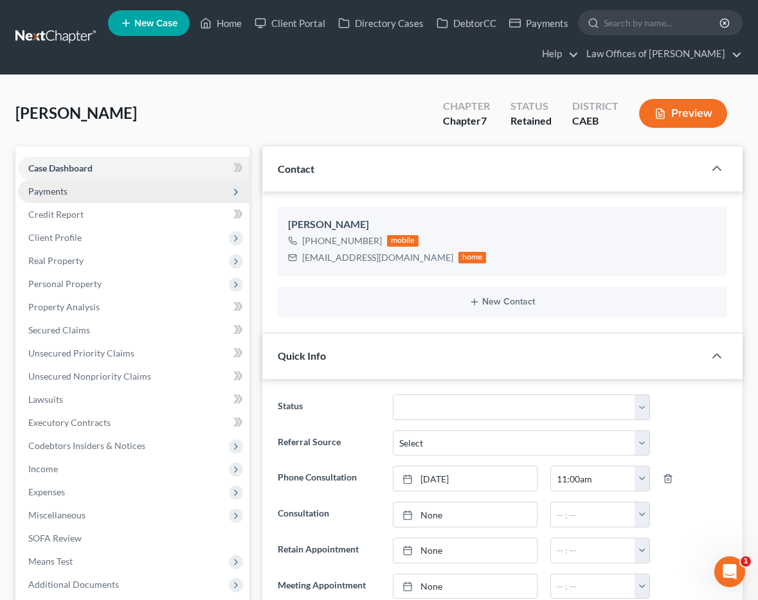
click at [65, 192] on span "Payments" at bounding box center [47, 191] width 39 height 11
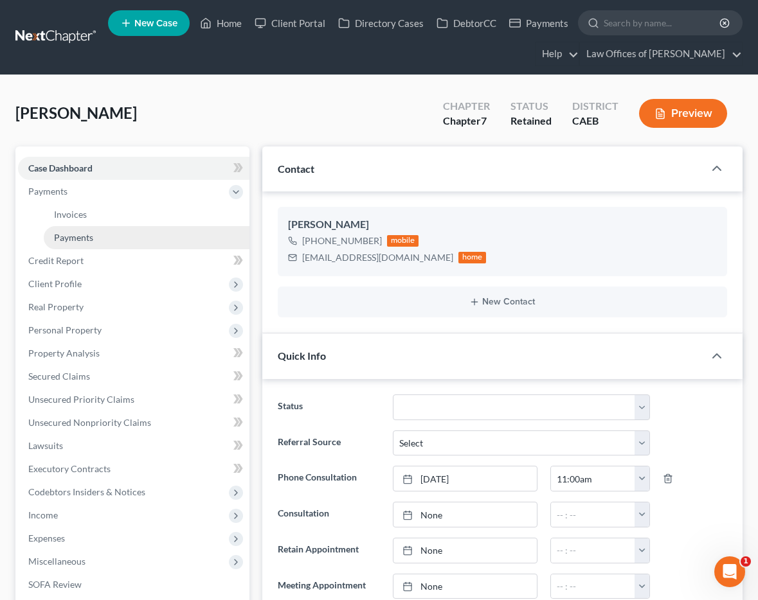
click at [78, 237] on span "Payments" at bounding box center [73, 237] width 39 height 11
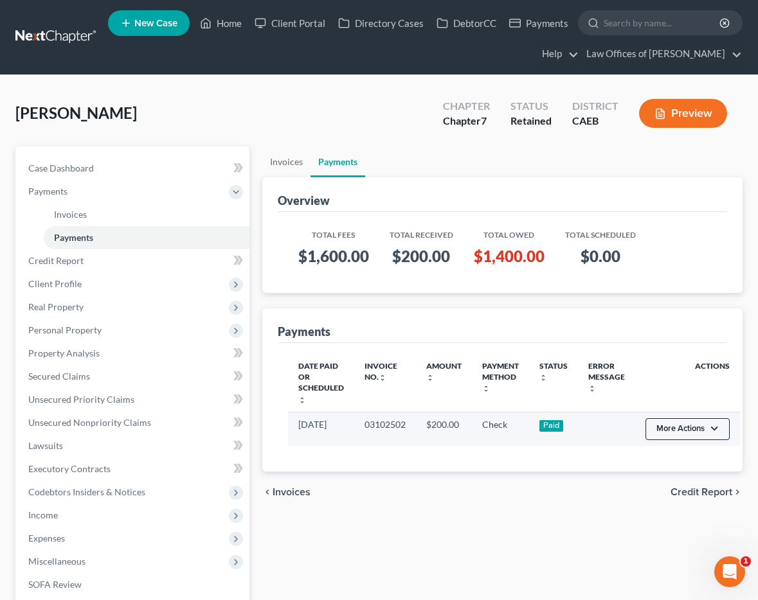
click at [701, 431] on button "More Actions" at bounding box center [687, 430] width 84 height 22
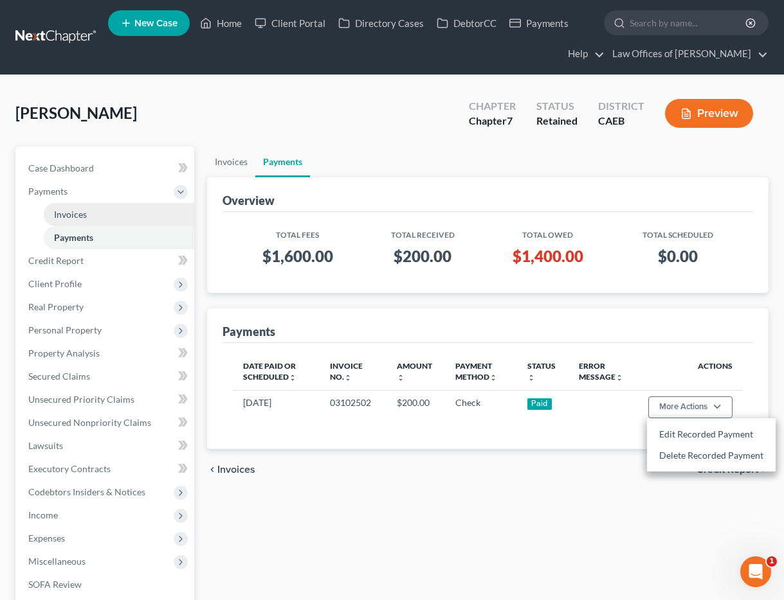
click at [91, 212] on link "Invoices" at bounding box center [119, 214] width 150 height 23
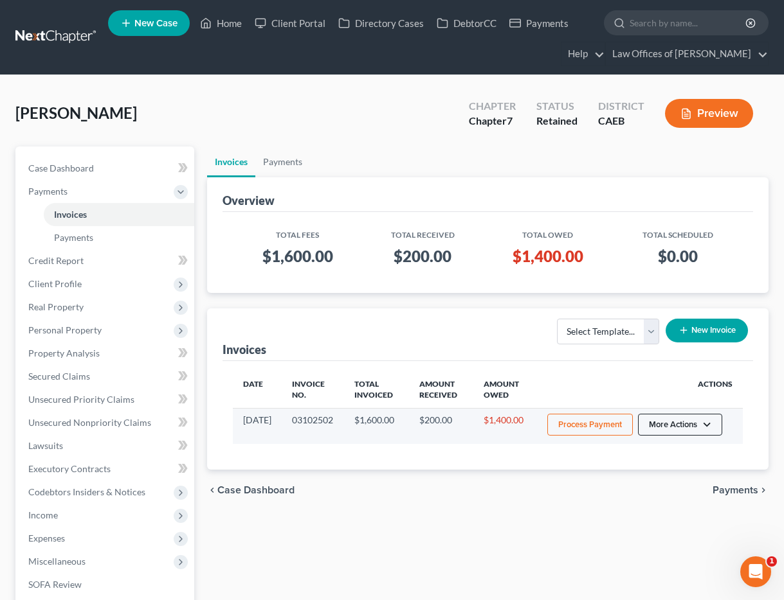
click at [676, 422] on button "More Actions" at bounding box center [680, 425] width 84 height 22
click at [676, 471] on link "Record Cash or Check Payment" at bounding box center [697, 474] width 150 height 22
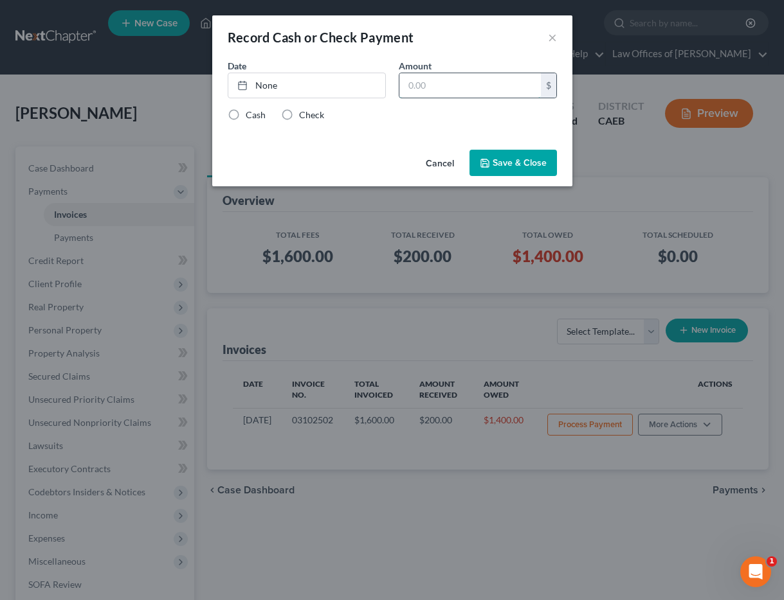
click at [442, 85] on input "text" at bounding box center [469, 85] width 141 height 24
type input "20"
click at [336, 79] on link "None" at bounding box center [306, 85] width 157 height 24
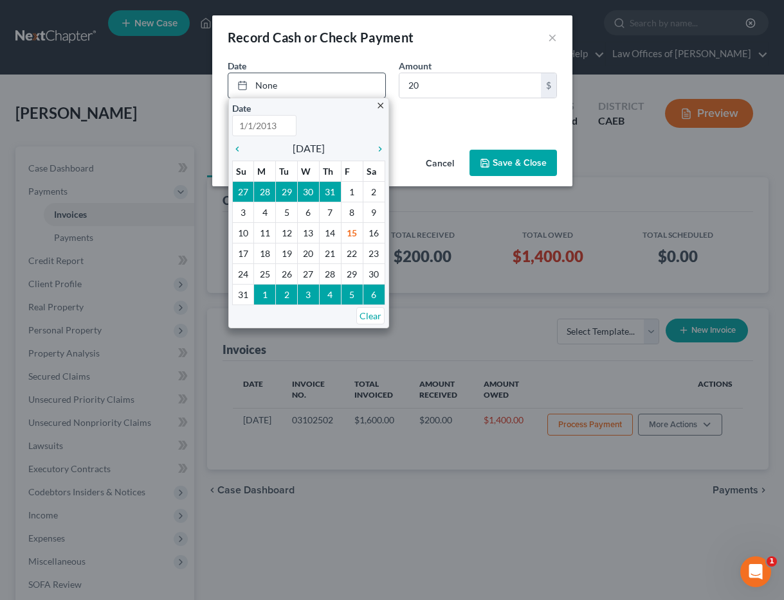
click at [295, 116] on input "text" at bounding box center [264, 125] width 64 height 21
click at [455, 119] on div "Cash Check" at bounding box center [392, 115] width 329 height 13
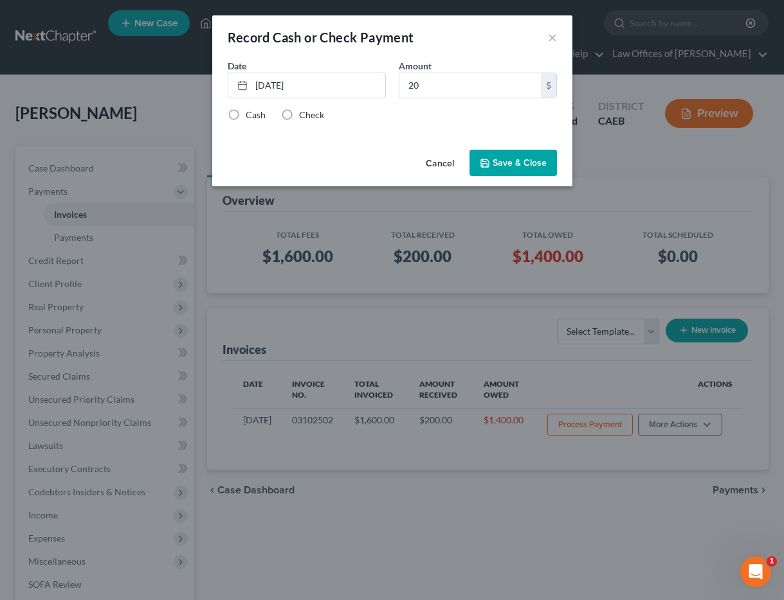
click at [311, 115] on label "Check" at bounding box center [311, 115] width 25 height 13
click at [311, 115] on input "Check" at bounding box center [308, 113] width 8 height 8
radio input "true"
click at [518, 163] on button "Save & Close" at bounding box center [512, 163] width 87 height 27
